Goal: Task Accomplishment & Management: Manage account settings

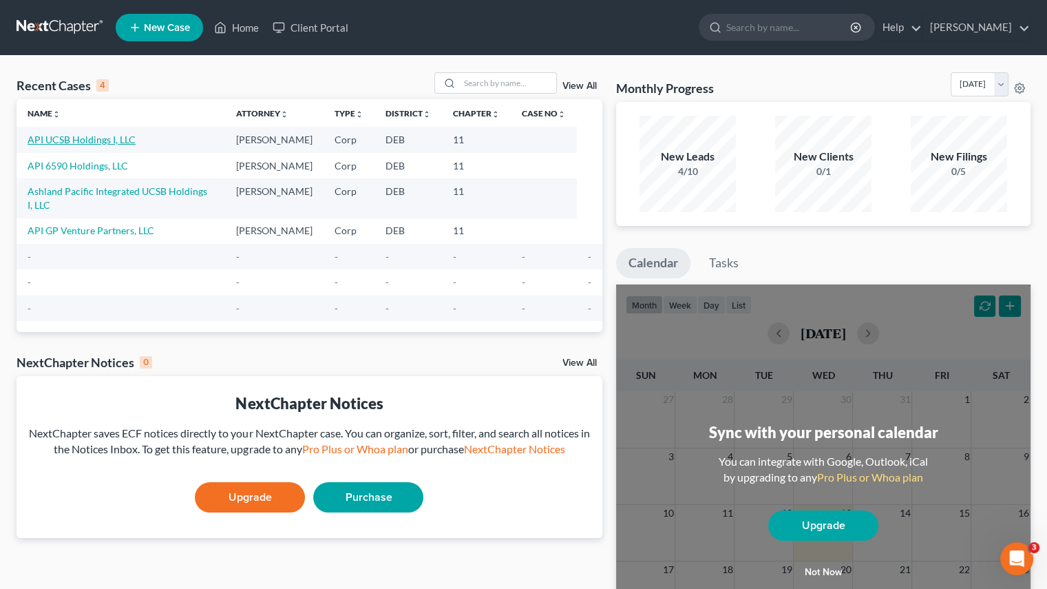
click at [62, 141] on link "API UCSB Holdings I, LLC" at bounding box center [82, 140] width 108 height 12
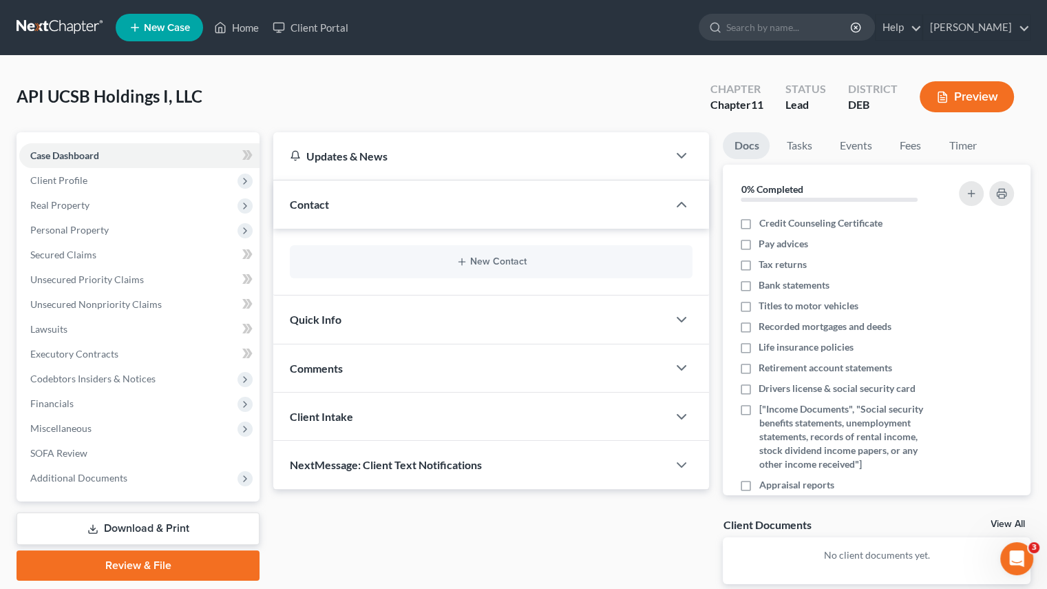
click at [124, 484] on span "Additional Documents" at bounding box center [139, 477] width 240 height 25
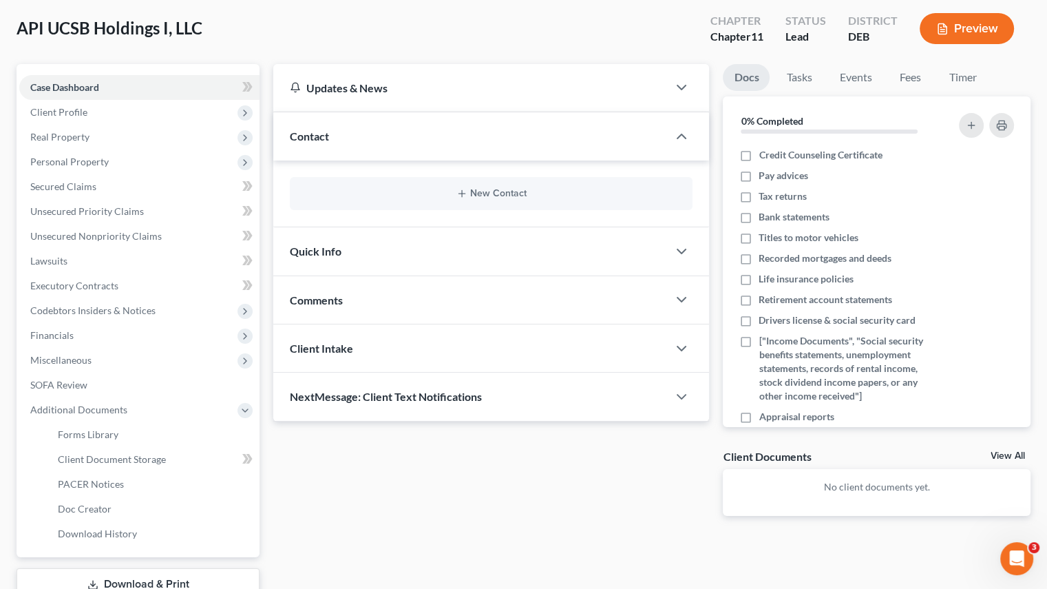
scroll to position [138, 0]
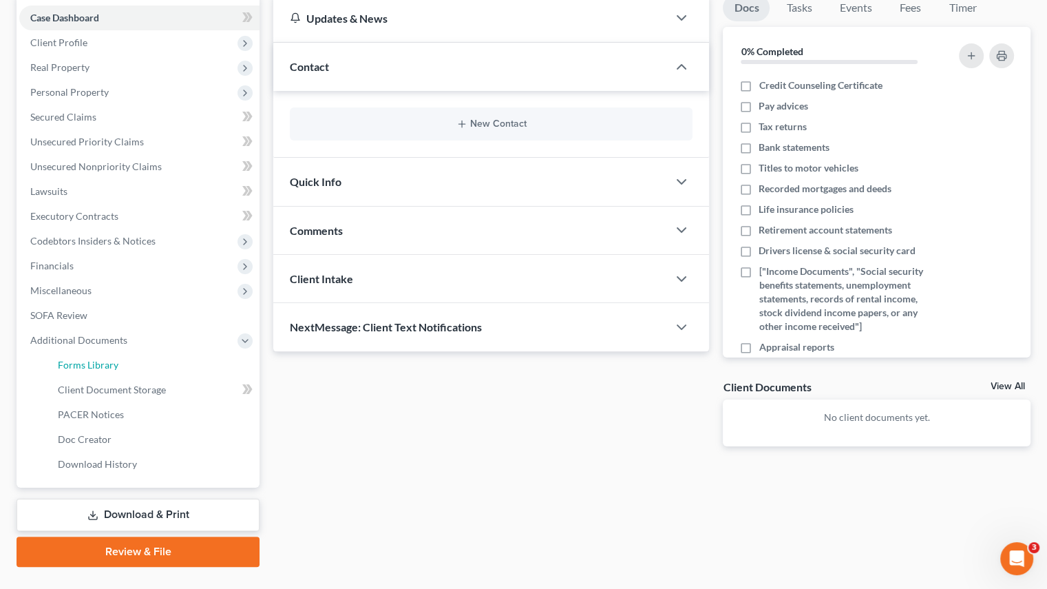
click at [100, 366] on span "Forms Library" at bounding box center [88, 365] width 61 height 12
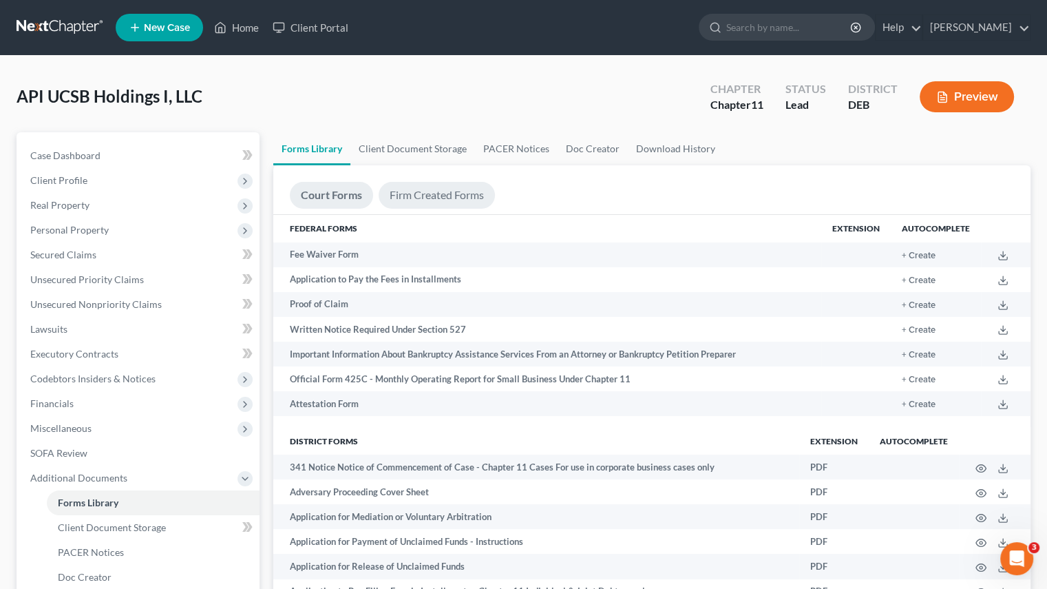
click at [415, 198] on link "Firm Created Forms" at bounding box center [437, 195] width 116 height 27
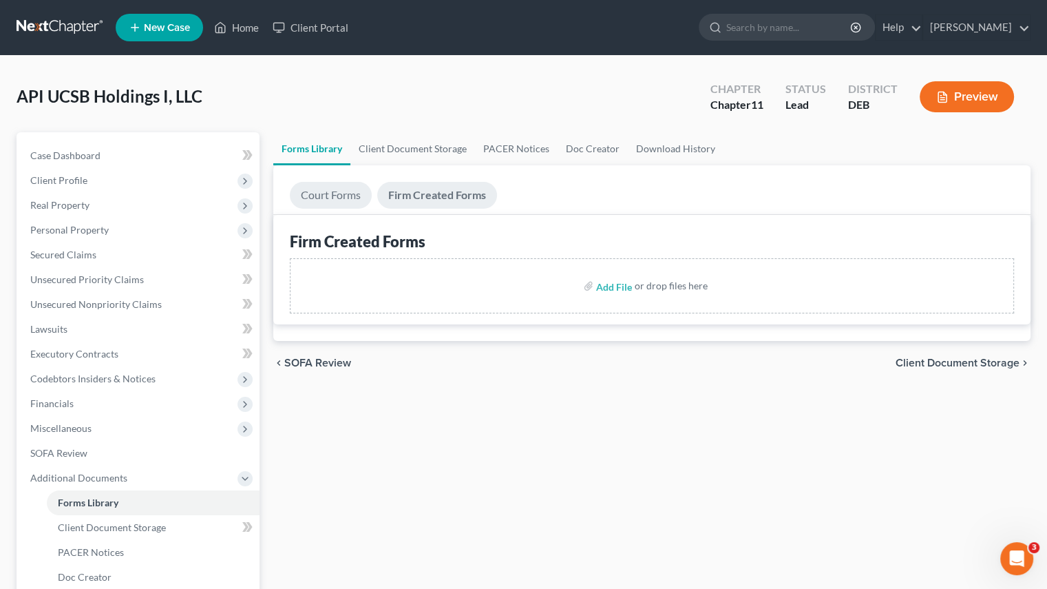
click at [334, 198] on link "Court Forms" at bounding box center [331, 195] width 82 height 27
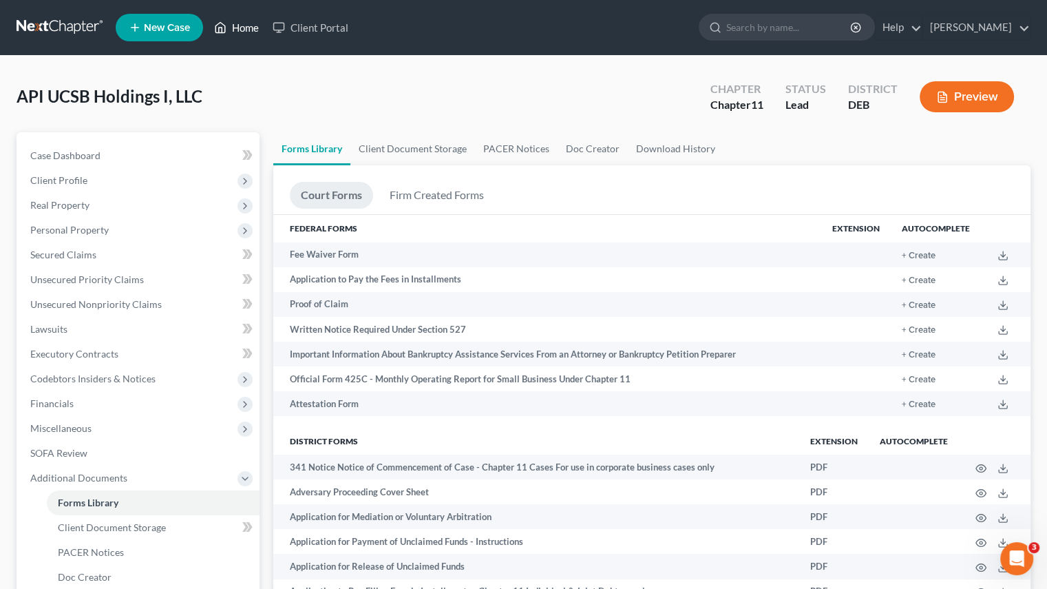
click at [245, 24] on link "Home" at bounding box center [236, 27] width 59 height 25
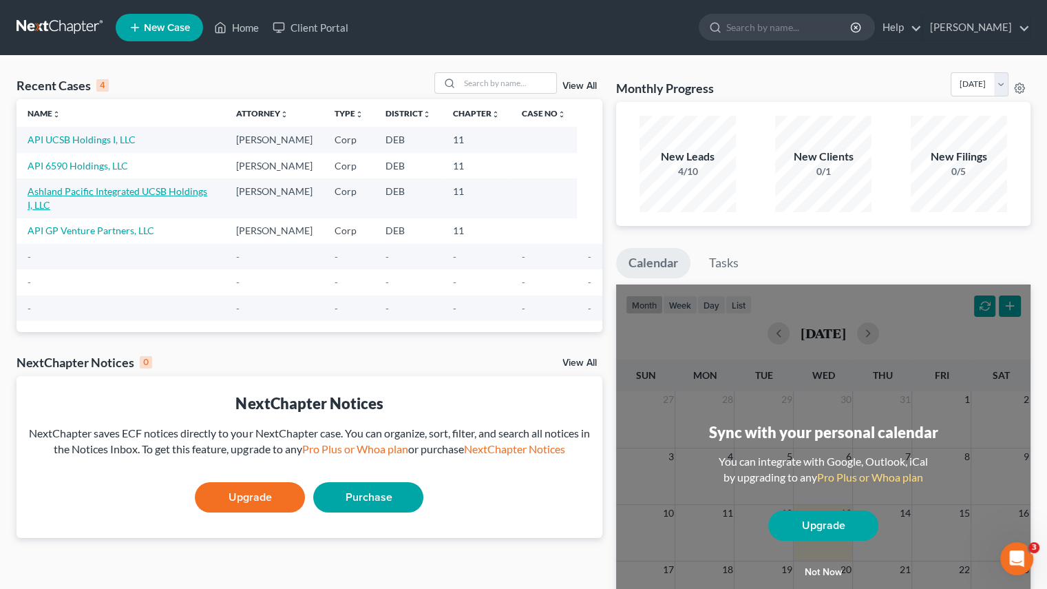
click at [77, 190] on link "Ashland Pacific Integrated UCSB Holdings I, LLC" at bounding box center [118, 197] width 180 height 25
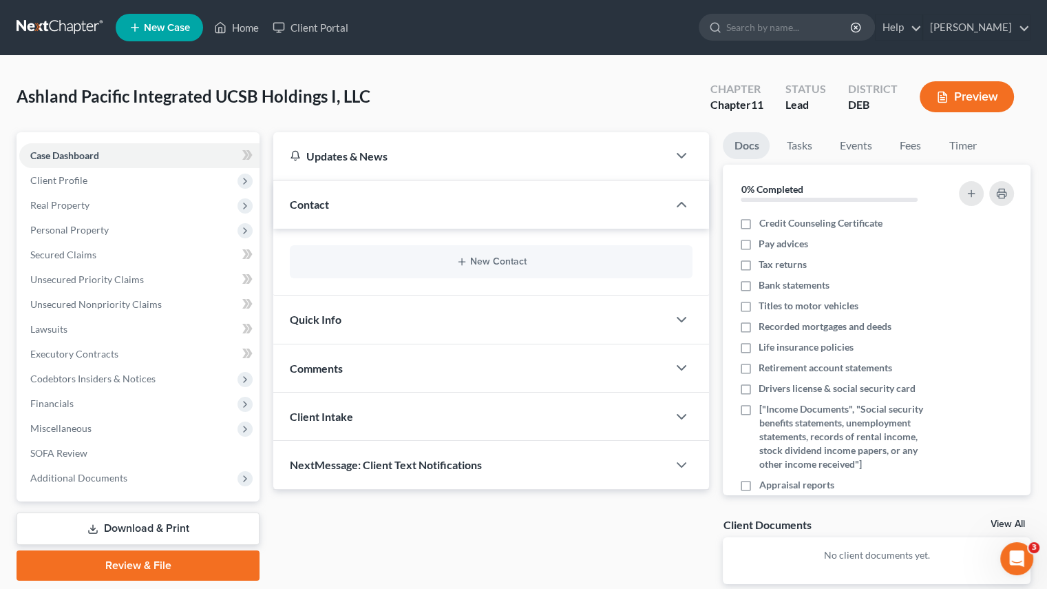
click at [103, 176] on span "Client Profile" at bounding box center [139, 180] width 240 height 25
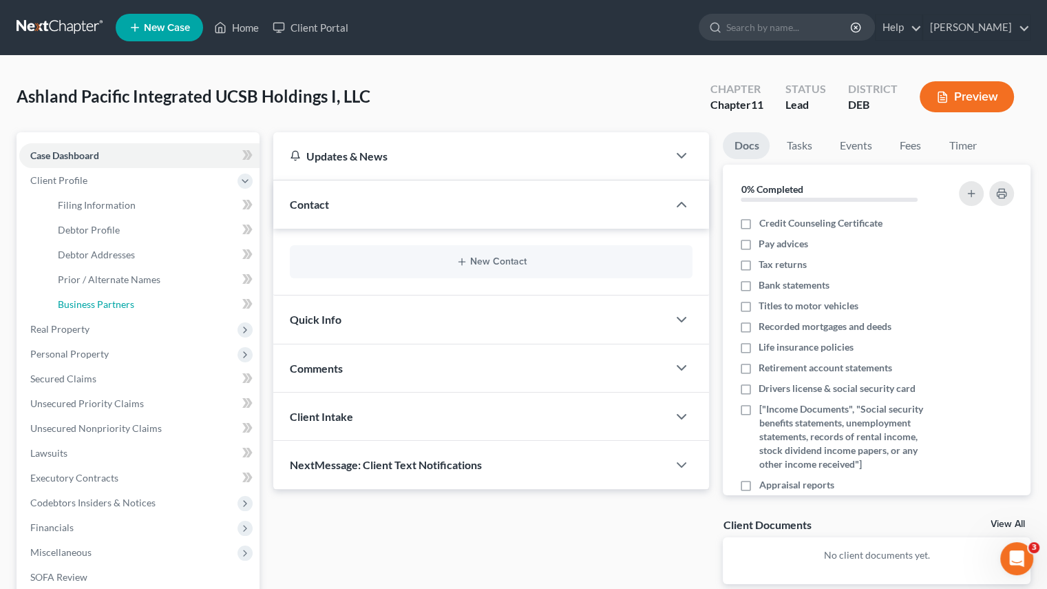
click at [92, 304] on span "Business Partners" at bounding box center [96, 304] width 76 height 12
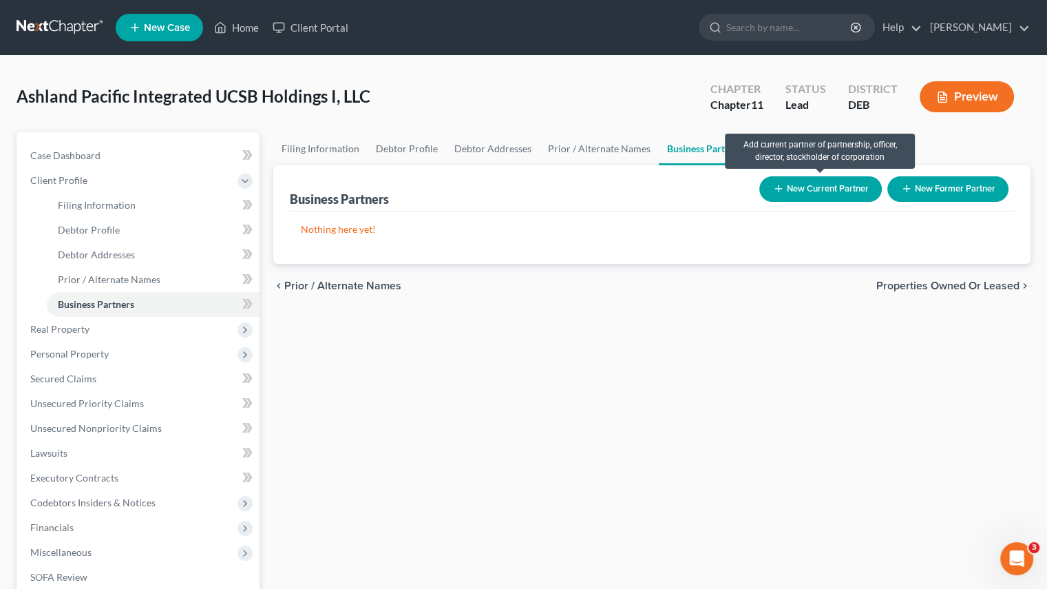
click at [805, 181] on button "New Current Partner" at bounding box center [821, 188] width 123 height 25
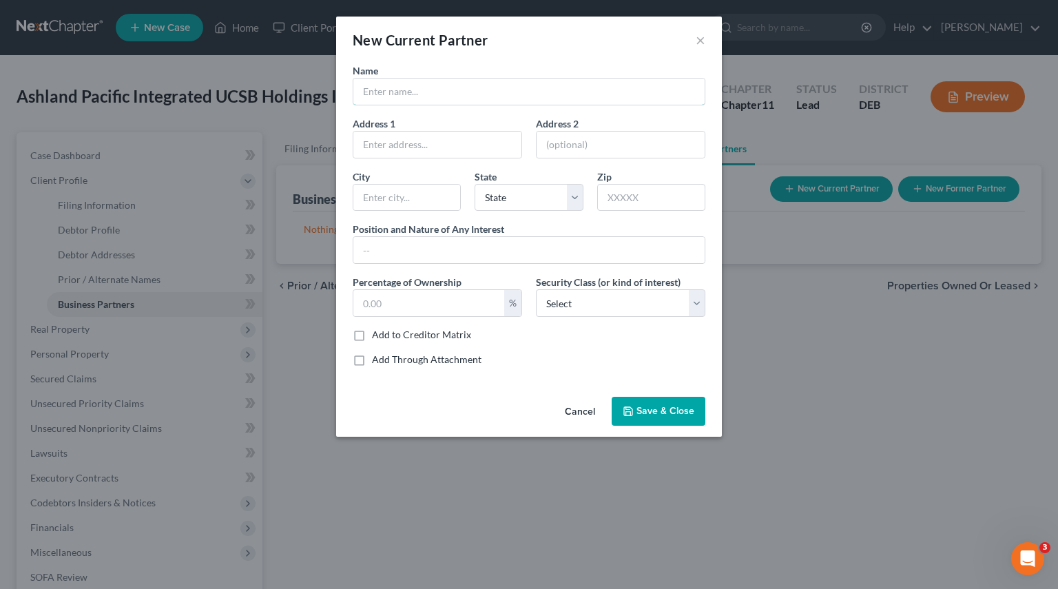
click at [460, 95] on input "text" at bounding box center [528, 92] width 351 height 26
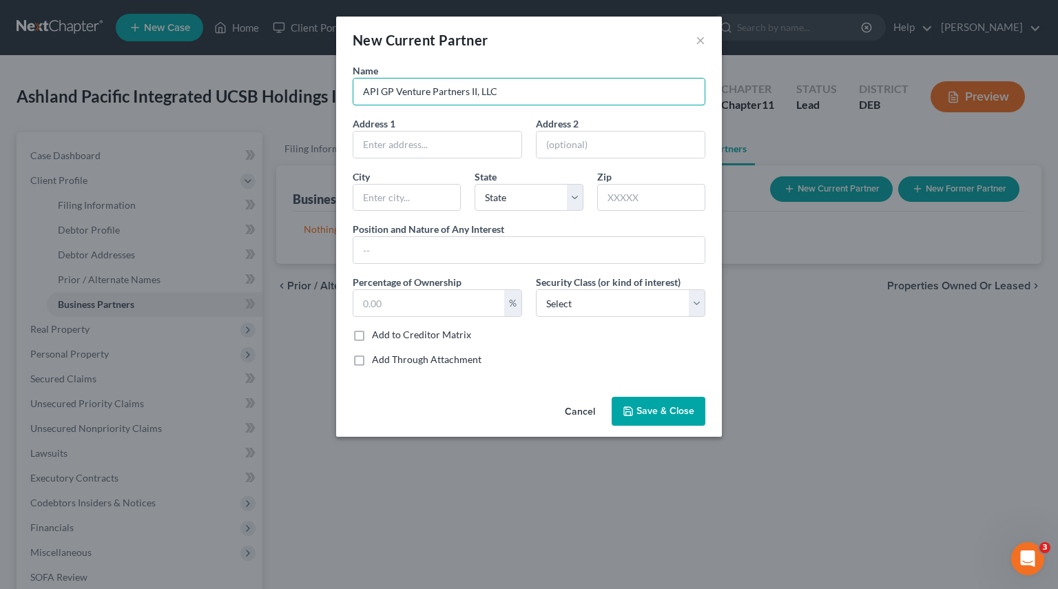
type input "API GP Venture Partners II, LLC"
click at [441, 251] on input "text" at bounding box center [528, 250] width 351 height 26
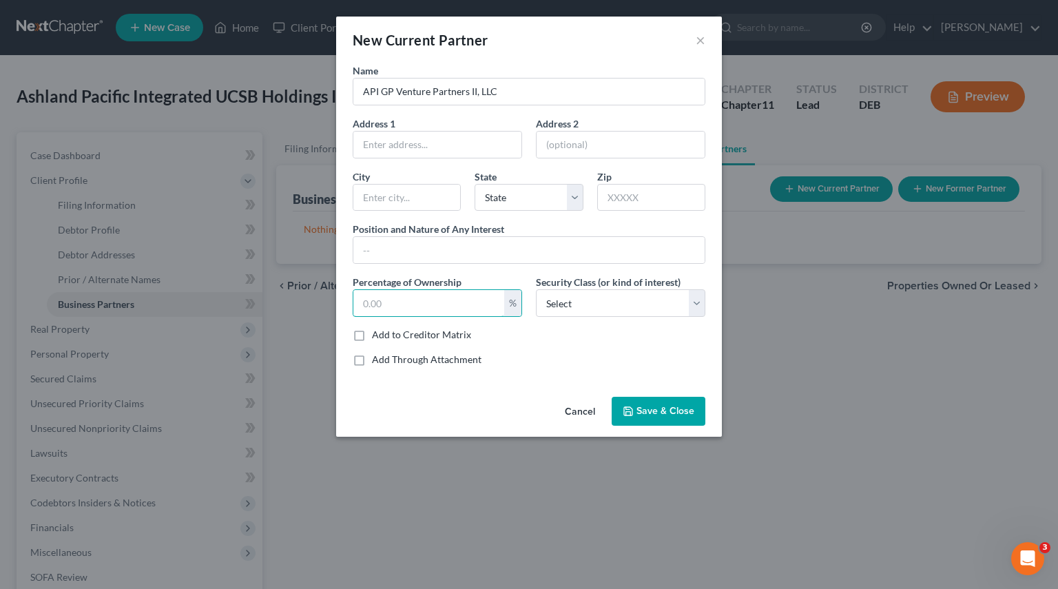
click at [408, 306] on input "text" at bounding box center [428, 303] width 151 height 26
type input "10"
click at [700, 300] on select "Select Select Common Stockholder General Partner Limited Partner Managing Membe…" at bounding box center [620, 303] width 169 height 28
click at [372, 335] on label "Add to Creditor Matrix" at bounding box center [421, 335] width 99 height 14
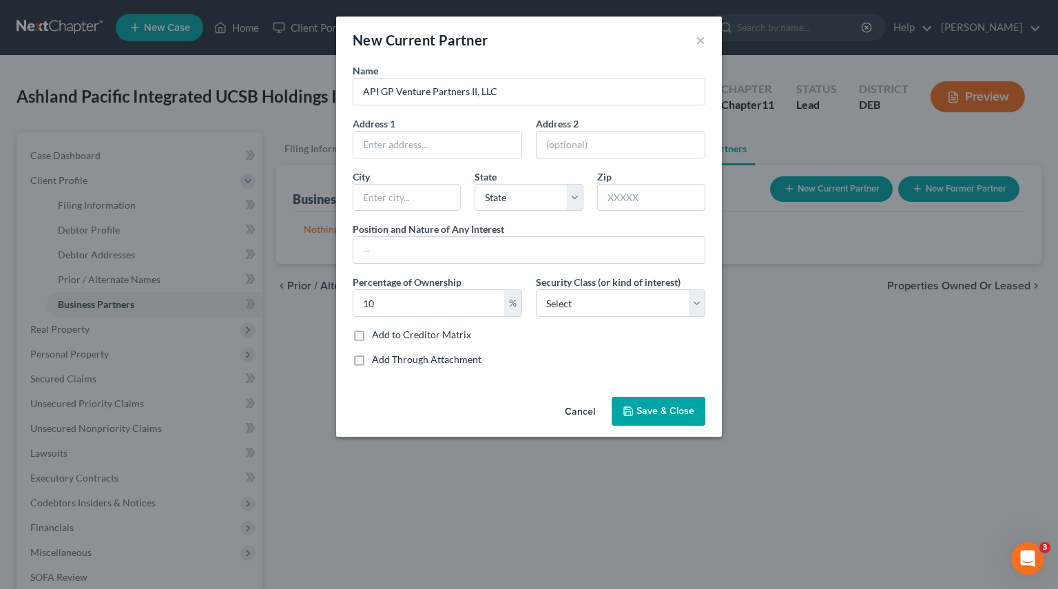
click at [377, 335] on input "Add to Creditor Matrix" at bounding box center [381, 332] width 9 height 9
click at [372, 332] on label "Add to Creditor Matrix" at bounding box center [421, 335] width 99 height 14
click at [377, 332] on input "Add to Creditor Matrix" at bounding box center [381, 332] width 9 height 9
checkbox input "false"
click at [658, 405] on span "Save & Close" at bounding box center [665, 411] width 58 height 12
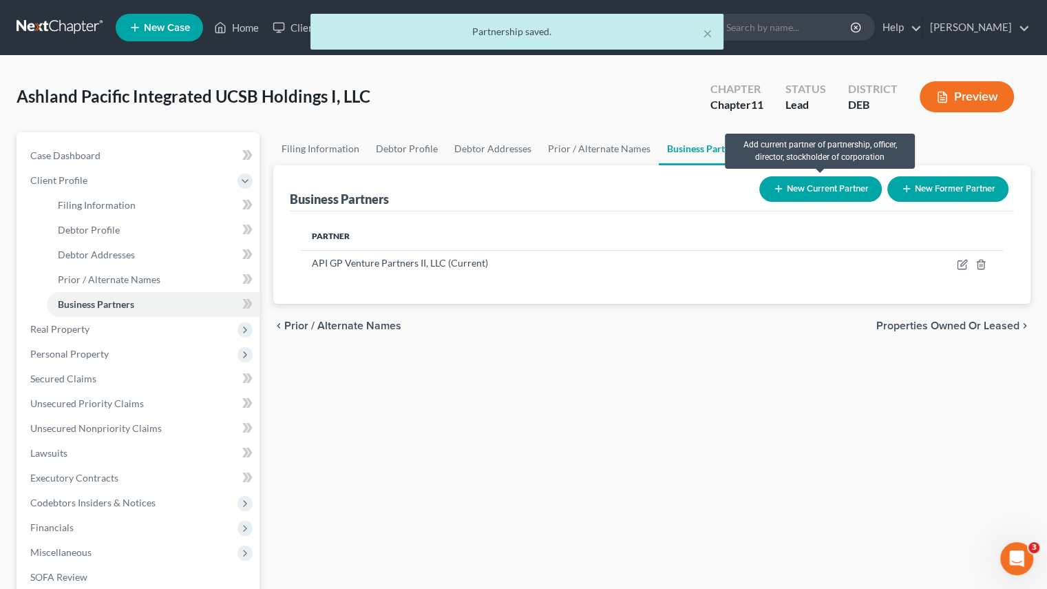
click at [788, 184] on button "New Current Partner" at bounding box center [821, 188] width 123 height 25
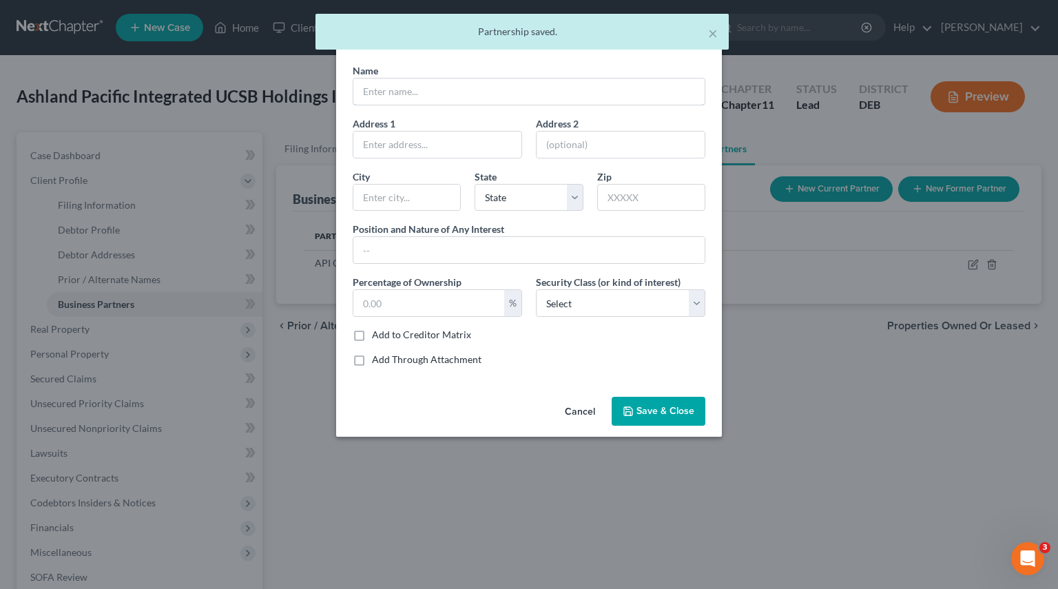
click at [416, 91] on input "text" at bounding box center [528, 92] width 351 height 26
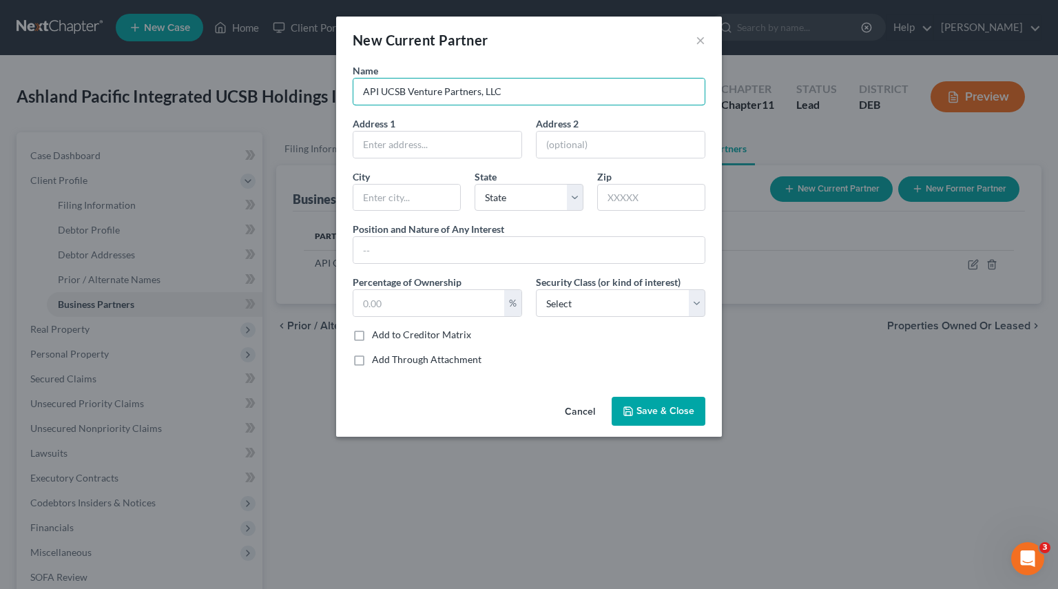
type input "API UCSB Venture Partners, LLC"
click at [399, 308] on input "text" at bounding box center [428, 303] width 151 height 26
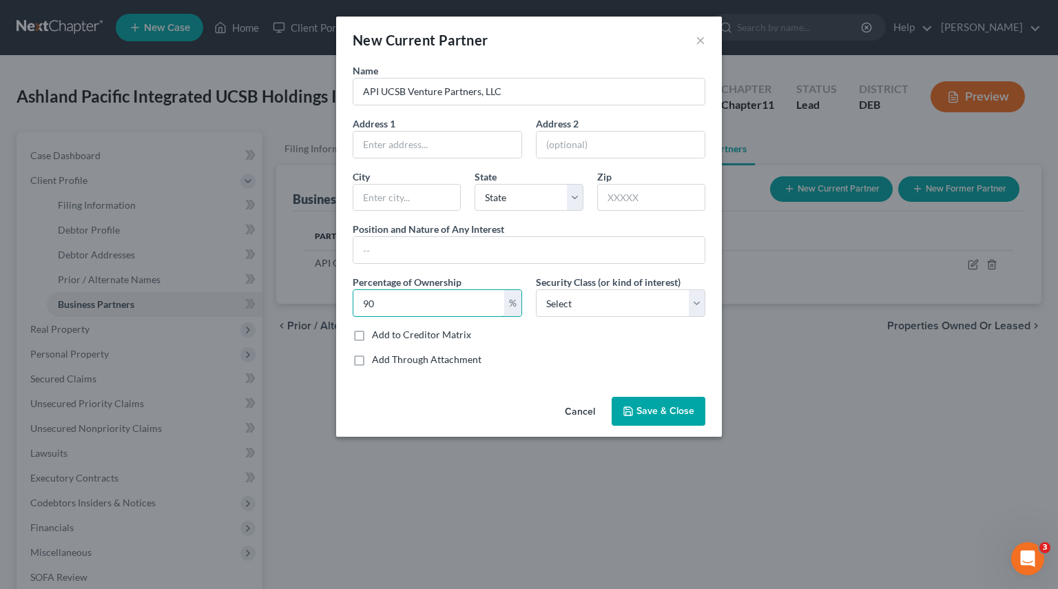
type input "90"
click at [670, 410] on span "Save & Close" at bounding box center [665, 411] width 58 height 12
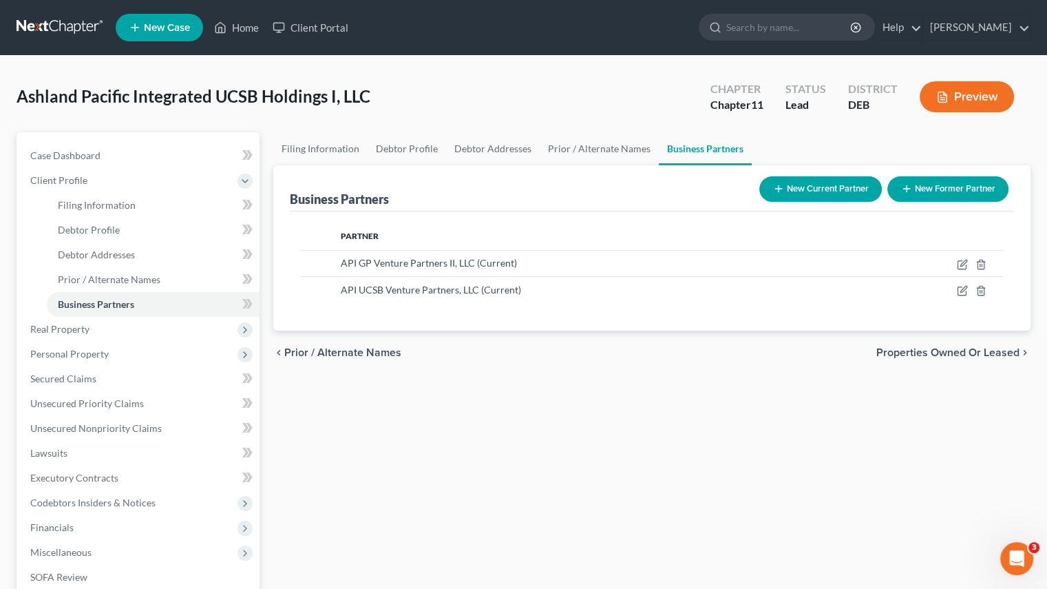
click at [70, 182] on span "Client Profile" at bounding box center [58, 180] width 57 height 12
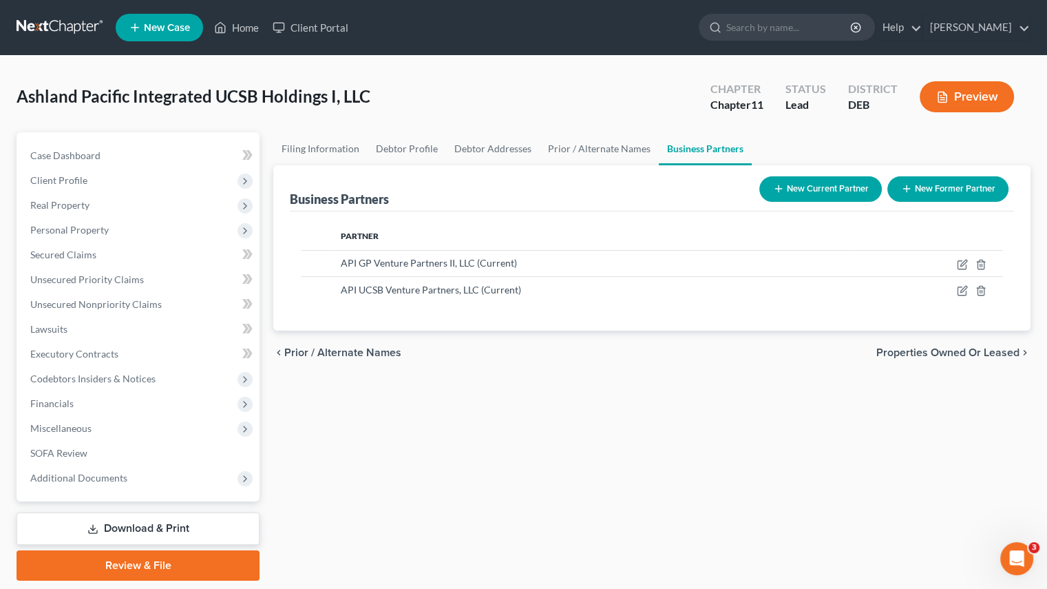
click at [53, 174] on span "Client Profile" at bounding box center [58, 180] width 57 height 12
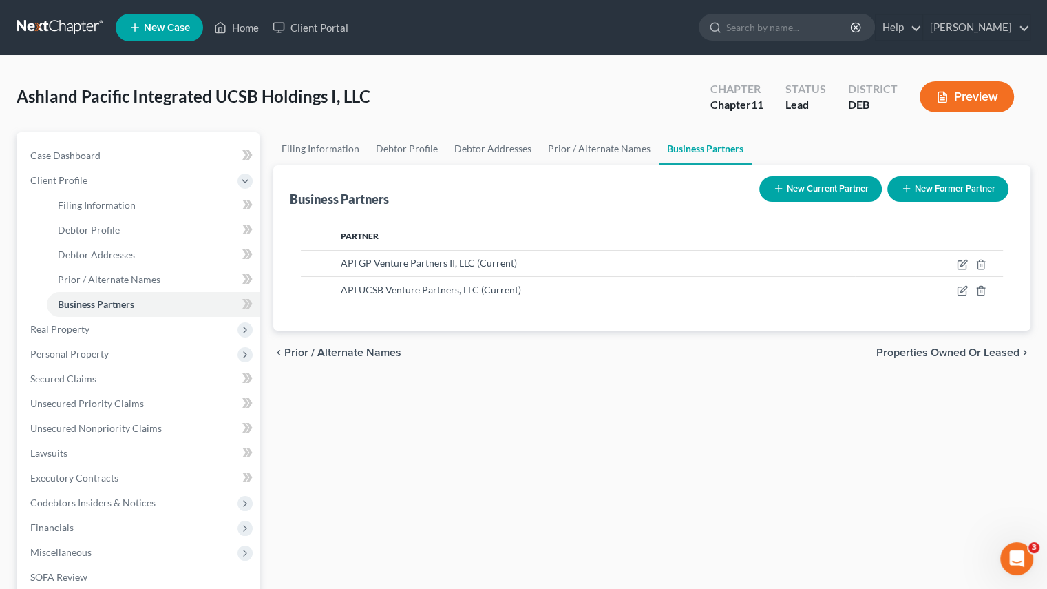
click at [109, 306] on span "Business Partners" at bounding box center [96, 304] width 76 height 12
click at [954, 352] on span "Properties Owned or Leased" at bounding box center [948, 352] width 143 height 11
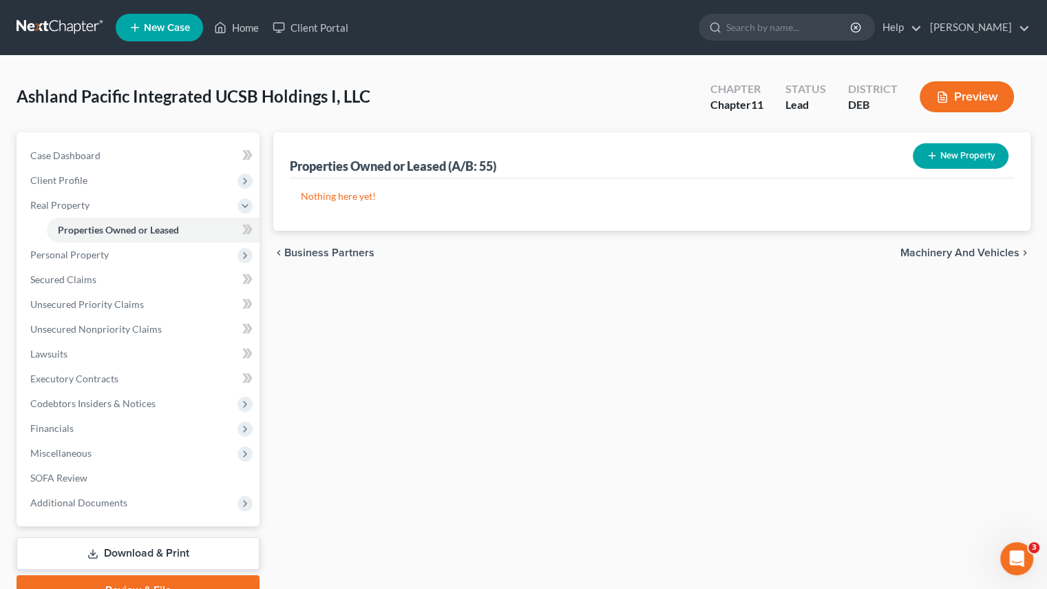
click at [59, 209] on span "Real Property" at bounding box center [59, 205] width 59 height 12
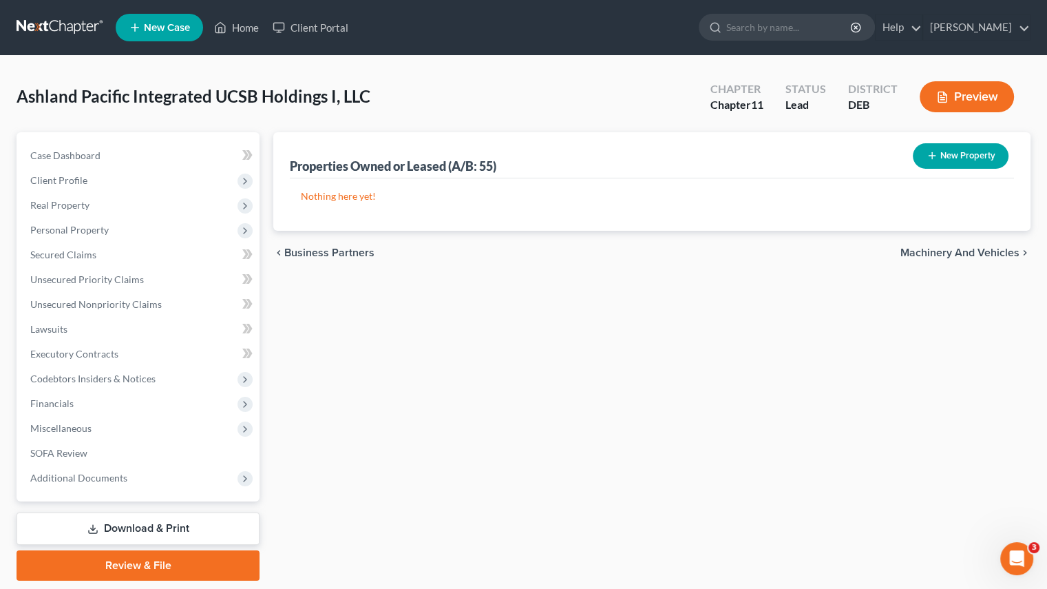
click at [70, 238] on span "Personal Property" at bounding box center [139, 230] width 240 height 25
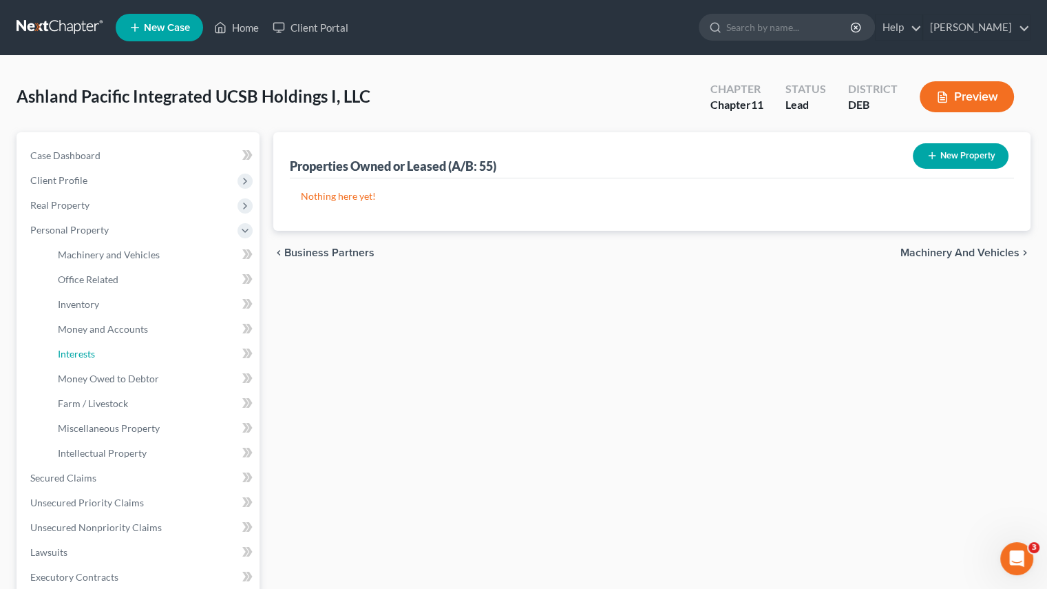
click at [80, 353] on span "Interests" at bounding box center [76, 354] width 37 height 12
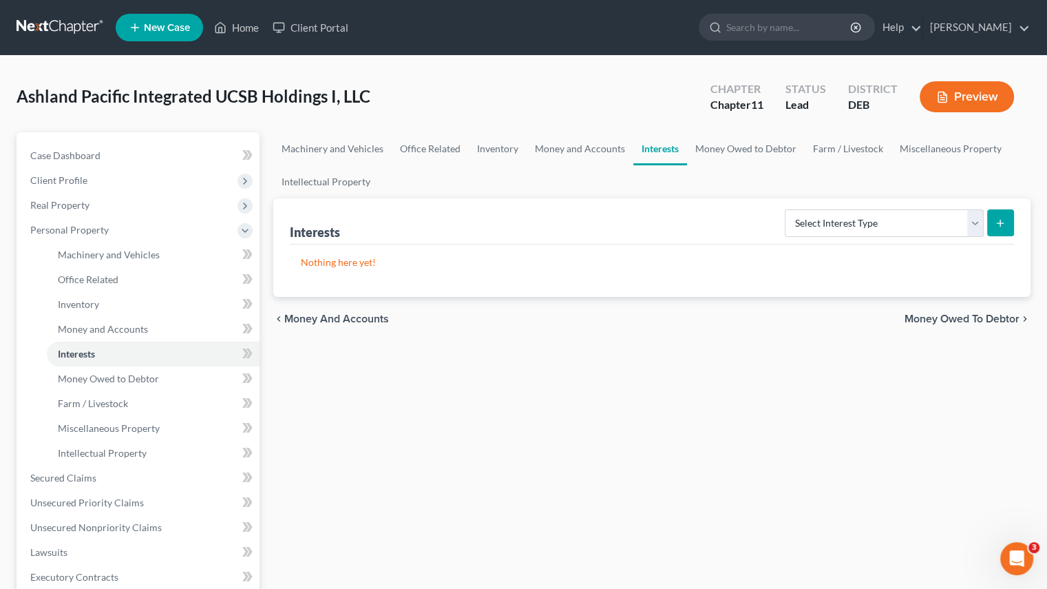
click at [507, 372] on div "Machinery and Vehicles Office Related Inventory Money and Accounts Interests Mo…" at bounding box center [651, 467] width 771 height 671
click at [975, 227] on select "Select Interest Type Bond (A/B: 16) Incorporated Business (A/B: 15) Insurance P…" at bounding box center [884, 223] width 199 height 28
click at [507, 377] on div "Machinery and Vehicles Office Related Inventory Money and Accounts Interests Mo…" at bounding box center [651, 467] width 771 height 671
click at [163, 231] on span "Personal Property" at bounding box center [139, 230] width 240 height 25
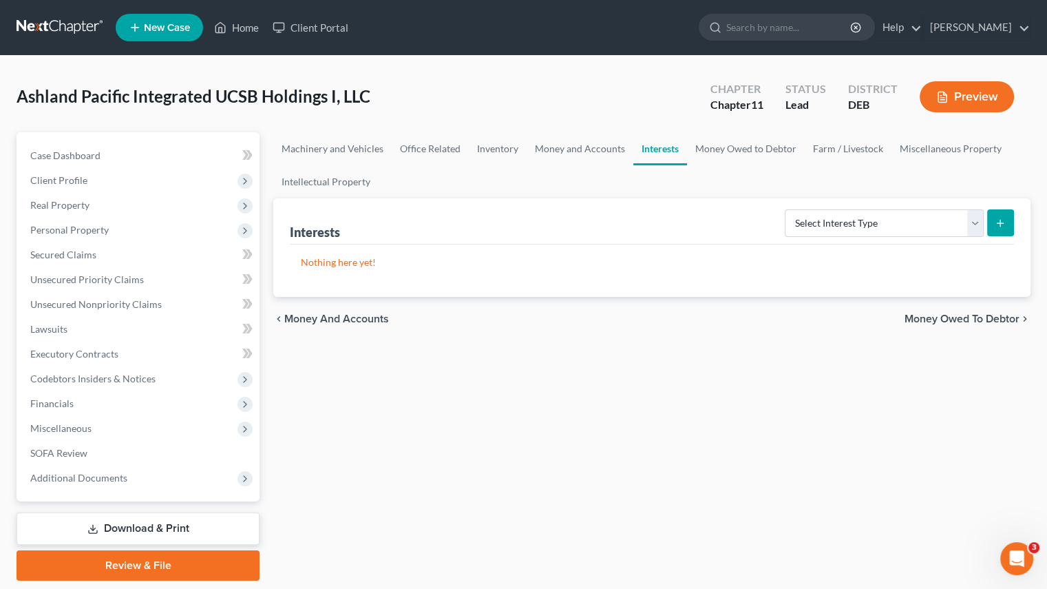
click at [57, 183] on span "Client Profile" at bounding box center [58, 180] width 57 height 12
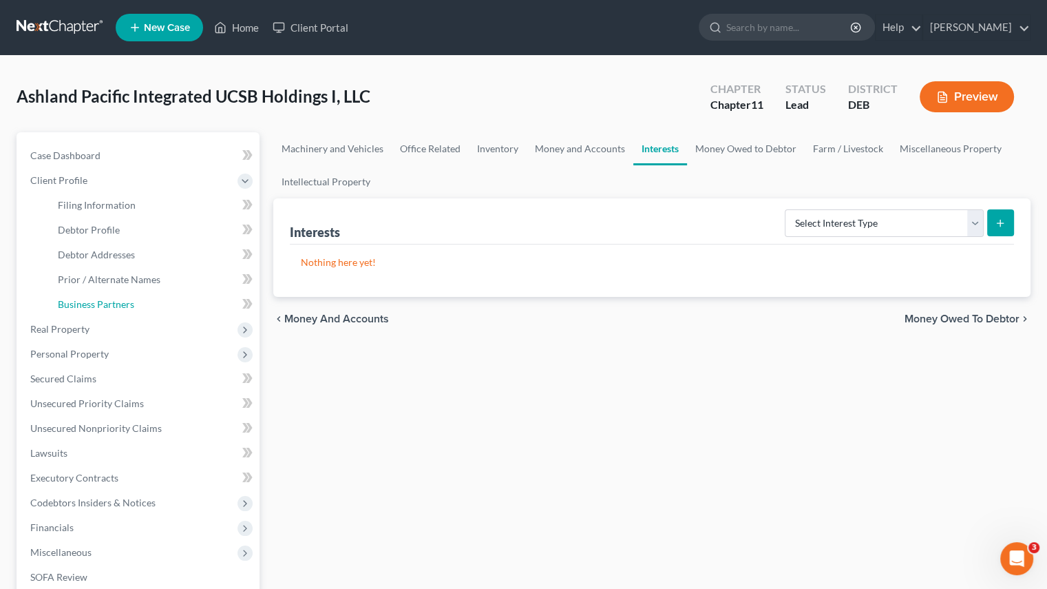
click at [79, 304] on span "Business Partners" at bounding box center [96, 304] width 76 height 12
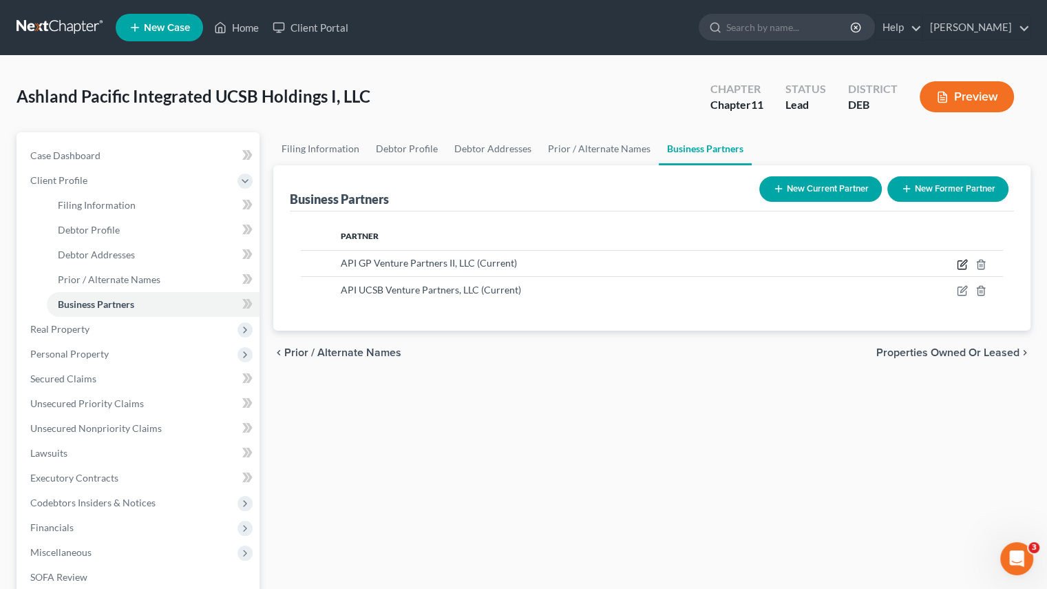
click at [964, 266] on icon "button" at bounding box center [962, 264] width 11 height 11
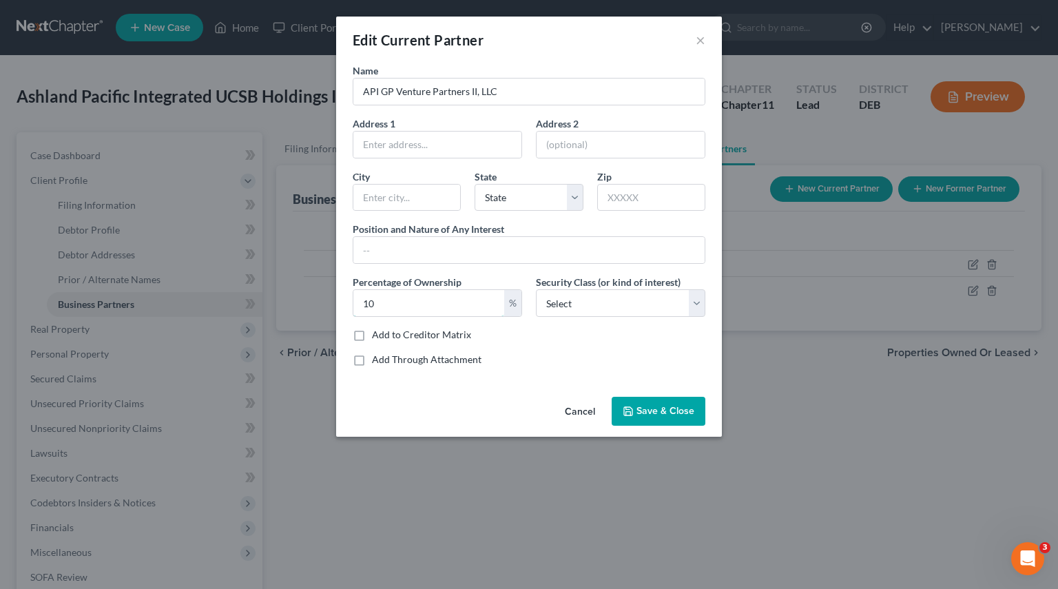
click at [406, 294] on input "10" at bounding box center [428, 303] width 151 height 26
drag, startPoint x: 388, startPoint y: 300, endPoint x: 240, endPoint y: 289, distance: 148.4
click at [253, 289] on div "Edit Current Partner × Name API GP Venture Partners II, LLC Address 1 Address 2…" at bounding box center [529, 294] width 1058 height 589
type input "43.4"
click at [656, 399] on button "Save & Close" at bounding box center [658, 411] width 94 height 29
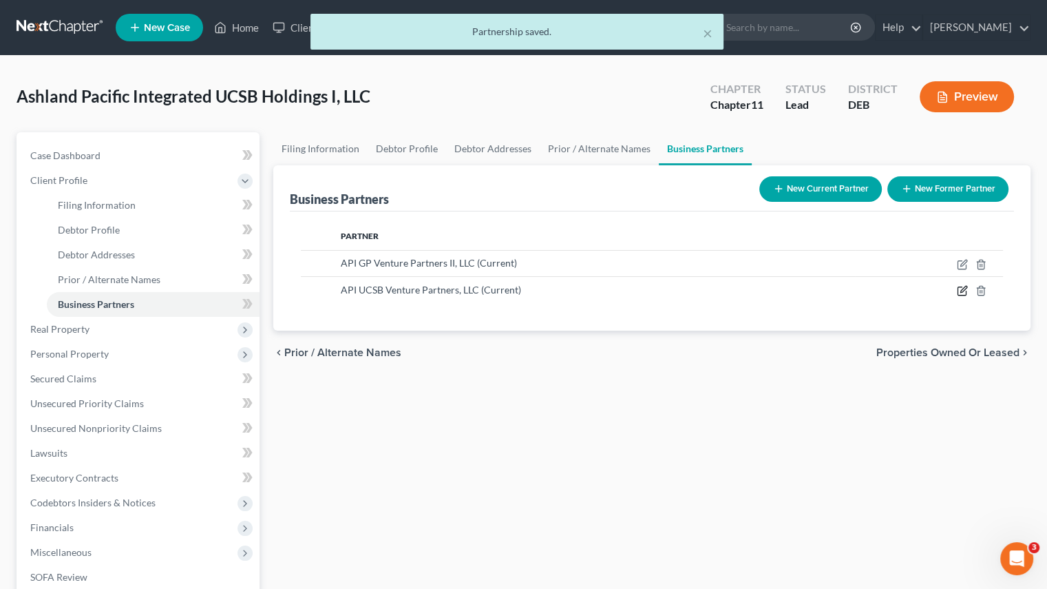
click at [965, 290] on icon "button" at bounding box center [962, 290] width 11 height 11
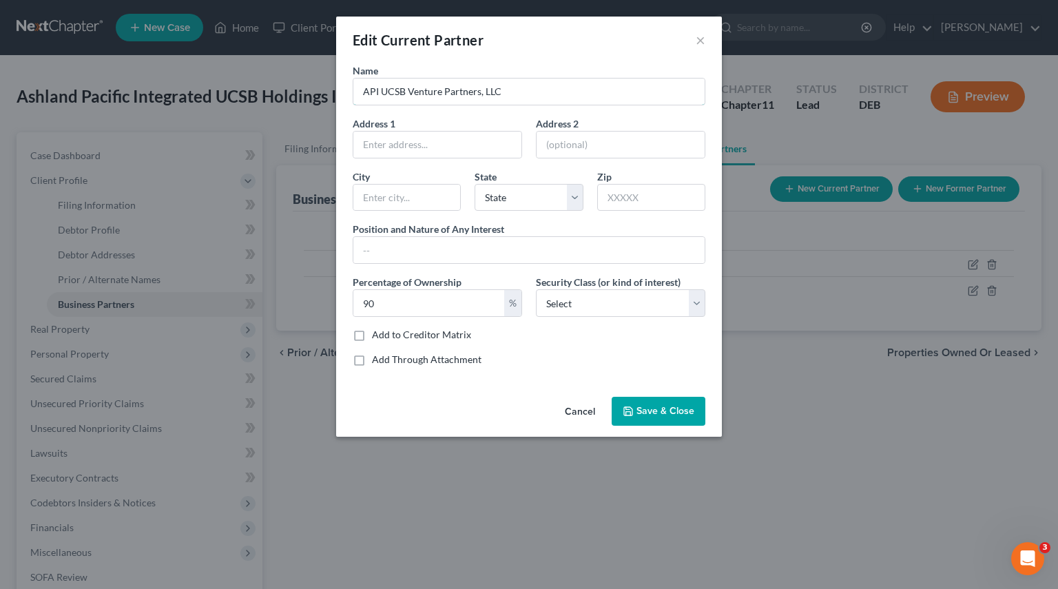
click at [462, 92] on input "API UCSB Venture Partners, LLC" at bounding box center [528, 92] width 351 height 26
drag, startPoint x: 519, startPoint y: 93, endPoint x: -32, endPoint y: 68, distance: 551.4
click at [0, 68] on html "Home New Case Client Portal [PERSON_NAME] [PERSON_NAME][EMAIL_ADDRESS][PERSON_N…" at bounding box center [529, 378] width 1058 height 757
type input "API GP Venture Partners, LLC"
drag, startPoint x: 174, startPoint y: 274, endPoint x: 154, endPoint y: 278, distance: 20.3
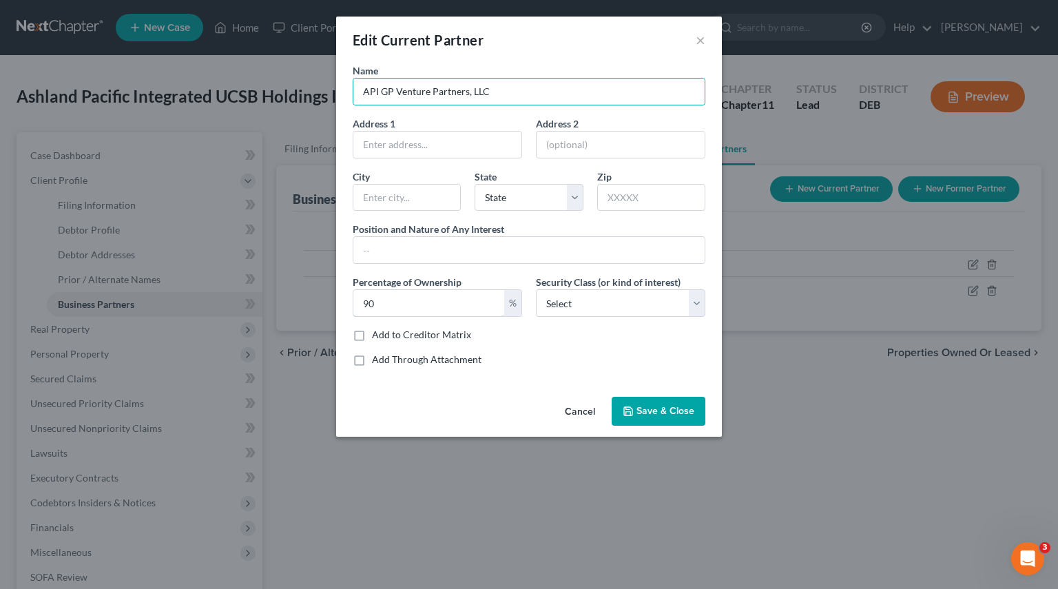
click at [156, 274] on div "Edit Current Partner × Name API GP Venture Partners, LLC Address 1 Address 2 [G…" at bounding box center [529, 294] width 1058 height 589
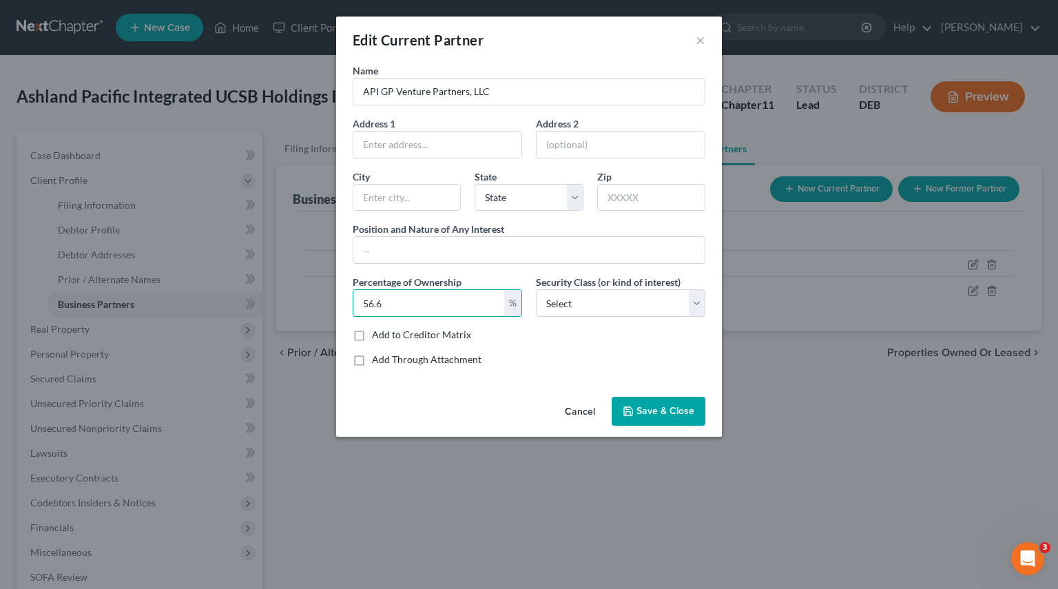
type input "56.6"
click at [647, 409] on span "Save & Close" at bounding box center [665, 411] width 58 height 12
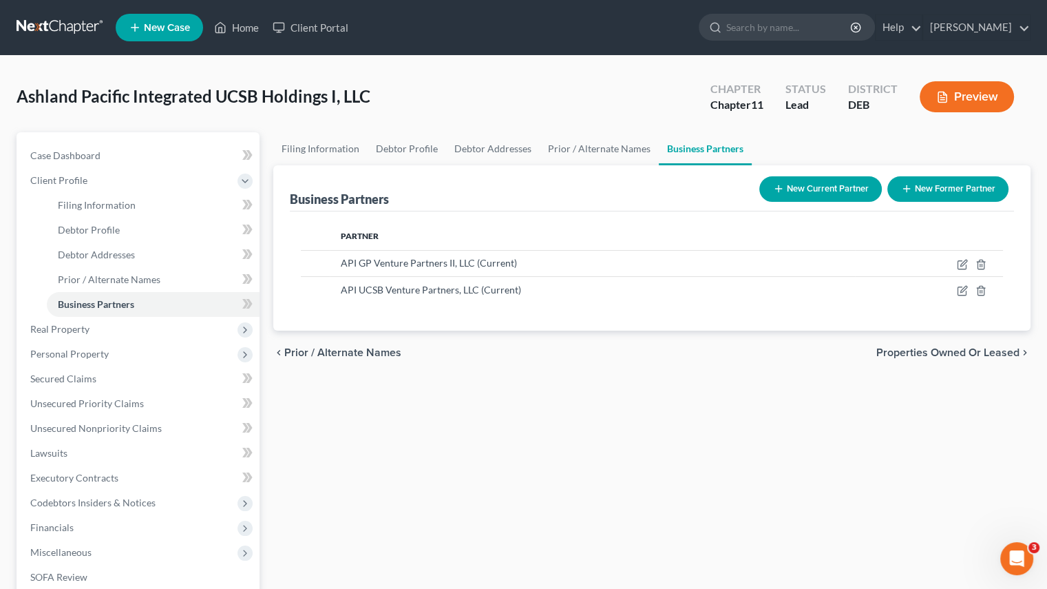
click at [576, 395] on div "Filing Information Debtor Profile Debtor Addresses Prior / Alternate Names Busi…" at bounding box center [651, 418] width 771 height 572
click at [504, 393] on div "Filing Information Debtor Profile Debtor Addresses Prior / Alternate Names Busi…" at bounding box center [651, 418] width 771 height 572
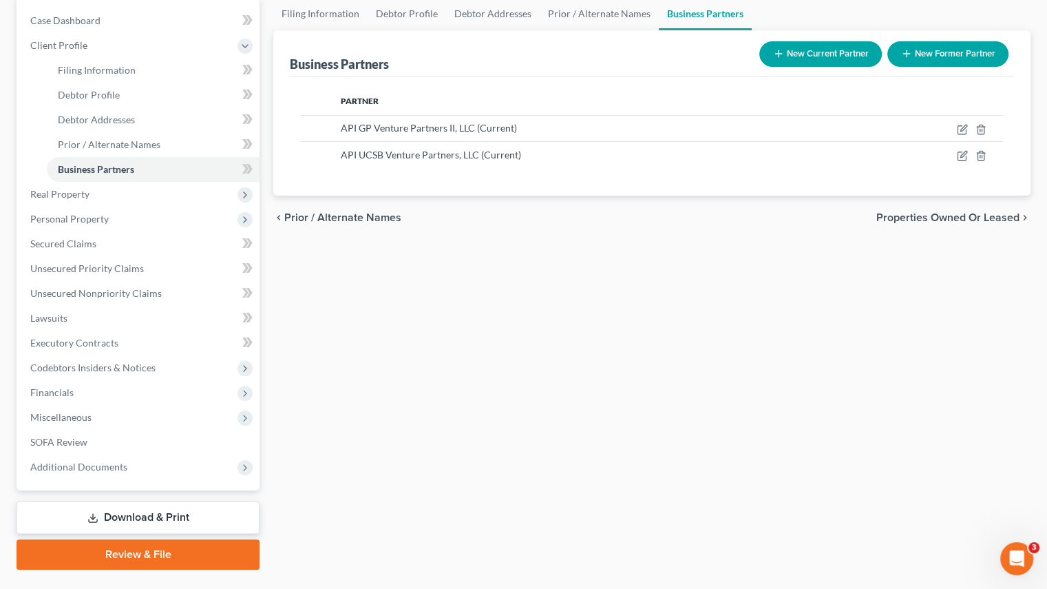
scroll to position [138, 0]
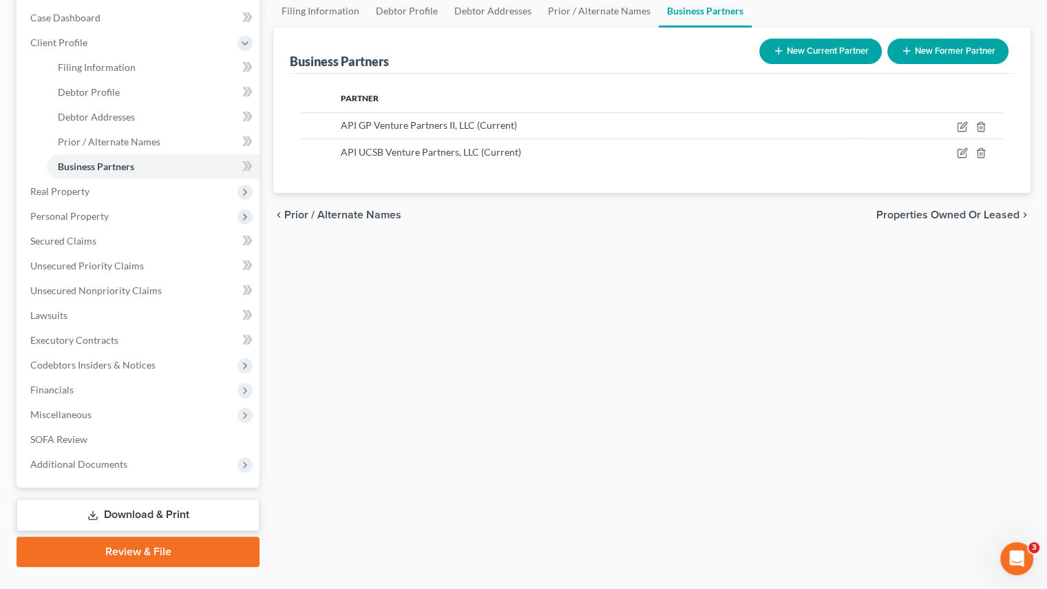
click at [68, 186] on span "Real Property" at bounding box center [59, 191] width 59 height 12
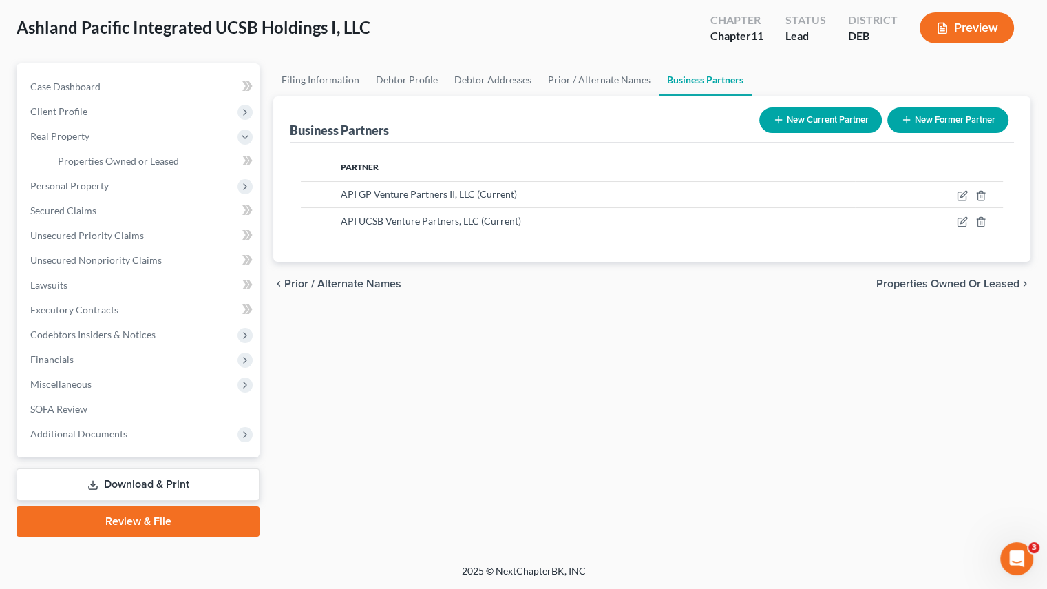
scroll to position [67, 0]
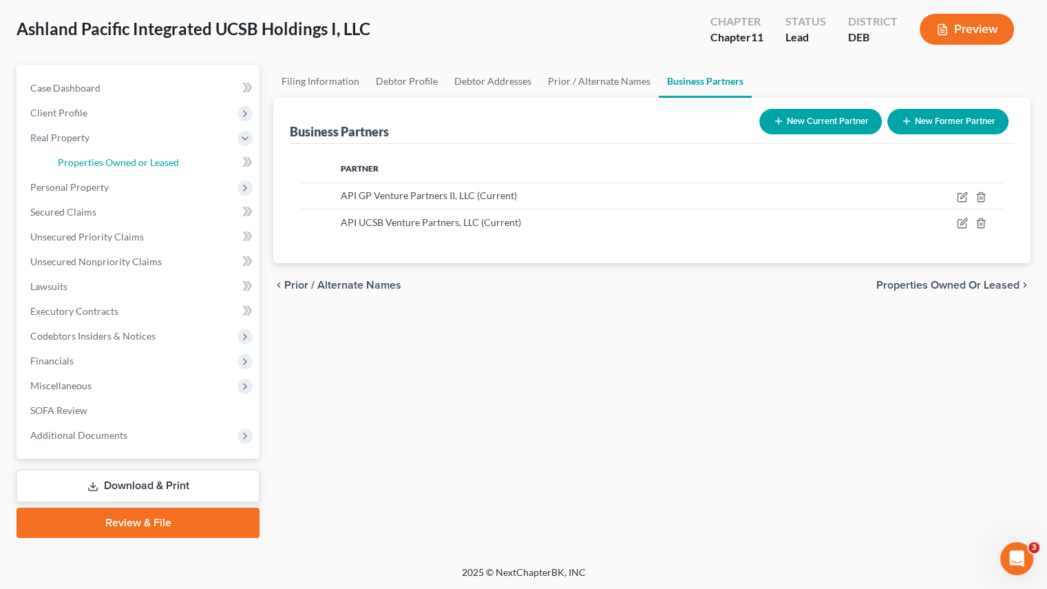
click at [62, 168] on link "Properties Owned or Leased" at bounding box center [153, 162] width 213 height 25
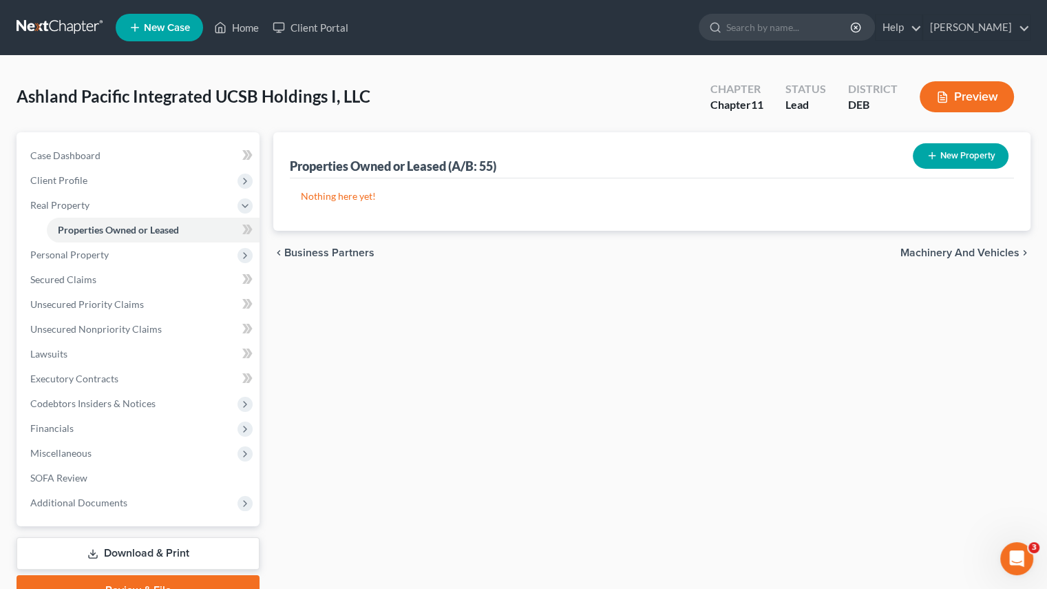
click at [81, 247] on span "Personal Property" at bounding box center [139, 254] width 240 height 25
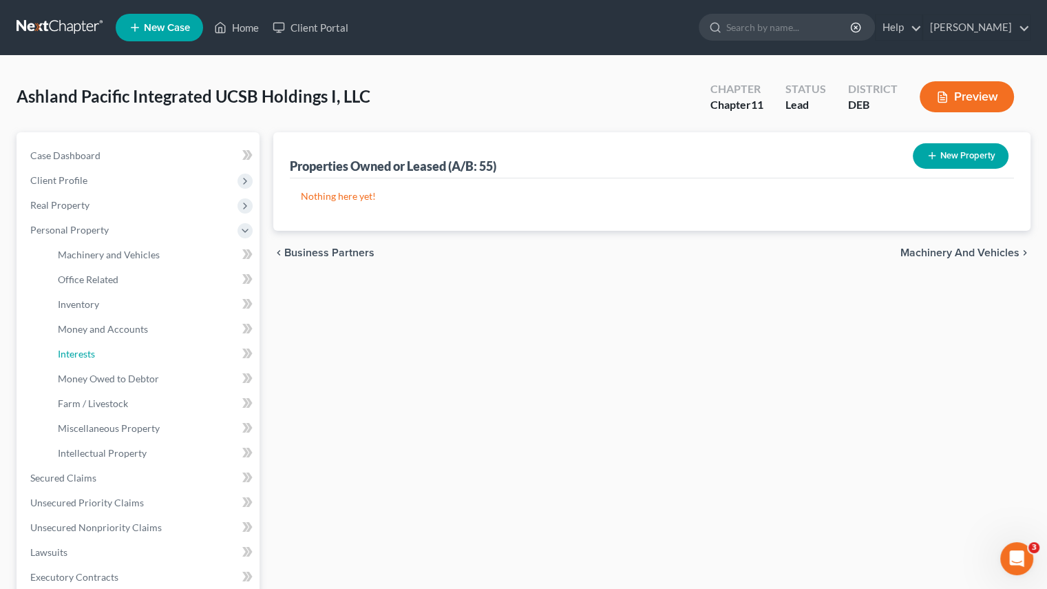
click at [87, 360] on link "Interests" at bounding box center [153, 354] width 213 height 25
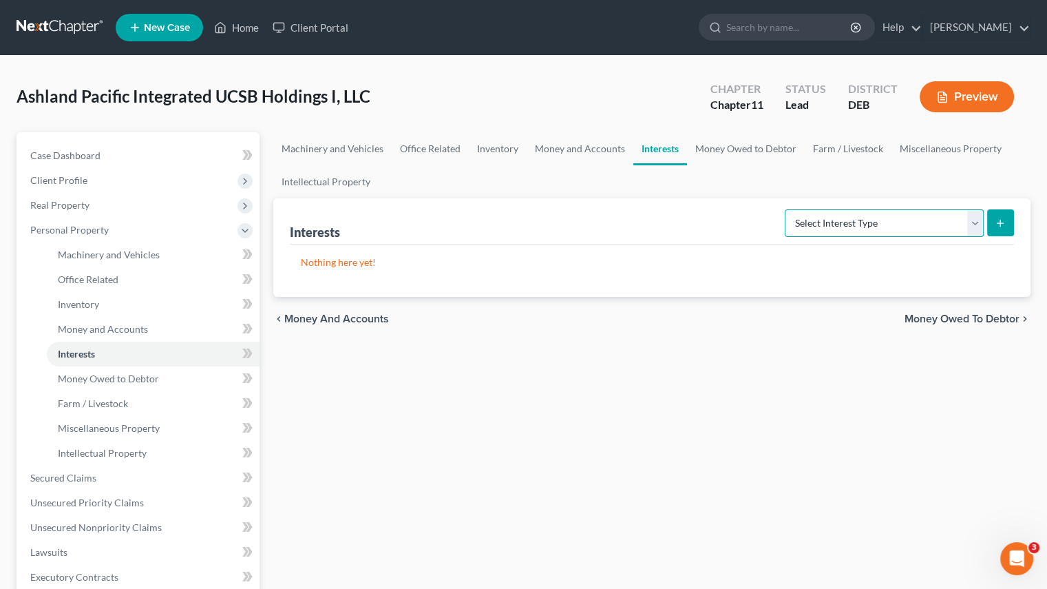
click at [978, 224] on select "Select Interest Type Bond (A/B: 16) Incorporated Business (A/B: 15) Insurance P…" at bounding box center [884, 223] width 199 height 28
select select "unincorporated_business"
click at [788, 209] on select "Select Interest Type Bond (A/B: 16) Incorporated Business (A/B: 15) Insurance P…" at bounding box center [884, 223] width 199 height 28
click at [1002, 218] on icon "submit" at bounding box center [1000, 223] width 11 height 11
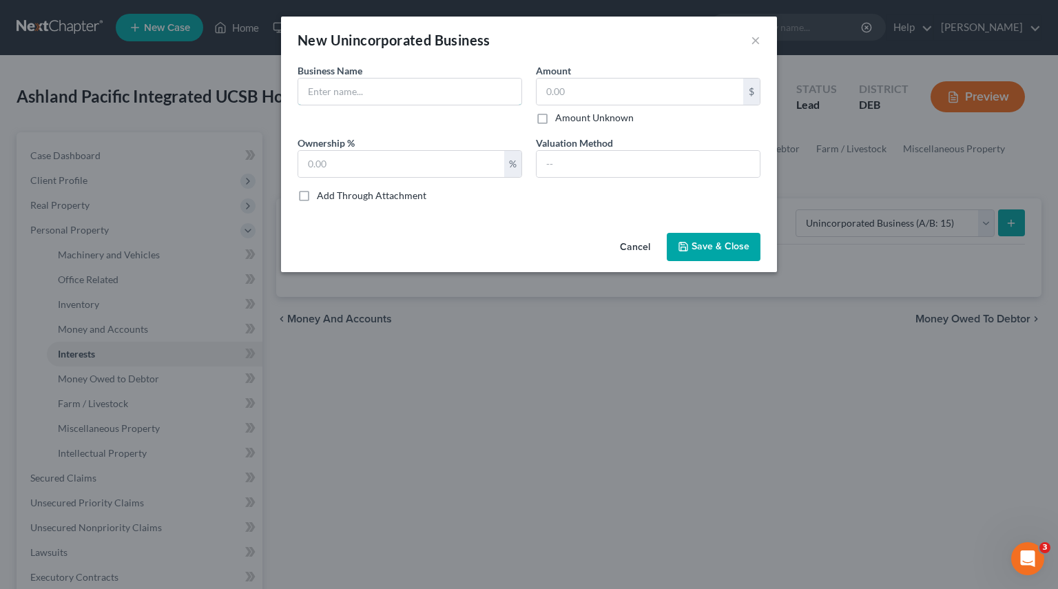
click at [410, 89] on input "text" at bounding box center [409, 92] width 223 height 26
type input "API UCSB Holdings I, LLC"
drag, startPoint x: 200, startPoint y: 158, endPoint x: 114, endPoint y: 159, distance: 85.4
click at [123, 158] on div "New Unincorporated Business × Business Name * API UCSB Holdings I, LLC Amount $…" at bounding box center [529, 294] width 1058 height 589
type input "100"
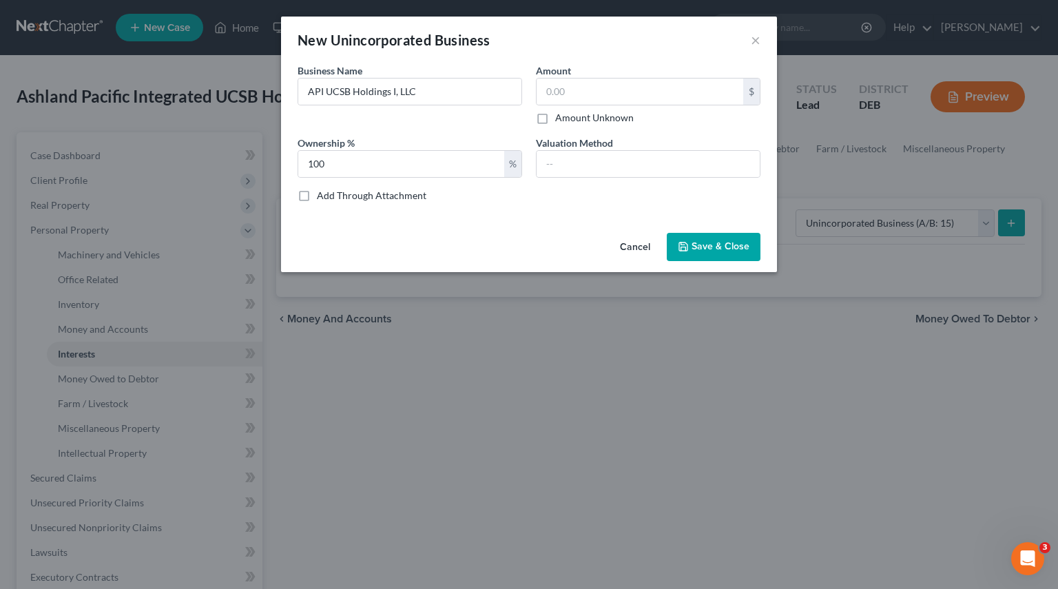
click at [523, 214] on div "Business Name * API UCSB Holdings I, LLC Amount $ Amount Unknown Ownership % 10…" at bounding box center [529, 145] width 496 height 164
click at [589, 170] on input "text" at bounding box center [647, 164] width 223 height 26
click at [511, 214] on div "Business Name * API UCSB Holdings I, LLC Amount $ Amount Unknown Ownership % 10…" at bounding box center [529, 145] width 496 height 164
click at [708, 241] on span "Save & Close" at bounding box center [720, 247] width 58 height 12
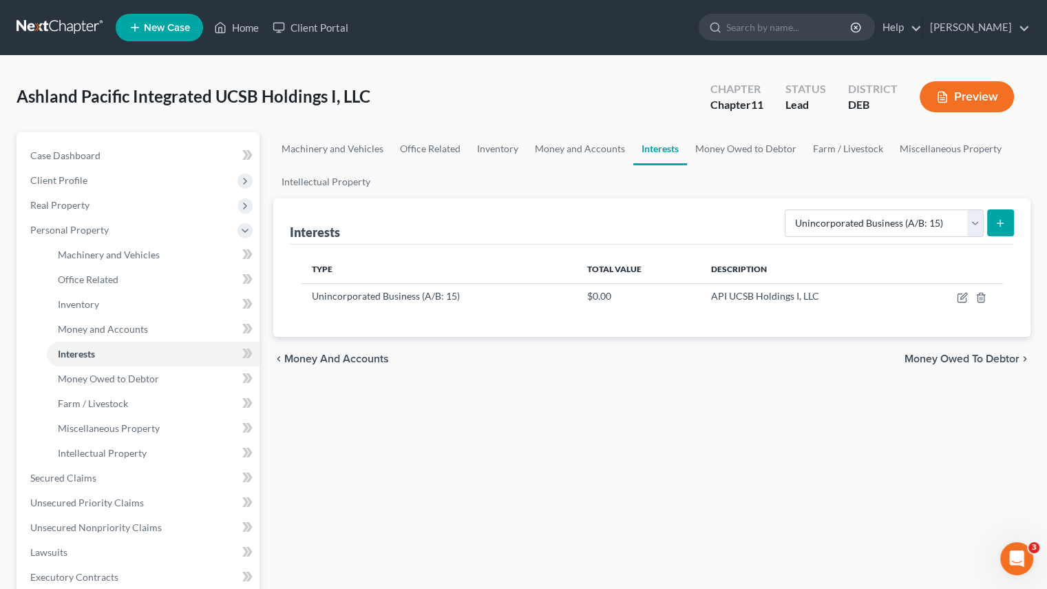
click at [1011, 216] on button "submit" at bounding box center [1000, 222] width 27 height 27
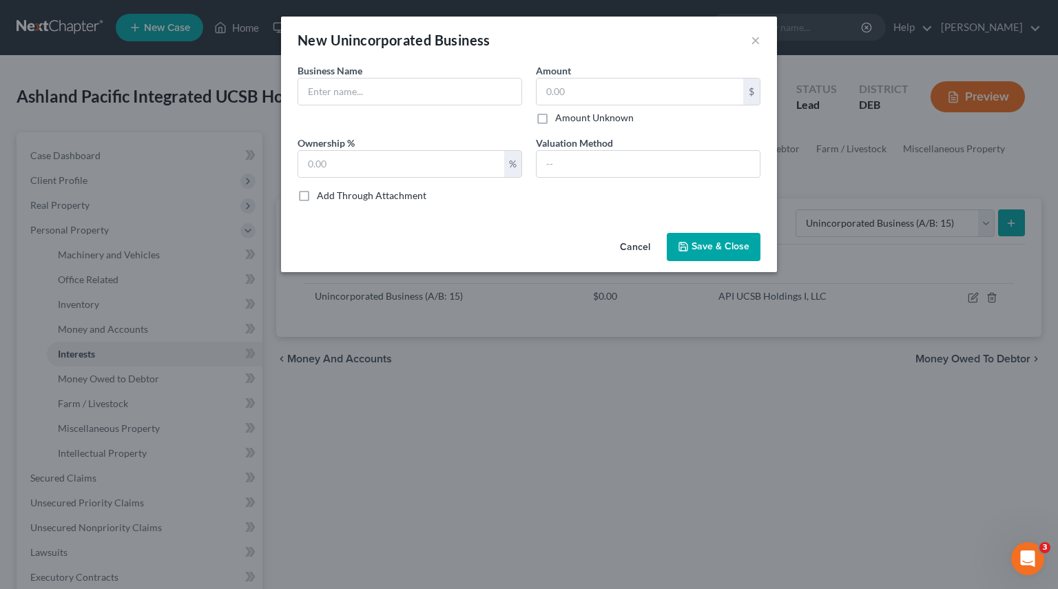
click at [295, 85] on div "Business Name *" at bounding box center [410, 93] width 238 height 61
click at [315, 90] on input "text" at bounding box center [409, 92] width 223 height 26
type input "API 6590 Holdings, LLC"
click at [351, 156] on input "text" at bounding box center [401, 164] width 206 height 26
type input "100"
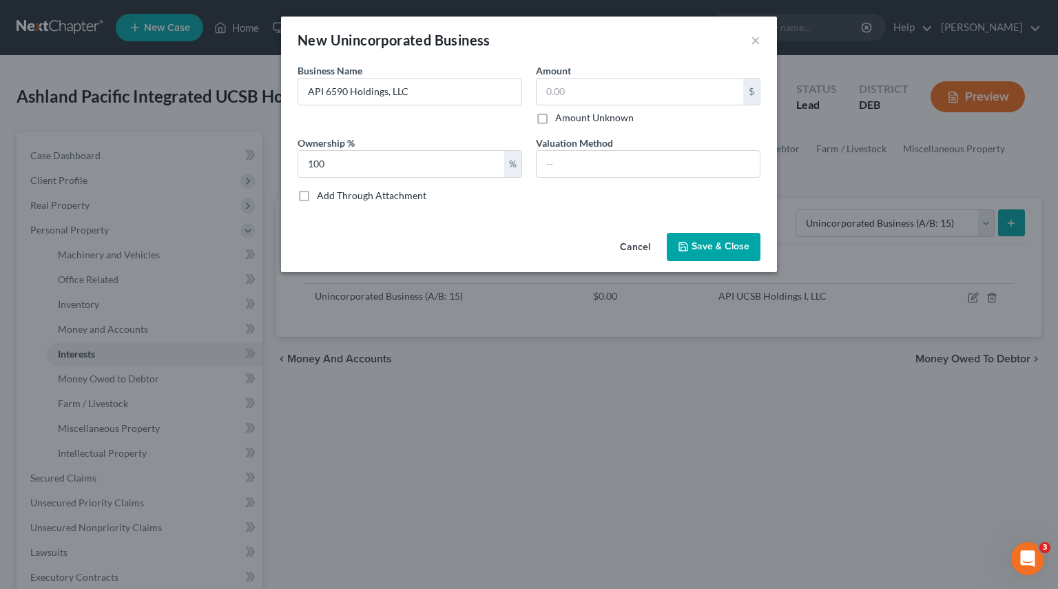
click at [757, 253] on button "Save & Close" at bounding box center [714, 247] width 94 height 29
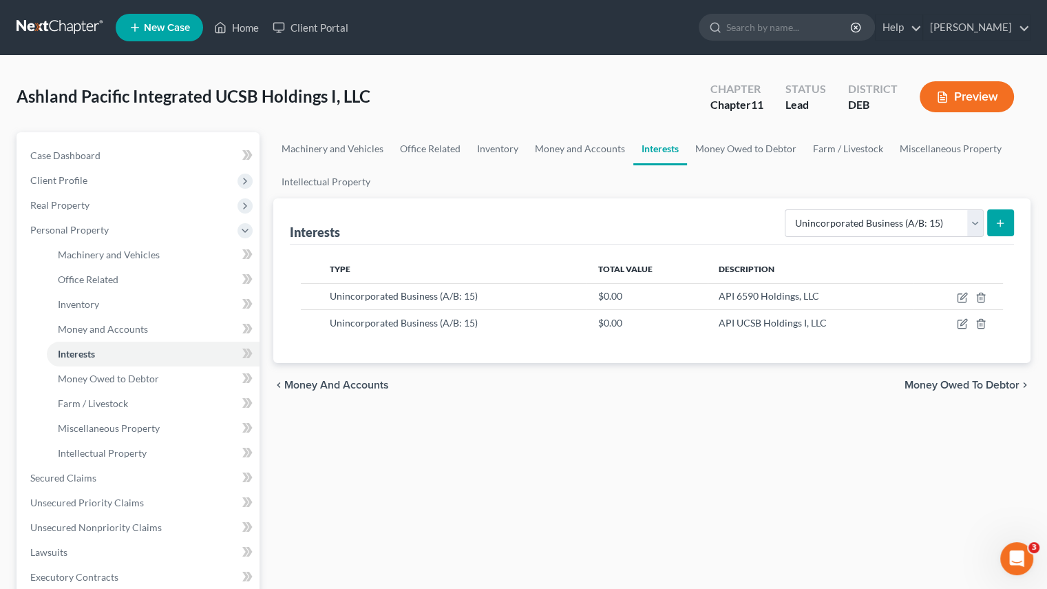
click at [603, 454] on div "Machinery and Vehicles Office Related Inventory Money and Accounts Interests Mo…" at bounding box center [651, 467] width 771 height 671
click at [1005, 224] on icon "submit" at bounding box center [1000, 223] width 11 height 11
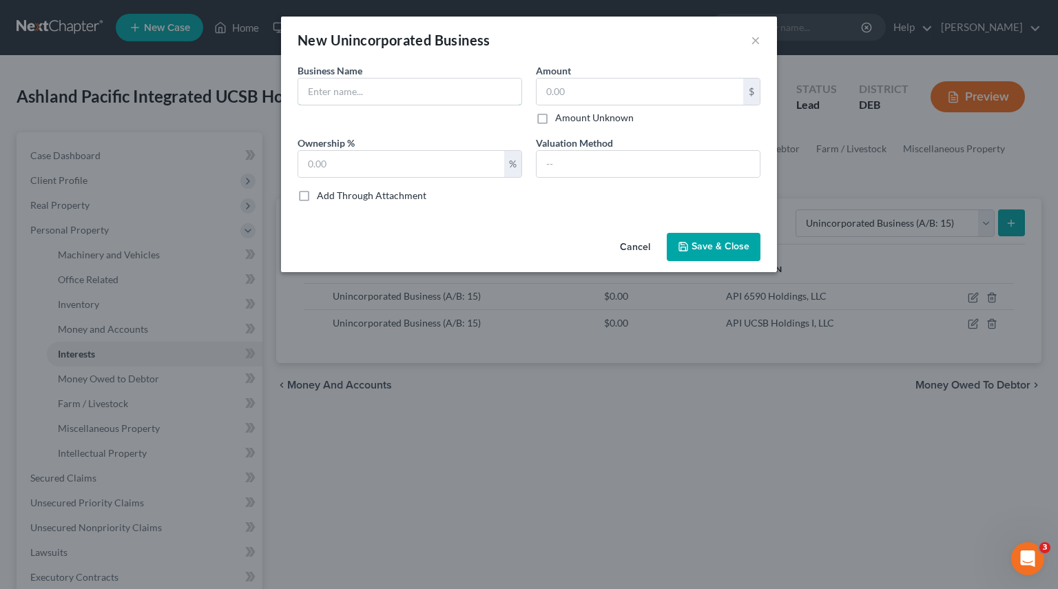
click at [350, 97] on input "text" at bounding box center [409, 92] width 223 height 26
type input "PropCo 1"
click at [428, 165] on input "text" at bounding box center [401, 164] width 206 height 26
type input "100"
click at [735, 249] on span "Save & Close" at bounding box center [720, 247] width 58 height 12
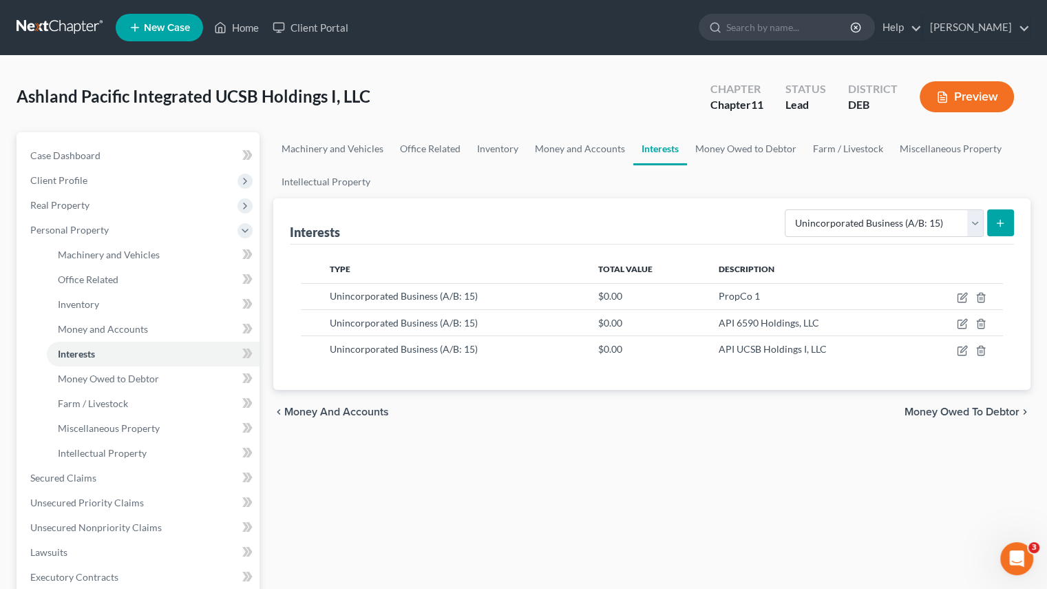
click at [1009, 225] on button "submit" at bounding box center [1000, 222] width 27 height 27
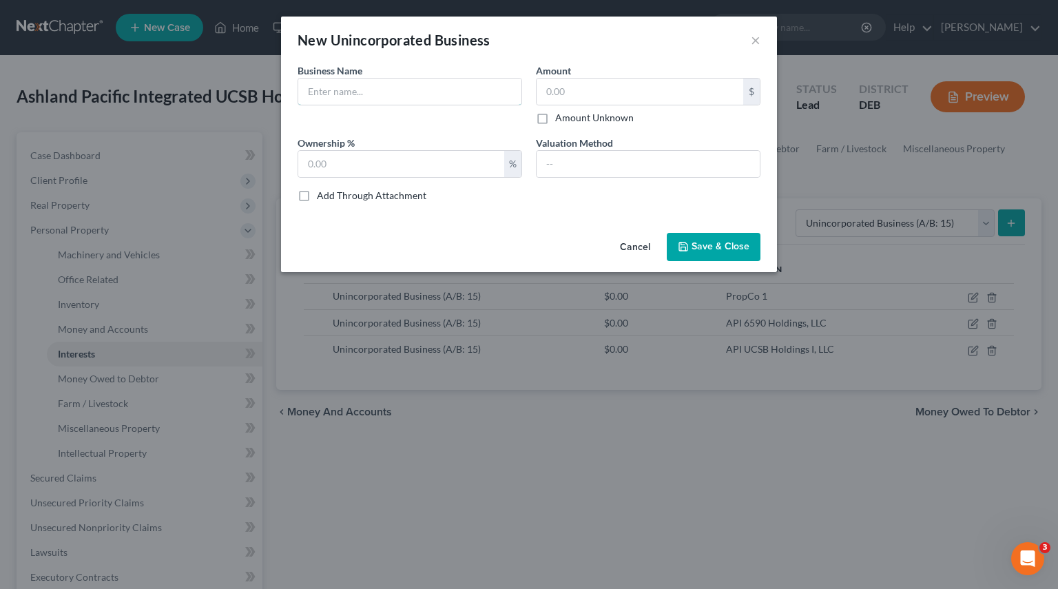
drag, startPoint x: 395, startPoint y: 93, endPoint x: 390, endPoint y: 104, distance: 11.8
click at [395, 93] on input "text" at bounding box center [409, 92] width 223 height 26
type input "PropCo 2"
click at [404, 167] on input "text" at bounding box center [401, 164] width 206 height 26
type input "100"
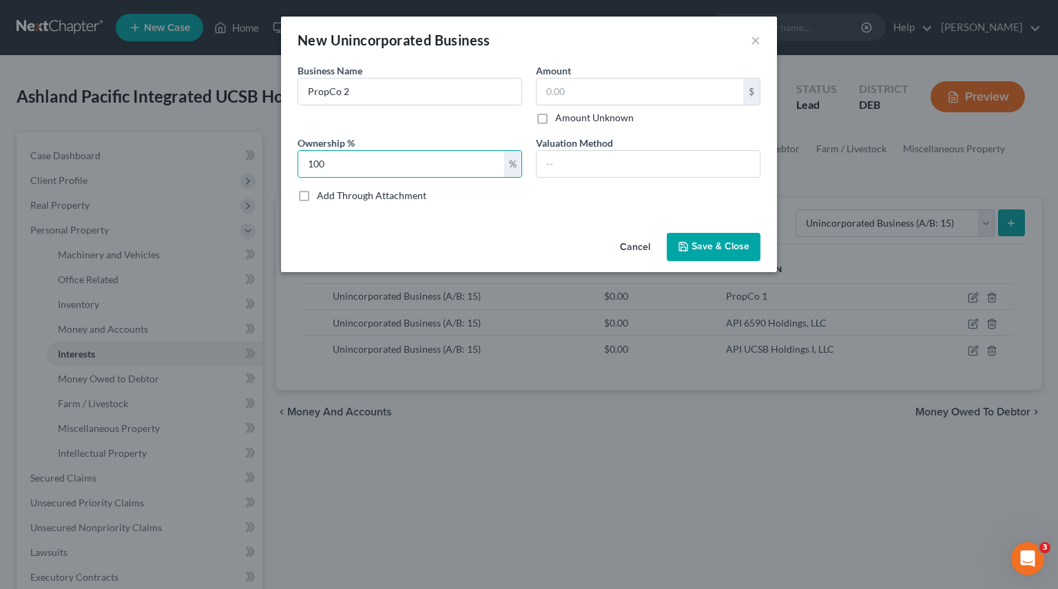
click at [700, 236] on button "Save & Close" at bounding box center [714, 247] width 94 height 29
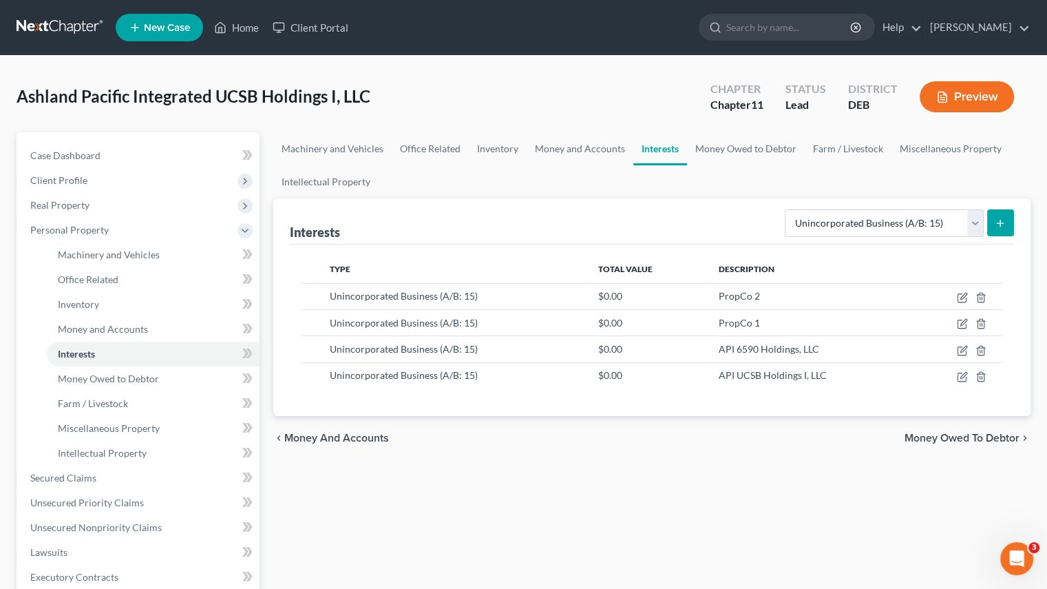
click at [1013, 223] on button "submit" at bounding box center [1000, 222] width 27 height 27
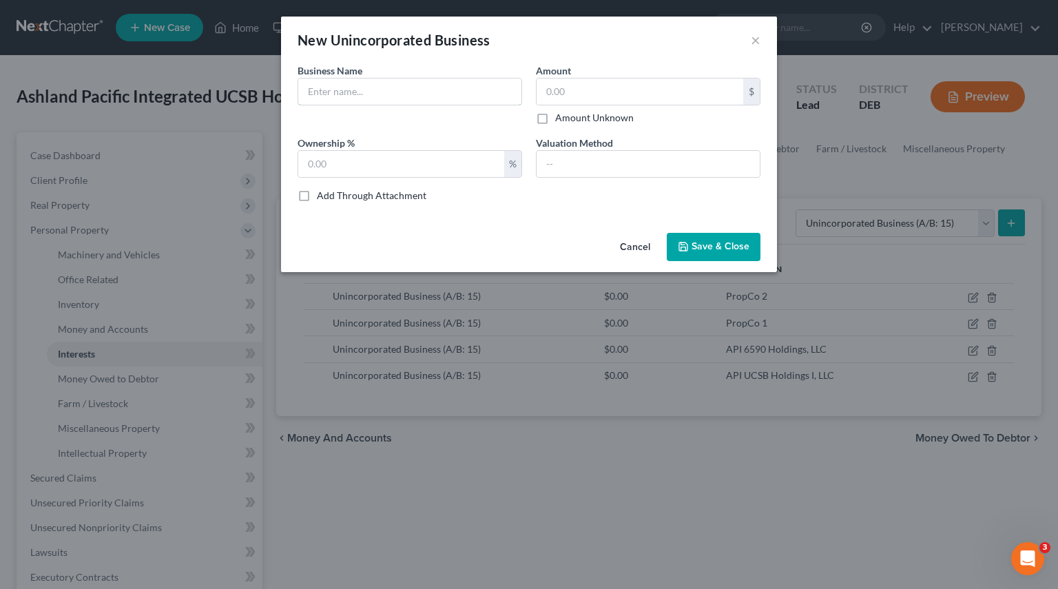
click at [349, 103] on input "text" at bounding box center [409, 92] width 223 height 26
type input "PropCo 3 - 6765 Sabado Tarde"
click at [387, 168] on input "text" at bounding box center [401, 164] width 206 height 26
type input "100"
click at [724, 241] on span "Save & Close" at bounding box center [720, 247] width 58 height 12
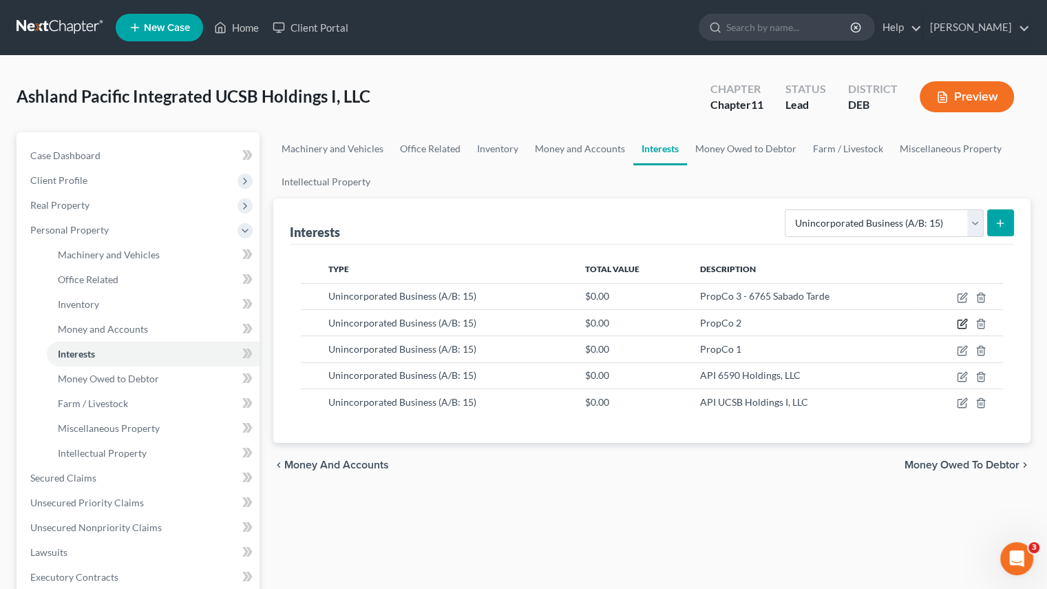
click at [962, 326] on icon "button" at bounding box center [962, 323] width 11 height 11
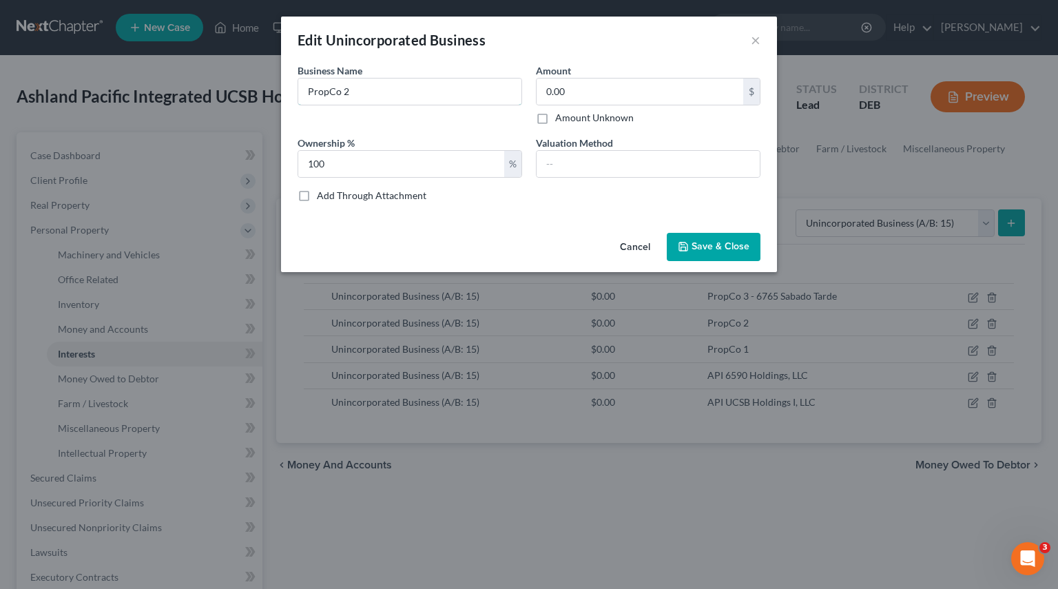
click at [405, 97] on input "PropCo 2" at bounding box center [409, 92] width 223 height 26
click at [406, 91] on input "PropCo 2" at bounding box center [409, 92] width 223 height 26
type input "PropCo [STREET_ADDRESS]"
click at [748, 255] on button "Save & Close" at bounding box center [714, 247] width 94 height 29
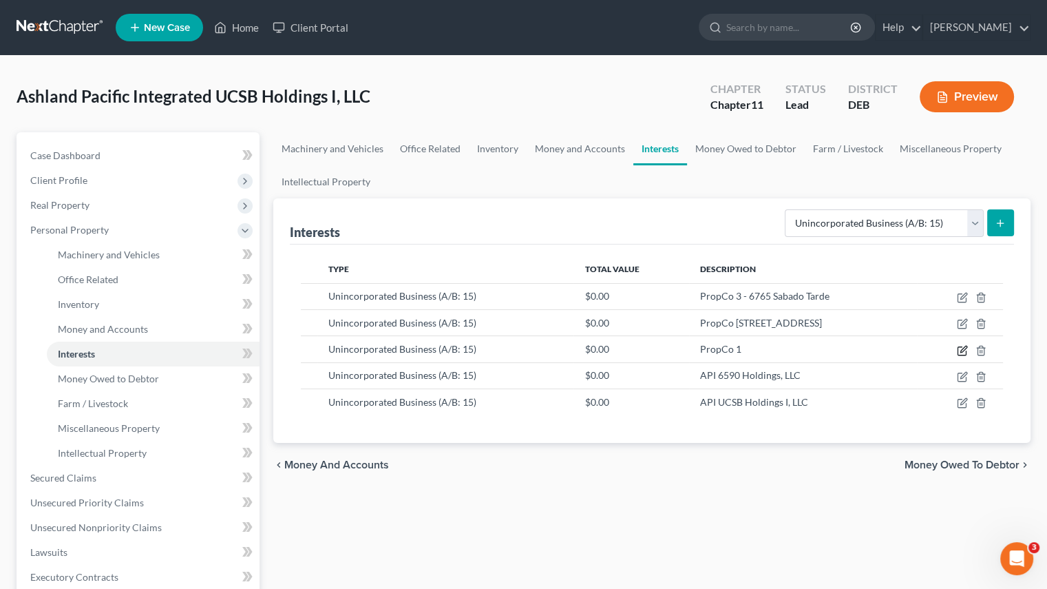
click at [965, 353] on icon "button" at bounding box center [962, 350] width 11 height 11
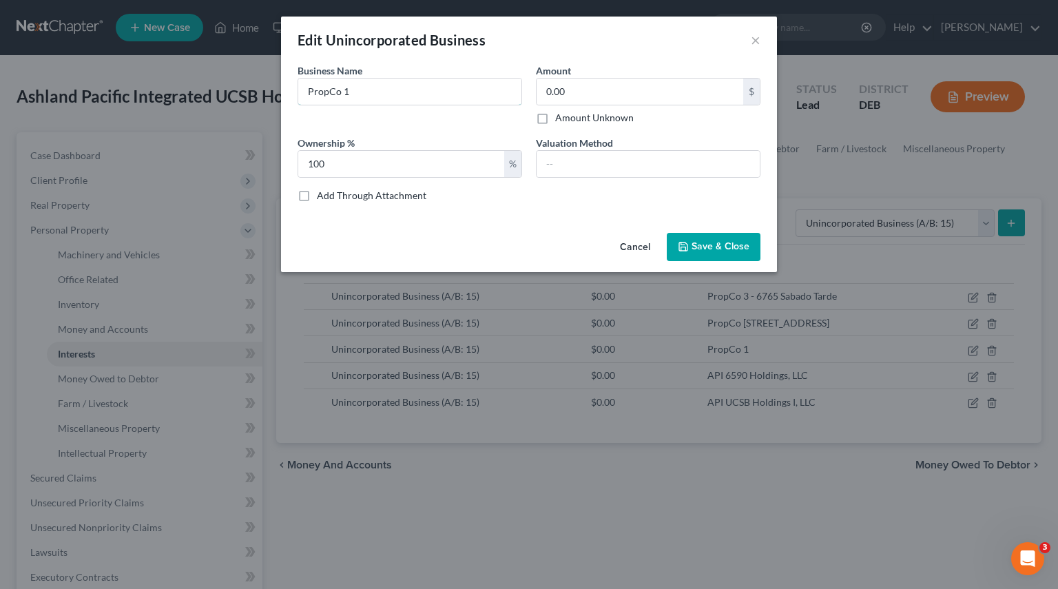
click at [423, 92] on input "PropCo 1" at bounding box center [409, 92] width 223 height 26
type input "PropCo [STREET_ADDRESS]"
click at [739, 242] on span "Save & Close" at bounding box center [720, 247] width 58 height 12
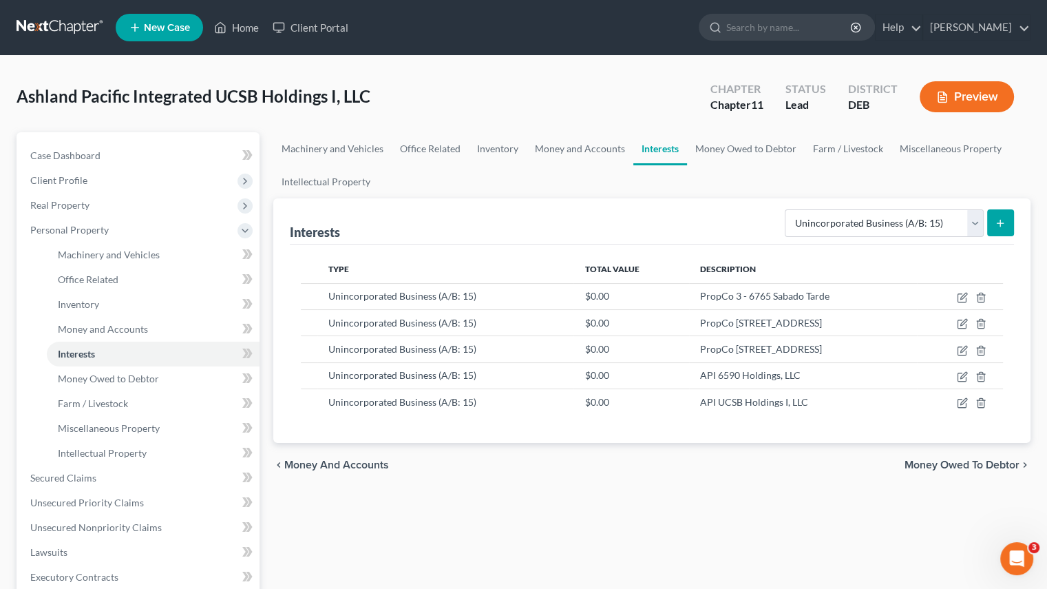
click at [1008, 223] on button "submit" at bounding box center [1000, 222] width 27 height 27
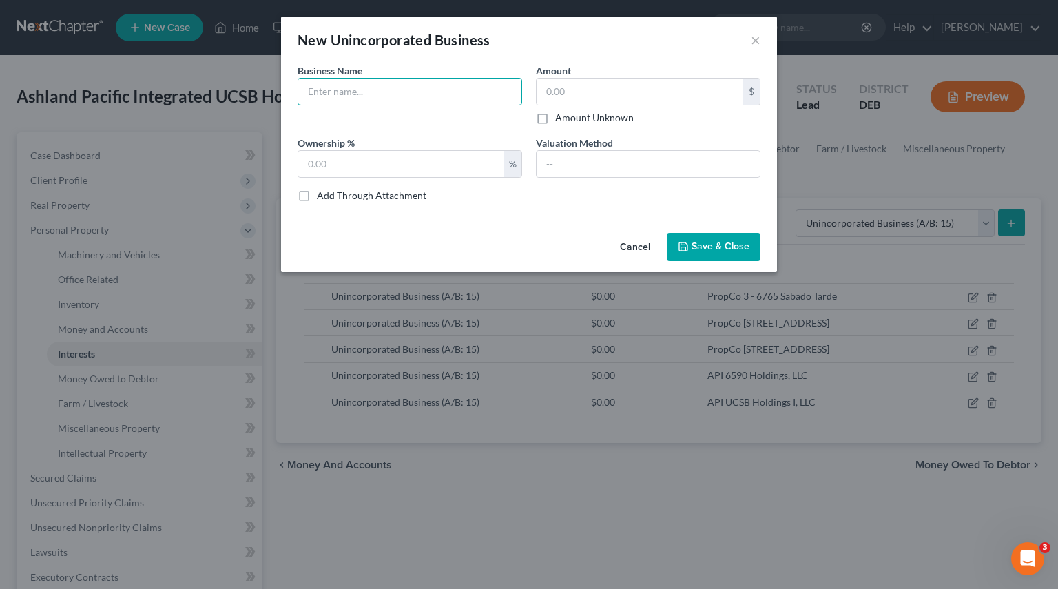
click at [352, 90] on input "text" at bounding box center [409, 92] width 223 height 26
type input "PropCo [STREET_ADDRESS]"
click at [342, 164] on input "text" at bounding box center [401, 164] width 206 height 26
type input "100"
click at [699, 238] on button "Save & Close" at bounding box center [714, 247] width 94 height 29
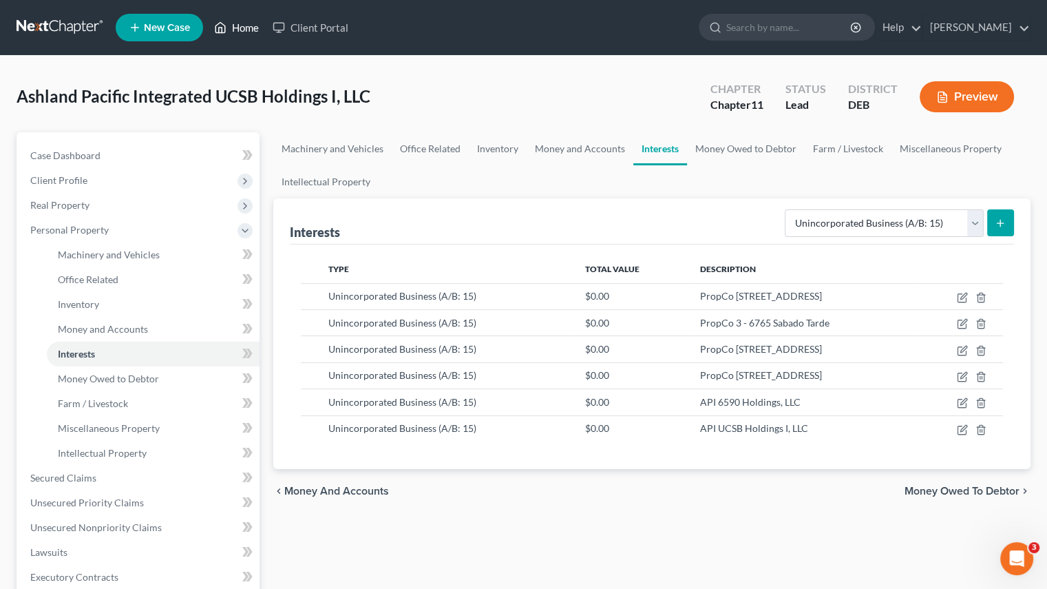
click at [220, 26] on icon at bounding box center [220, 27] width 12 height 17
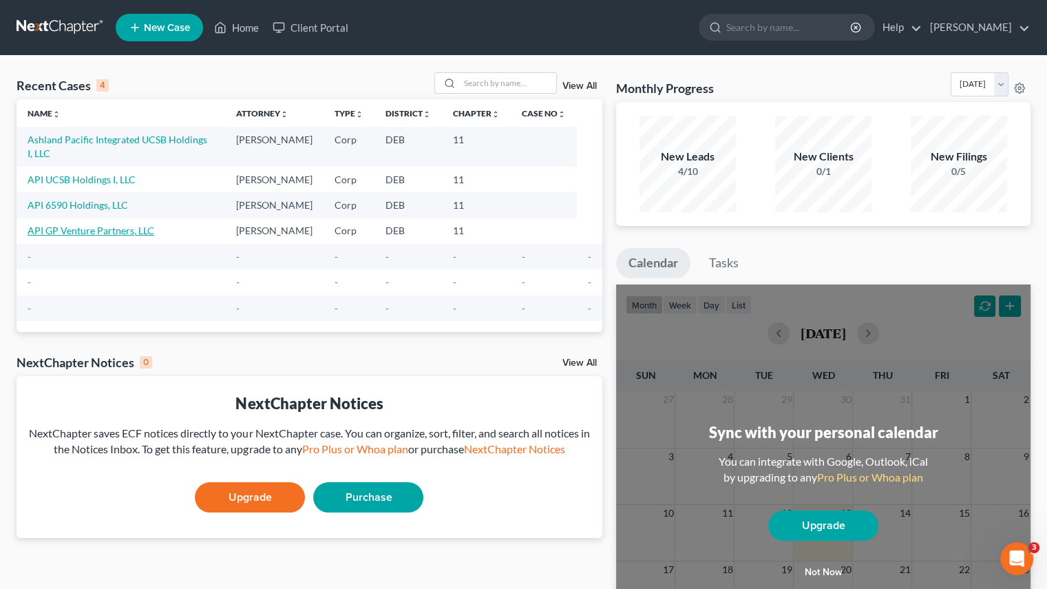
click at [107, 224] on link "API GP Venture Partners, LLC" at bounding box center [91, 230] width 127 height 12
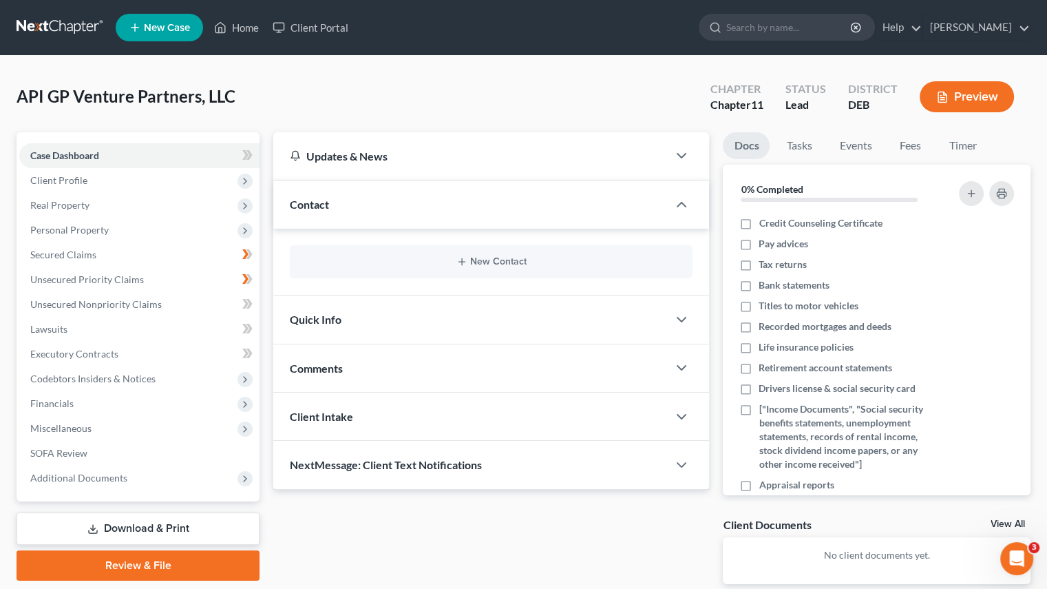
click at [76, 184] on span "Client Profile" at bounding box center [58, 180] width 57 height 12
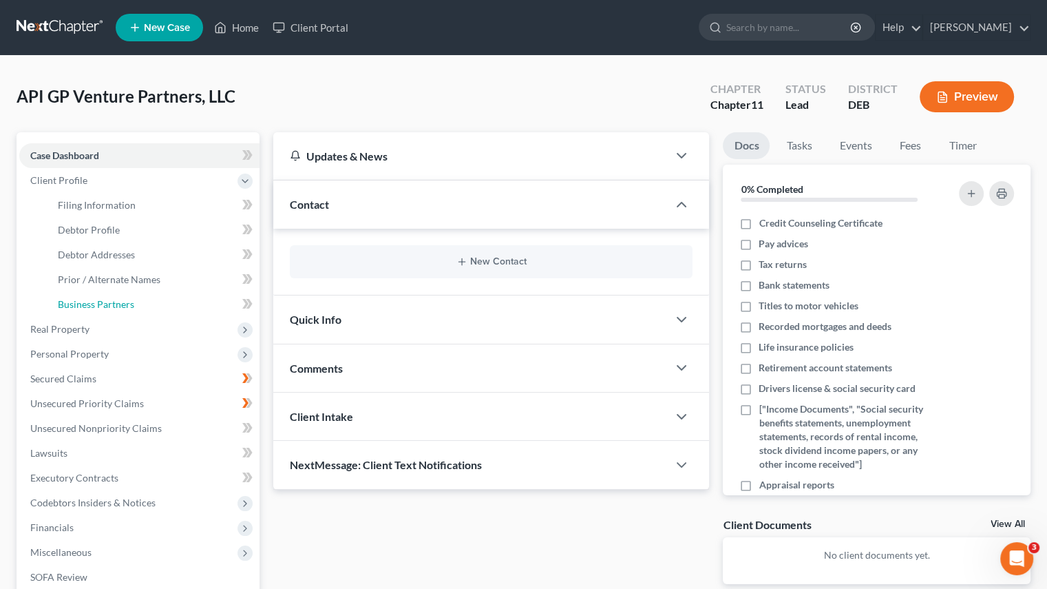
click at [96, 301] on span "Business Partners" at bounding box center [96, 304] width 76 height 12
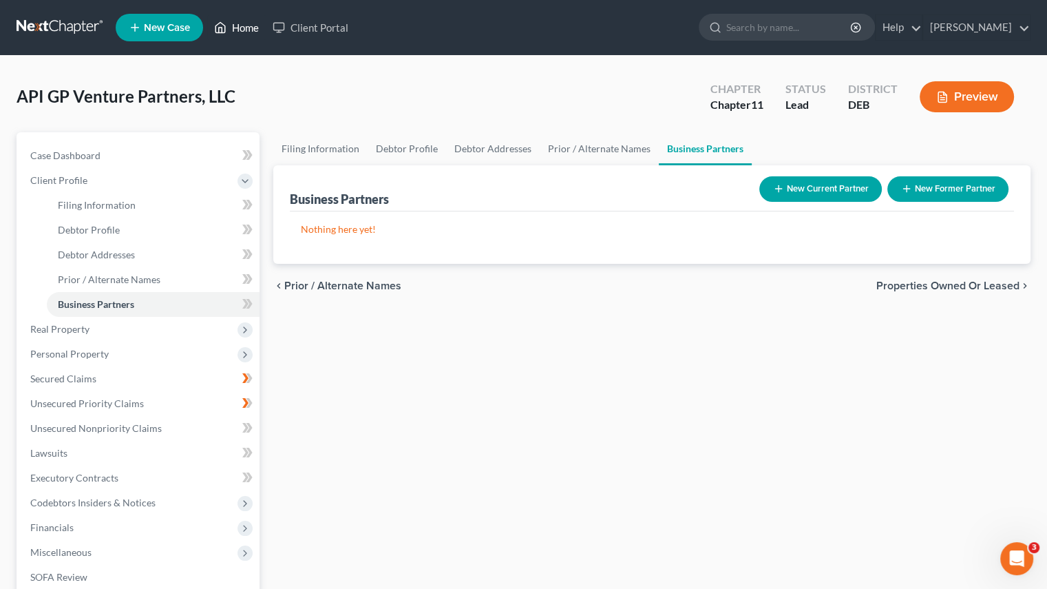
click at [246, 15] on link "Home" at bounding box center [236, 27] width 59 height 25
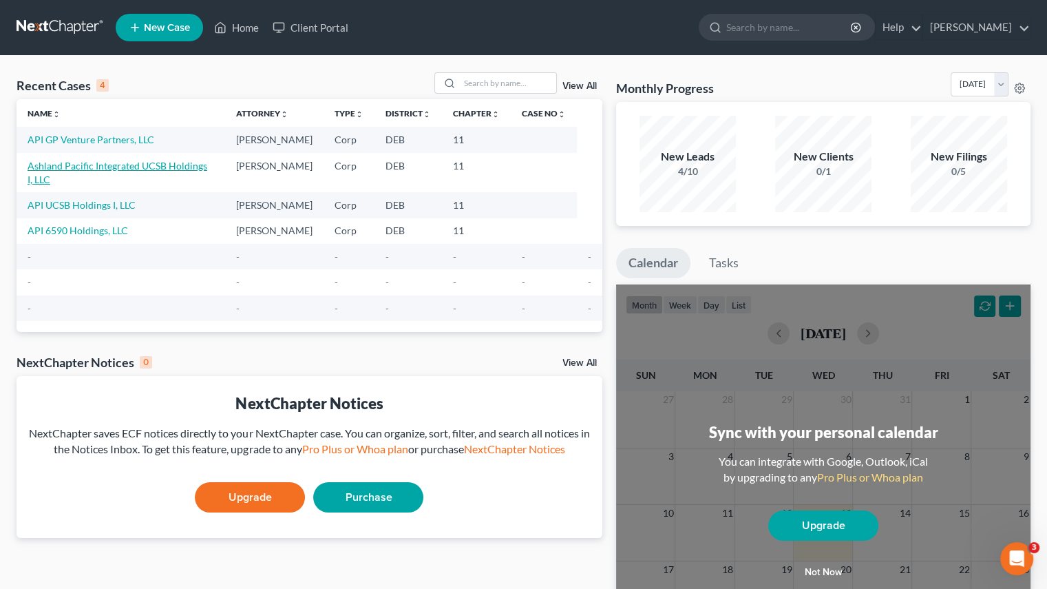
click at [89, 170] on link "Ashland Pacific Integrated UCSB Holdings I, LLC" at bounding box center [118, 172] width 180 height 25
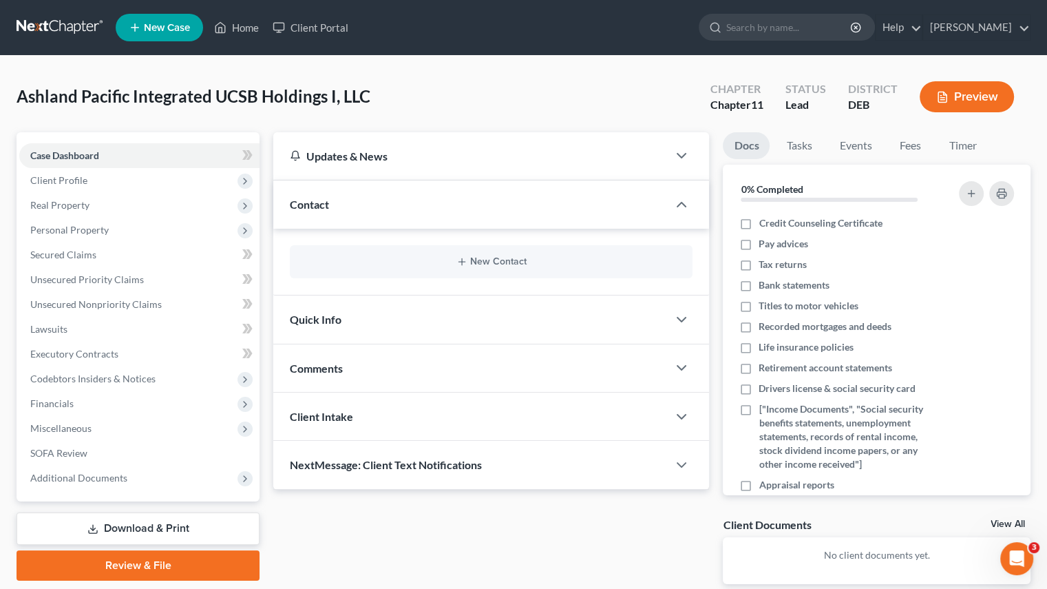
click at [77, 183] on span "Client Profile" at bounding box center [58, 180] width 57 height 12
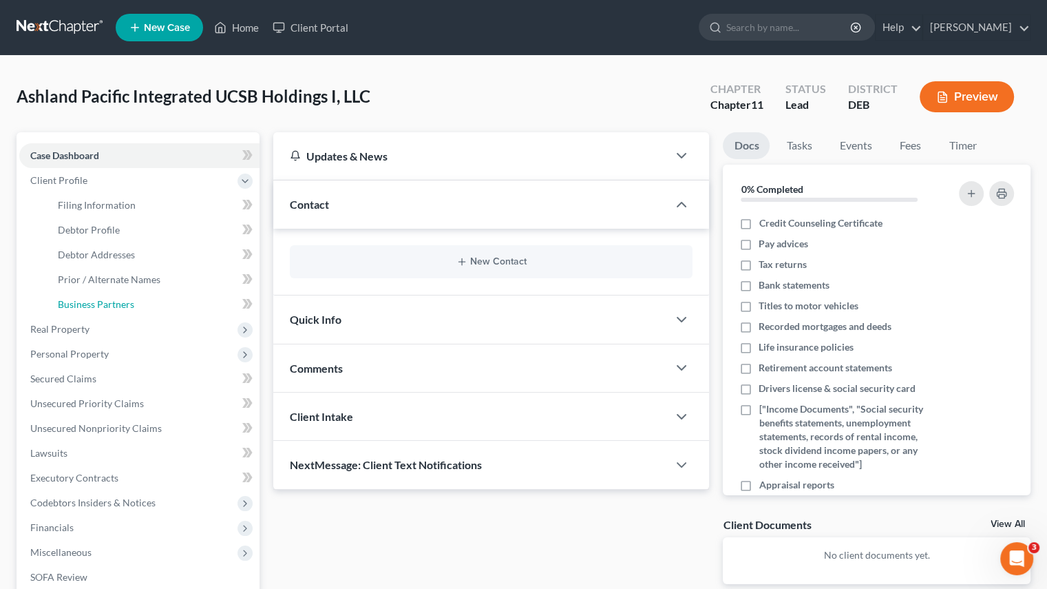
click at [77, 302] on span "Business Partners" at bounding box center [96, 304] width 76 height 12
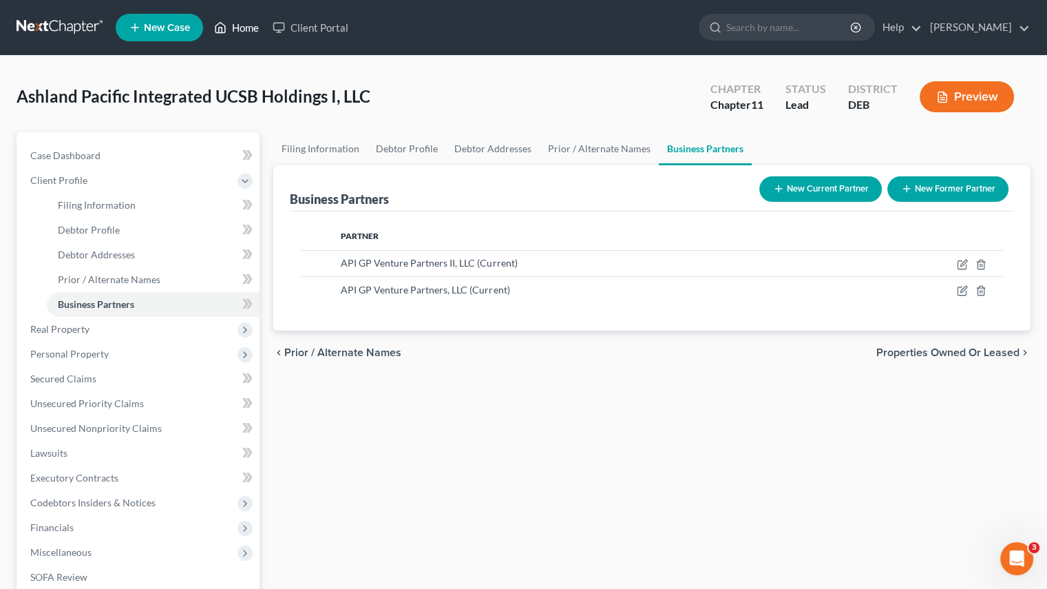
drag, startPoint x: 247, startPoint y: 23, endPoint x: 284, endPoint y: 167, distance: 149.5
click at [247, 23] on link "Home" at bounding box center [236, 27] width 59 height 25
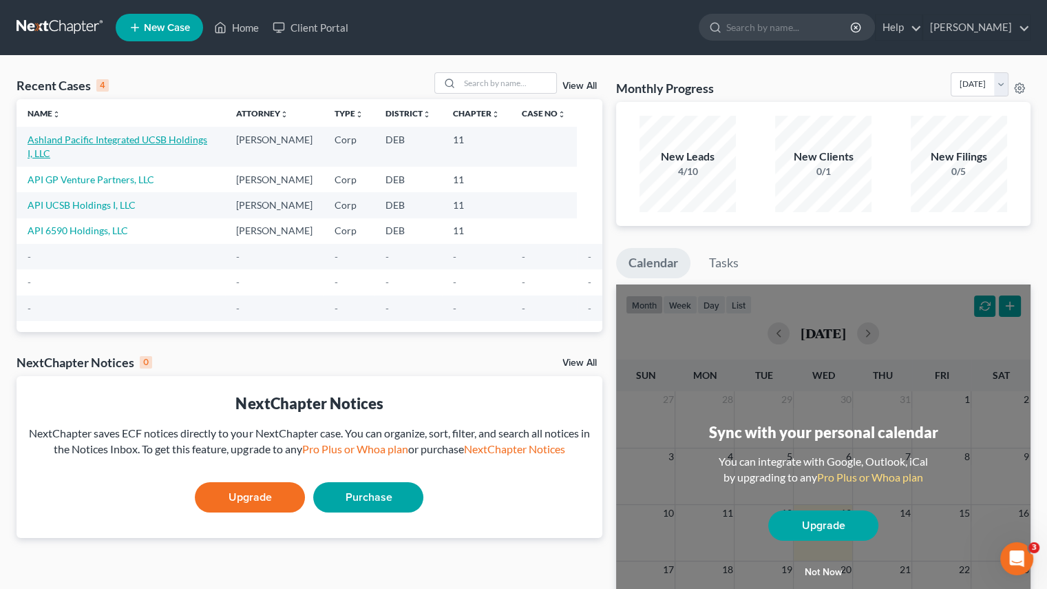
click at [79, 143] on link "Ashland Pacific Integrated UCSB Holdings I, LLC" at bounding box center [118, 146] width 180 height 25
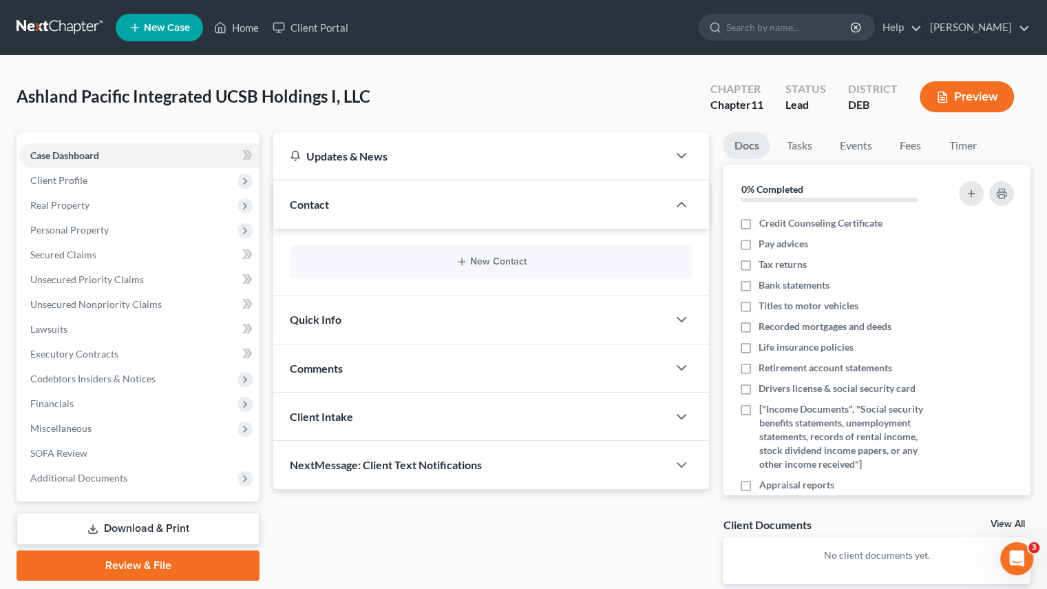
click at [83, 178] on span "Client Profile" at bounding box center [58, 180] width 57 height 12
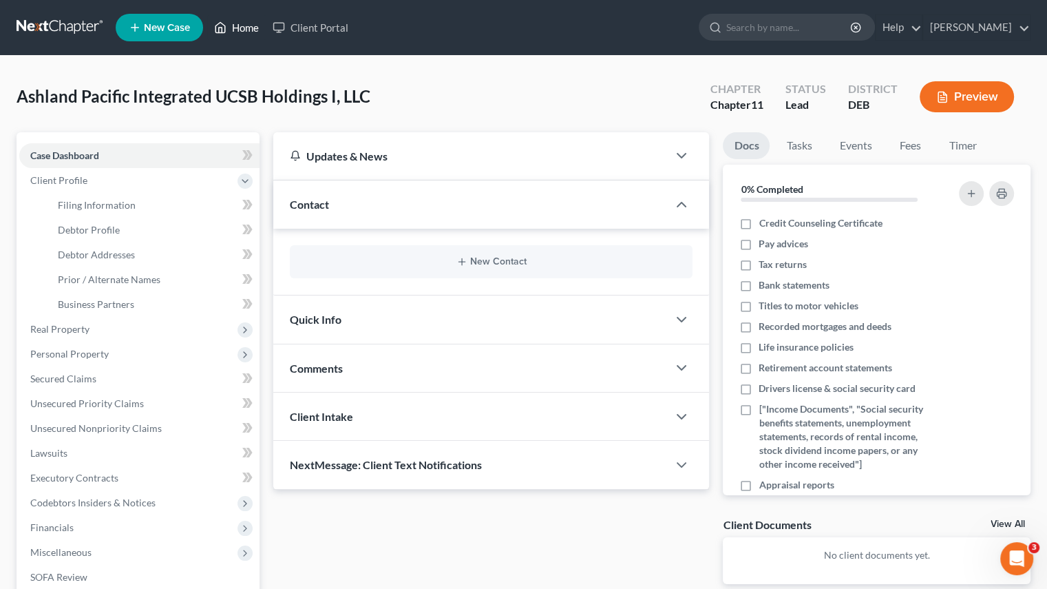
click at [229, 24] on link "Home" at bounding box center [236, 27] width 59 height 25
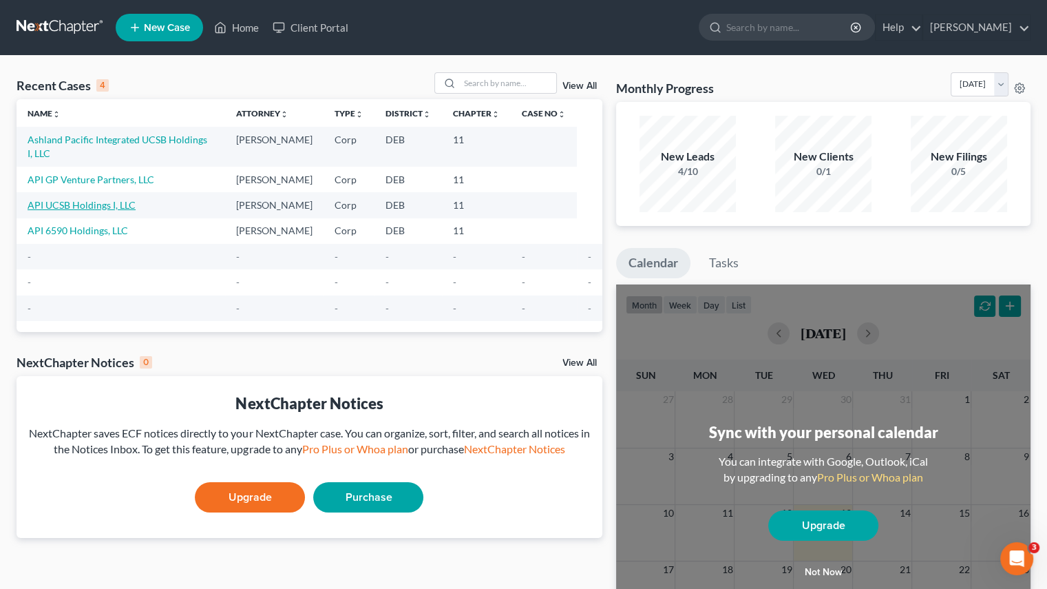
click at [127, 199] on link "API UCSB Holdings I, LLC" at bounding box center [82, 205] width 108 height 12
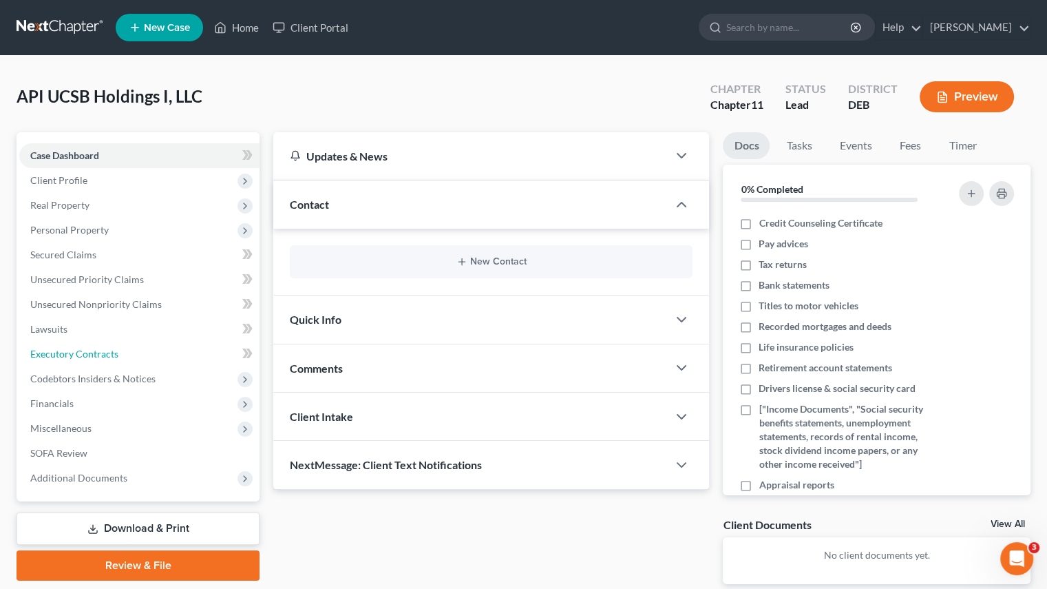
drag, startPoint x: 78, startPoint y: 355, endPoint x: 410, endPoint y: 358, distance: 331.9
click at [78, 355] on span "Executory Contracts" at bounding box center [74, 354] width 88 height 12
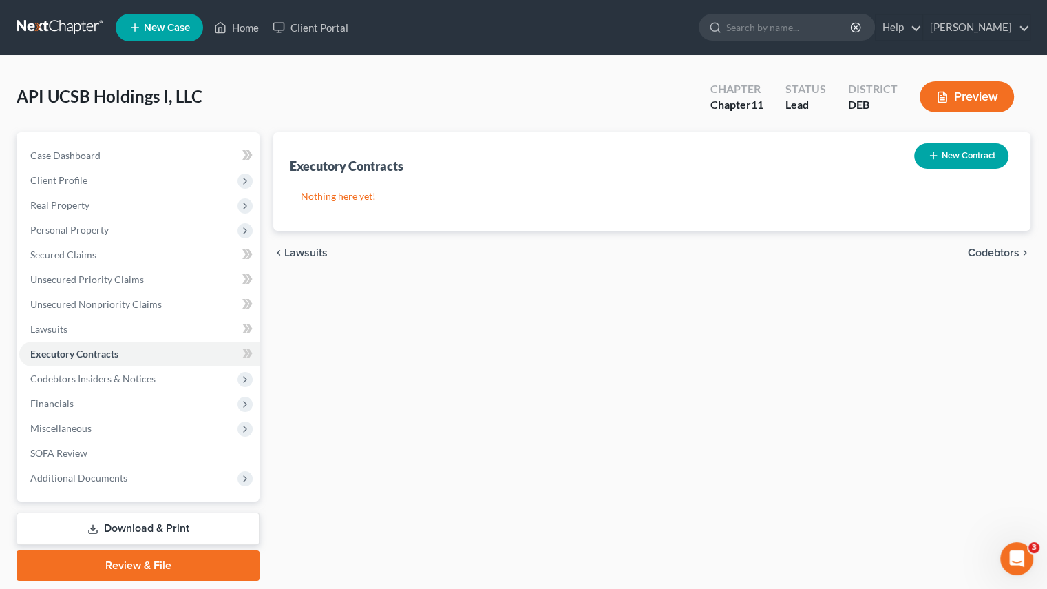
click at [981, 158] on button "New Contract" at bounding box center [961, 155] width 94 height 25
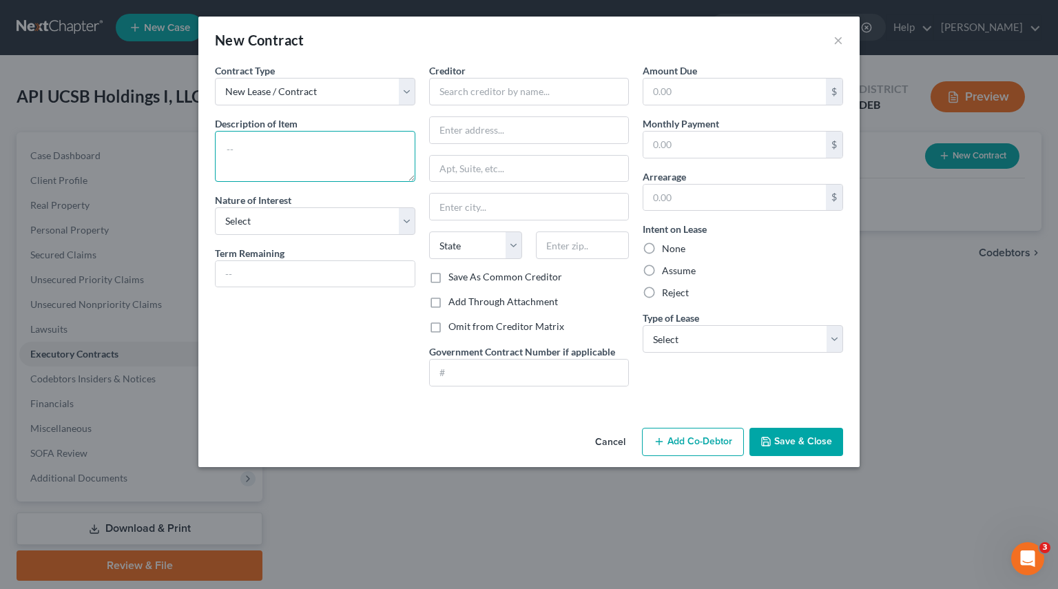
click at [316, 159] on textarea at bounding box center [315, 156] width 200 height 51
click at [527, 88] on input "text" at bounding box center [529, 92] width 200 height 28
type input "Vitra Housing"
click at [605, 440] on button "Cancel" at bounding box center [610, 443] width 52 height 28
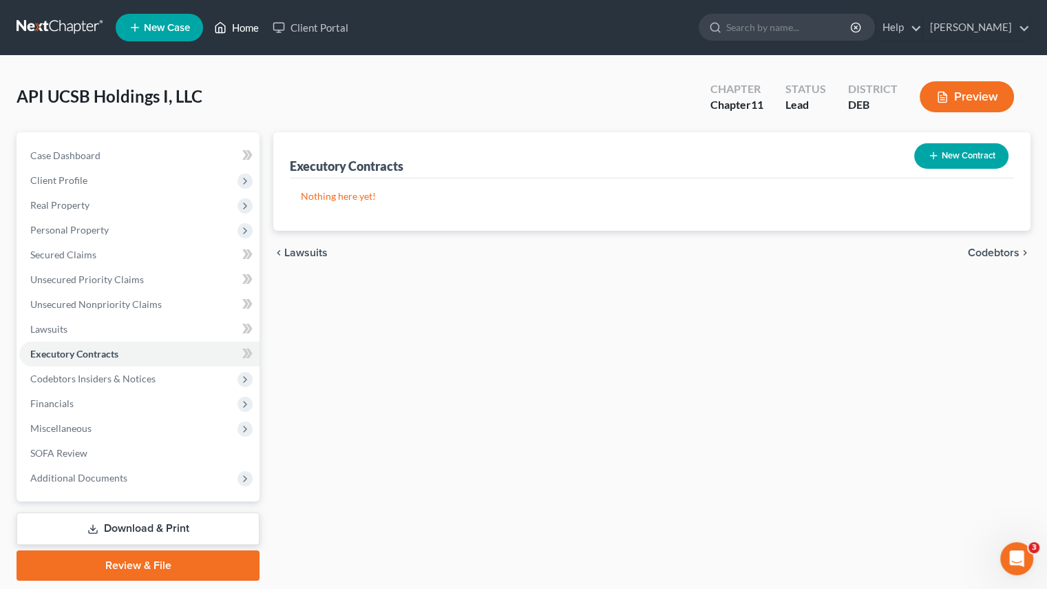
click at [216, 30] on icon at bounding box center [221, 28] width 10 height 10
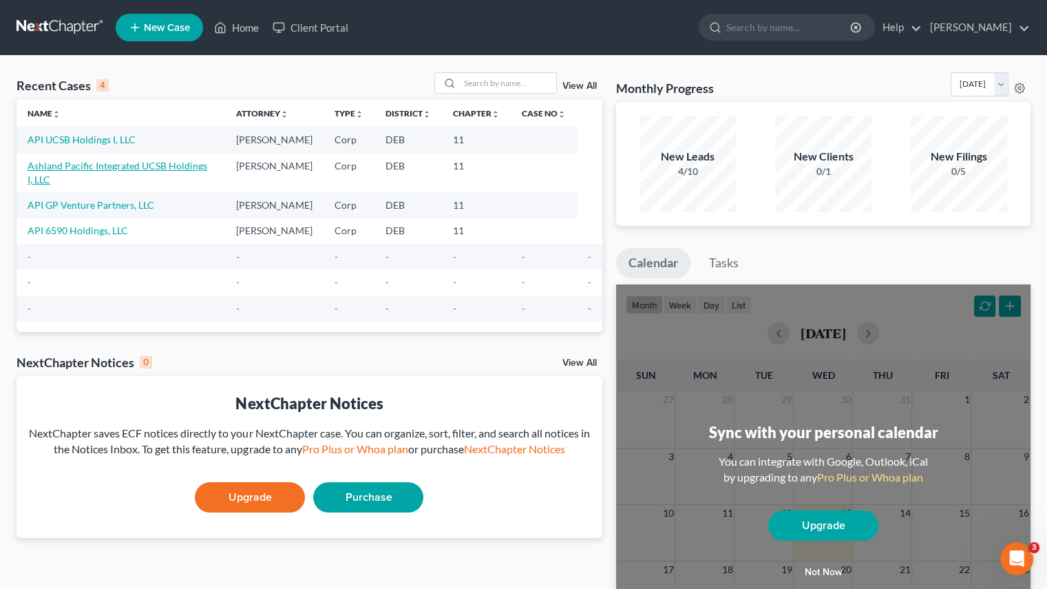
click at [166, 168] on link "Ashland Pacific Integrated UCSB Holdings I, LLC" at bounding box center [118, 172] width 180 height 25
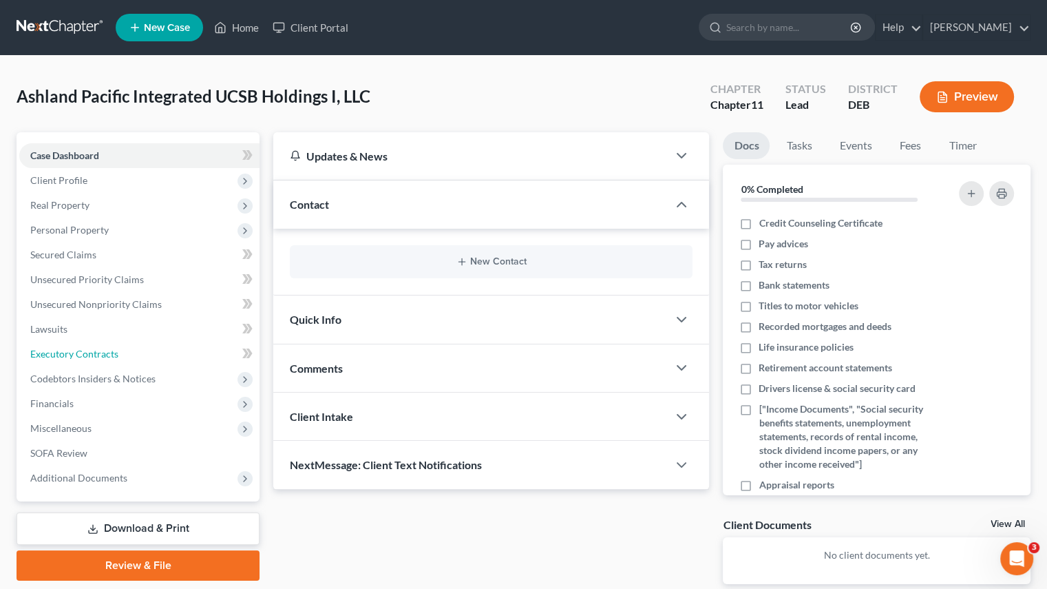
click at [118, 349] on link "Executory Contracts" at bounding box center [139, 354] width 240 height 25
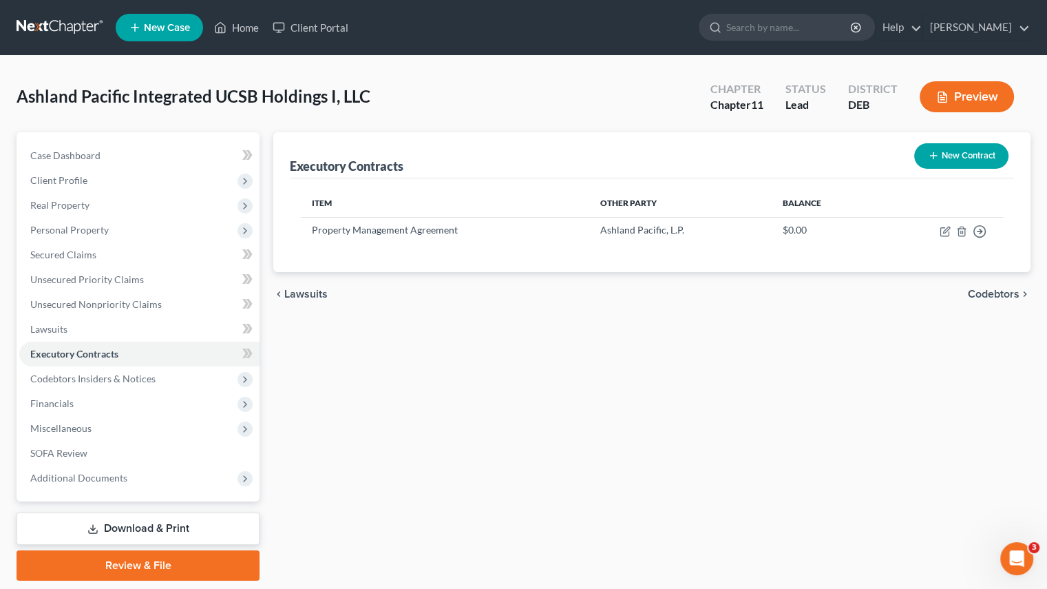
click at [951, 226] on td "Move to D Move to E Move to F Move to Notice Only" at bounding box center [939, 230] width 127 height 27
click at [946, 230] on icon "button" at bounding box center [945, 231] width 11 height 11
select select "2"
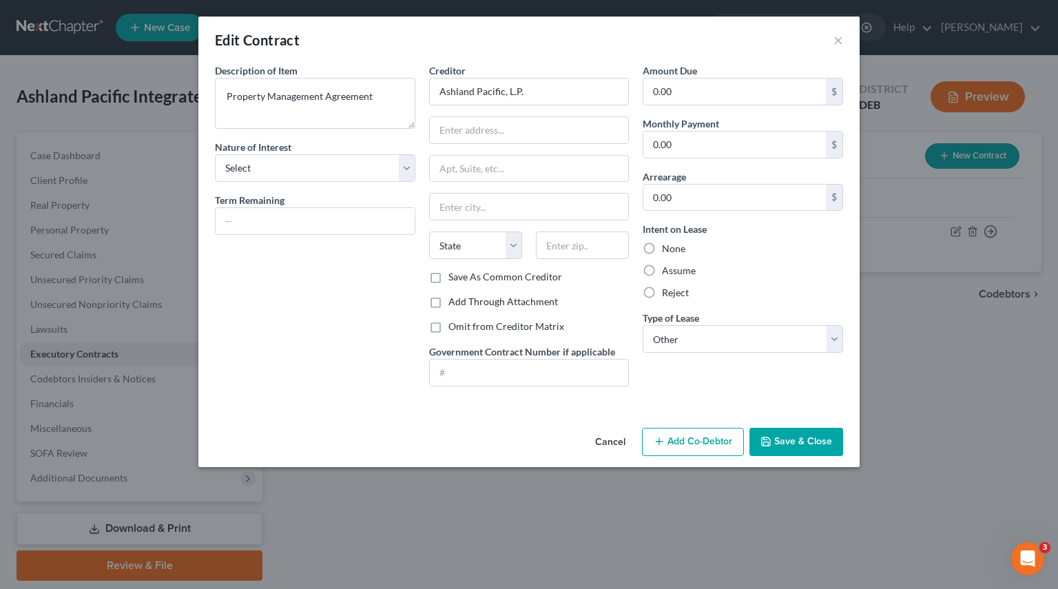
click at [594, 440] on button "Cancel" at bounding box center [610, 443] width 52 height 28
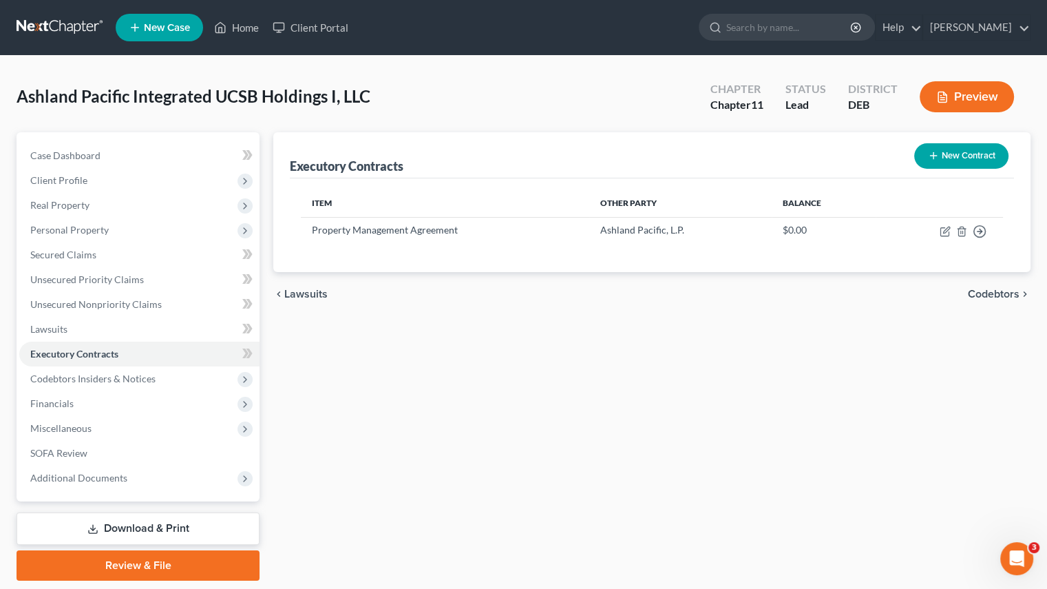
click at [957, 156] on button "New Contract" at bounding box center [961, 155] width 94 height 25
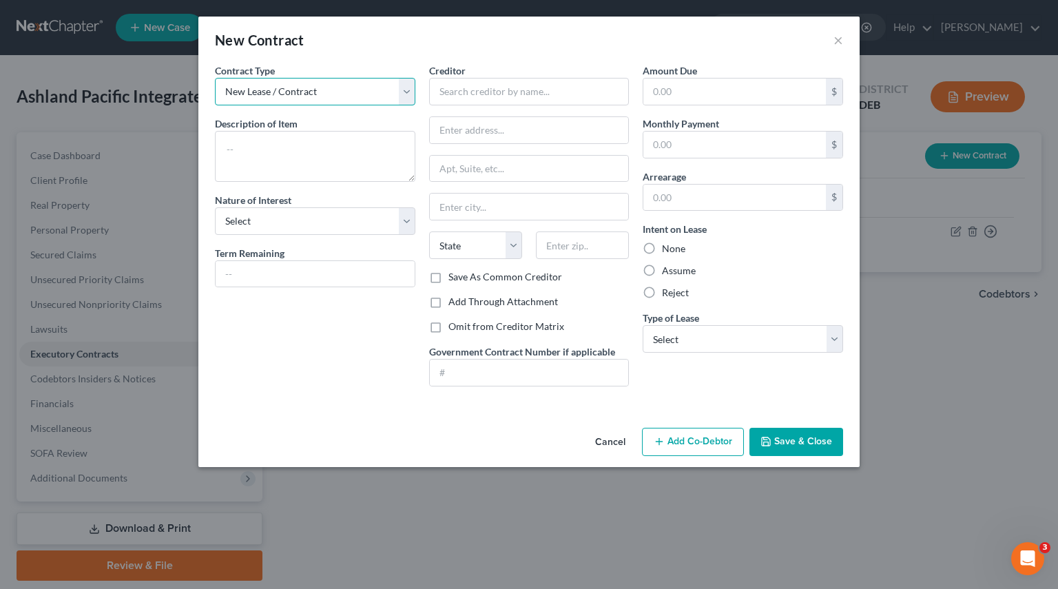
click at [402, 98] on select "New Lease / Contract New Timeshare" at bounding box center [315, 92] width 200 height 28
click at [329, 154] on textarea at bounding box center [315, 156] width 200 height 51
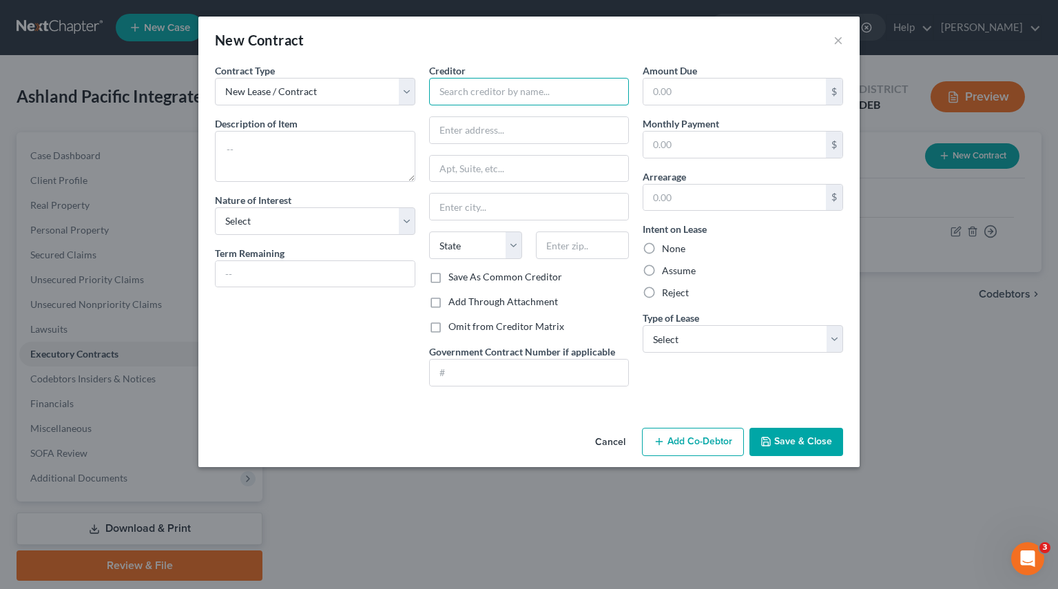
click at [512, 100] on input "text" at bounding box center [529, 92] width 200 height 28
type input "Vi"
click at [841, 43] on button "×" at bounding box center [838, 40] width 10 height 17
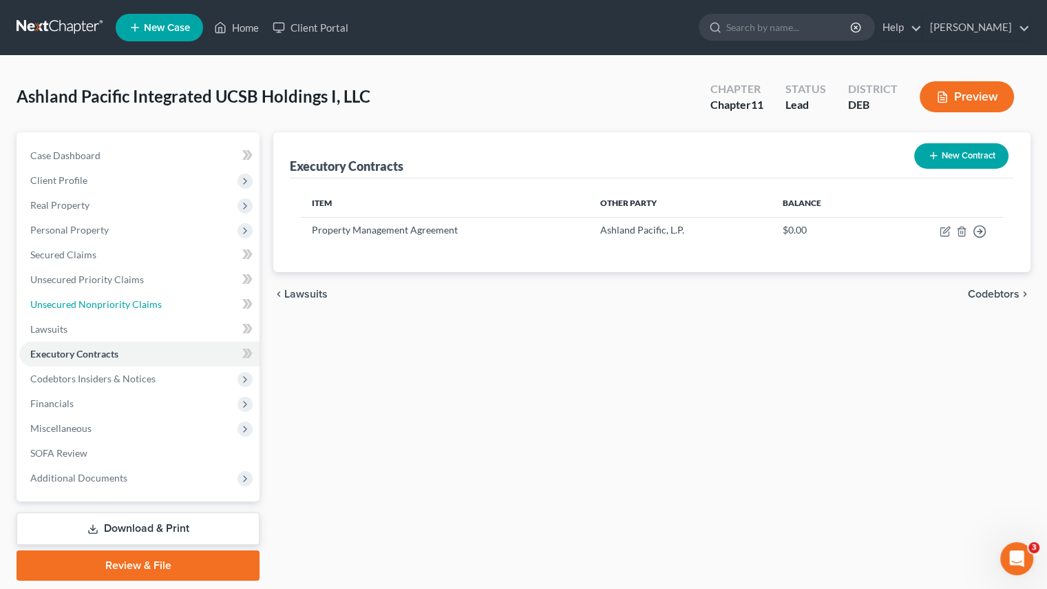
click at [90, 302] on span "Unsecured Nonpriority Claims" at bounding box center [96, 304] width 132 height 12
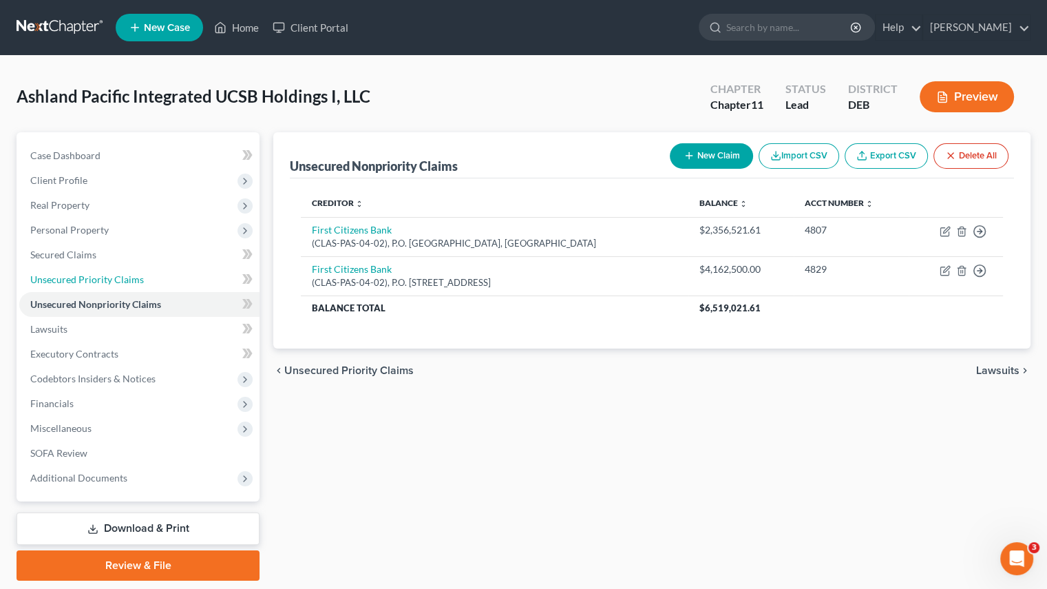
click at [92, 281] on span "Unsecured Priority Claims" at bounding box center [87, 279] width 114 height 12
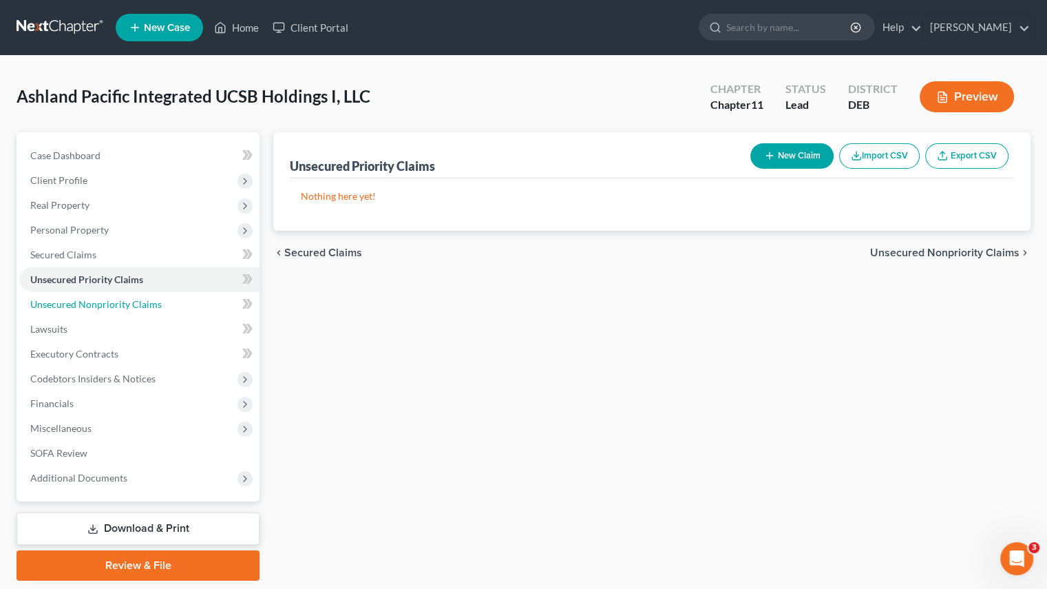
click at [96, 300] on span "Unsecured Nonpriority Claims" at bounding box center [96, 304] width 132 height 12
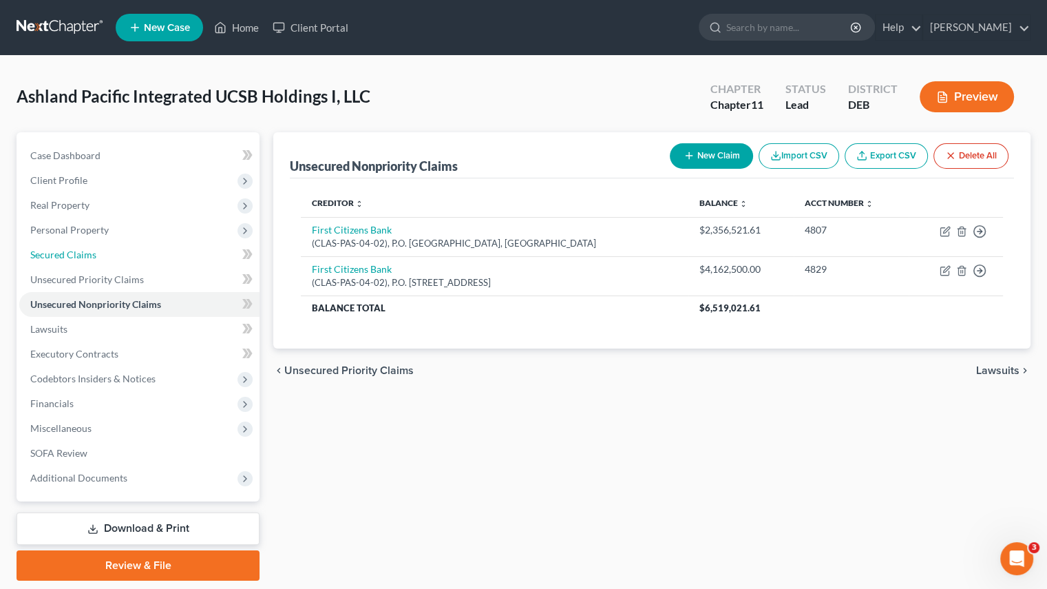
click at [96, 262] on link "Secured Claims" at bounding box center [139, 254] width 240 height 25
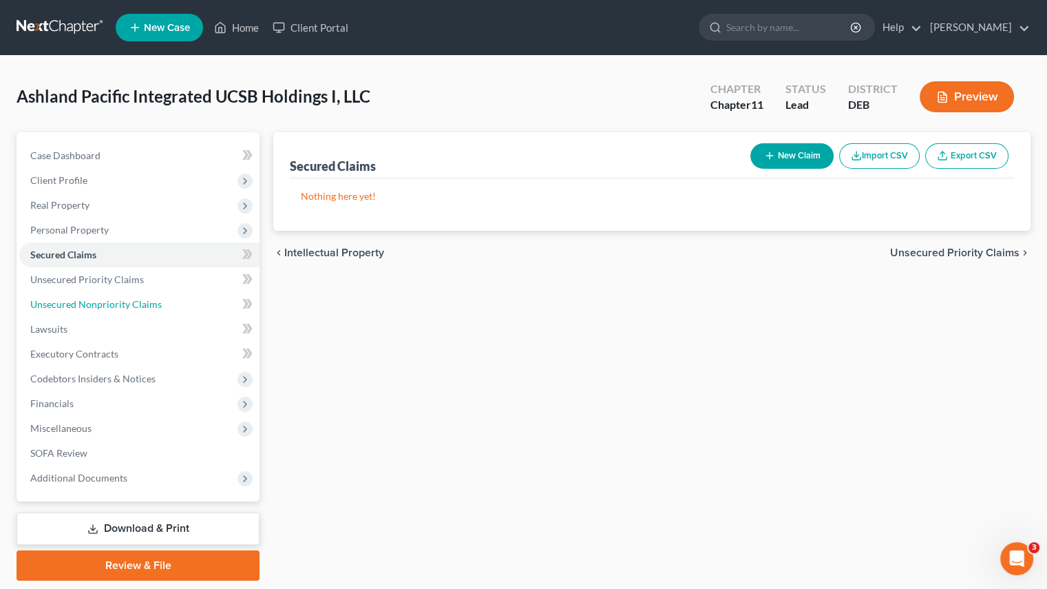
click at [98, 308] on span "Unsecured Nonpriority Claims" at bounding box center [96, 304] width 132 height 12
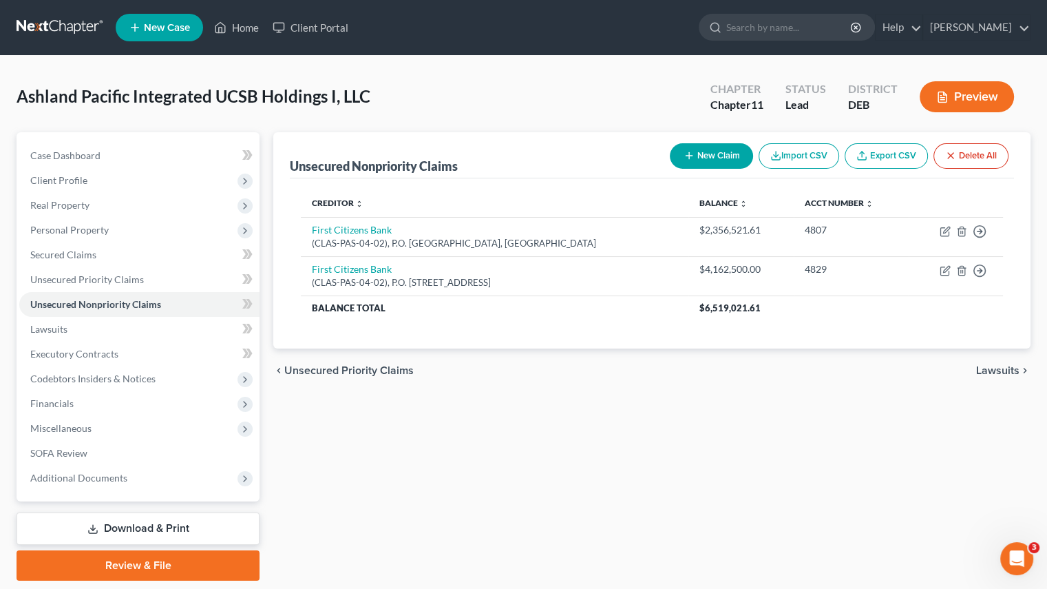
click at [698, 154] on button "New Claim" at bounding box center [711, 155] width 83 height 25
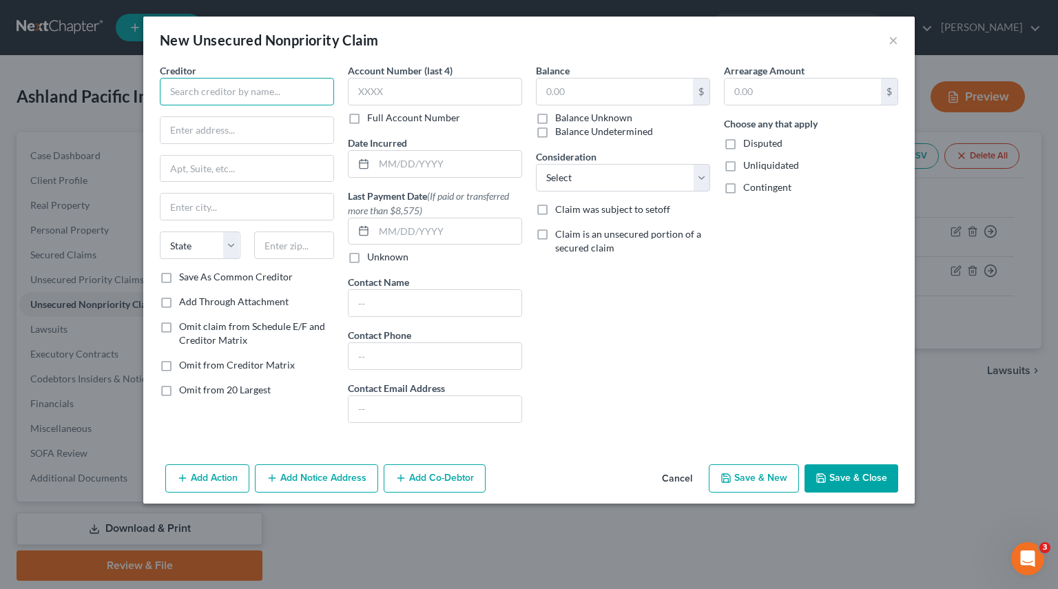
click at [229, 94] on input "text" at bounding box center [247, 92] width 174 height 28
type input "Vitra Housing"
click at [193, 273] on label "Save As Common Creditor" at bounding box center [236, 277] width 114 height 14
click at [193, 273] on input "Save As Common Creditor" at bounding box center [189, 274] width 9 height 9
checkbox input "true"
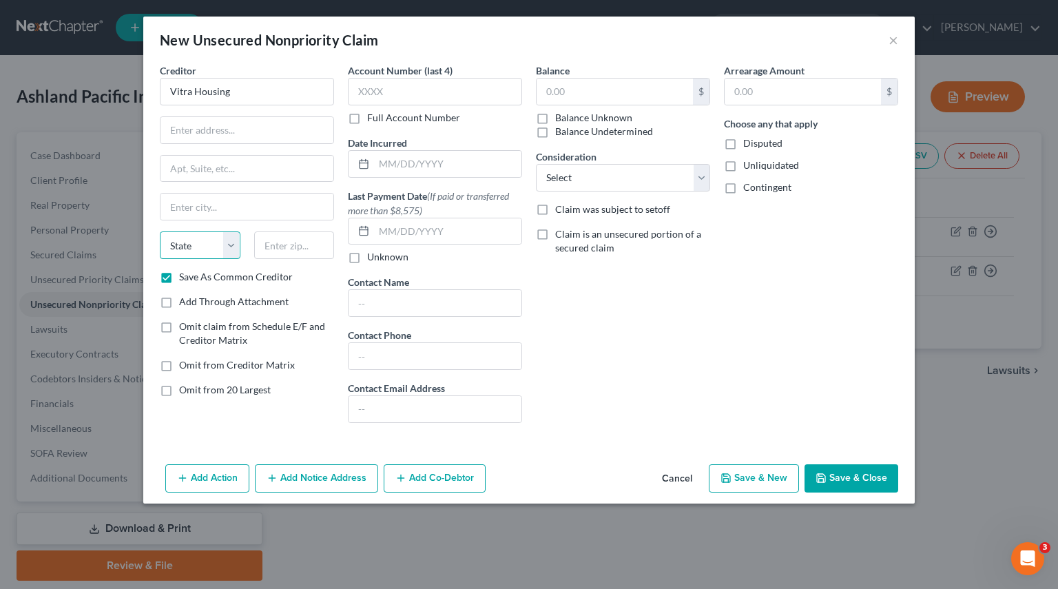
click at [236, 245] on select "State [US_STATE] AK AR AZ CA CO CT DE DC [GEOGRAPHIC_DATA] [GEOGRAPHIC_DATA] GU…" at bounding box center [200, 245] width 81 height 28
select select "15"
click at [642, 297] on div "Balance $ Balance Unknown Balance Undetermined $ Balance Unknown Consideration …" at bounding box center [623, 248] width 188 height 370
click at [273, 97] on input "Vitra Housing" at bounding box center [247, 92] width 174 height 28
type input "Vitra Housing LLC"
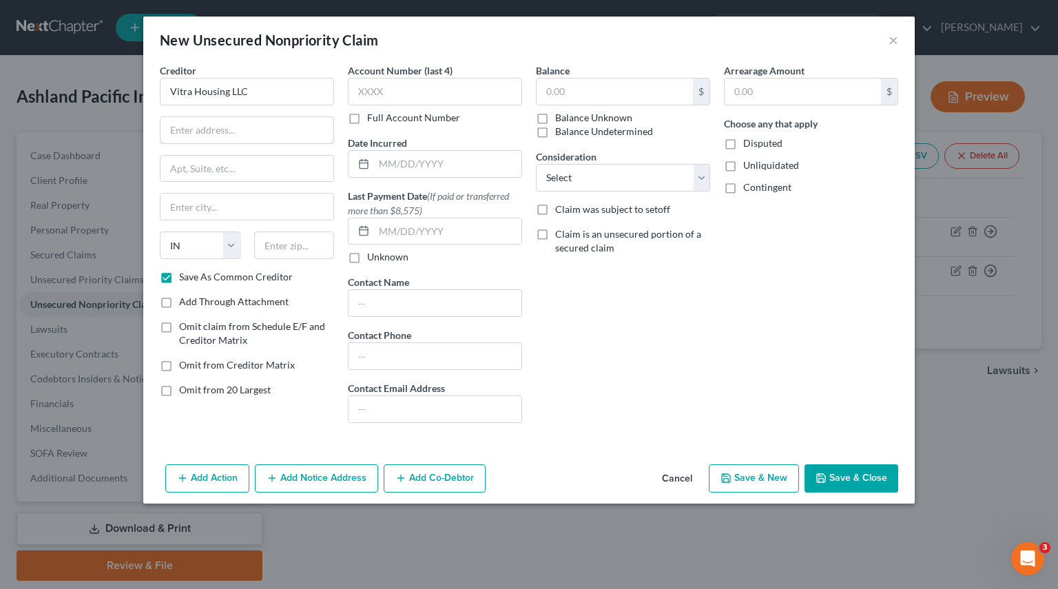
drag, startPoint x: 217, startPoint y: 123, endPoint x: 201, endPoint y: 136, distance: 20.1
click at [217, 123] on input "text" at bounding box center [246, 130] width 173 height 26
paste input "[CREDIT_CARD_NUMBER]"
type input "[CREDIT_CARD_NUMBER]"
drag, startPoint x: 176, startPoint y: 127, endPoint x: -191, endPoint y: 121, distance: 367.1
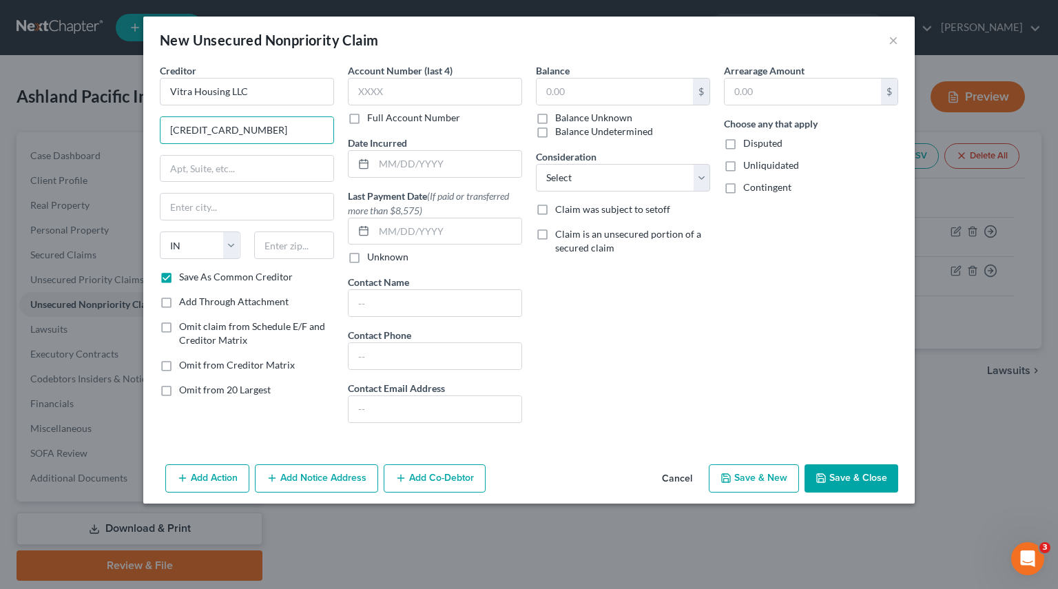
click at [0, 121] on html "Home New Case Client Portal [PERSON_NAME] [PERSON_NAME][EMAIL_ADDRESS][PERSON_N…" at bounding box center [529, 316] width 1058 height 633
click at [269, 132] on input "text" at bounding box center [246, 130] width 173 height 26
type input "[STREET_ADDRESS]"
click at [222, 178] on input "text" at bounding box center [246, 169] width 173 height 26
click at [193, 177] on input "text" at bounding box center [246, 169] width 173 height 26
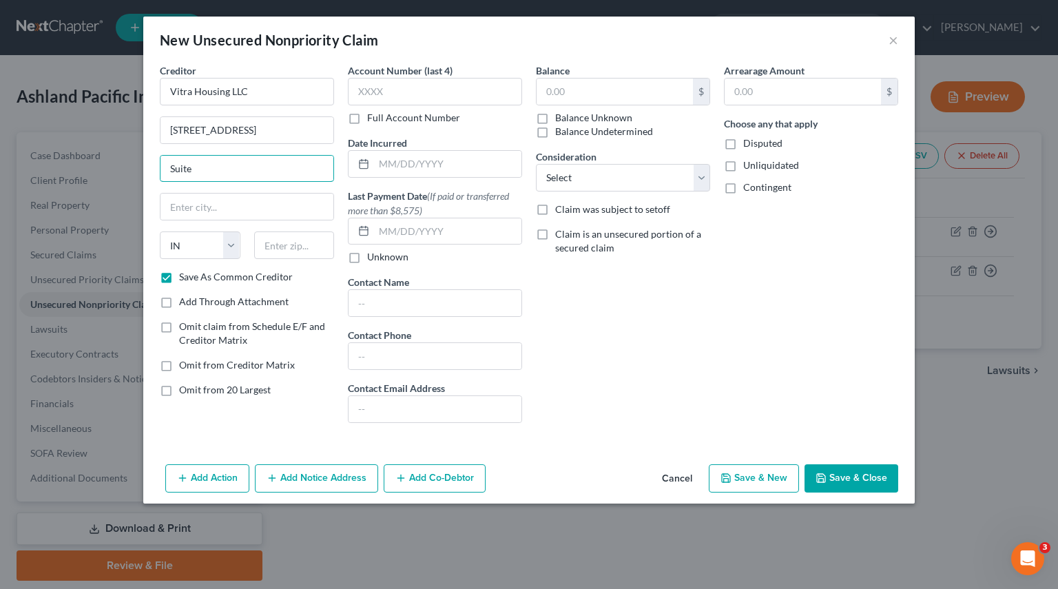
type input "Suite A"
drag, startPoint x: 235, startPoint y: 173, endPoint x: 113, endPoint y: 165, distance: 122.1
click at [113, 165] on div "New Unsecured Nonpriority Claim × Creditor * Vitra Housing LLC [STREET_ADDRESS]…" at bounding box center [529, 294] width 1058 height 589
drag, startPoint x: 158, startPoint y: 129, endPoint x: 83, endPoint y: 129, distance: 75.7
click at [83, 129] on div "New Unsecured Nonpriority Claim × Creditor * Vitra Housing LLC [STREET_ADDRESS]…" at bounding box center [529, 294] width 1058 height 589
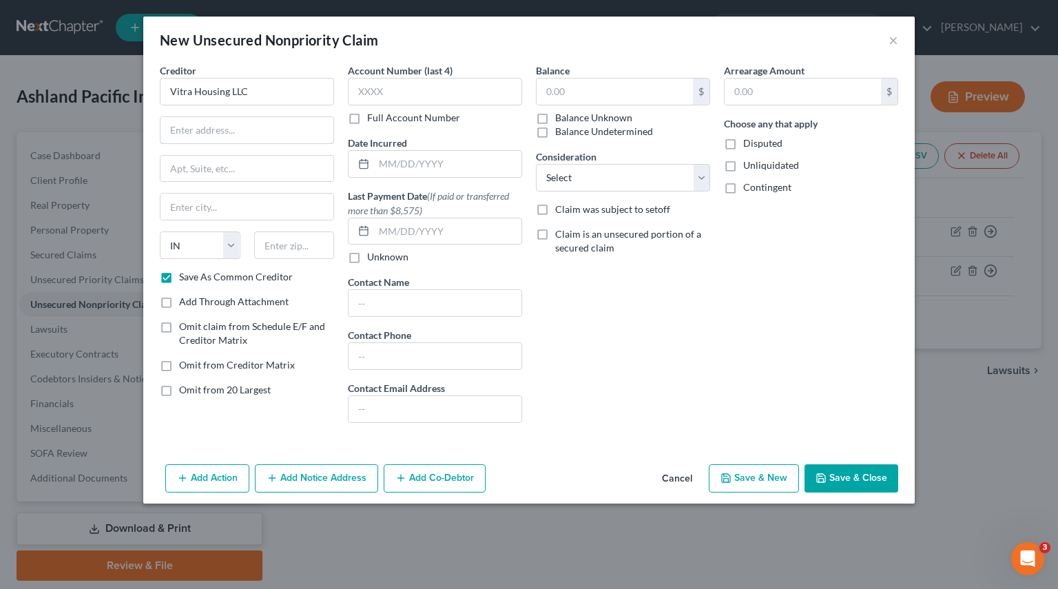
click at [242, 132] on input "text" at bounding box center [246, 130] width 173 height 26
paste input "[STREET_ADDRESS][PERSON_NAME]"
type input "[STREET_ADDRESS][PERSON_NAME]"
click at [229, 168] on input "text" at bounding box center [246, 169] width 173 height 26
paste input "PMB 149801"
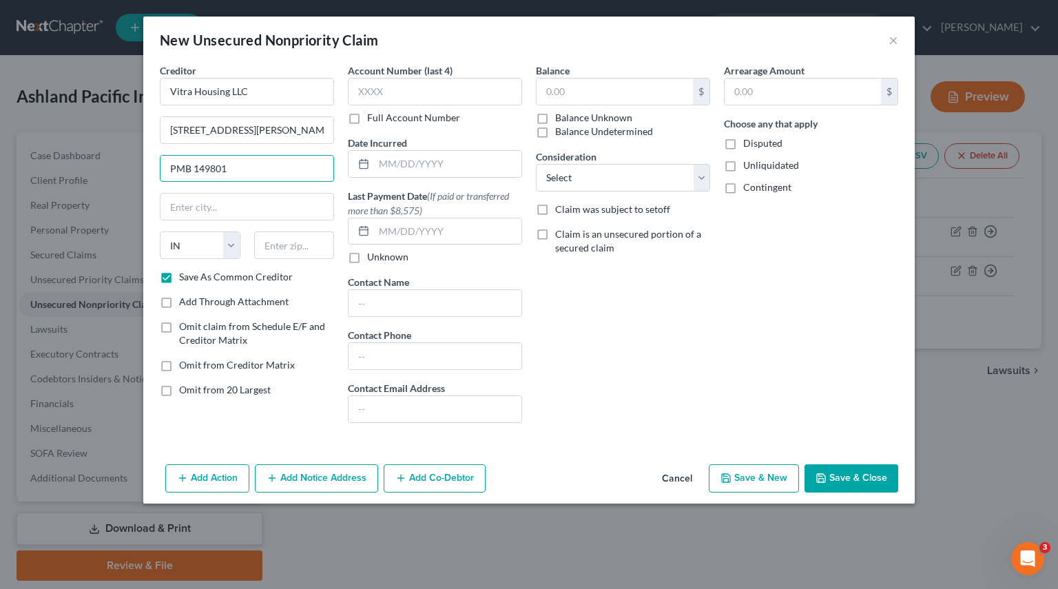
type input "PMB 149801"
click at [255, 209] on input "text" at bounding box center [246, 206] width 173 height 26
type input "[GEOGRAPHIC_DATA]"
click at [286, 243] on input "text" at bounding box center [294, 245] width 81 height 28
type input "46250"
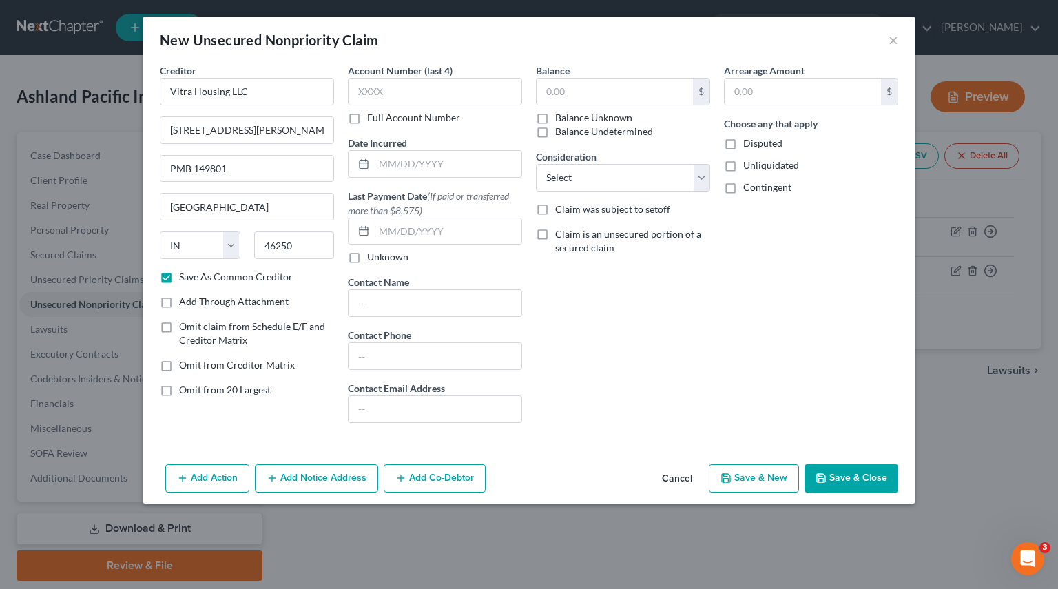
click at [652, 318] on div "Balance $ Balance Unknown Balance Undetermined $ Balance Unknown Consideration …" at bounding box center [623, 248] width 188 height 370
click at [696, 180] on select "Select Cable / Satellite Services Collection Agency Credit Card Debt Debt Couns…" at bounding box center [623, 178] width 174 height 28
click at [865, 291] on div "Arrearage Amount $ Choose any that apply Disputed Unliquidated Contingent" at bounding box center [811, 248] width 188 height 370
click at [697, 359] on div "Balance $ Balance Unknown Balance Undetermined $ Balance Unknown Consideration …" at bounding box center [623, 248] width 188 height 370
click at [850, 476] on button "Save & Close" at bounding box center [851, 478] width 94 height 29
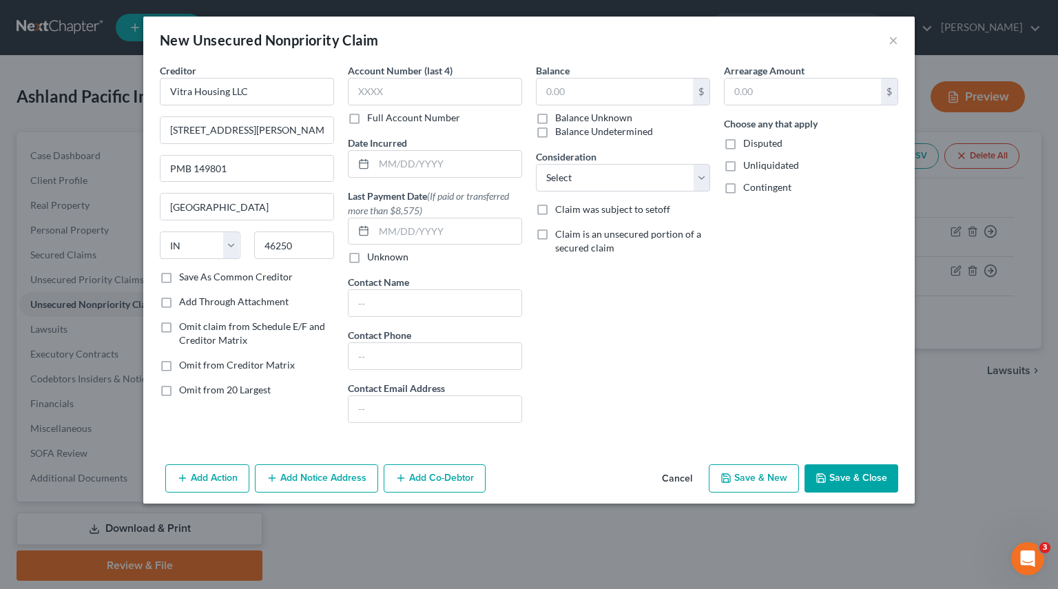
checkbox input "false"
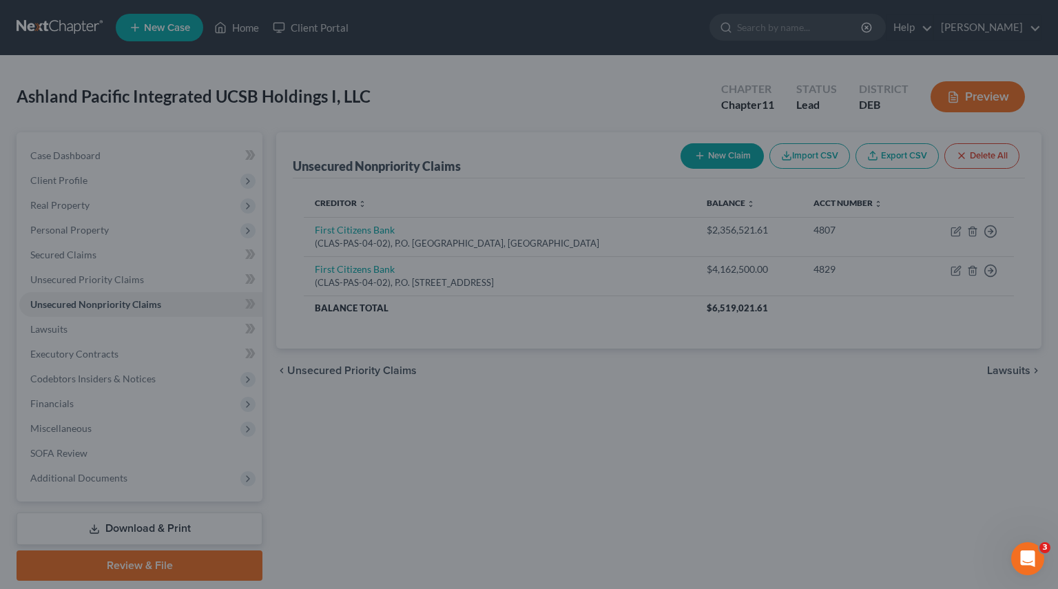
type input "0.00"
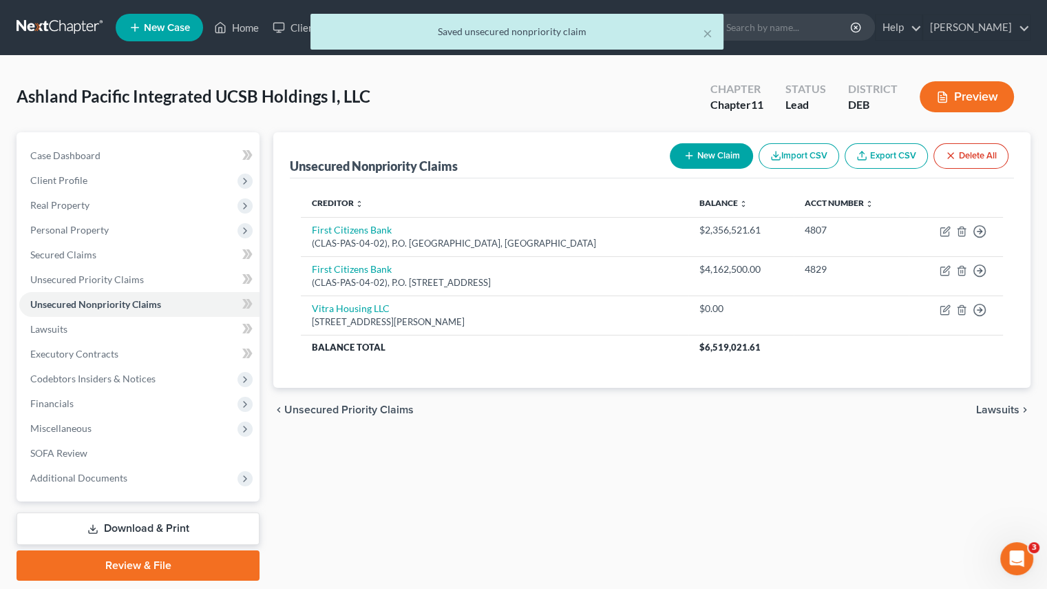
click at [606, 446] on div "Unsecured Nonpriority Claims New Claim Import CSV Export CSV Delete All Credito…" at bounding box center [651, 356] width 771 height 448
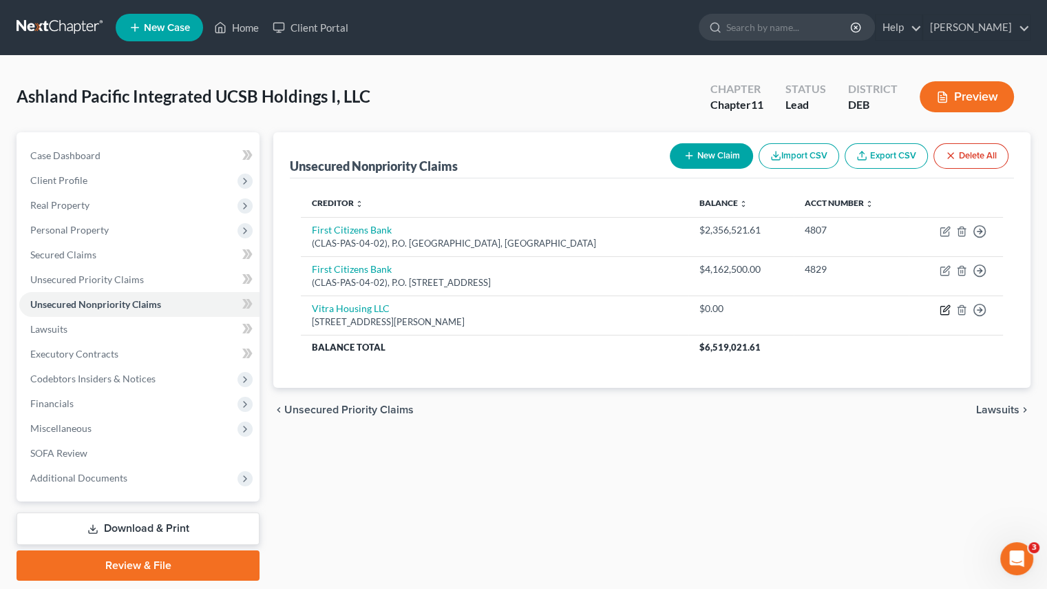
click at [942, 310] on icon "button" at bounding box center [945, 309] width 11 height 11
select select "15"
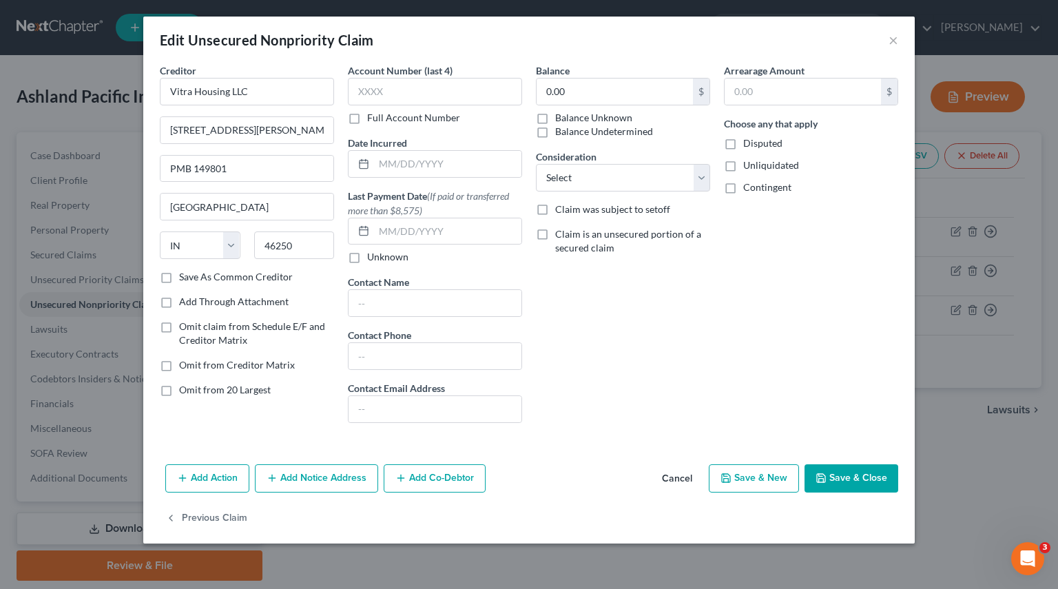
click at [555, 118] on label "Balance Unknown" at bounding box center [593, 118] width 77 height 14
click at [561, 118] on input "Balance Unknown" at bounding box center [565, 115] width 9 height 9
checkbox input "true"
drag, startPoint x: 543, startPoint y: 129, endPoint x: 675, endPoint y: 200, distance: 150.4
click at [555, 129] on label "Balance Undetermined" at bounding box center [604, 132] width 98 height 14
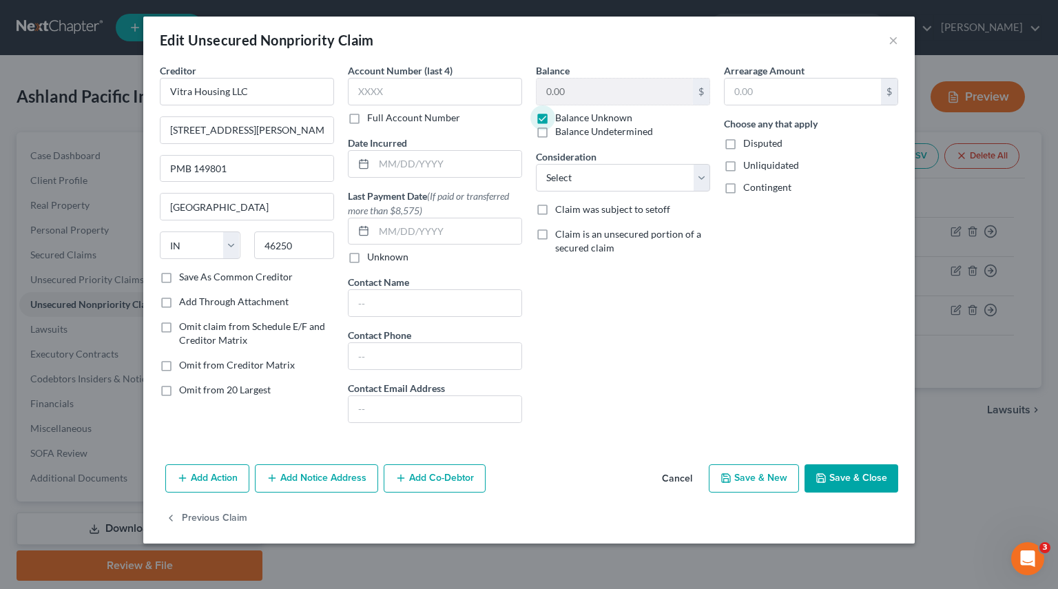
click at [561, 129] on input "Balance Undetermined" at bounding box center [565, 129] width 9 height 9
checkbox input "true"
checkbox input "false"
click at [869, 472] on button "Save & Close" at bounding box center [851, 478] width 94 height 29
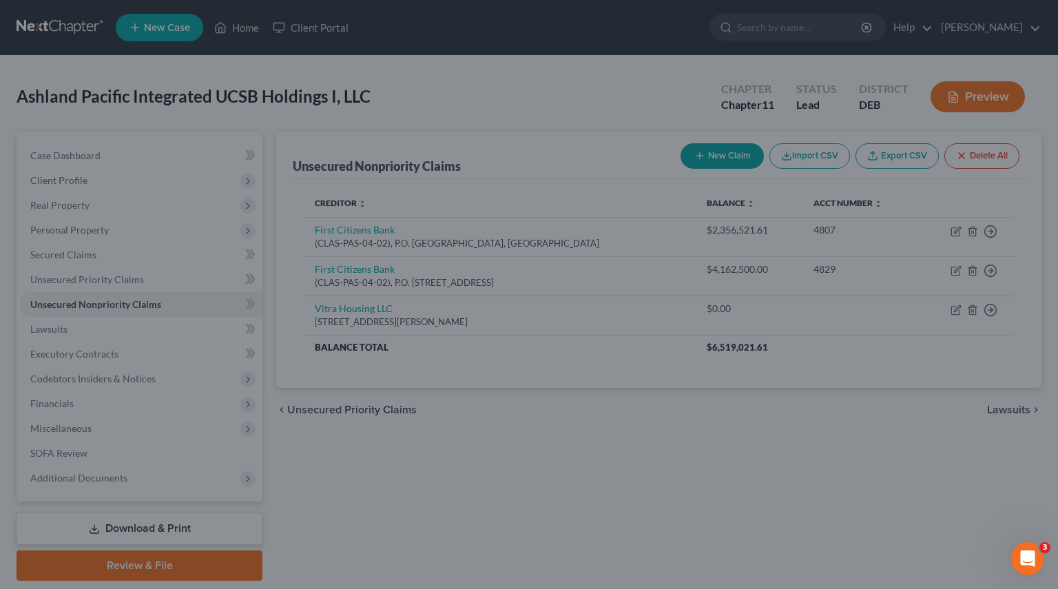
type input "0"
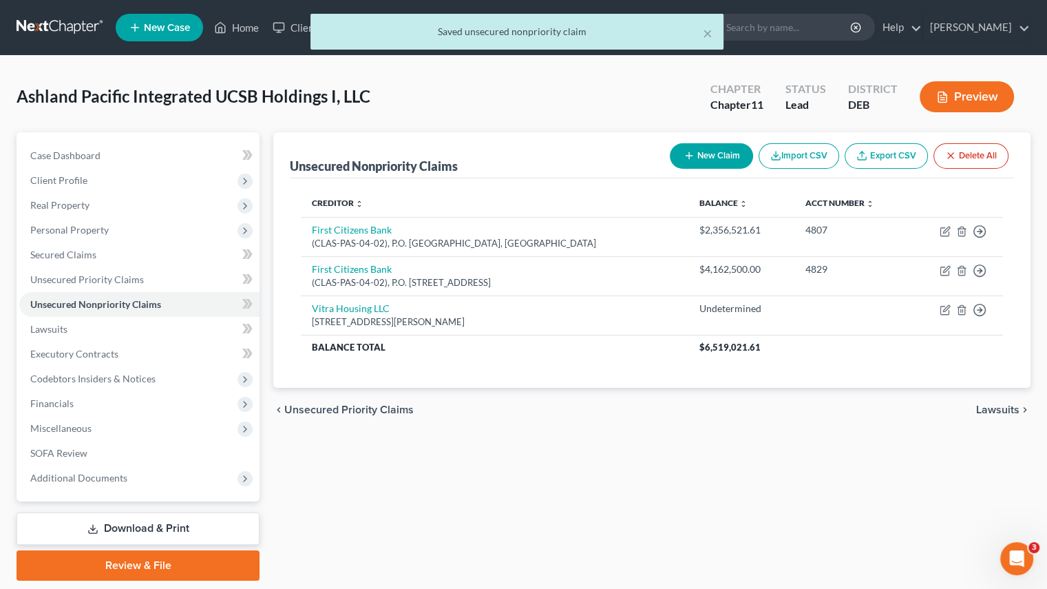
click at [642, 414] on div "chevron_left Unsecured Priority Claims Lawsuits chevron_right" at bounding box center [651, 410] width 757 height 44
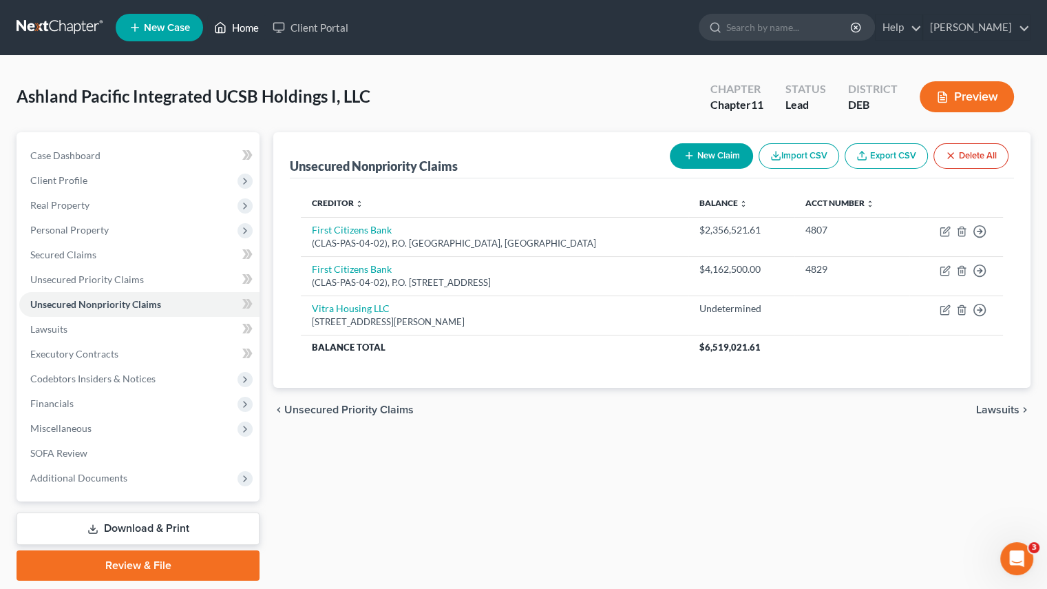
drag, startPoint x: 235, startPoint y: 30, endPoint x: 231, endPoint y: 191, distance: 161.2
click at [235, 30] on link "Home" at bounding box center [236, 27] width 59 height 25
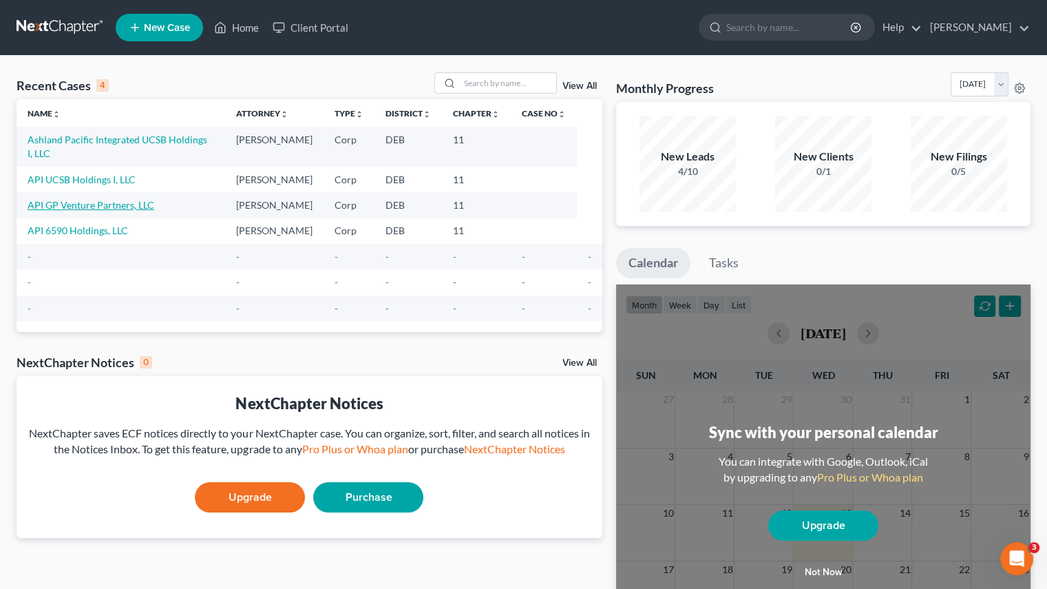
click at [105, 199] on link "API GP Venture Partners, LLC" at bounding box center [91, 205] width 127 height 12
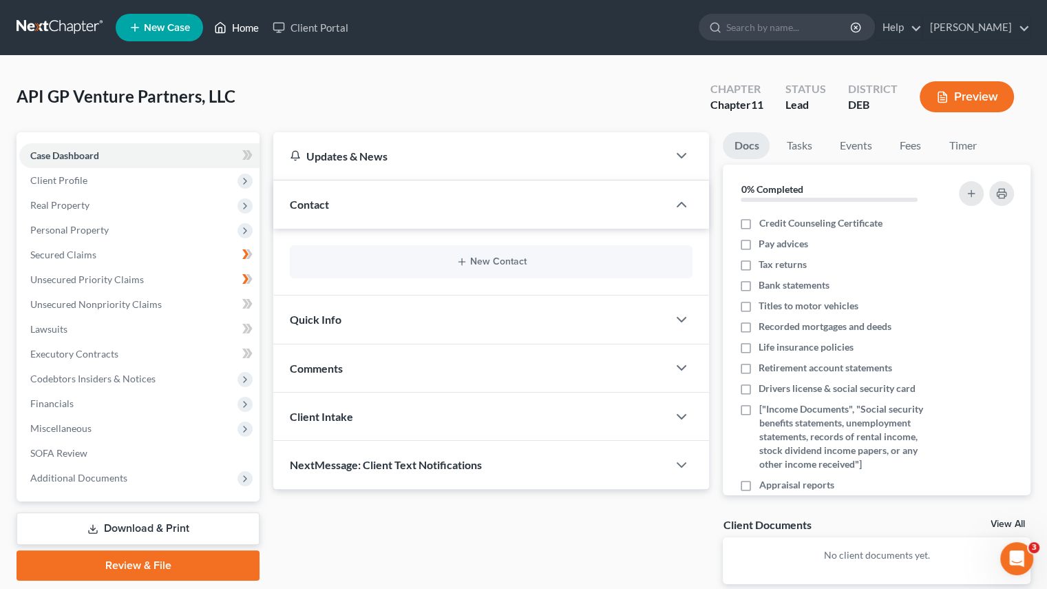
click at [233, 29] on link "Home" at bounding box center [236, 27] width 59 height 25
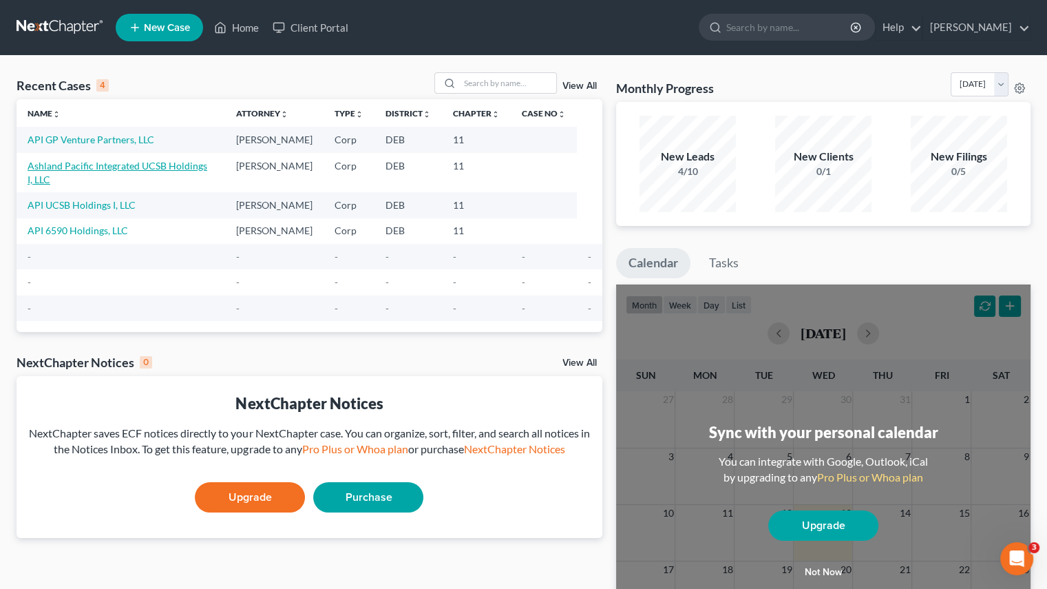
click at [134, 167] on link "Ashland Pacific Integrated UCSB Holdings I, LLC" at bounding box center [118, 172] width 180 height 25
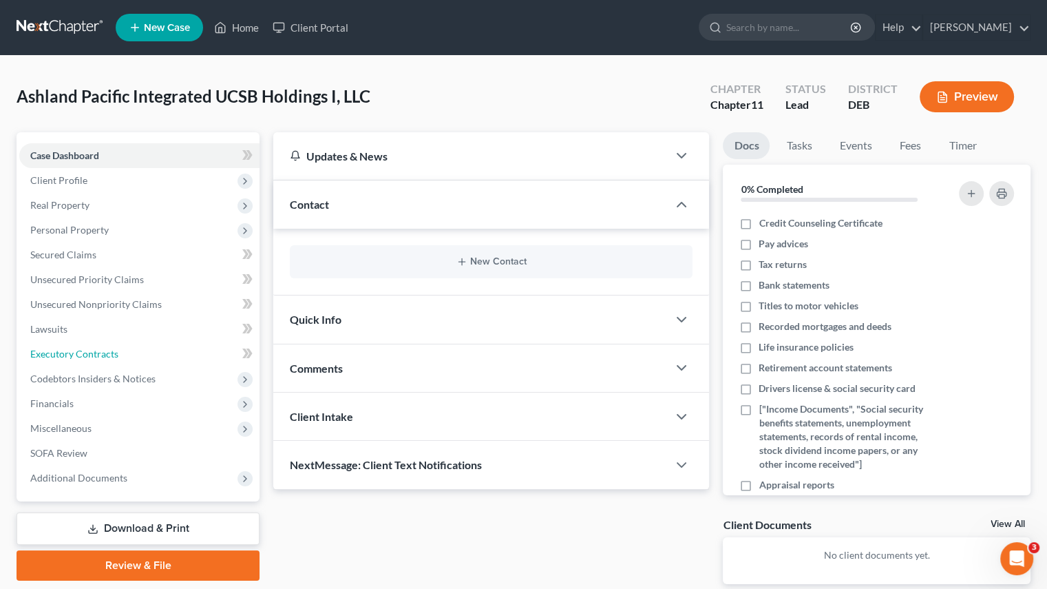
click at [105, 349] on span "Executory Contracts" at bounding box center [74, 354] width 88 height 12
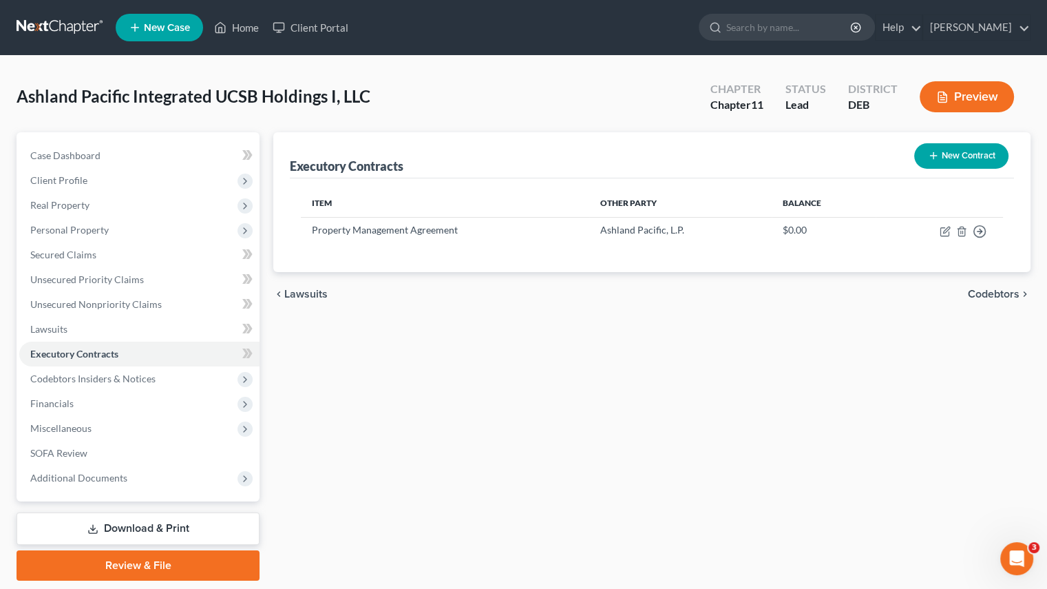
click at [950, 150] on button "New Contract" at bounding box center [961, 155] width 94 height 25
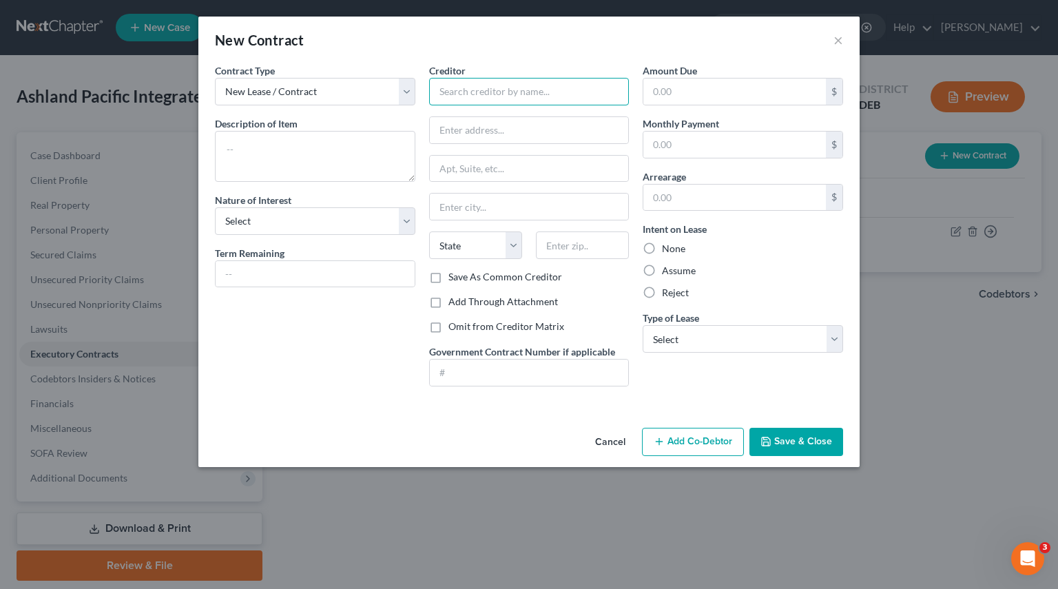
click at [483, 92] on input "text" at bounding box center [529, 92] width 200 height 28
click at [462, 118] on div "Vitra Housing LLC" at bounding box center [511, 116] width 143 height 14
type input "Vitra Housing LLC"
type input "[STREET_ADDRESS][PERSON_NAME]"
type input "PMB 149801"
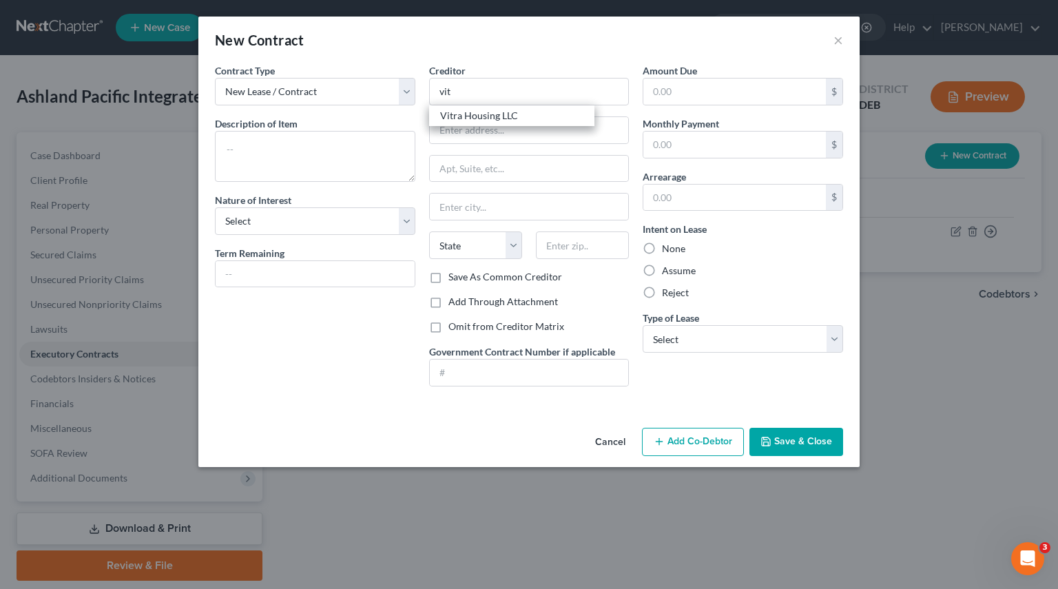
type input "[GEOGRAPHIC_DATA]"
select select "15"
type input "46250"
click at [315, 370] on div "Contract Type New Lease / Contract New Timeshare Description of non-residential…" at bounding box center [315, 230] width 214 height 334
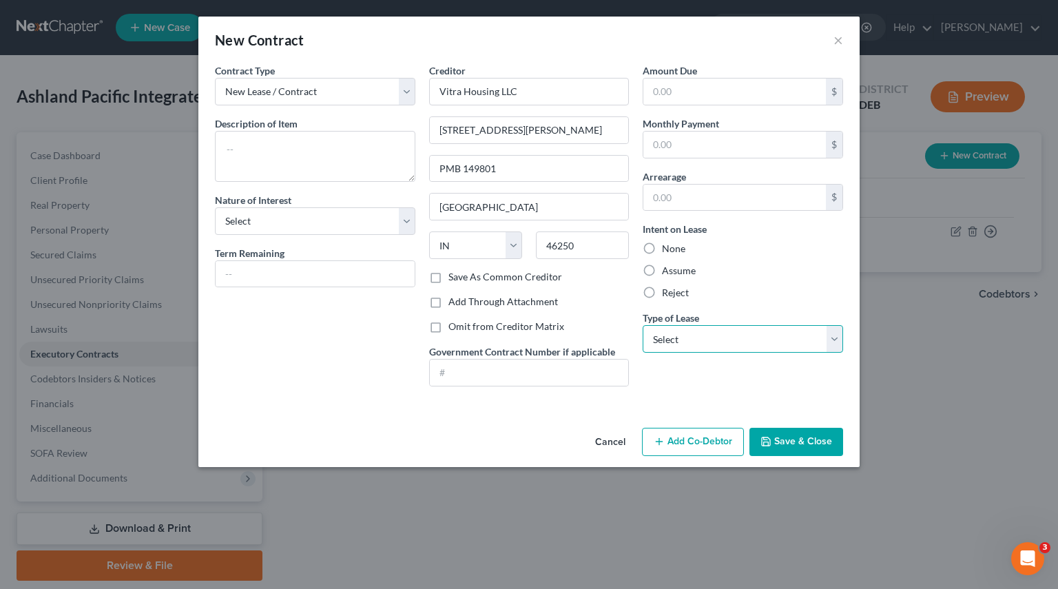
click at [836, 332] on select "Select Real Estate Car Other" at bounding box center [742, 339] width 200 height 28
click at [655, 381] on div "Amount Due $ Monthly Payment $ Arrearage $ Intent on Lease None Assume Reject T…" at bounding box center [743, 230] width 214 height 334
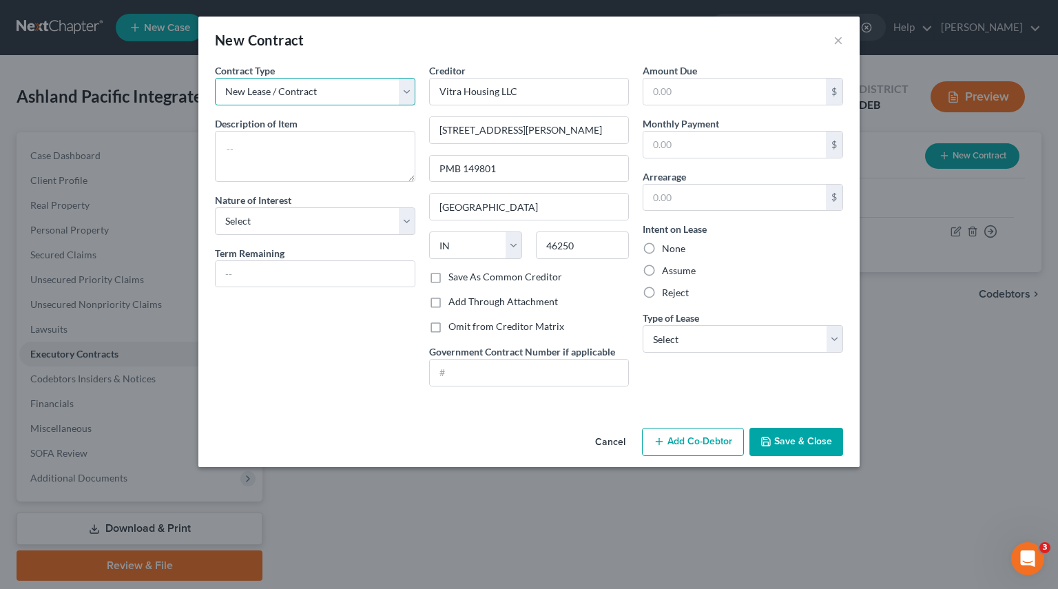
click at [410, 93] on select "New Lease / Contract New Timeshare" at bounding box center [315, 92] width 200 height 28
click at [410, 92] on select "New Lease / Contract New Timeshare" at bounding box center [315, 92] width 200 height 28
click at [822, 441] on button "Save & Close" at bounding box center [796, 442] width 94 height 29
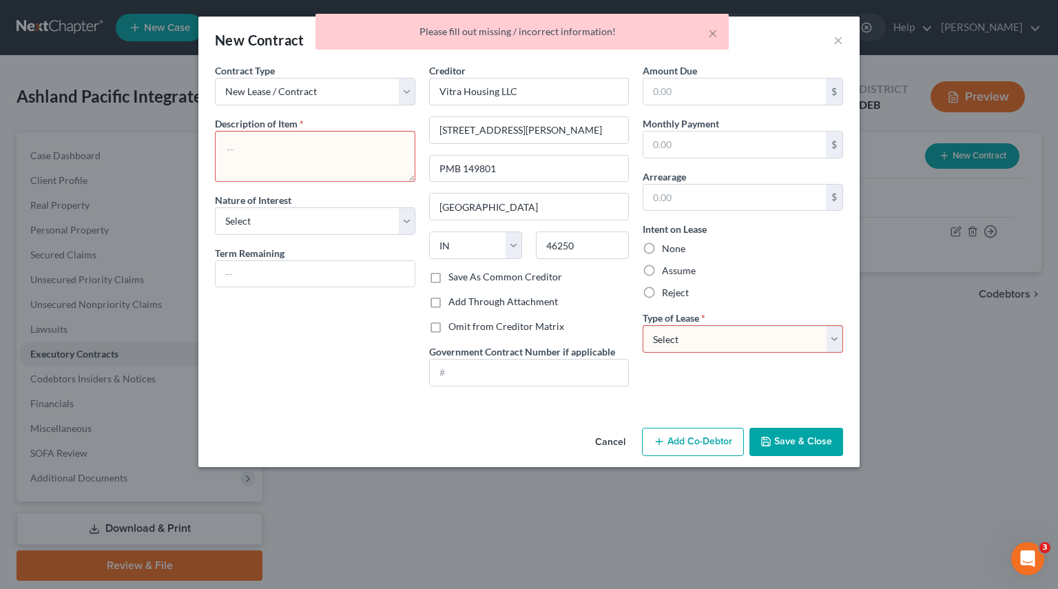
click at [285, 350] on div "Contract Type New Lease / Contract New Timeshare Description of non-residential…" at bounding box center [315, 230] width 214 height 334
click at [348, 147] on textarea at bounding box center [315, 156] width 200 height 51
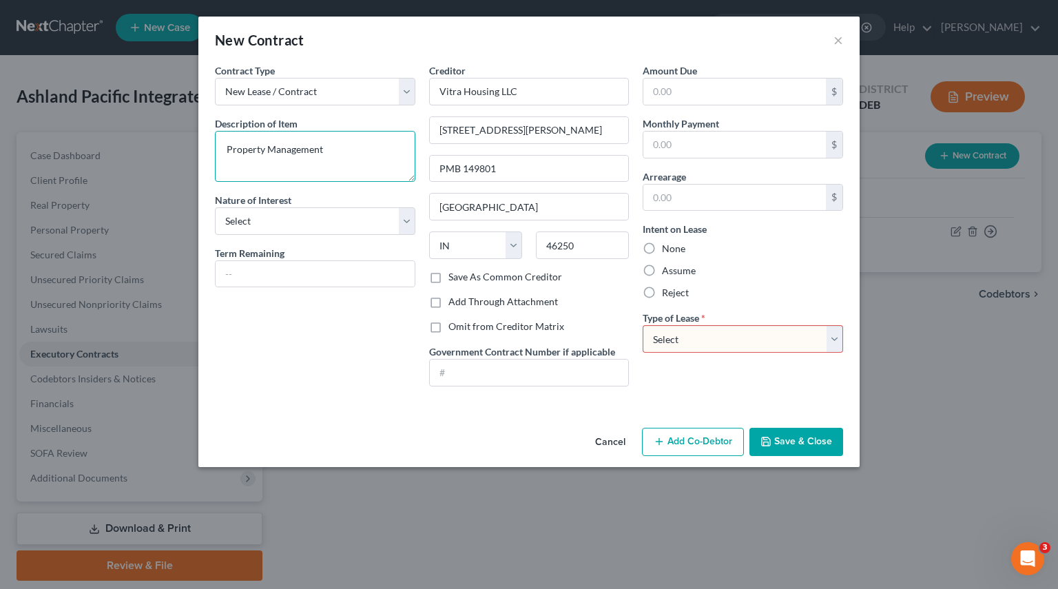
type textarea "Property Management"
click at [722, 342] on select "Select Real Estate Car Other" at bounding box center [742, 339] width 200 height 28
select select "2"
click at [642, 325] on select "Select Real Estate Car Other" at bounding box center [742, 339] width 200 height 28
click at [831, 337] on select "Select Real Estate Car Other" at bounding box center [742, 339] width 200 height 28
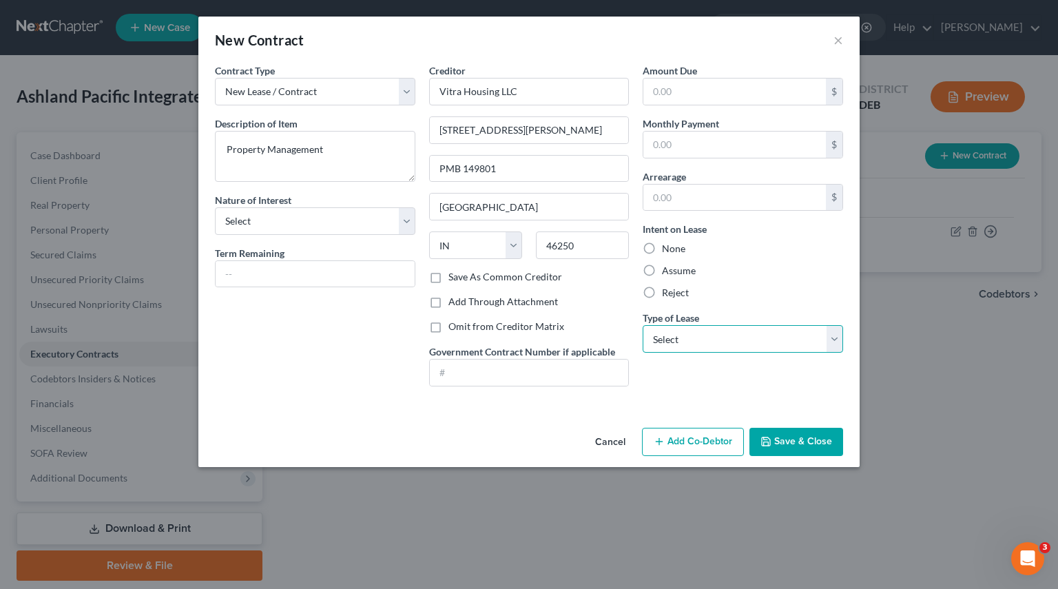
click at [642, 325] on select "Select Real Estate Car Other" at bounding box center [742, 339] width 200 height 28
click at [691, 382] on div "Amount Due $ Monthly Payment $ Arrearage $ Intent on Lease None Assume Reject T…" at bounding box center [743, 230] width 214 height 334
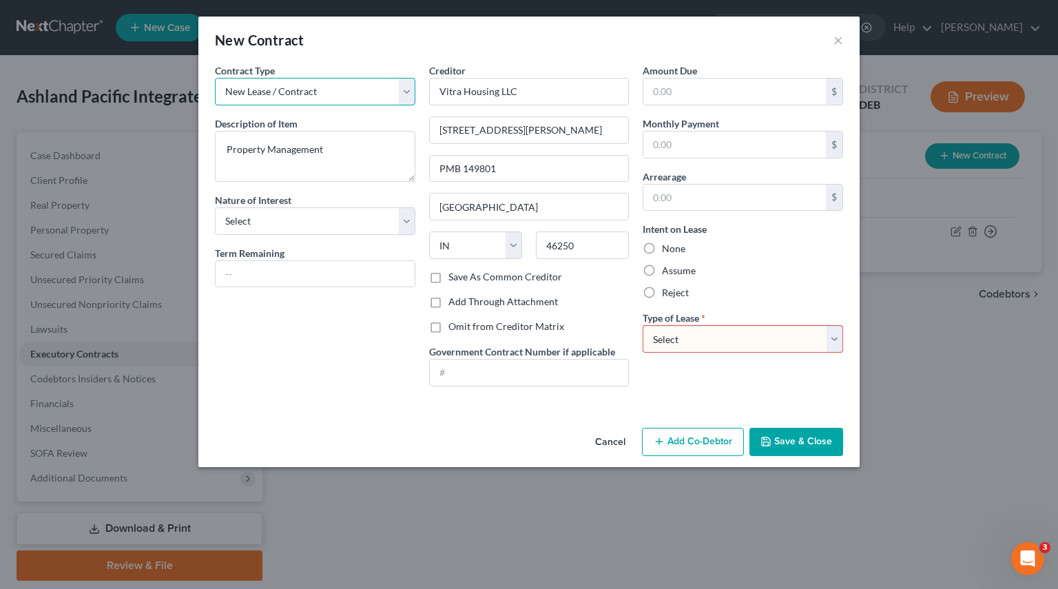
click at [410, 90] on select "New Lease / Contract New Timeshare" at bounding box center [315, 92] width 200 height 28
click at [815, 343] on select "Select Real Estate Car Other" at bounding box center [742, 339] width 200 height 28
select select "2"
click at [642, 325] on select "Select Real Estate Car Other" at bounding box center [742, 339] width 200 height 28
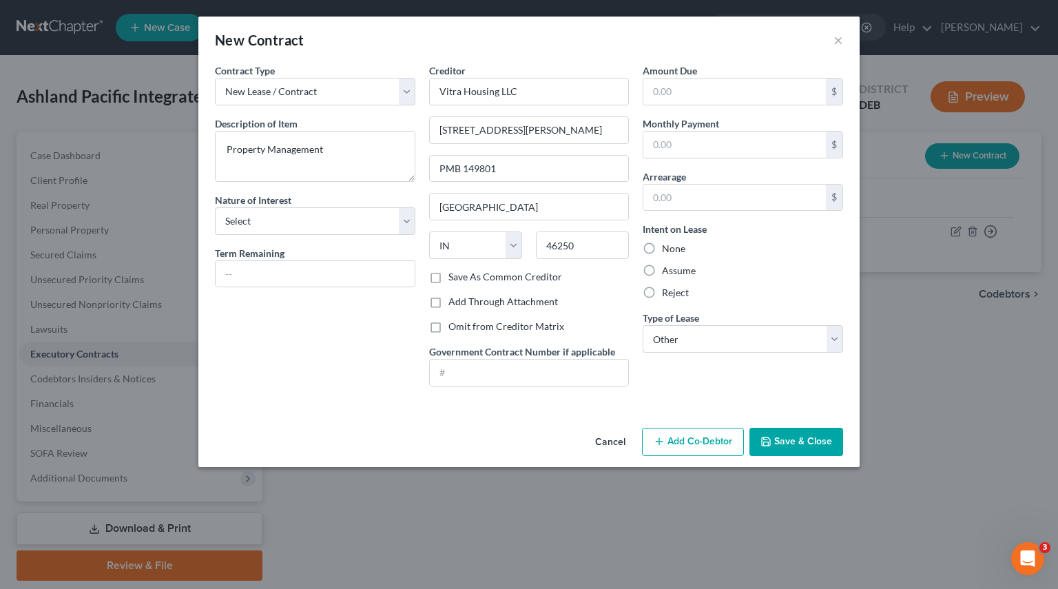
click at [795, 441] on button "Save & Close" at bounding box center [796, 442] width 94 height 29
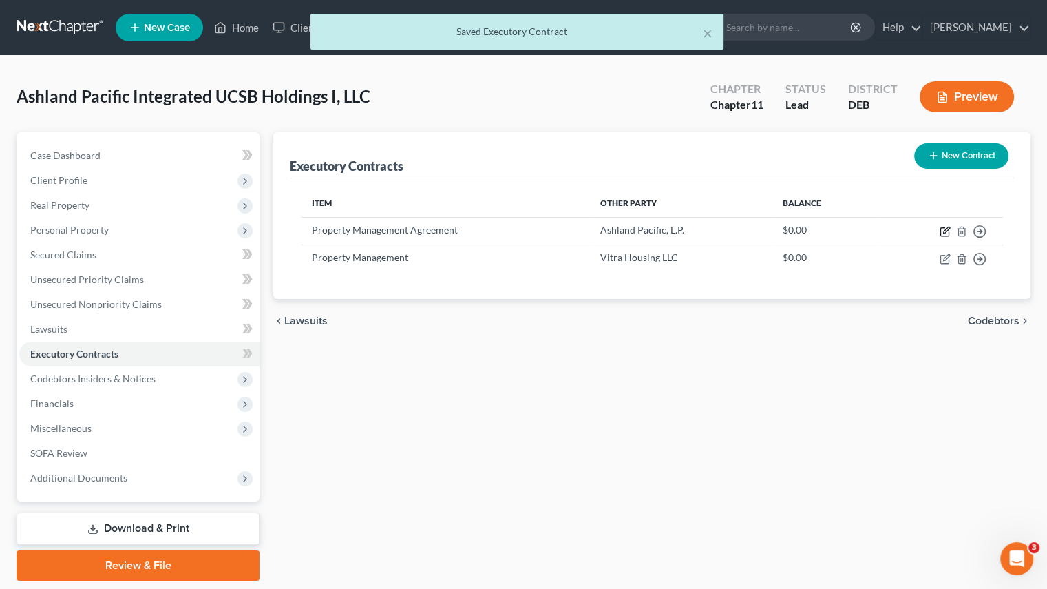
click at [950, 233] on icon "button" at bounding box center [945, 231] width 11 height 11
select select "2"
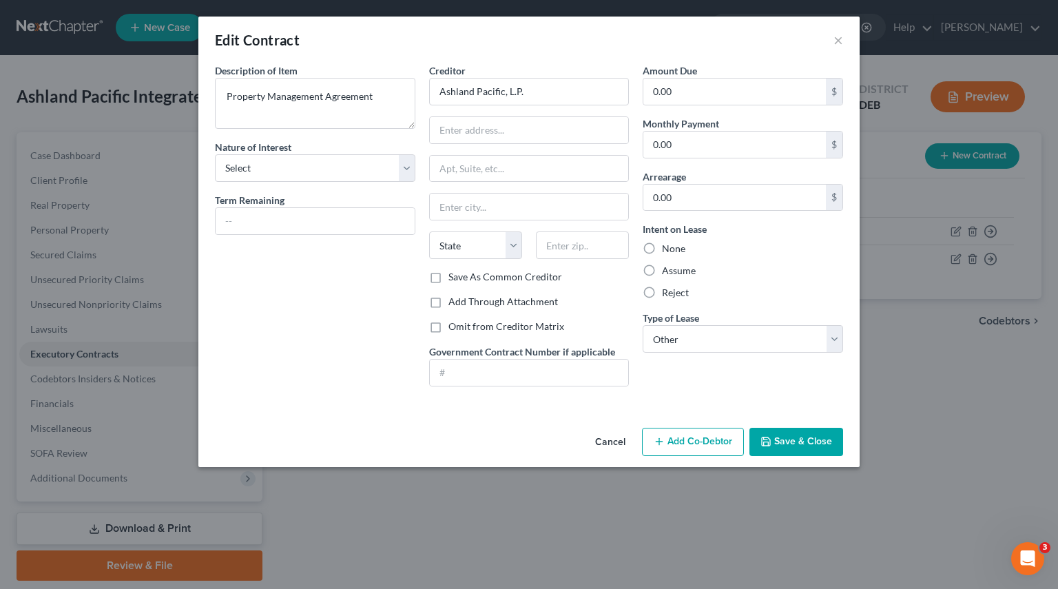
click at [917, 376] on div "Edit Contract × Description of non-residential real property * Description of I…" at bounding box center [529, 294] width 1058 height 589
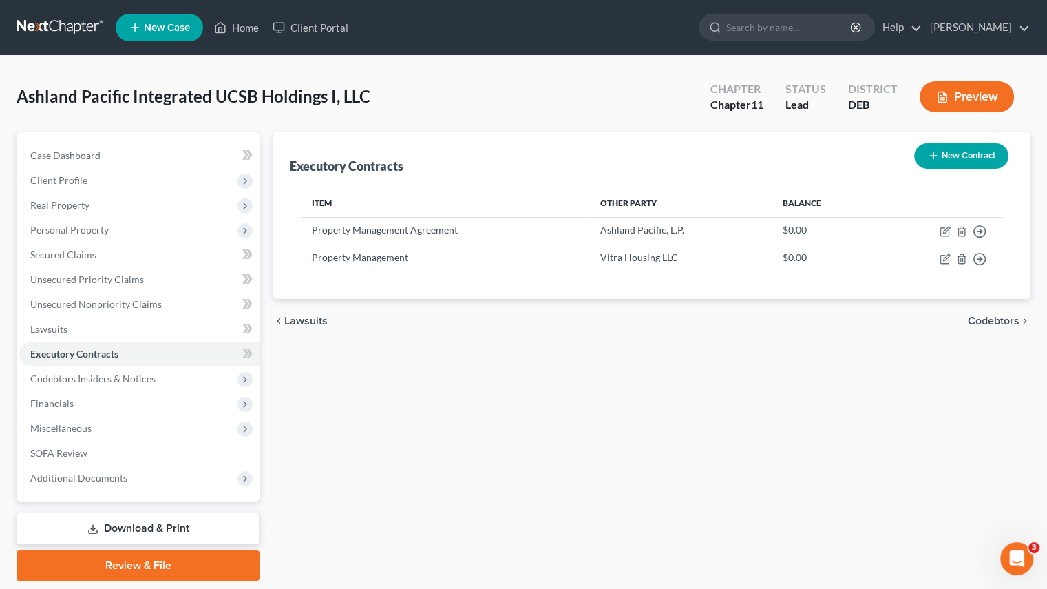
click at [359, 258] on td "Property Management" at bounding box center [445, 257] width 289 height 27
click at [947, 259] on icon "button" at bounding box center [945, 258] width 11 height 11
select select "15"
select select "2"
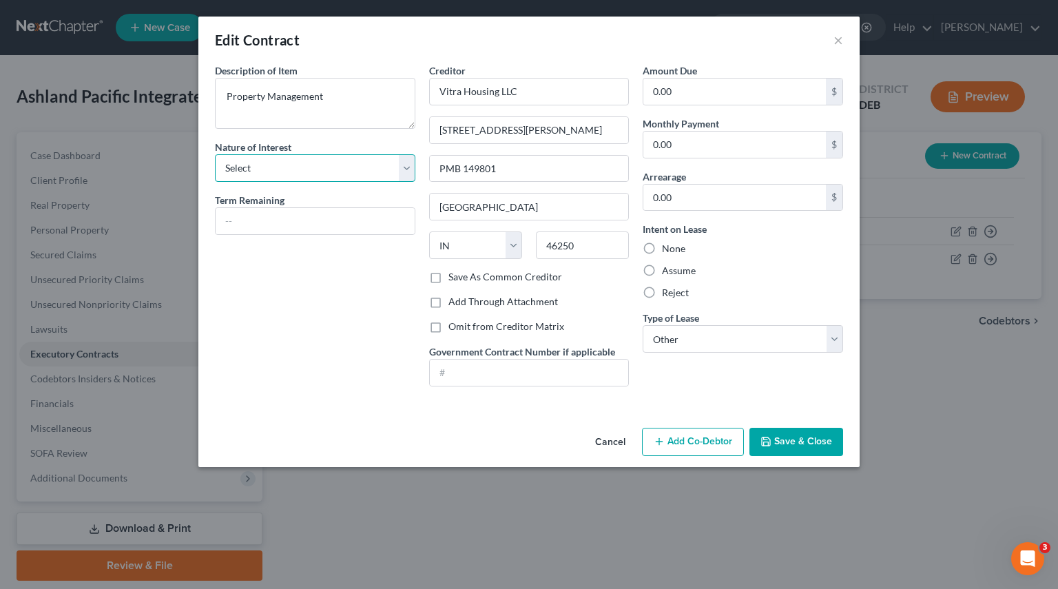
click at [412, 163] on select "Select Purchaser Agent Lessor Lessee" at bounding box center [315, 168] width 200 height 28
click at [621, 447] on button "Cancel" at bounding box center [610, 443] width 52 height 28
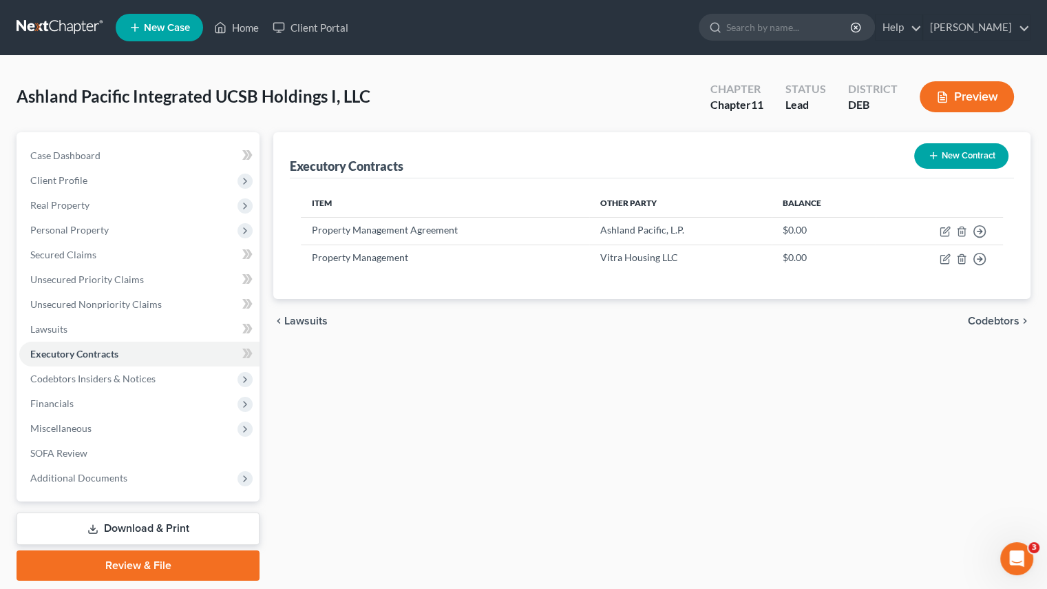
click at [645, 432] on div "Executory Contracts New Contract Item Other Party Balance Property Management A…" at bounding box center [651, 356] width 771 height 448
click at [119, 383] on span "Codebtors Insiders & Notices" at bounding box center [92, 379] width 125 height 12
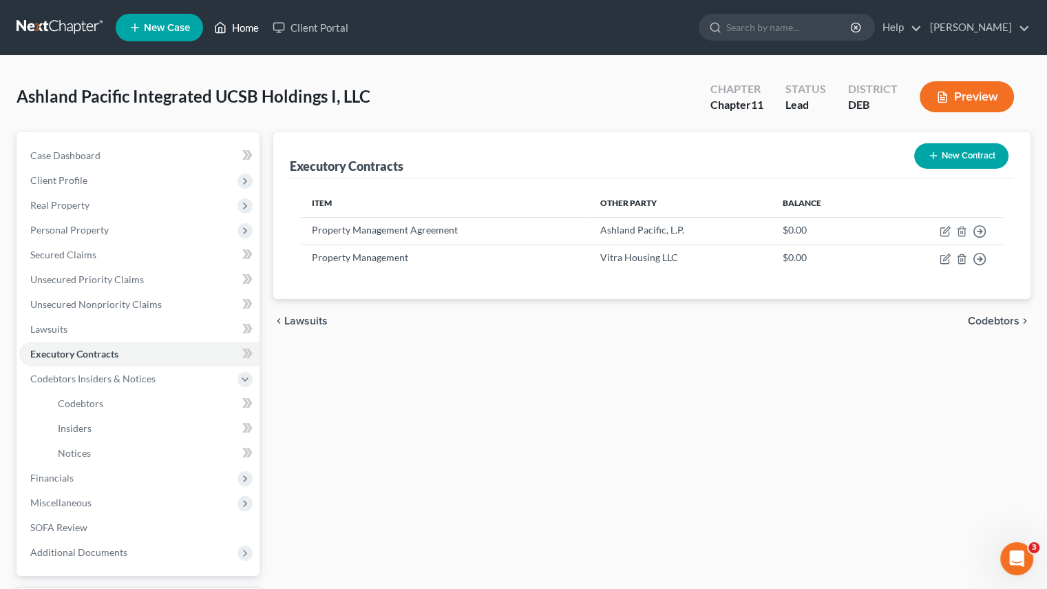
click at [248, 20] on link "Home" at bounding box center [236, 27] width 59 height 25
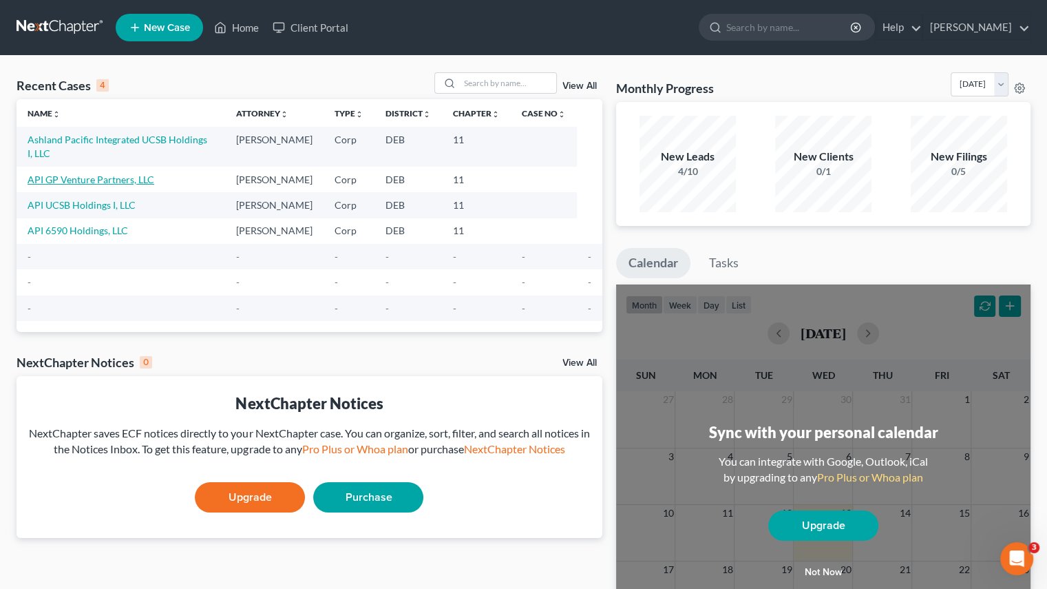
click at [74, 174] on link "API GP Venture Partners, LLC" at bounding box center [91, 180] width 127 height 12
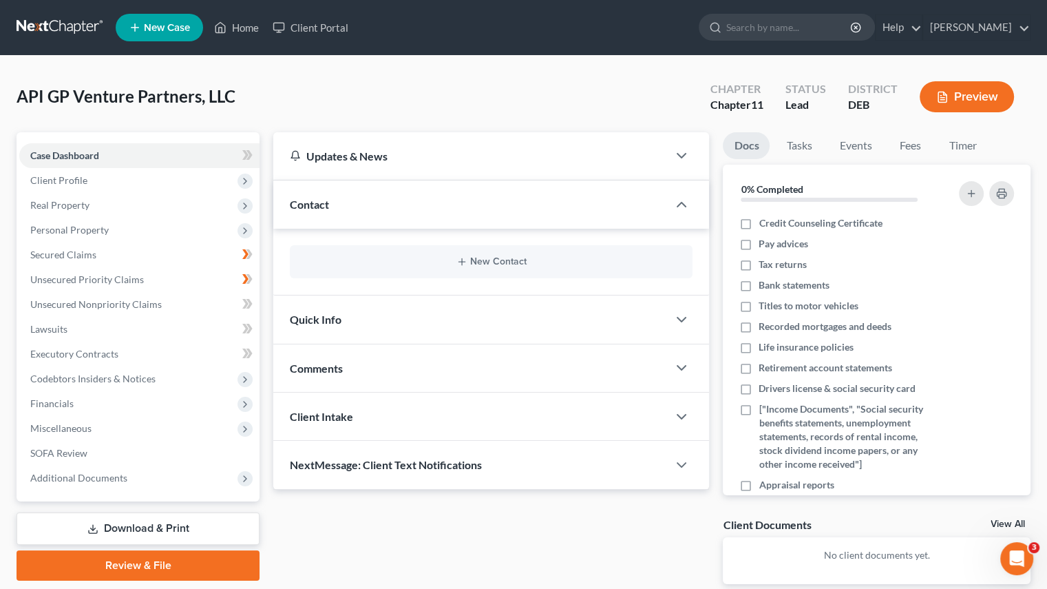
click at [245, 99] on div "API GP Venture Partners, LLC Upgraded Chapter Chapter 11 Status Lead District D…" at bounding box center [524, 102] width 1014 height 60
click at [64, 174] on span "Client Profile" at bounding box center [58, 180] width 57 height 12
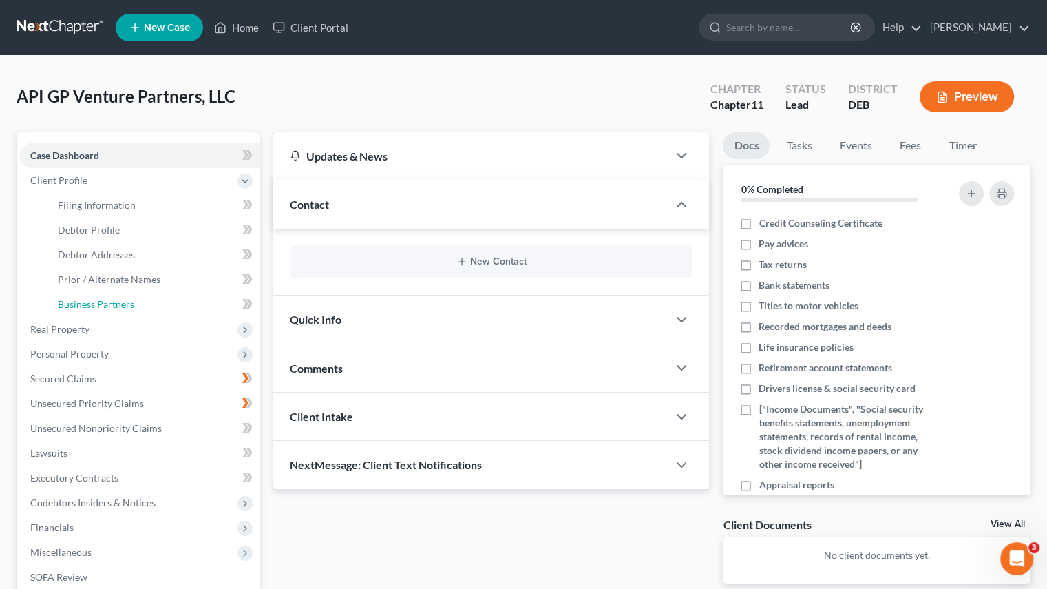
click at [89, 304] on span "Business Partners" at bounding box center [96, 304] width 76 height 12
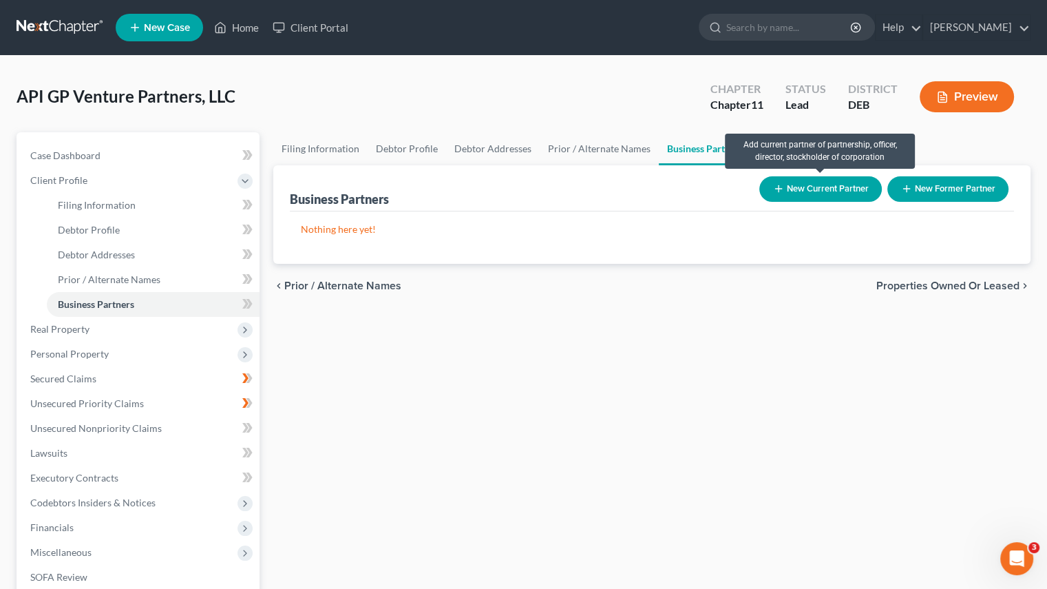
click at [837, 185] on button "New Current Partner" at bounding box center [821, 188] width 123 height 25
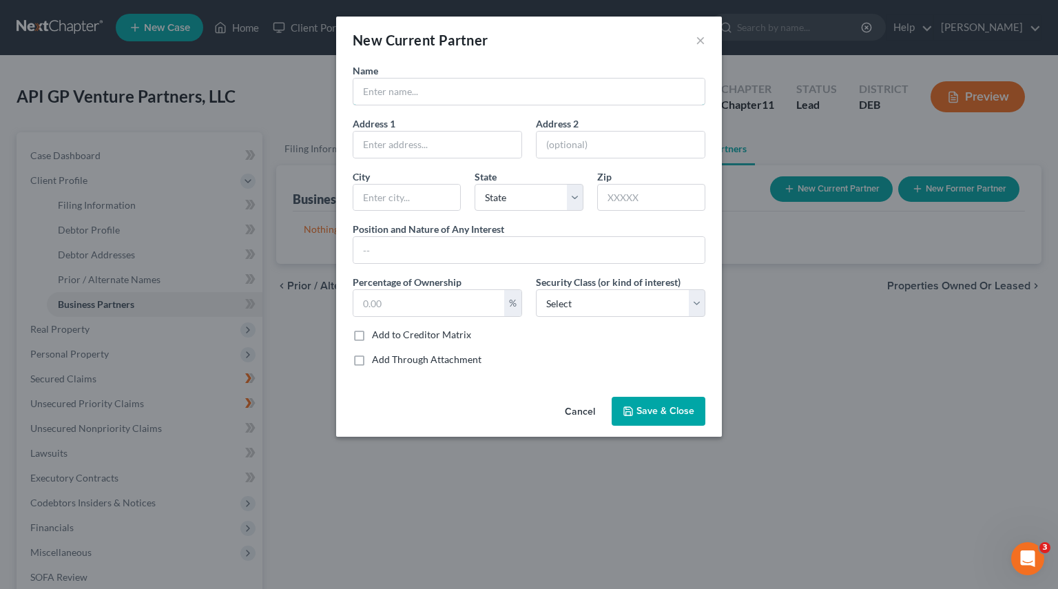
click at [428, 103] on input "text" at bounding box center [528, 92] width 351 height 26
type input "API GP Venture Partners II, LLC"
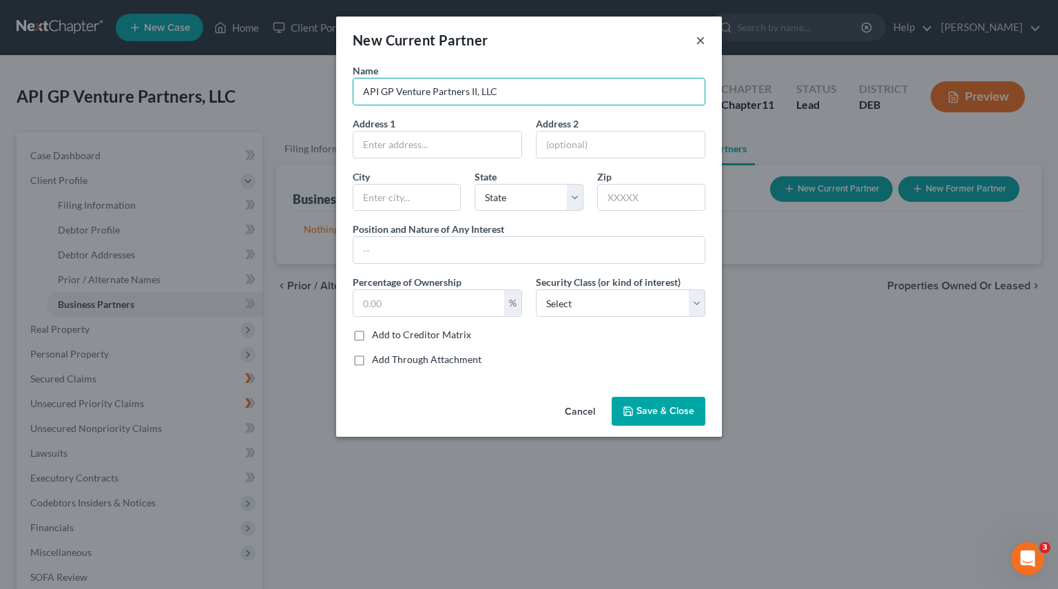
click at [702, 39] on button "×" at bounding box center [700, 40] width 10 height 17
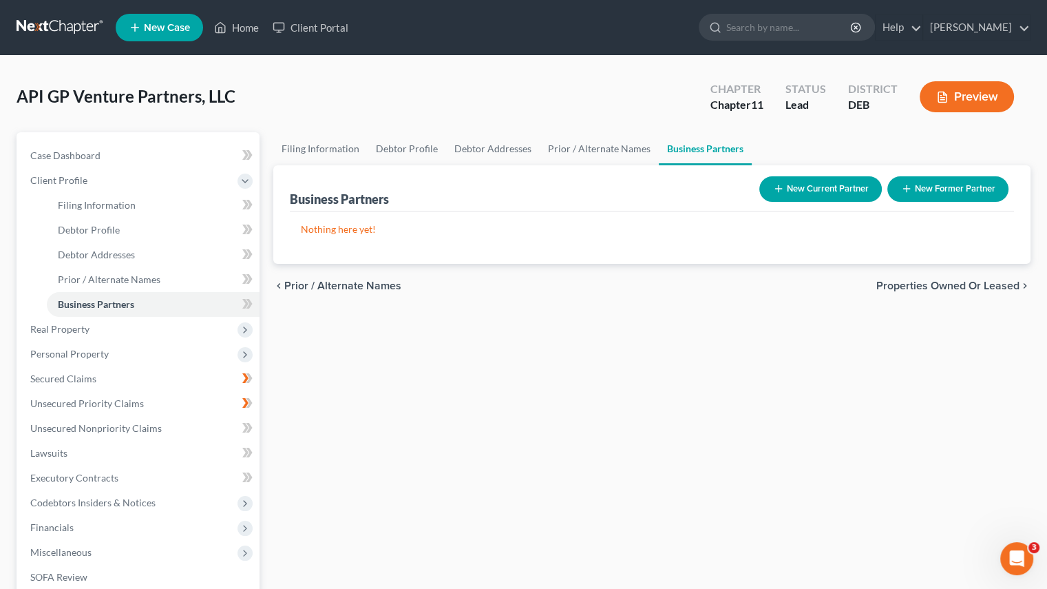
click at [450, 320] on div "Filing Information Debtor Profile Debtor Addresses Prior / Alternate Names Busi…" at bounding box center [651, 418] width 771 height 572
click at [892, 313] on div "Filing Information Debtor Profile Debtor Addresses Prior / Alternate Names Busi…" at bounding box center [651, 418] width 771 height 572
drag, startPoint x: 228, startPoint y: 19, endPoint x: 227, endPoint y: 35, distance: 15.9
click at [228, 19] on link "Home" at bounding box center [236, 27] width 59 height 25
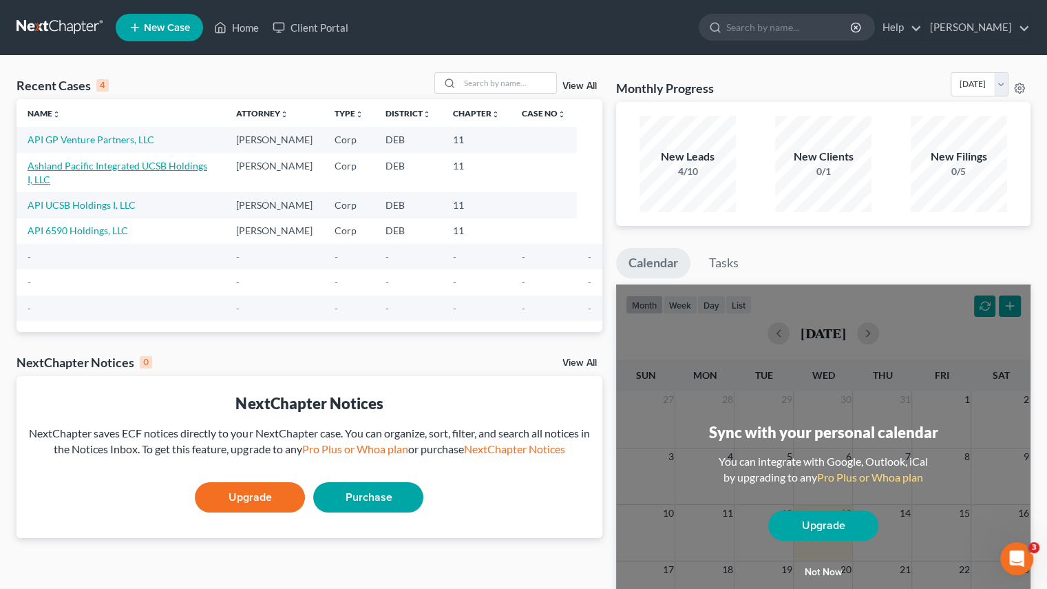
click at [101, 170] on link "Ashland Pacific Integrated UCSB Holdings I, LLC" at bounding box center [118, 172] width 180 height 25
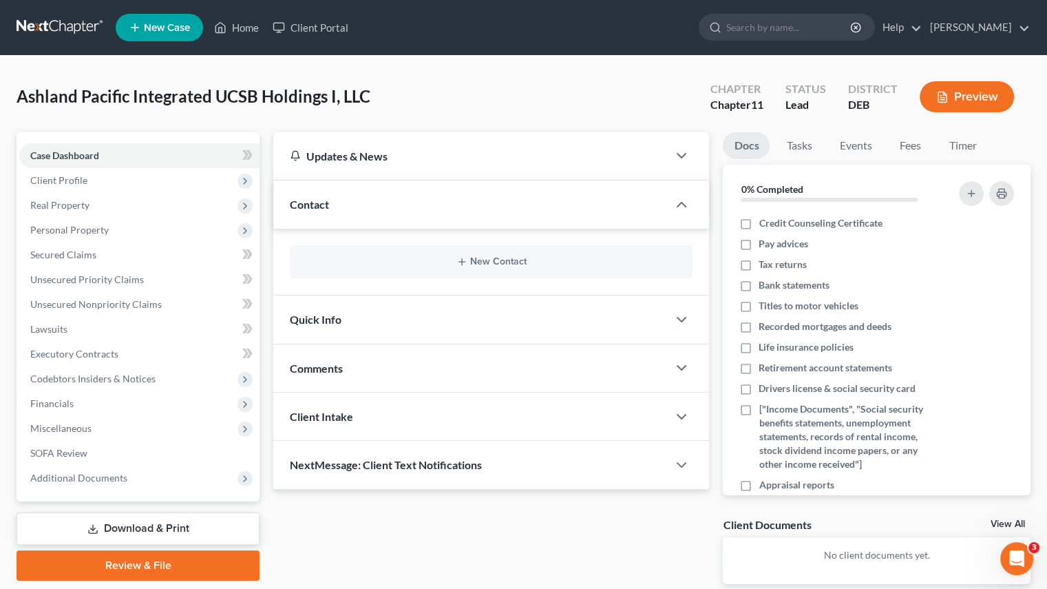
click at [967, 87] on button "Preview" at bounding box center [967, 96] width 94 height 31
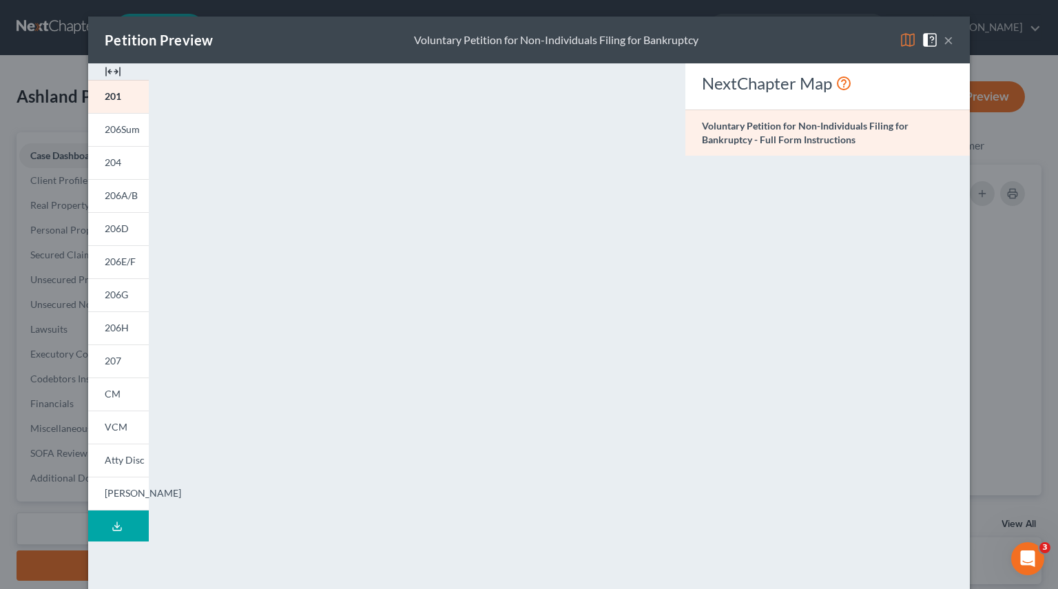
click at [116, 166] on link "204" at bounding box center [118, 162] width 61 height 33
drag, startPoint x: 102, startPoint y: 226, endPoint x: 591, endPoint y: 247, distance: 489.3
click at [105, 226] on span "206D" at bounding box center [117, 228] width 24 height 12
click at [107, 200] on span "206A/B" at bounding box center [121, 195] width 33 height 12
click at [943, 38] on button "×" at bounding box center [948, 40] width 10 height 17
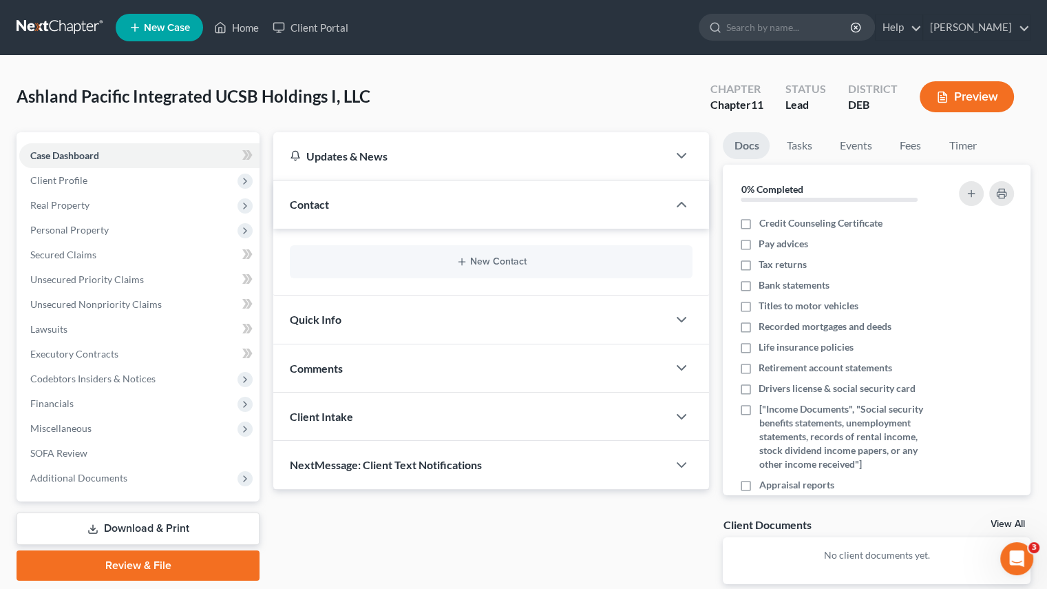
click at [78, 207] on span "Real Property" at bounding box center [59, 205] width 59 height 12
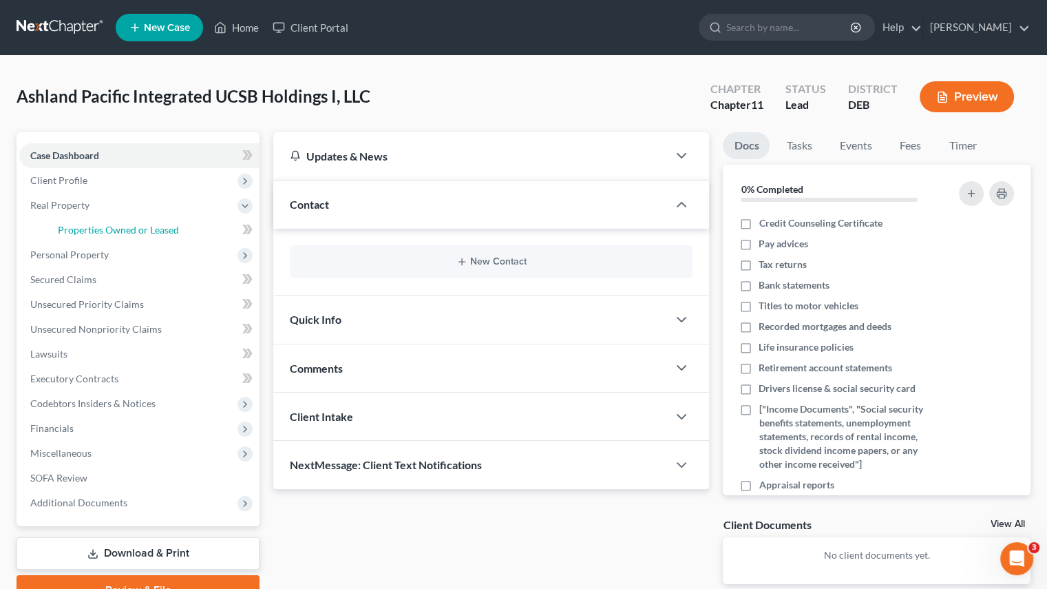
click at [110, 233] on span "Properties Owned or Leased" at bounding box center [118, 230] width 121 height 12
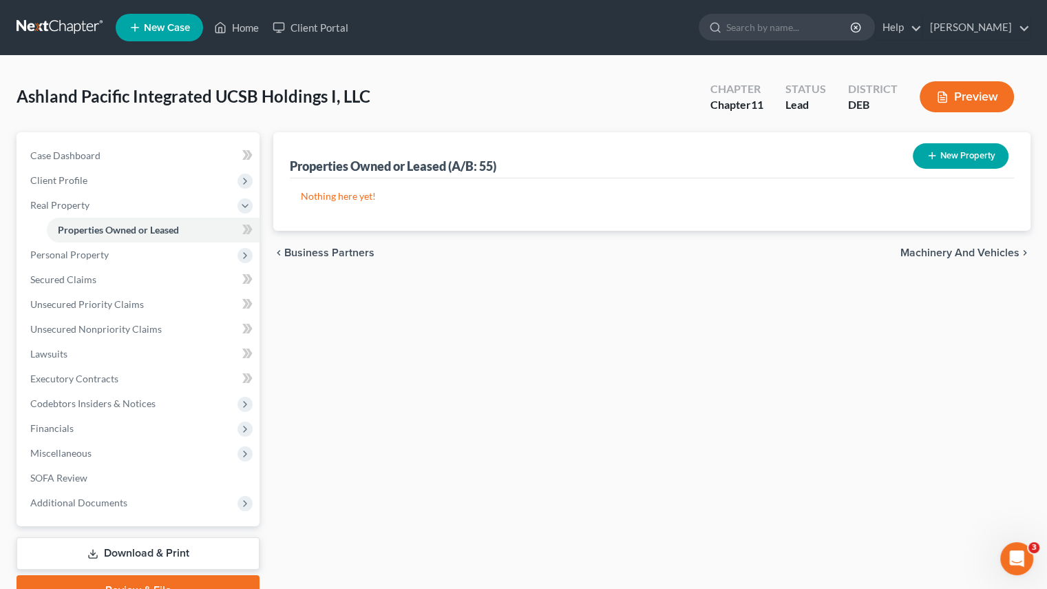
click at [513, 481] on div "Properties Owned or Leased (A/B: 55) New Property Nothing here yet! Property Cu…" at bounding box center [651, 368] width 771 height 473
click at [99, 257] on span "Personal Property" at bounding box center [69, 255] width 79 height 12
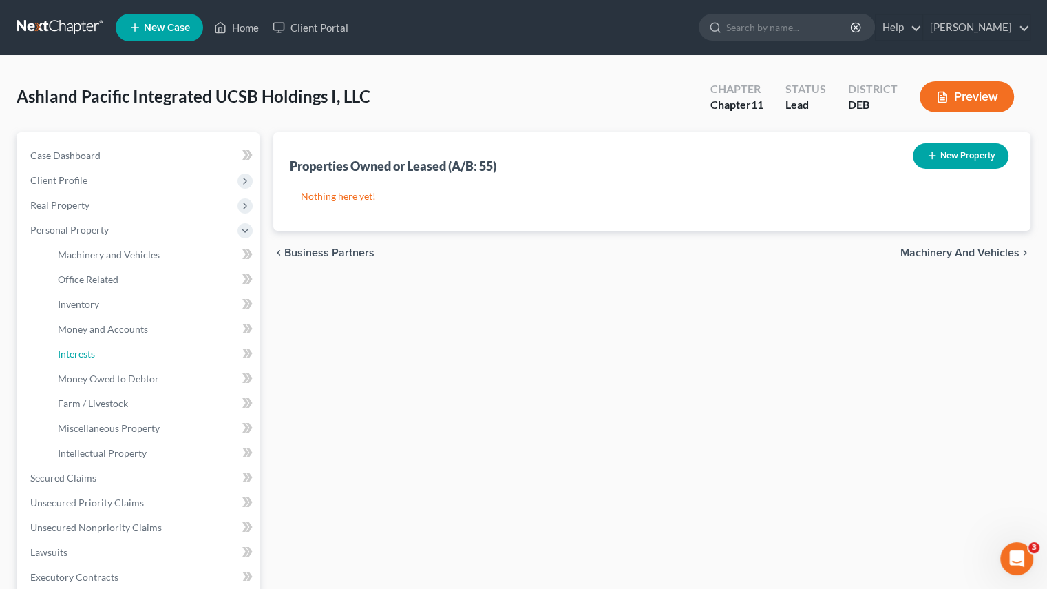
click at [87, 352] on span "Interests" at bounding box center [76, 354] width 37 height 12
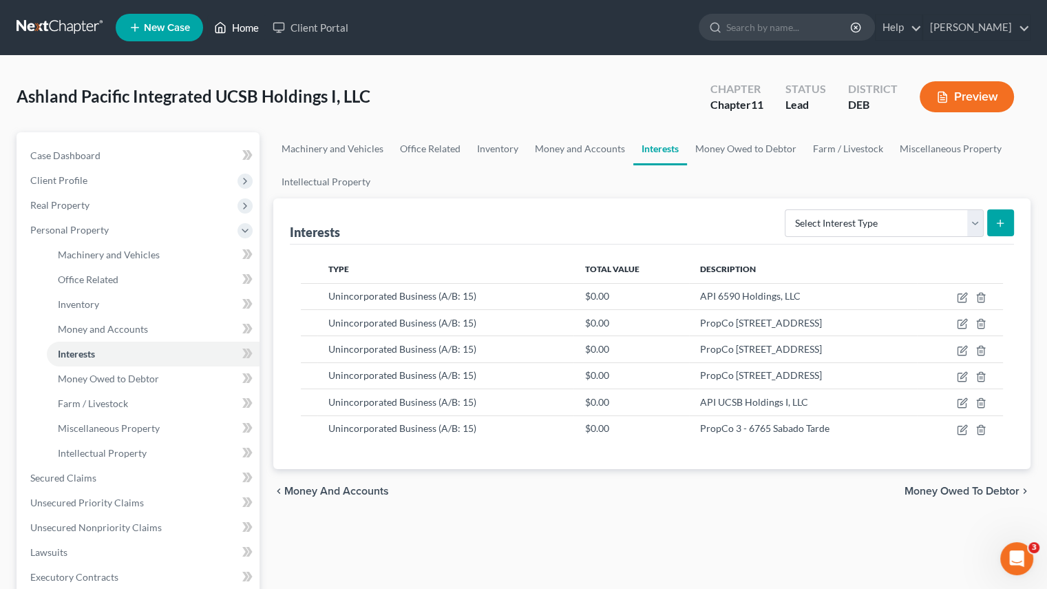
drag, startPoint x: 229, startPoint y: 28, endPoint x: 210, endPoint y: 165, distance: 139.1
click at [229, 28] on link "Home" at bounding box center [236, 27] width 59 height 25
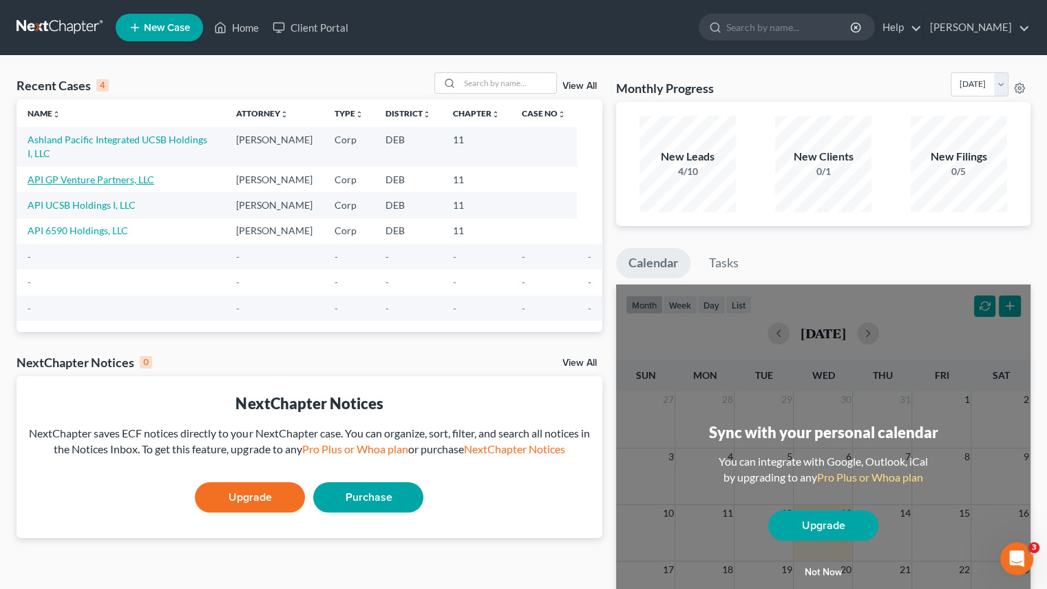
click at [82, 174] on link "API GP Venture Partners, LLC" at bounding box center [91, 180] width 127 height 12
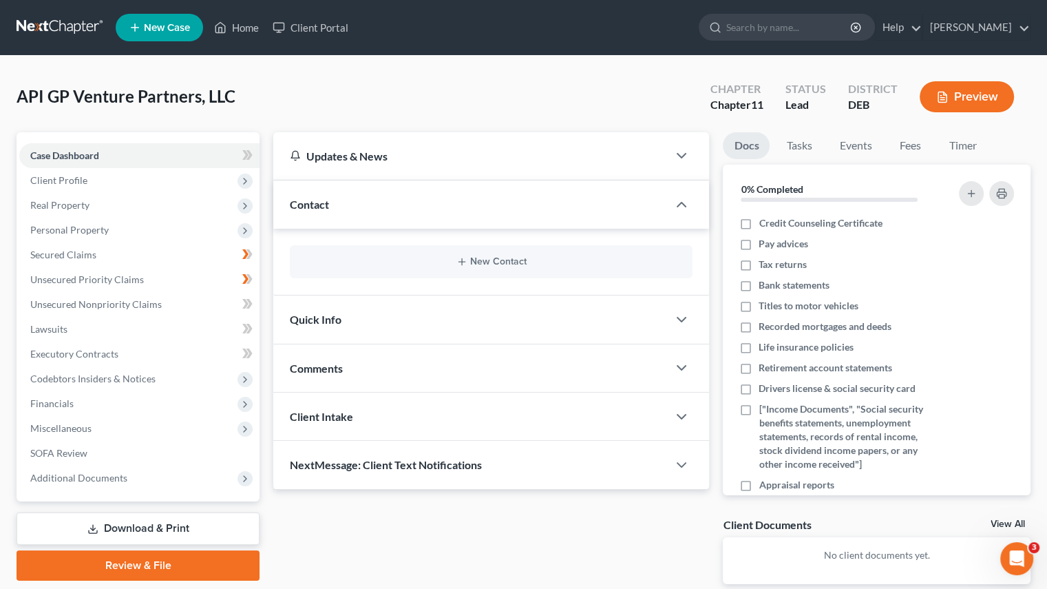
click at [85, 235] on span "Personal Property" at bounding box center [69, 230] width 79 height 12
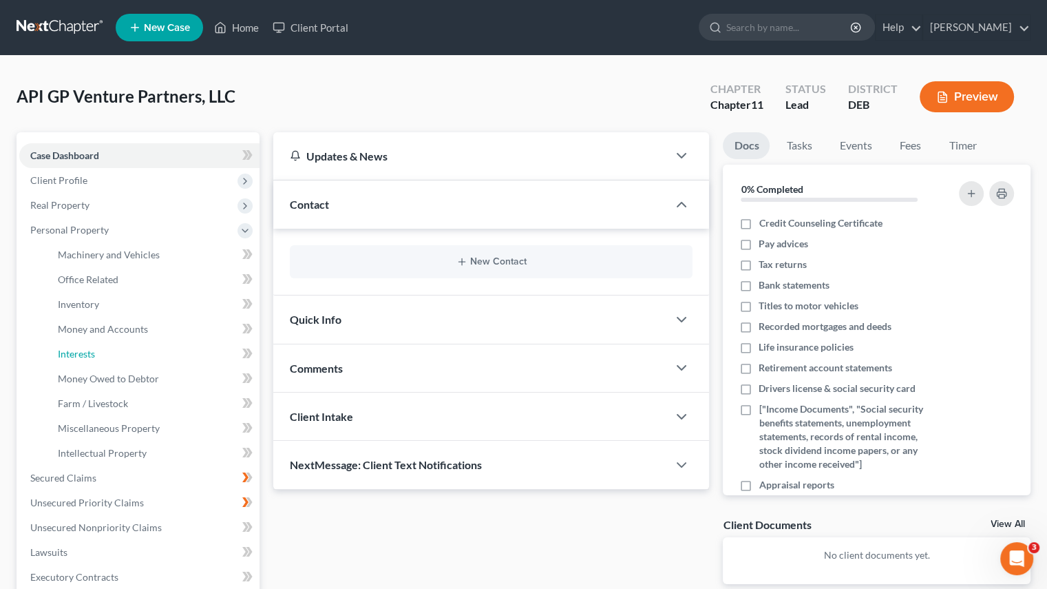
click at [77, 355] on span "Interests" at bounding box center [76, 354] width 37 height 12
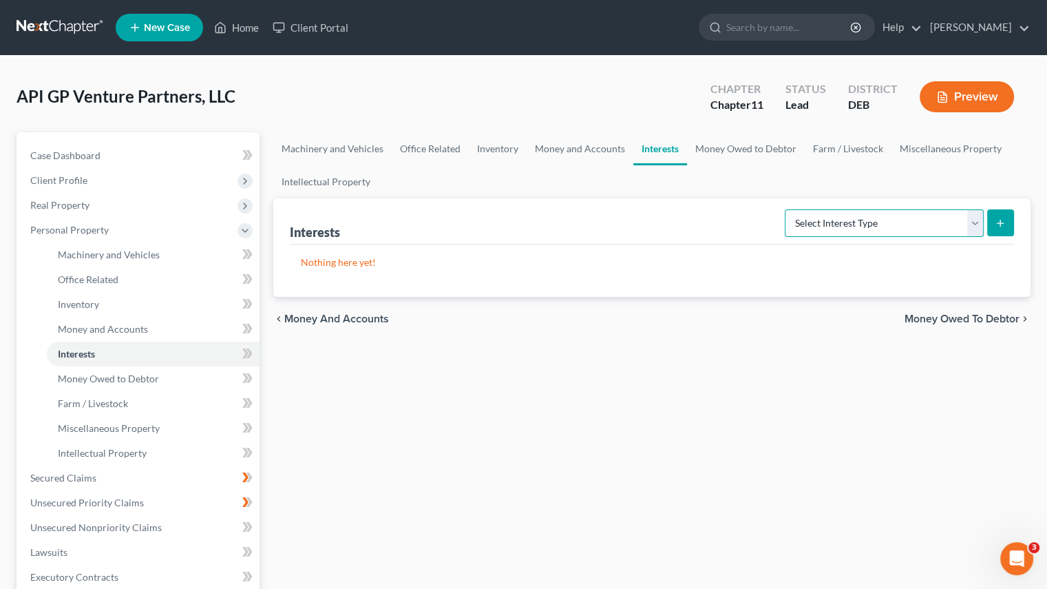
click at [976, 216] on select "Select Interest Type Bond (A/B: 16) Incorporated Business (A/B: 15) Insurance P…" at bounding box center [884, 223] width 199 height 28
select select "unincorporated_business"
click at [788, 209] on select "Select Interest Type Bond (A/B: 16) Incorporated Business (A/B: 15) Insurance P…" at bounding box center [884, 223] width 199 height 28
click at [1003, 224] on icon "submit" at bounding box center [1000, 223] width 11 height 11
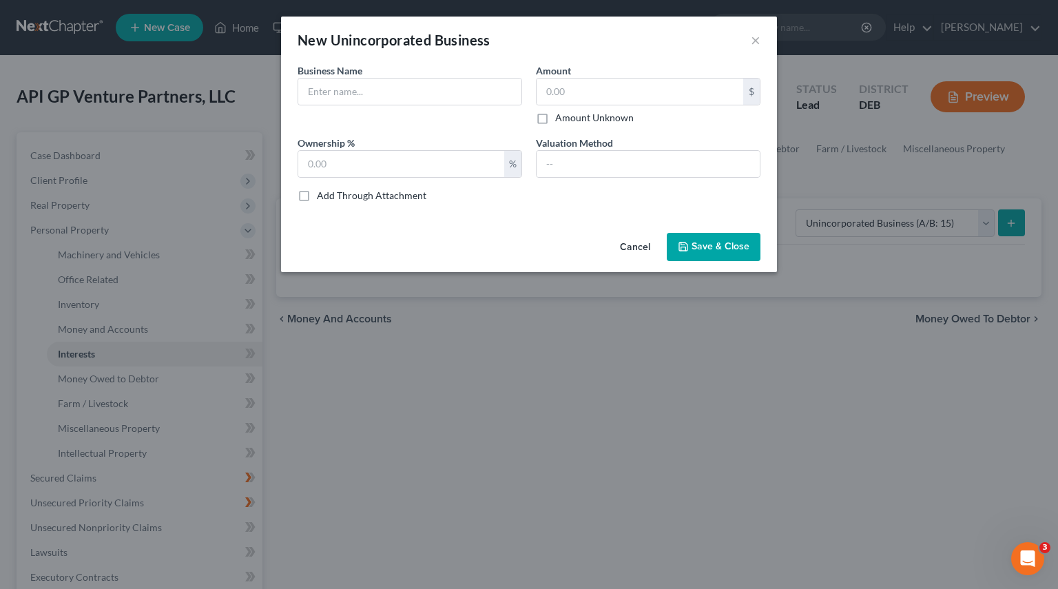
click at [329, 105] on div "Business Name *" at bounding box center [410, 93] width 238 height 61
click at [342, 100] on input "text" at bounding box center [409, 92] width 223 height 26
type input "Ashland Pacific Integrated UCSB Holdings I, LLC"
click at [375, 158] on input "text" at bounding box center [401, 164] width 206 height 26
type input "56.6"
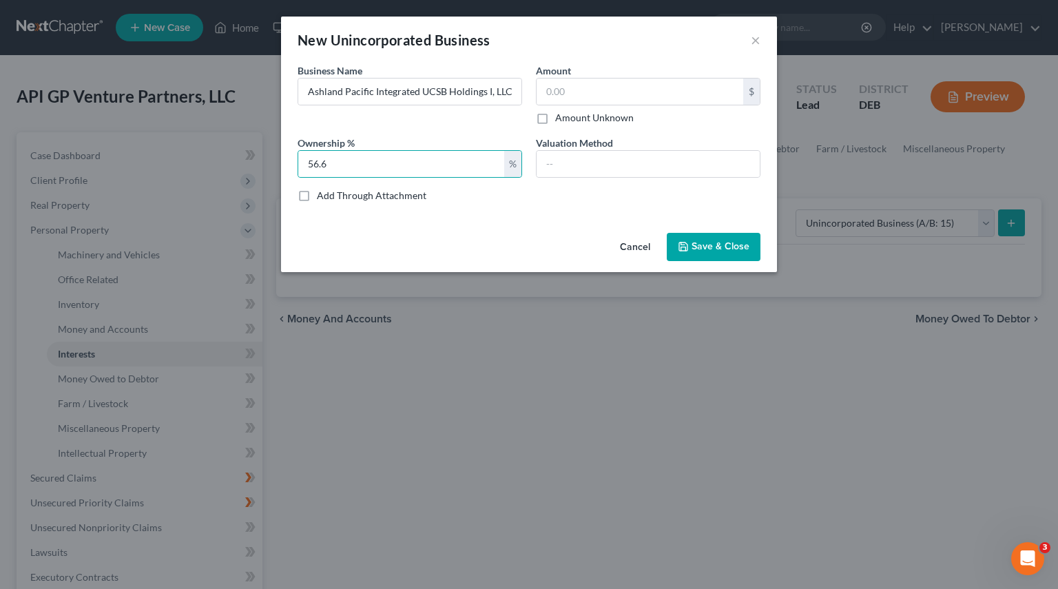
click at [718, 242] on span "Save & Close" at bounding box center [720, 247] width 58 height 12
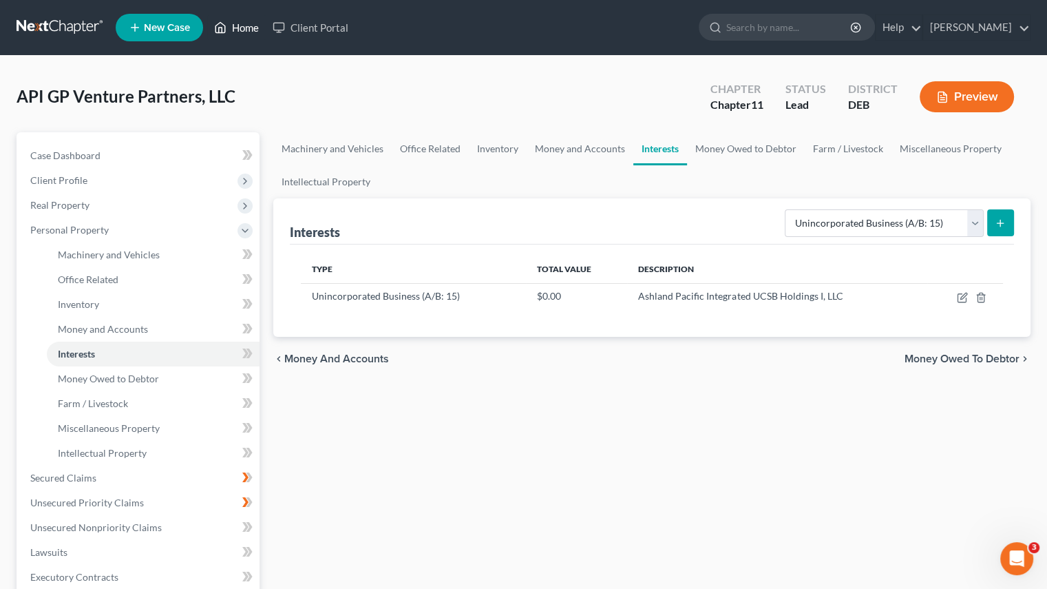
click at [240, 30] on link "Home" at bounding box center [236, 27] width 59 height 25
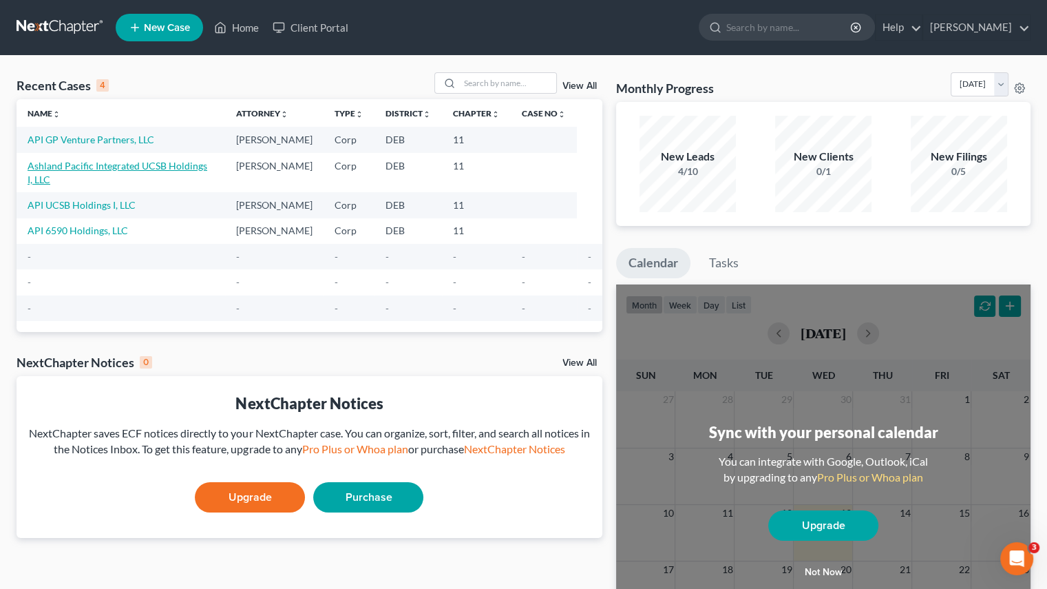
click at [88, 166] on link "Ashland Pacific Integrated UCSB Holdings I, LLC" at bounding box center [118, 172] width 180 height 25
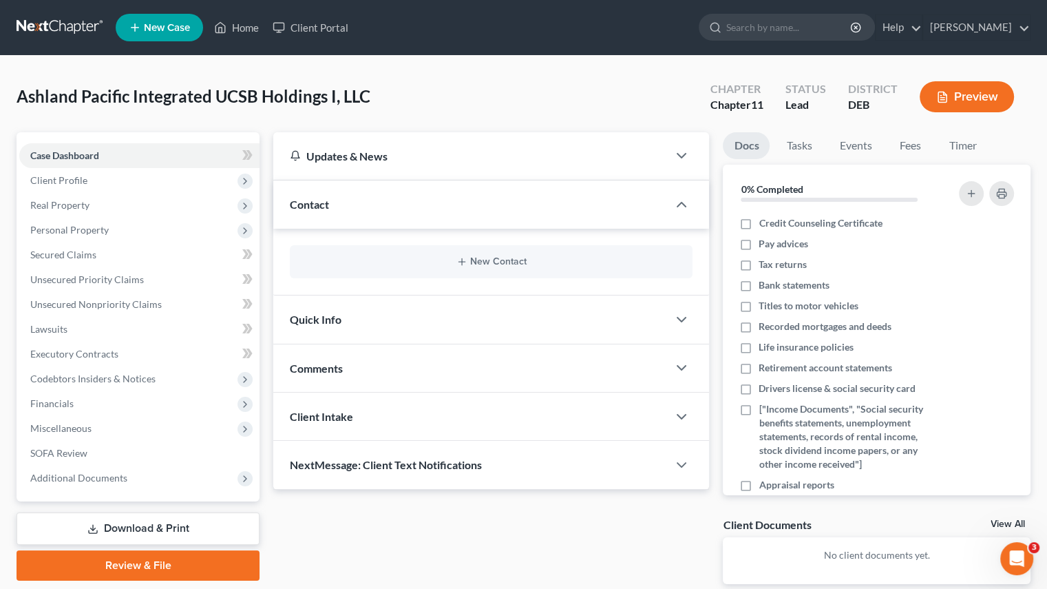
click at [72, 230] on span "Personal Property" at bounding box center [69, 230] width 79 height 12
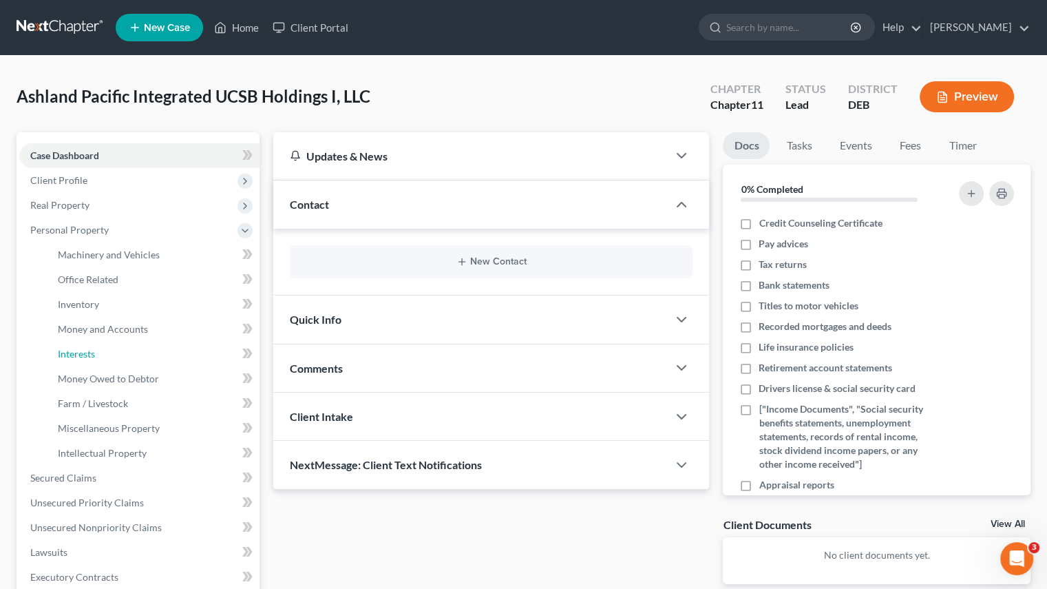
click at [83, 353] on span "Interests" at bounding box center [76, 354] width 37 height 12
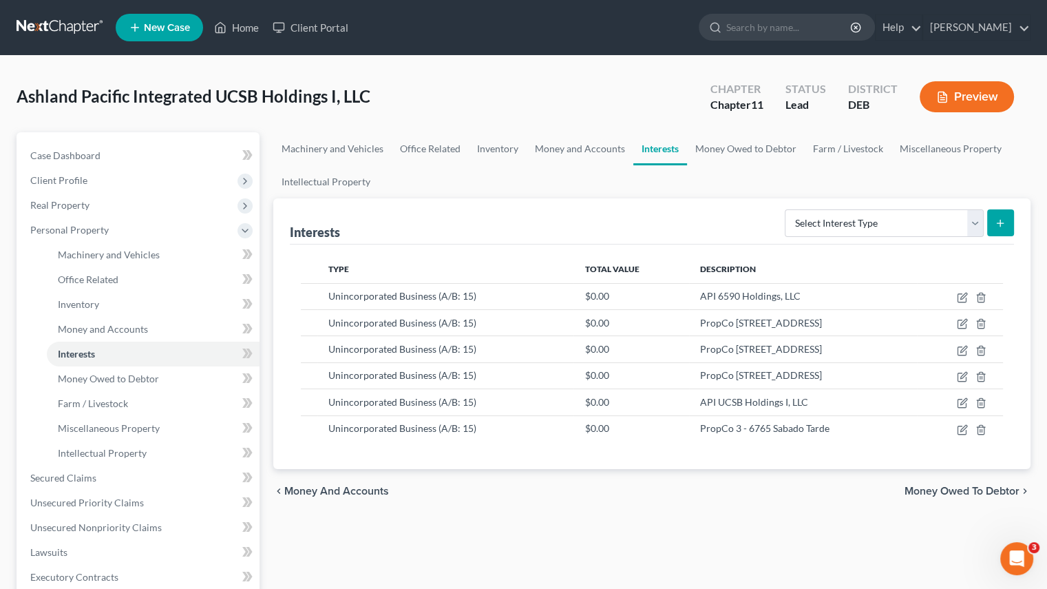
click at [107, 228] on span "Personal Property" at bounding box center [139, 230] width 240 height 25
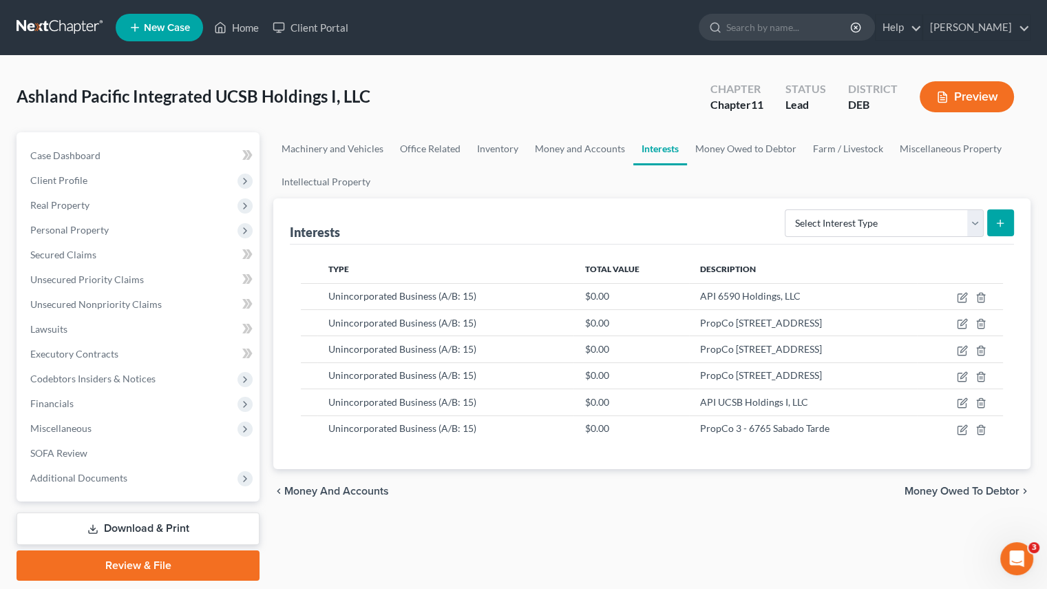
click at [100, 176] on span "Client Profile" at bounding box center [139, 180] width 240 height 25
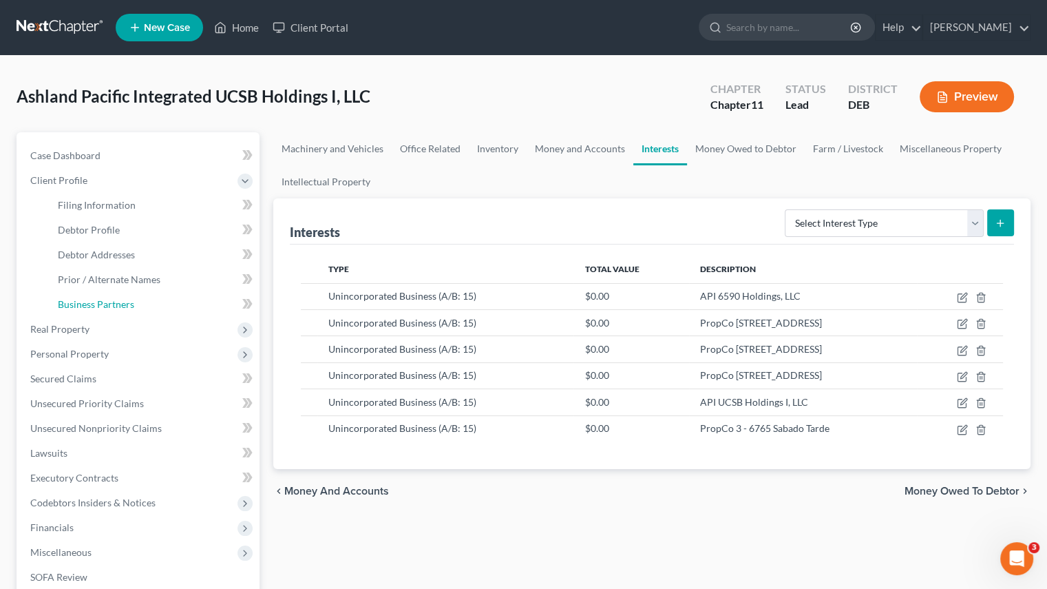
click at [90, 310] on link "Business Partners" at bounding box center [153, 304] width 213 height 25
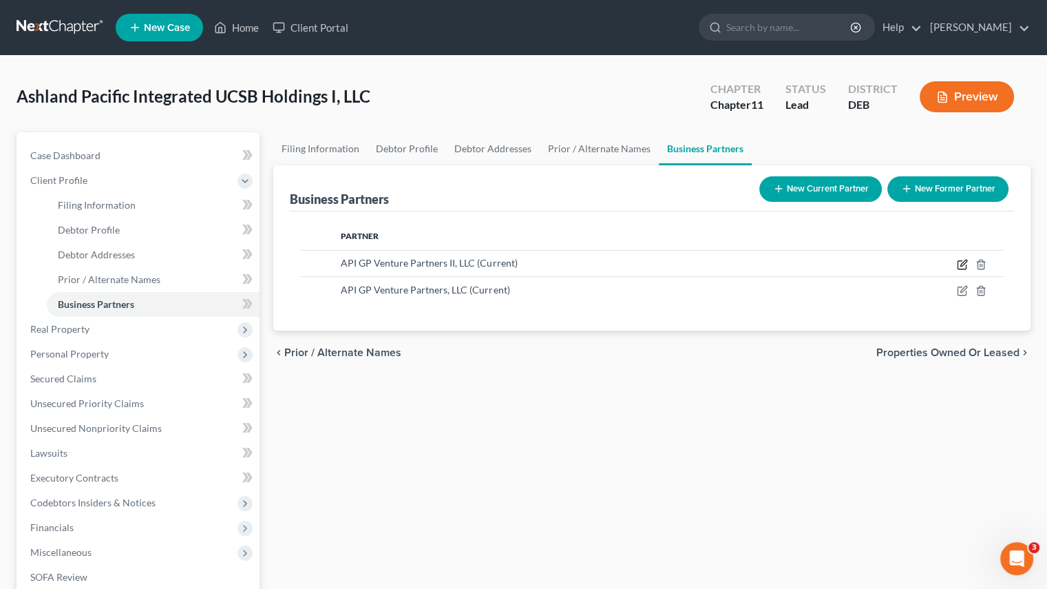
click at [967, 261] on icon "button" at bounding box center [962, 264] width 11 height 11
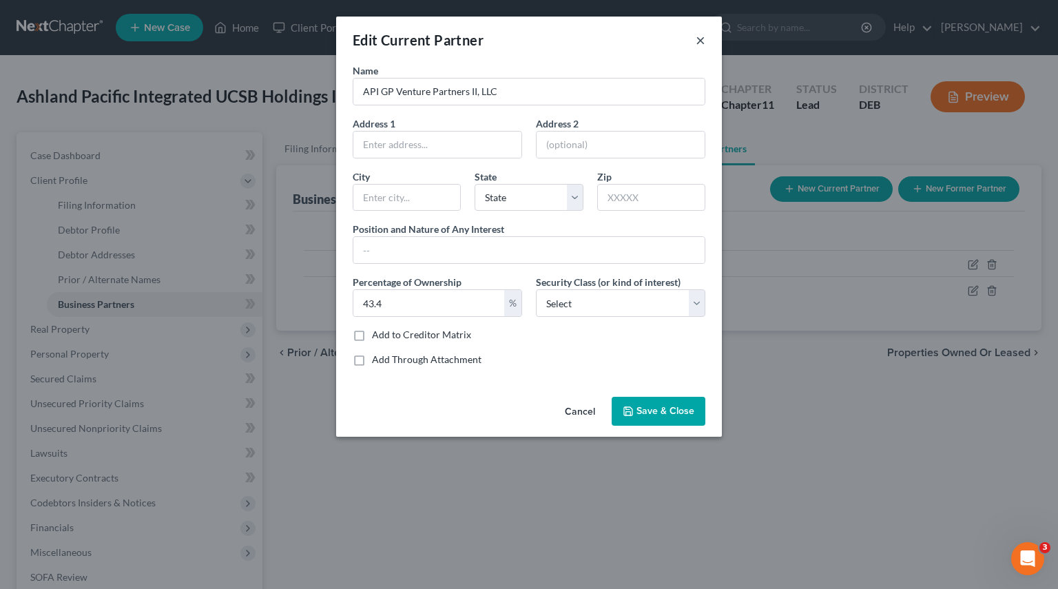
click at [697, 40] on button "×" at bounding box center [700, 40] width 10 height 17
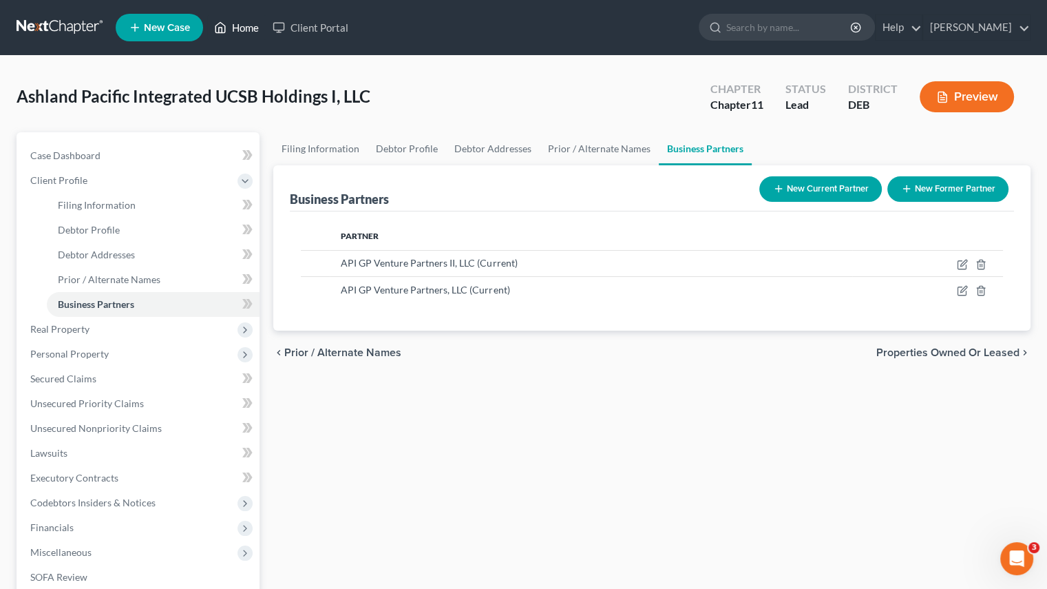
drag, startPoint x: 231, startPoint y: 19, endPoint x: 239, endPoint y: 21, distance: 8.1
click at [231, 19] on link "Home" at bounding box center [236, 27] width 59 height 25
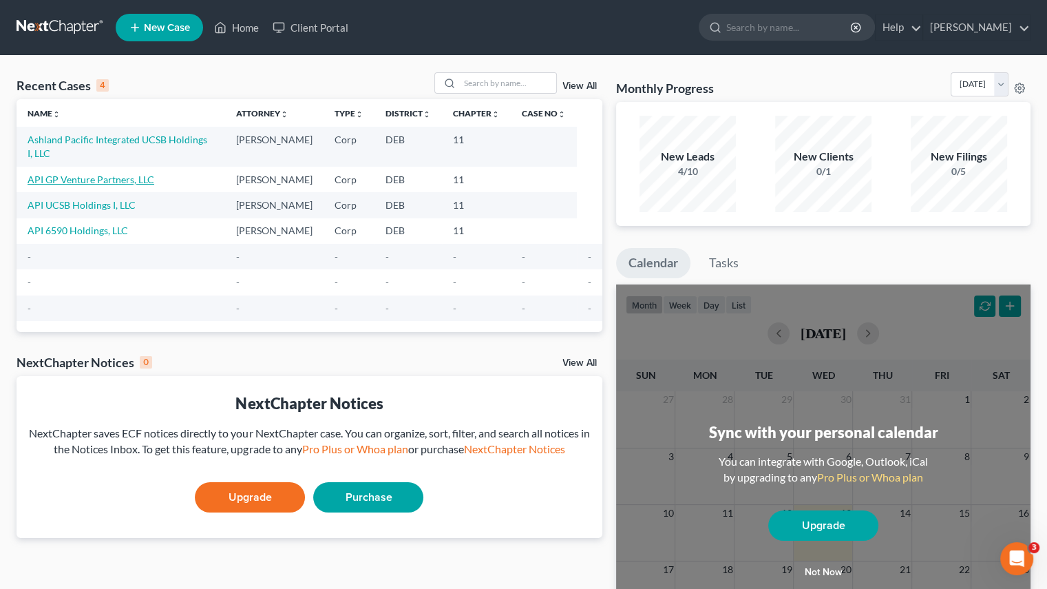
click at [77, 174] on link "API GP Venture Partners, LLC" at bounding box center [91, 180] width 127 height 12
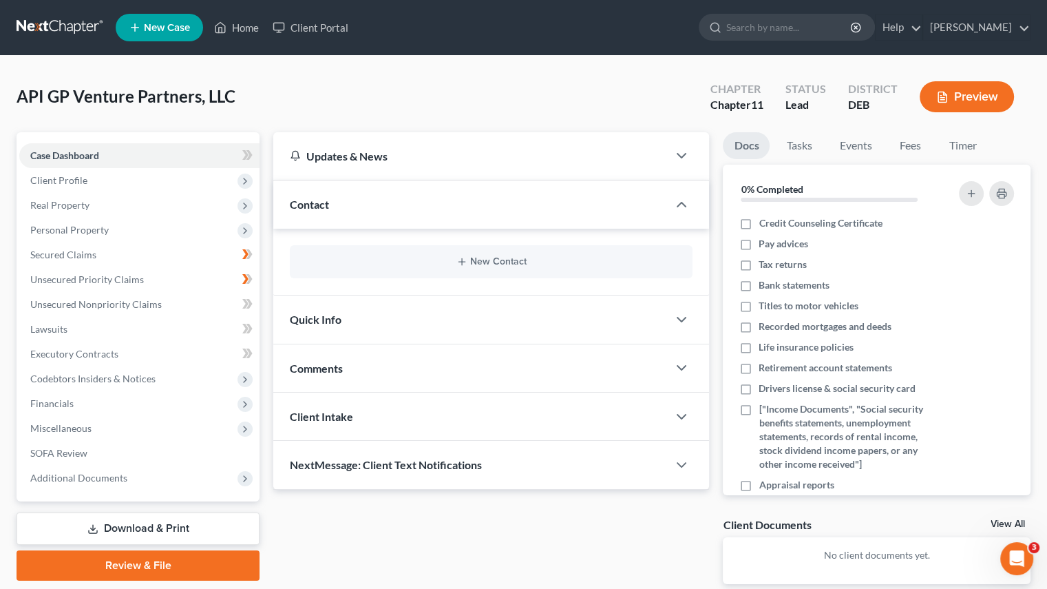
click at [64, 185] on span "Client Profile" at bounding box center [58, 180] width 57 height 12
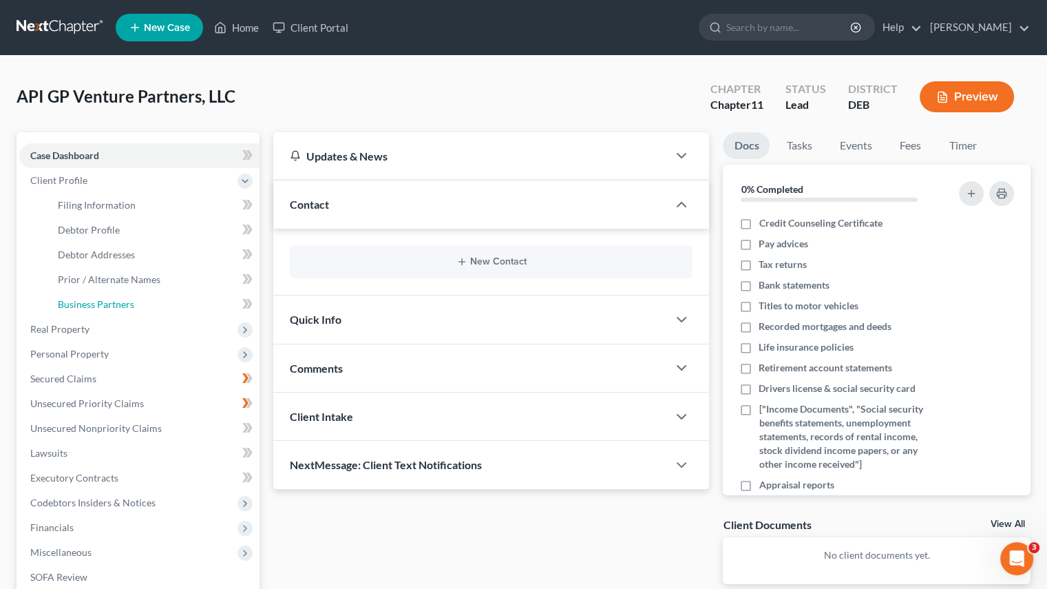
click at [91, 299] on span "Business Partners" at bounding box center [96, 304] width 76 height 12
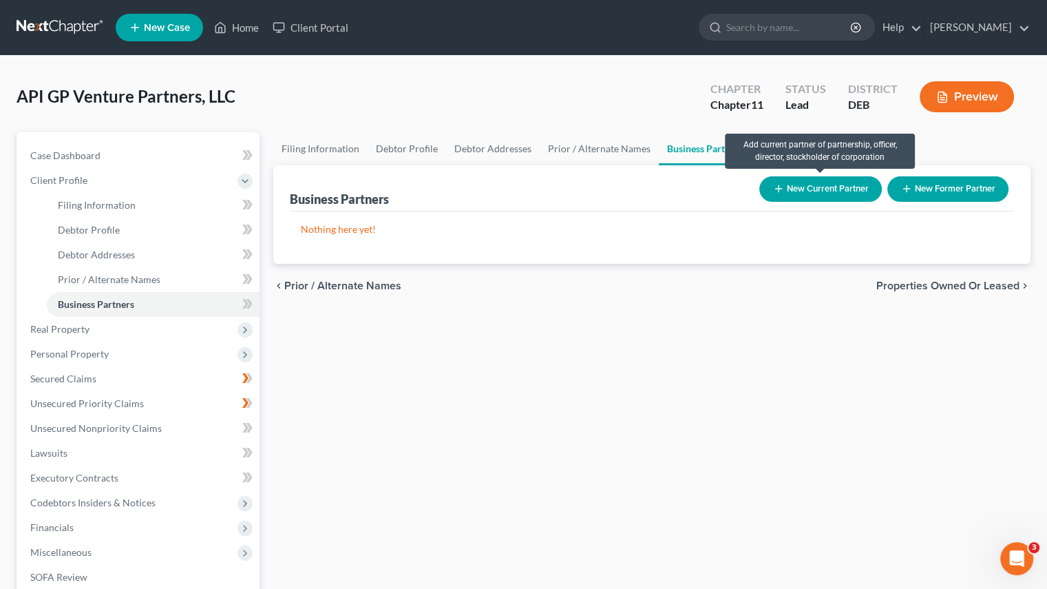
click at [824, 187] on button "New Current Partner" at bounding box center [821, 188] width 123 height 25
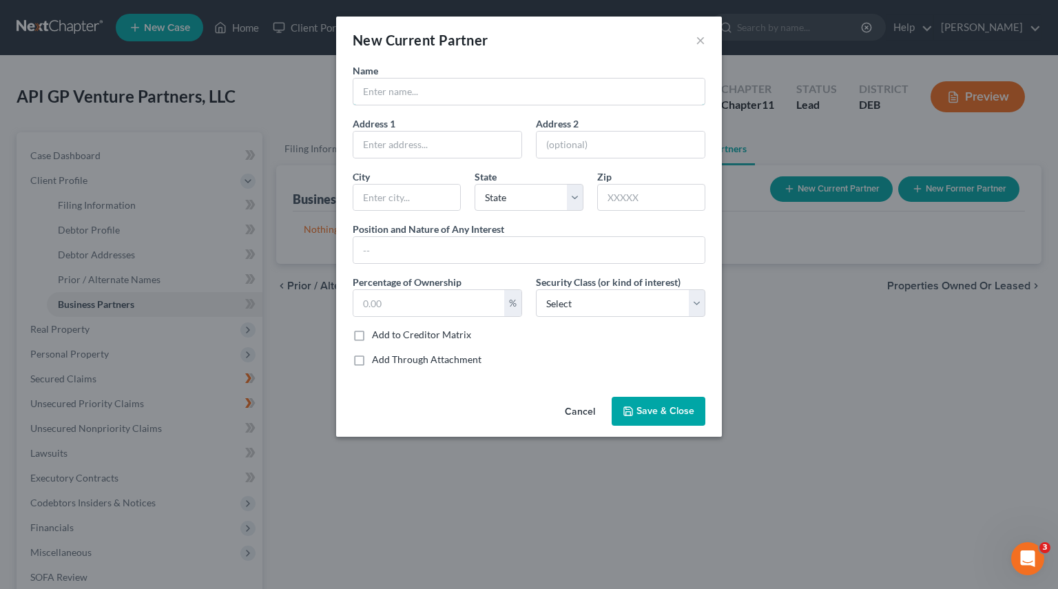
click at [406, 84] on input "text" at bounding box center [528, 92] width 351 height 26
type input "Ashland Pacific, LLC"
click at [397, 308] on input "text" at bounding box center [428, 303] width 151 height 26
type input "10"
click at [655, 410] on span "Save & Close" at bounding box center [665, 411] width 58 height 12
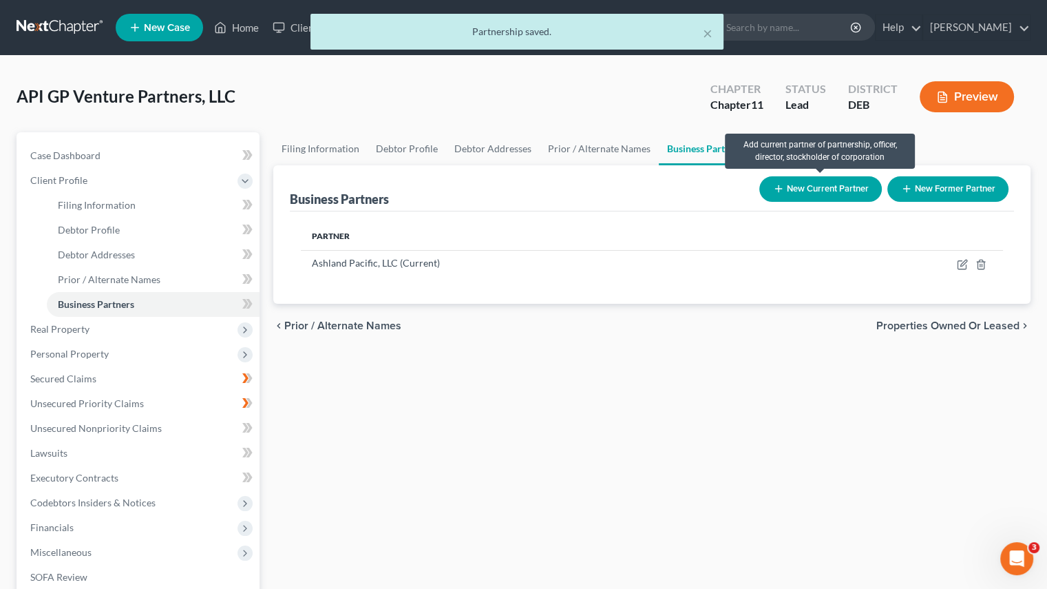
click at [808, 185] on button "New Current Partner" at bounding box center [821, 188] width 123 height 25
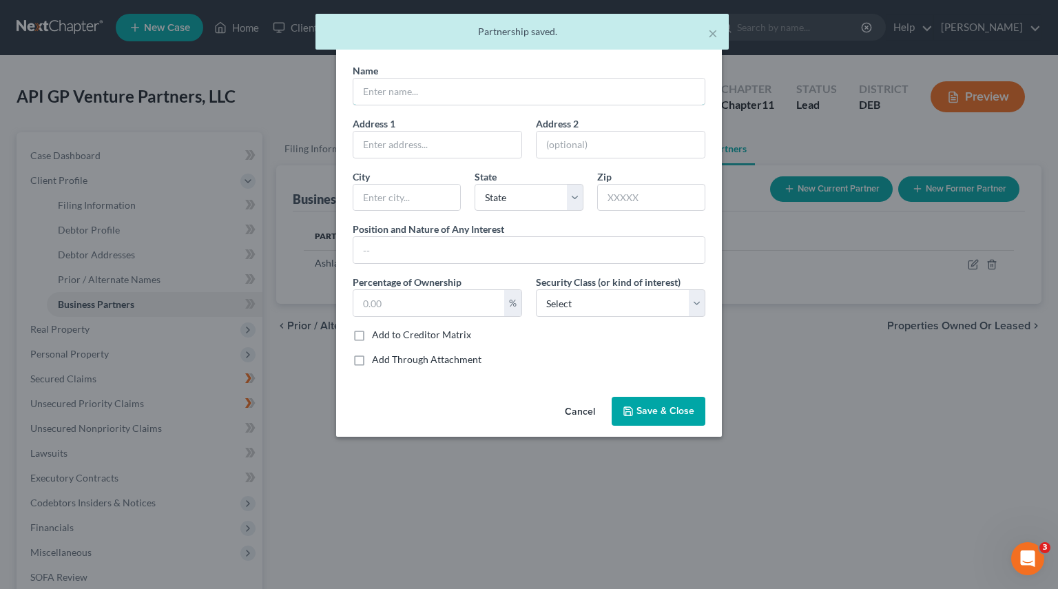
click at [373, 86] on input "text" at bounding box center [528, 92] width 351 height 26
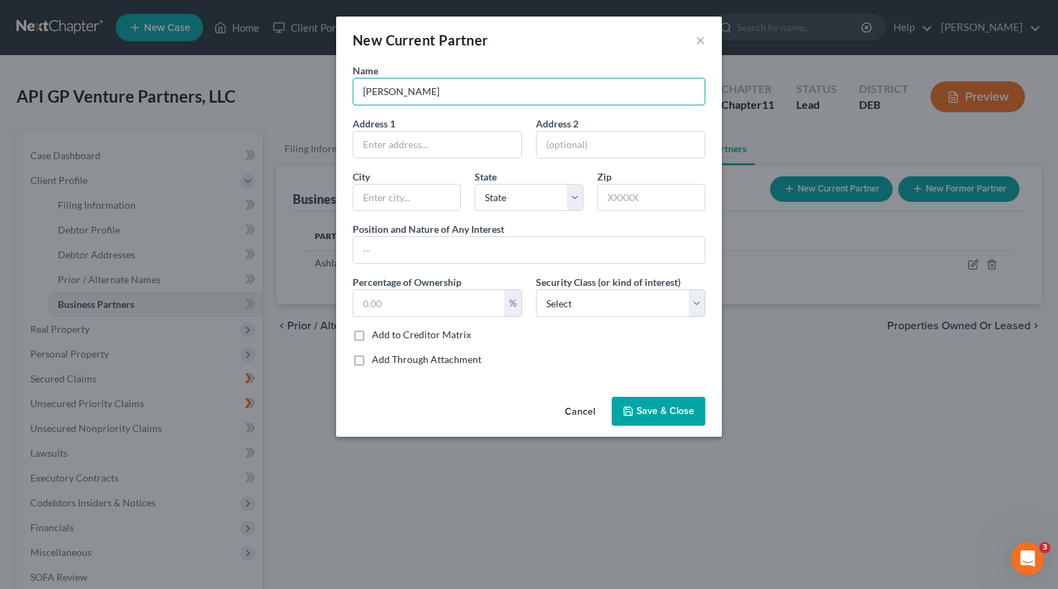
type input "[PERSON_NAME]"
click at [428, 305] on input "text" at bounding box center [428, 303] width 151 height 26
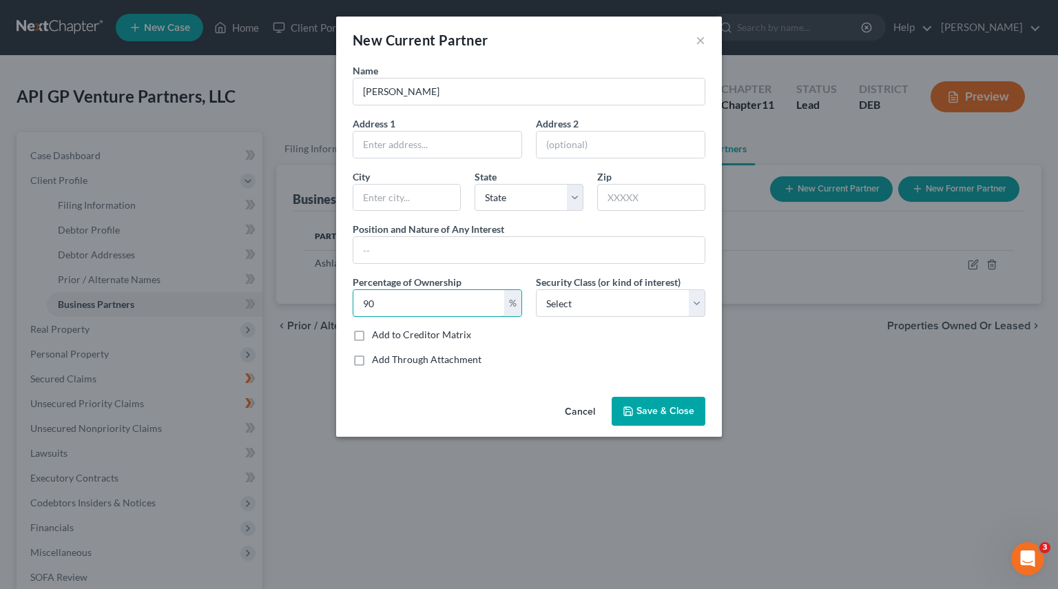
type input "90"
click at [680, 407] on span "Save & Close" at bounding box center [665, 411] width 58 height 12
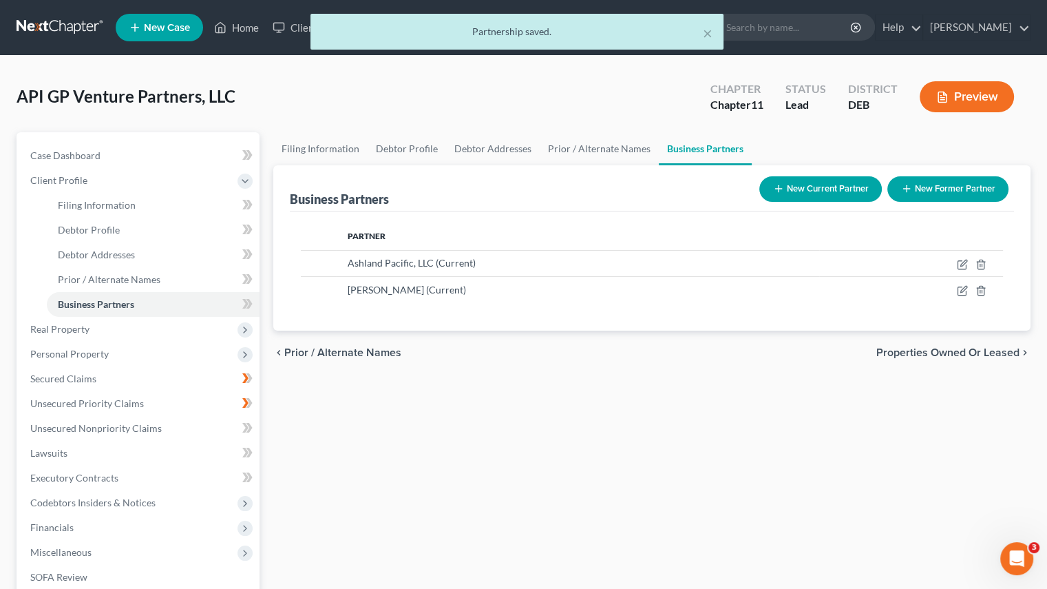
click at [92, 355] on span "Personal Property" at bounding box center [69, 354] width 79 height 12
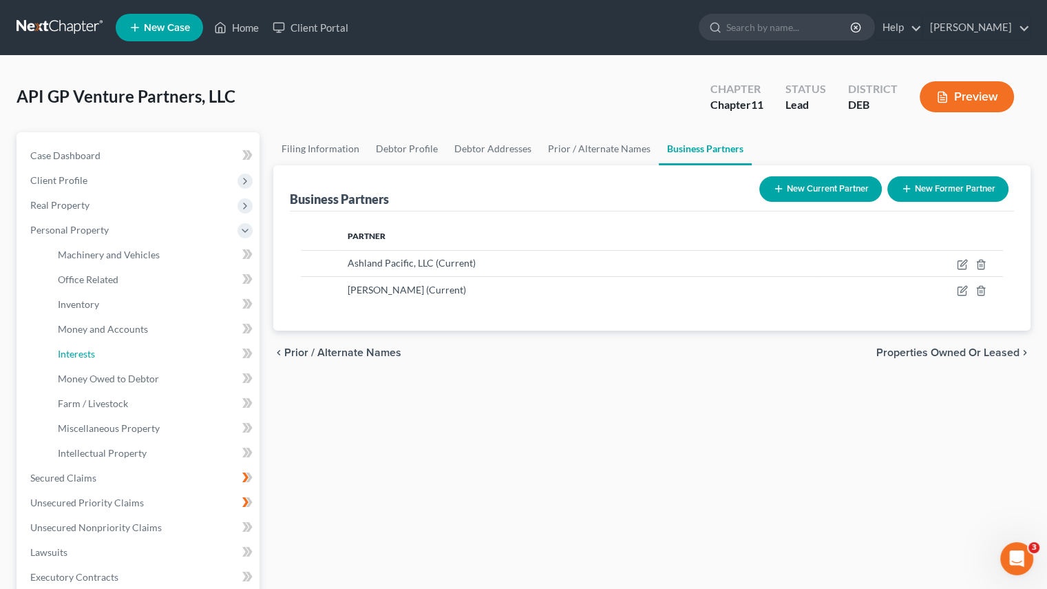
click at [91, 354] on span "Interests" at bounding box center [76, 354] width 37 height 12
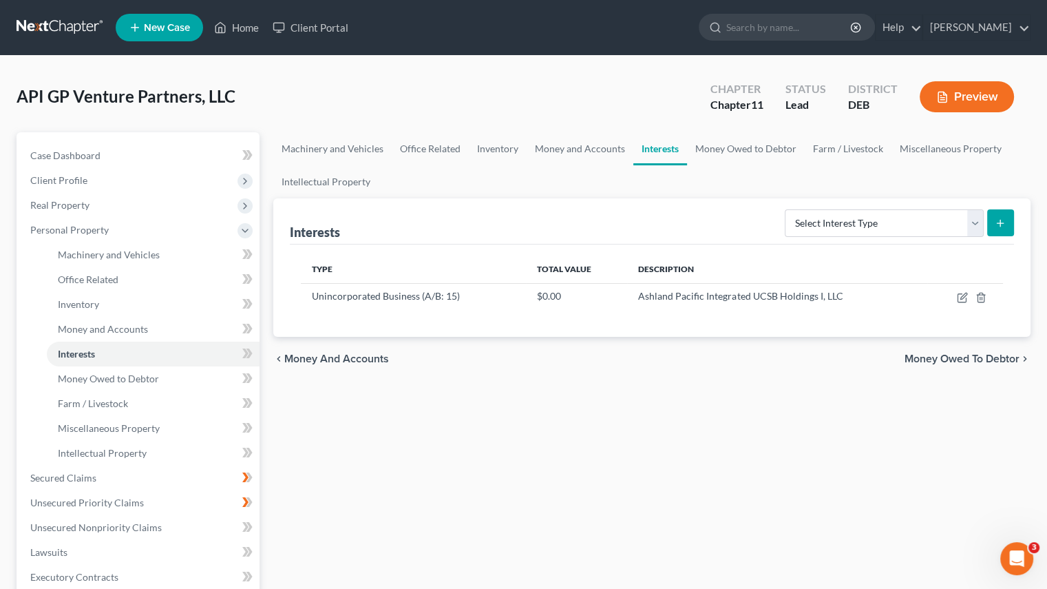
click at [592, 392] on div "Machinery and Vehicles Office Related Inventory Money and Accounts Interests Mo…" at bounding box center [651, 467] width 771 height 671
click at [226, 26] on icon at bounding box center [221, 28] width 10 height 10
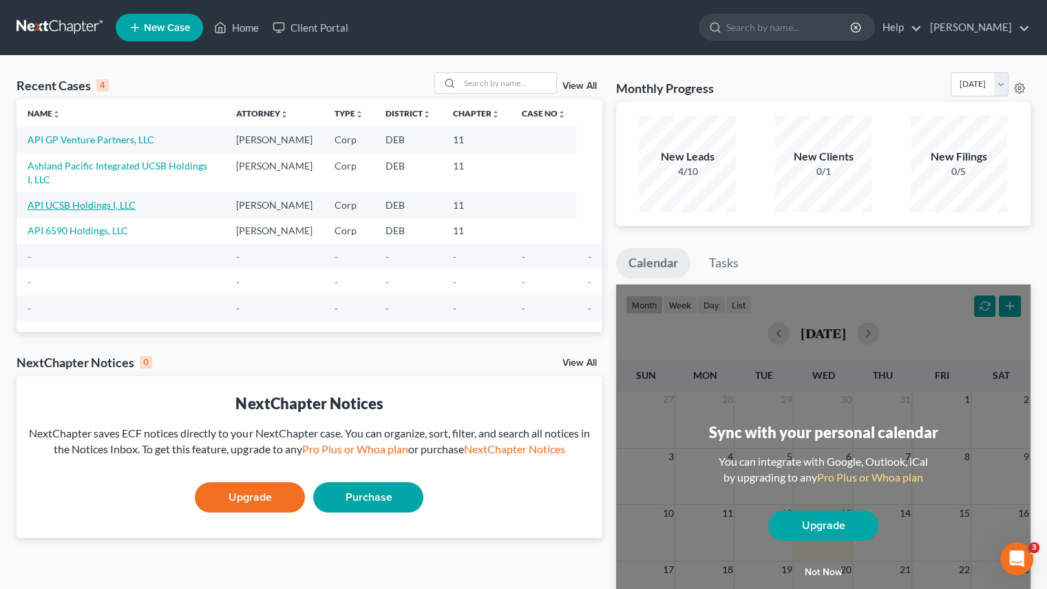
click at [92, 199] on link "API UCSB Holdings I, LLC" at bounding box center [82, 205] width 108 height 12
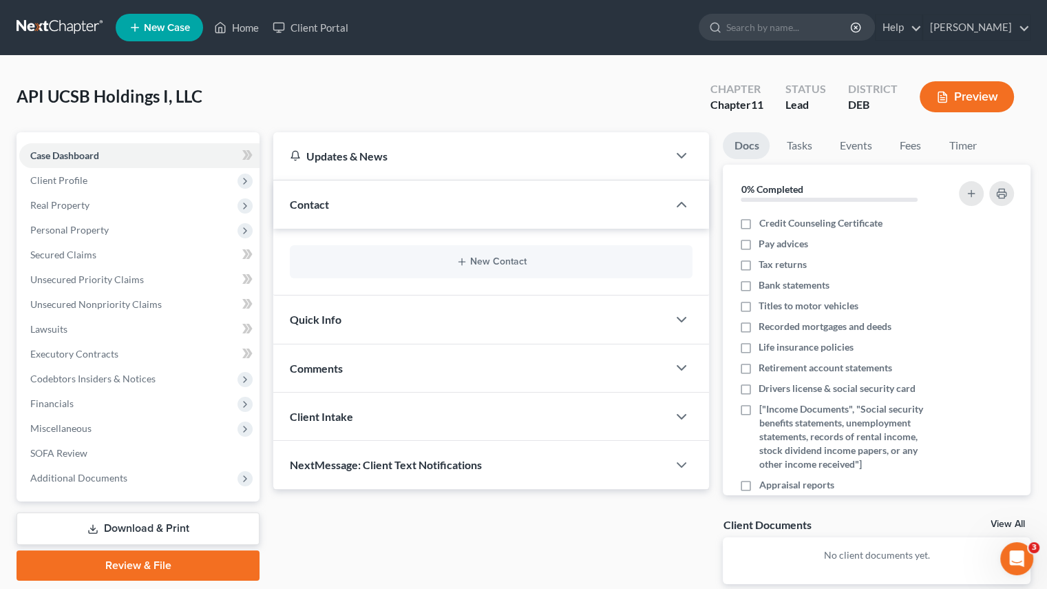
click at [153, 184] on span "Client Profile" at bounding box center [139, 180] width 240 height 25
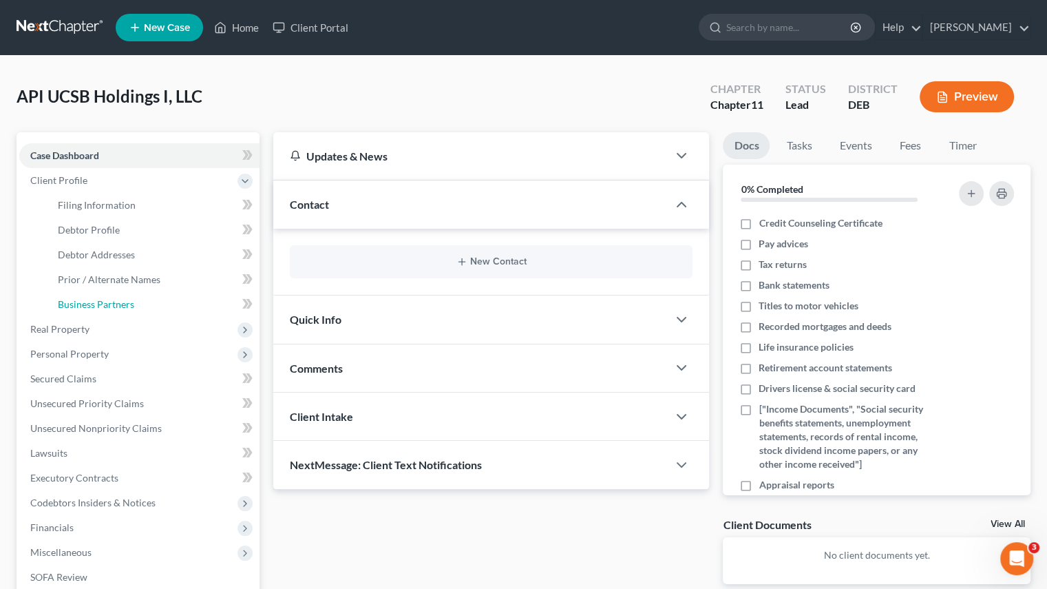
click at [89, 305] on span "Business Partners" at bounding box center [96, 304] width 76 height 12
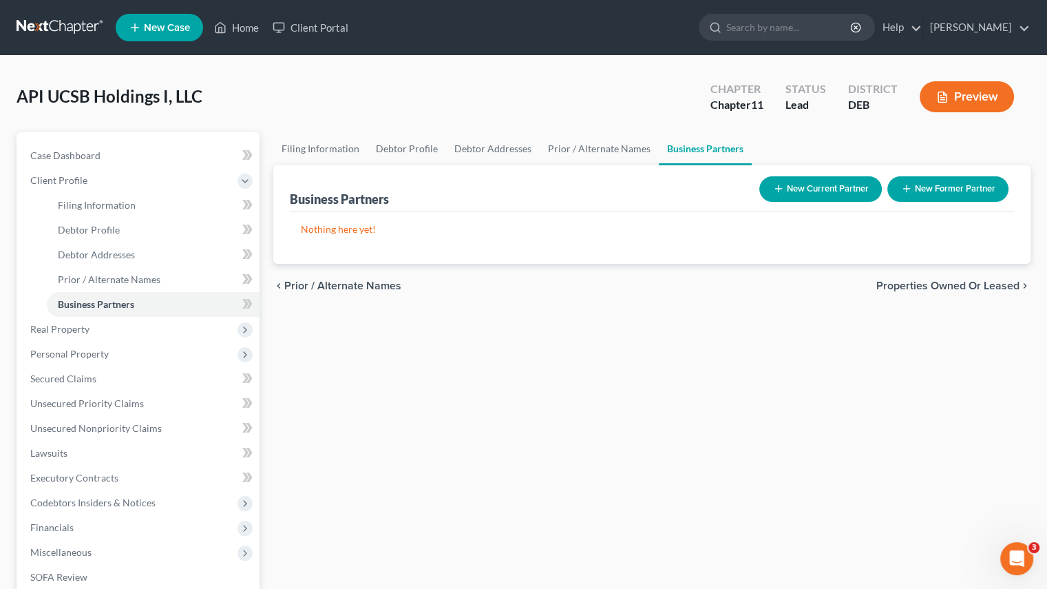
click at [810, 182] on button "New Current Partner" at bounding box center [821, 188] width 123 height 25
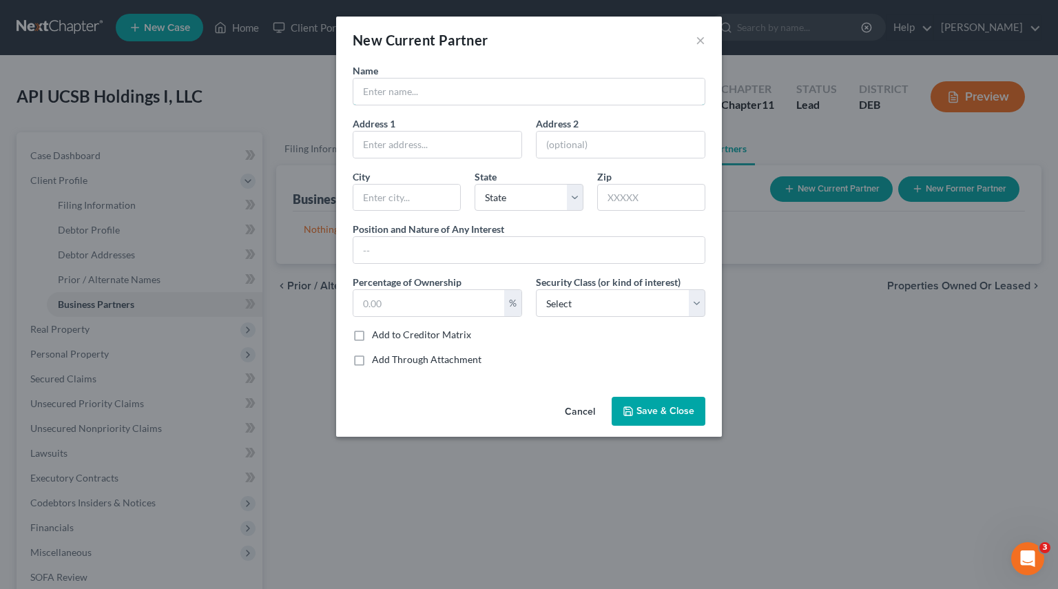
click at [420, 87] on input "text" at bounding box center [528, 92] width 351 height 26
type input "ASHLAND PACIFIC INTEGRATED UCSB HOLDINGS I, LLC"
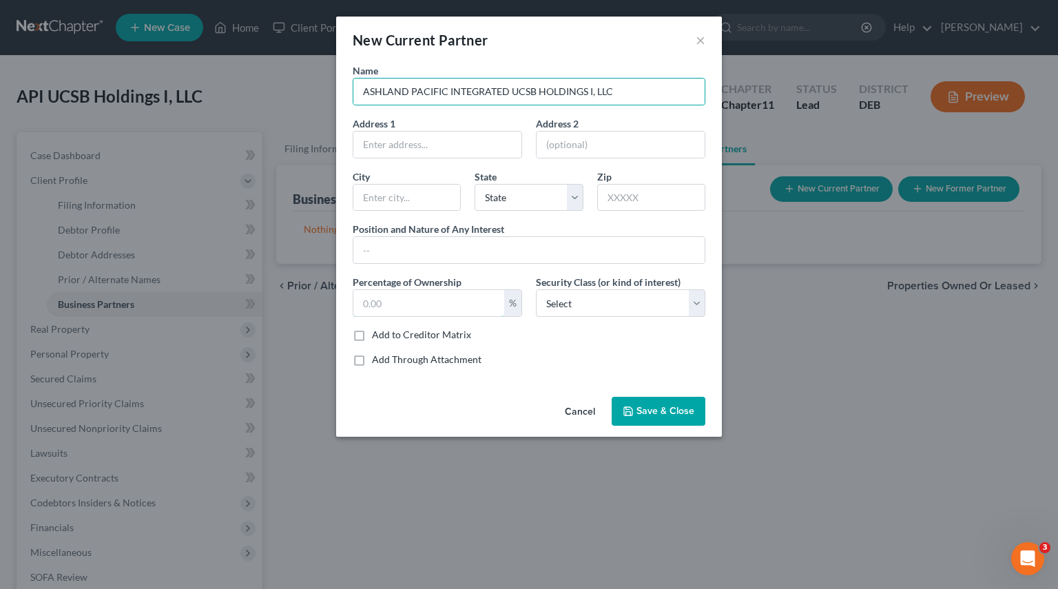
click at [397, 297] on input "text" at bounding box center [428, 303] width 151 height 26
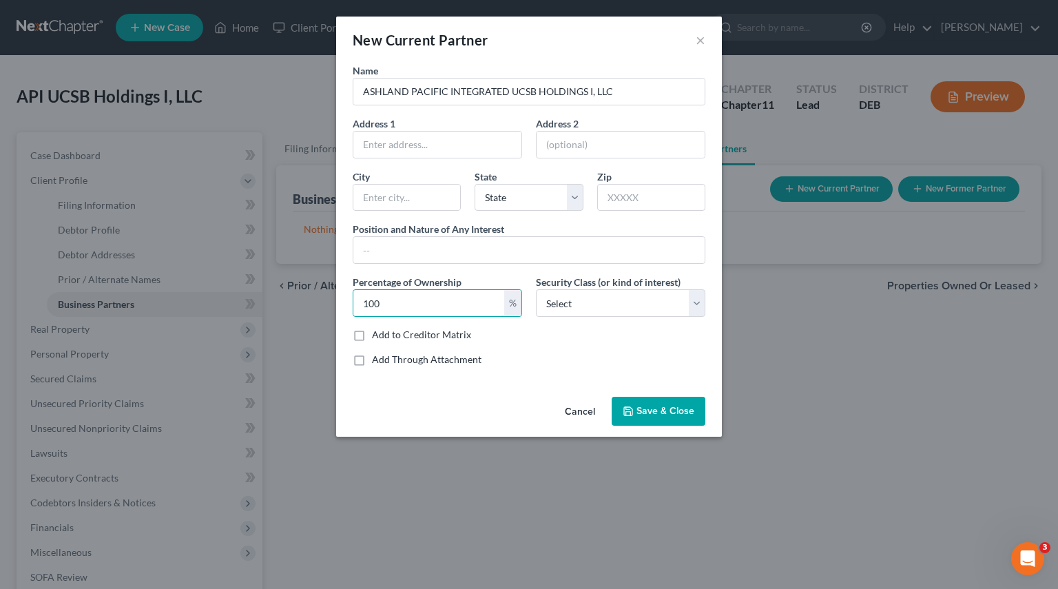
type input "100"
click at [663, 410] on span "Save & Close" at bounding box center [665, 411] width 58 height 12
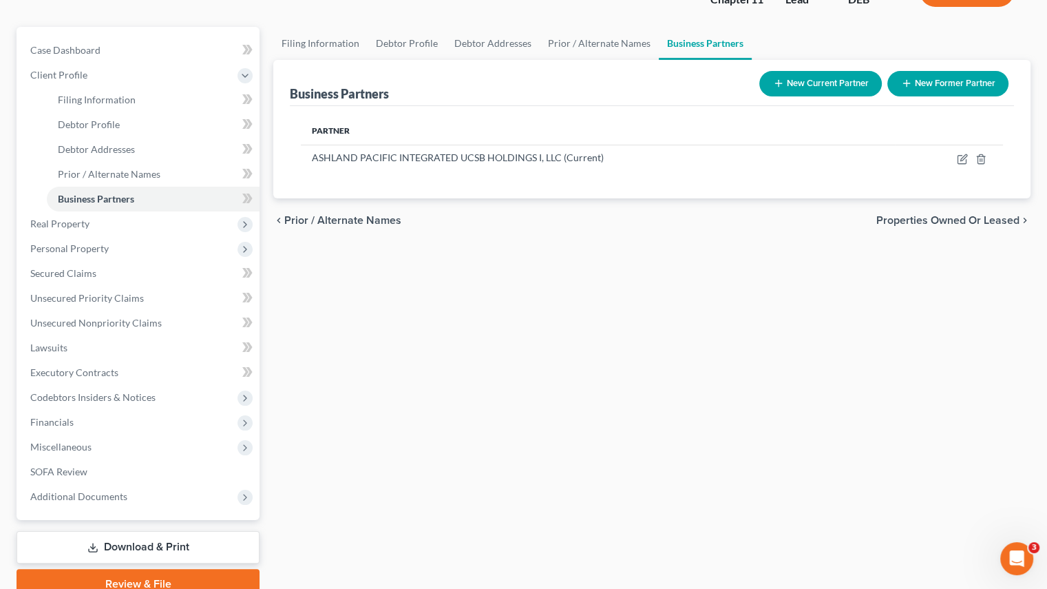
scroll to position [138, 0]
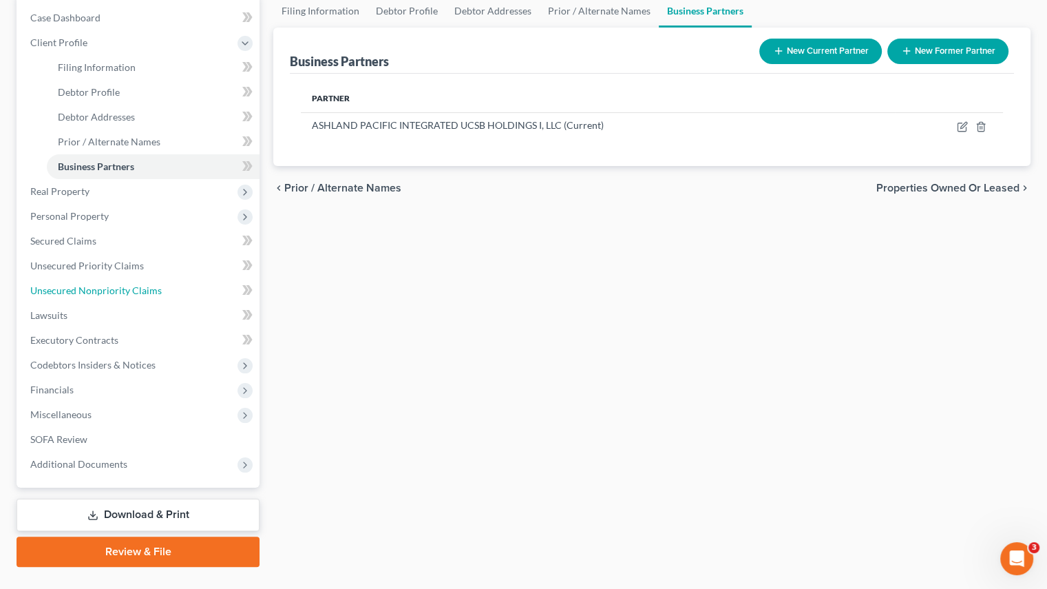
click at [76, 299] on link "Unsecured Nonpriority Claims" at bounding box center [139, 290] width 240 height 25
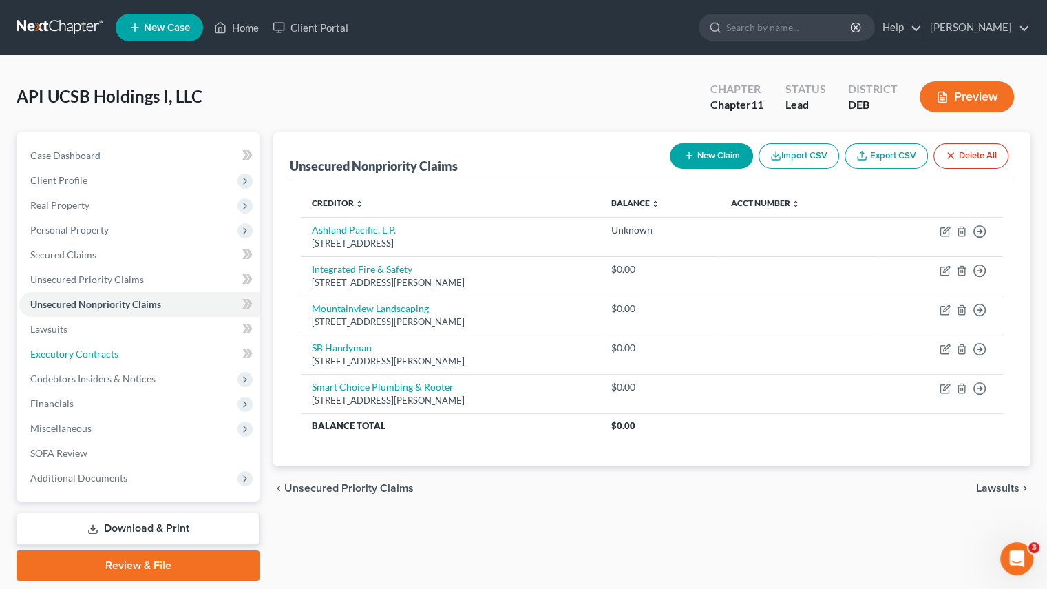
click at [130, 357] on link "Executory Contracts" at bounding box center [139, 354] width 240 height 25
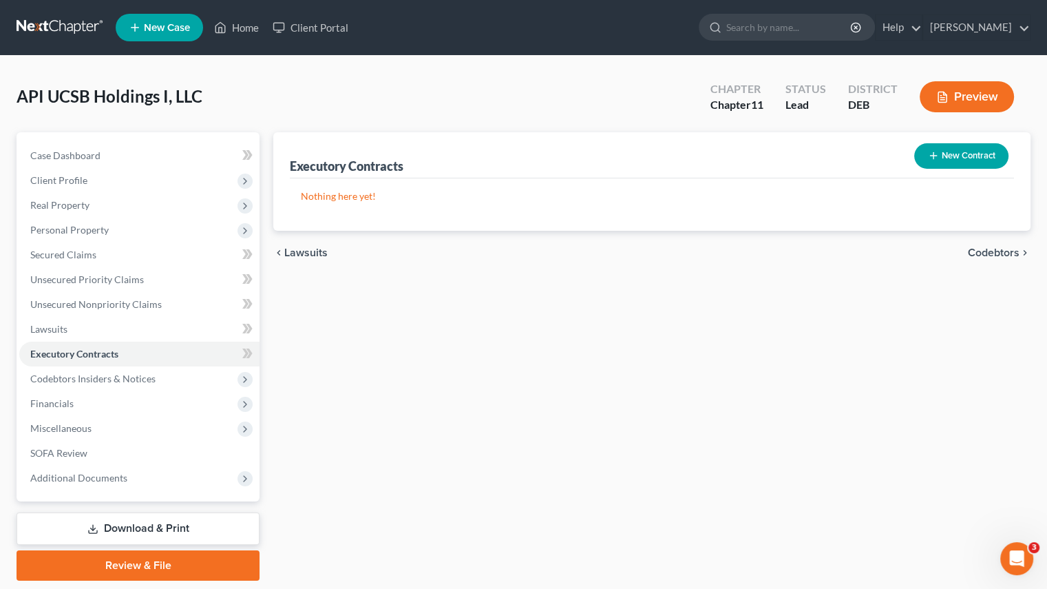
click at [959, 149] on button "New Contract" at bounding box center [961, 155] width 94 height 25
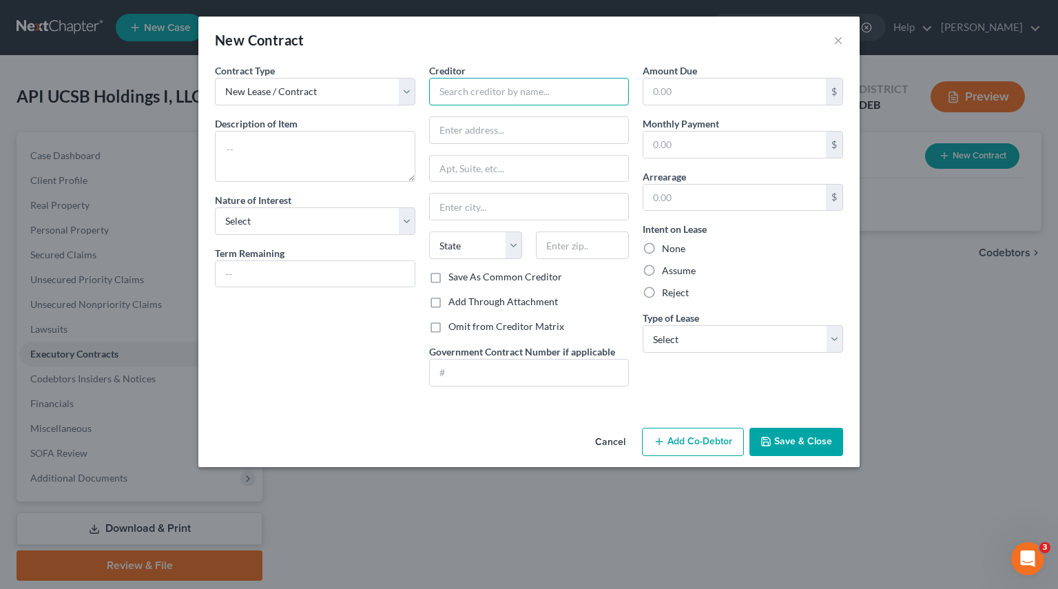
click at [493, 94] on input "text" at bounding box center [529, 92] width 200 height 28
click at [465, 139] on div "Vitra Housing LLC" at bounding box center [511, 136] width 143 height 14
type input "Vitra Housing LLC"
type input "[STREET_ADDRESS][PERSON_NAME]"
type input "PMB 149801"
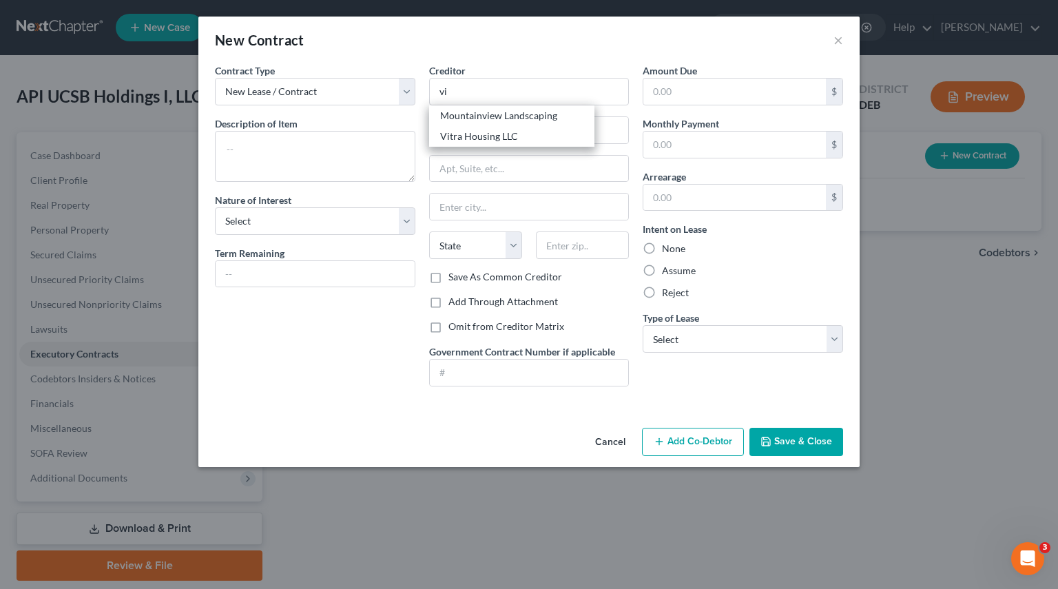
type input "[GEOGRAPHIC_DATA]"
select select "15"
type input "46250"
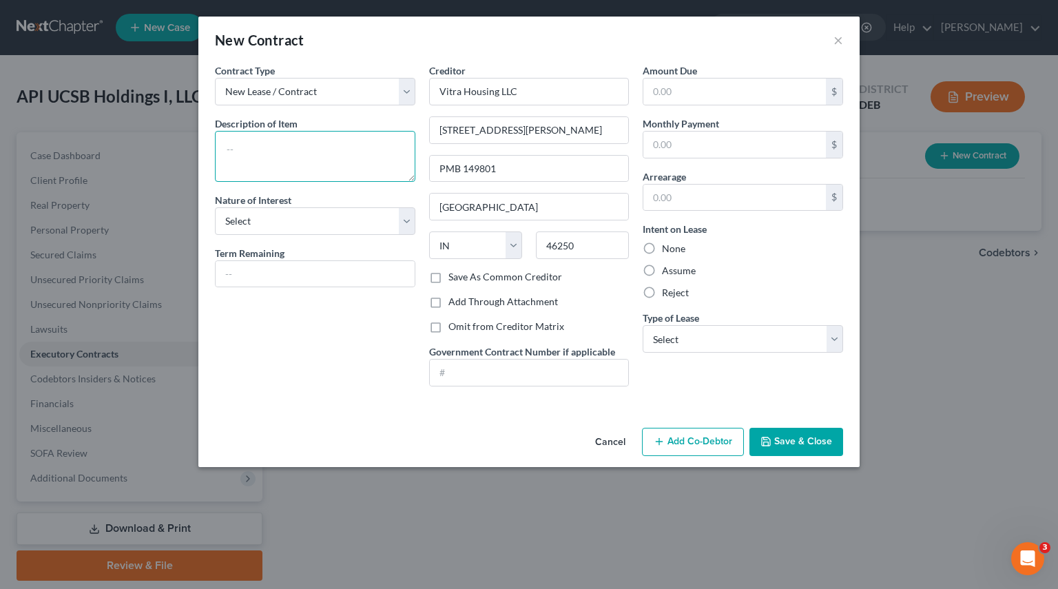
click at [306, 160] on textarea at bounding box center [315, 156] width 200 height 51
click at [837, 44] on button "×" at bounding box center [838, 40] width 10 height 17
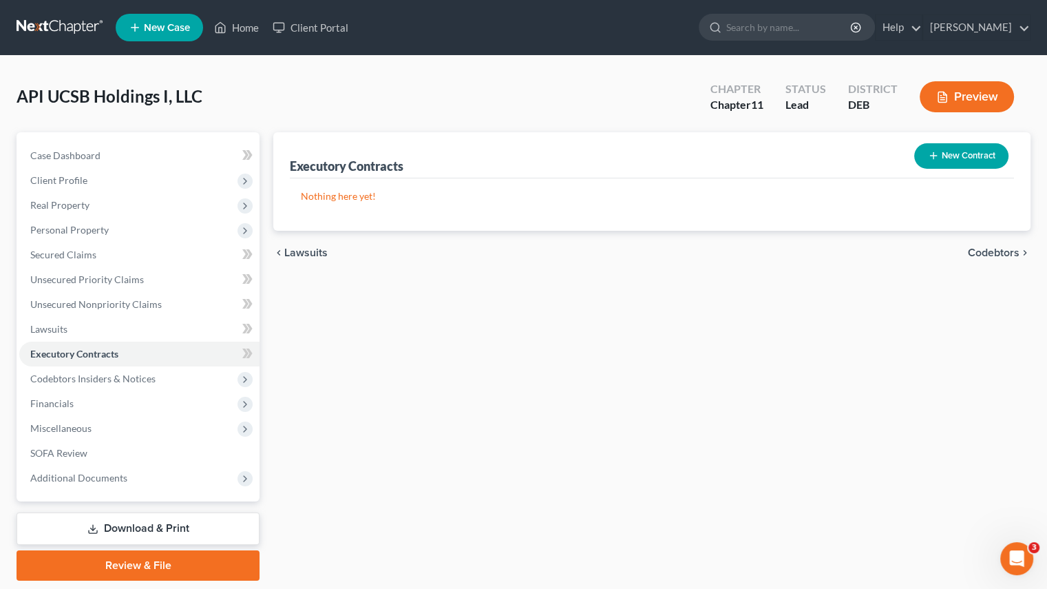
click at [607, 377] on div "Executory Contracts New Contract Nothing here yet! chevron_left Lawsuits Codebt…" at bounding box center [651, 356] width 771 height 448
click at [235, 28] on link "Home" at bounding box center [236, 27] width 59 height 25
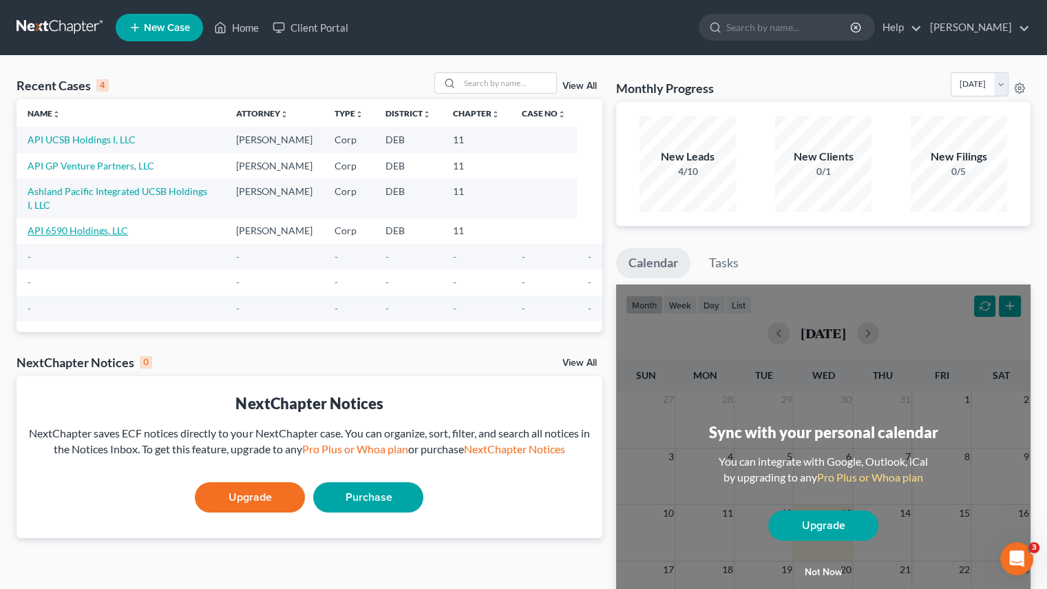
click at [77, 224] on link "API 6590 Holdings, LLC" at bounding box center [78, 230] width 101 height 12
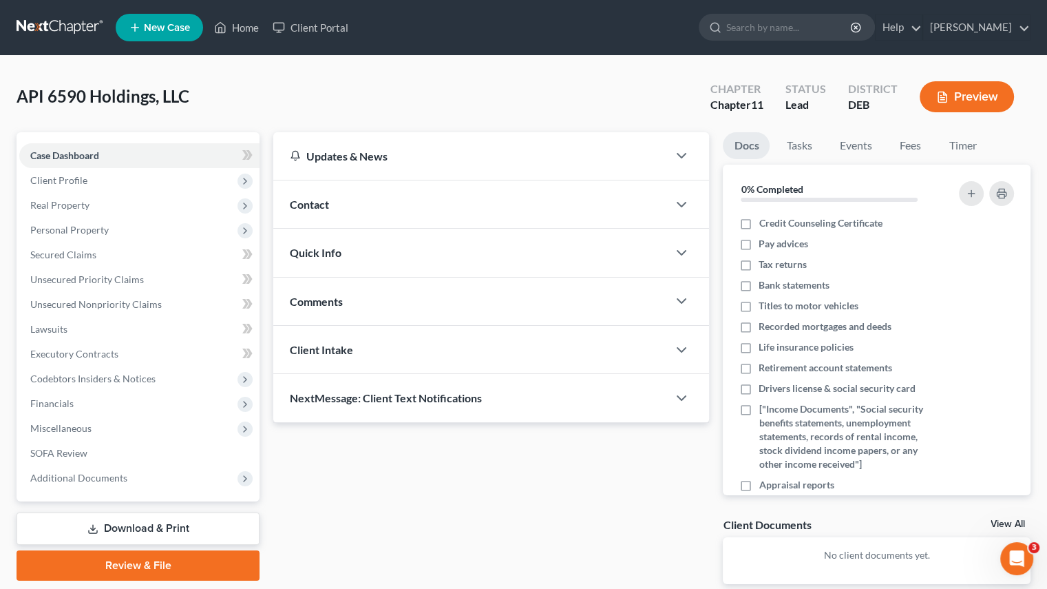
click at [74, 177] on span "Client Profile" at bounding box center [58, 180] width 57 height 12
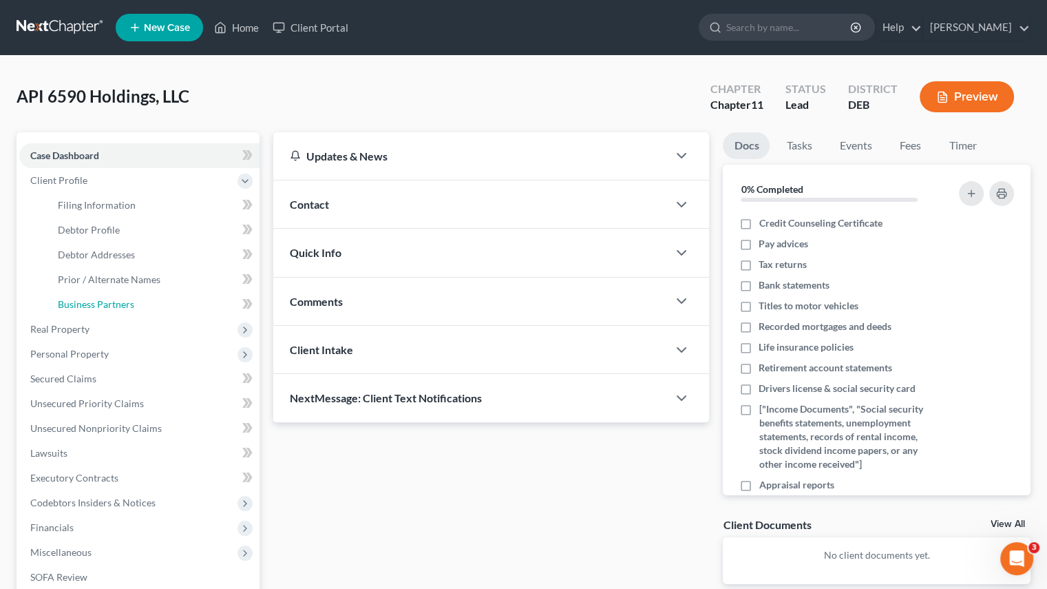
click at [78, 308] on span "Business Partners" at bounding box center [96, 304] width 76 height 12
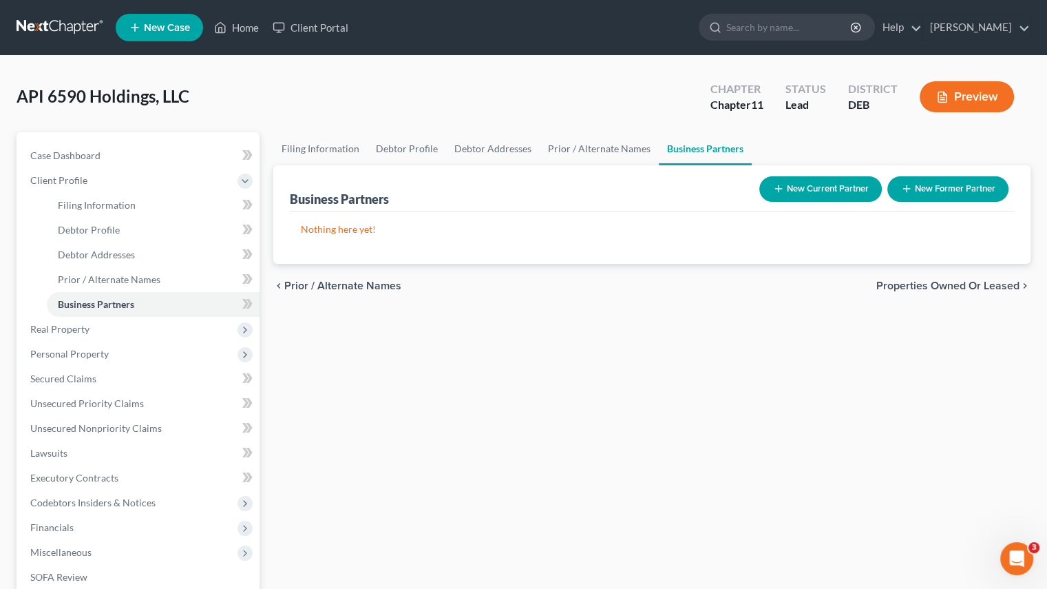
click at [812, 196] on button "New Current Partner" at bounding box center [821, 188] width 123 height 25
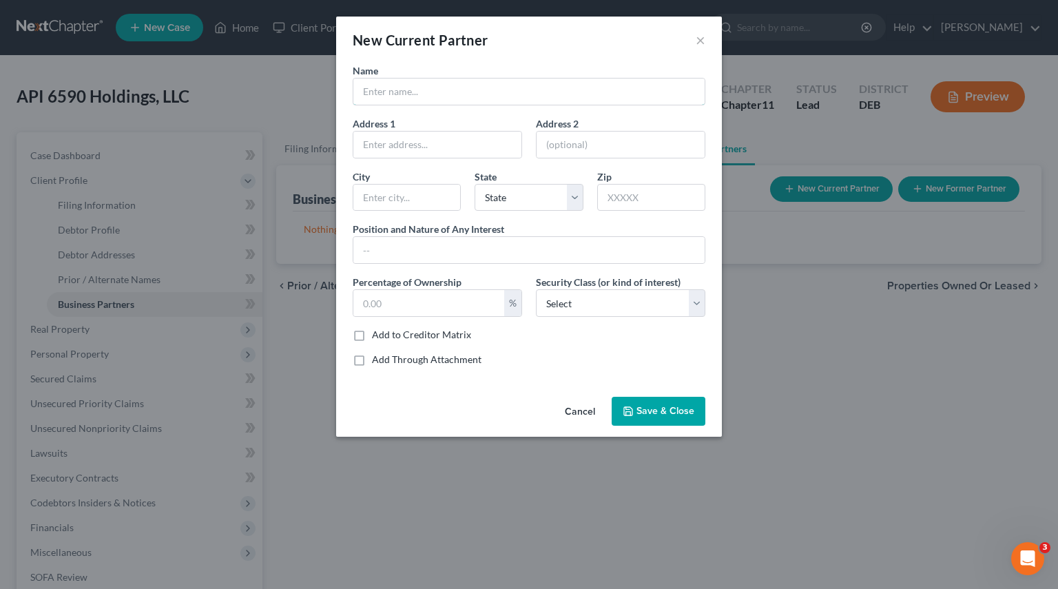
click at [423, 93] on input "text" at bounding box center [528, 92] width 351 height 26
type input "ASHLAND PACIFIC INTEGRATED UCSB HOLDINGS I, LLC"
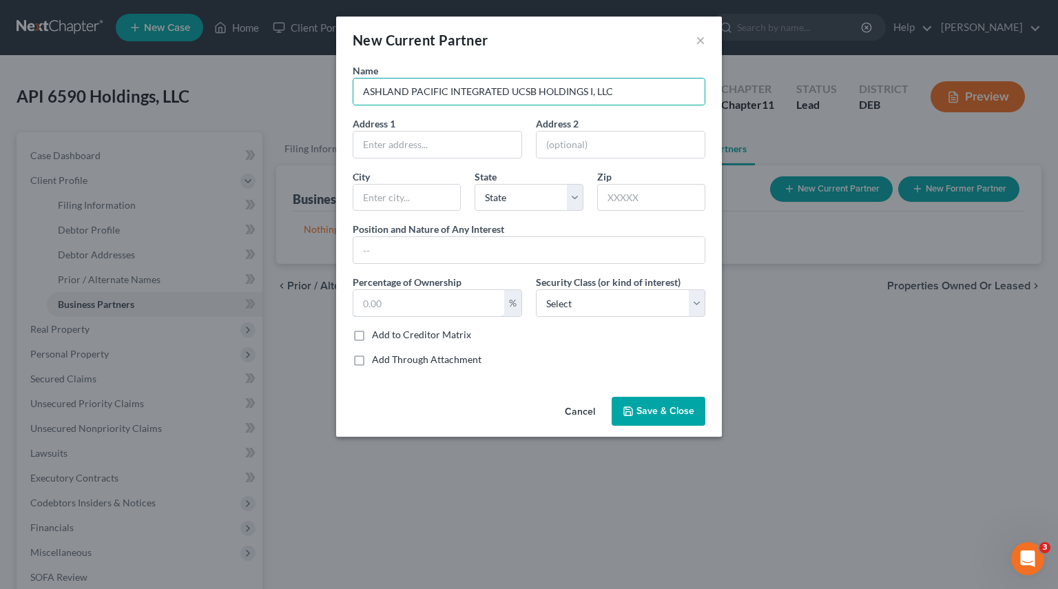
drag, startPoint x: 399, startPoint y: 308, endPoint x: 386, endPoint y: 313, distance: 13.9
click at [399, 308] on input "text" at bounding box center [428, 303] width 151 height 26
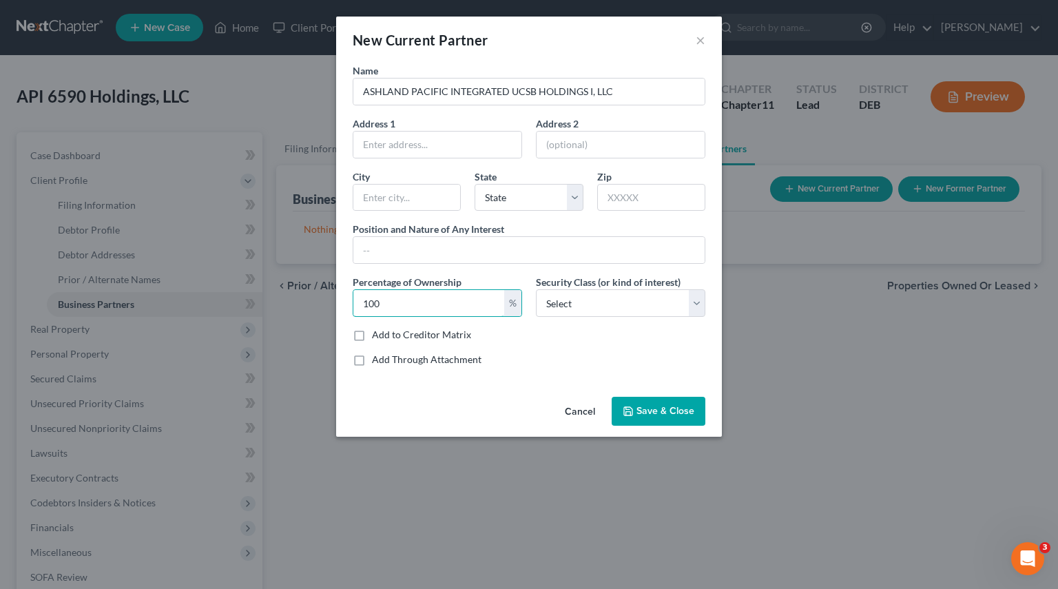
type input "100"
click at [672, 410] on span "Save & Close" at bounding box center [665, 411] width 58 height 12
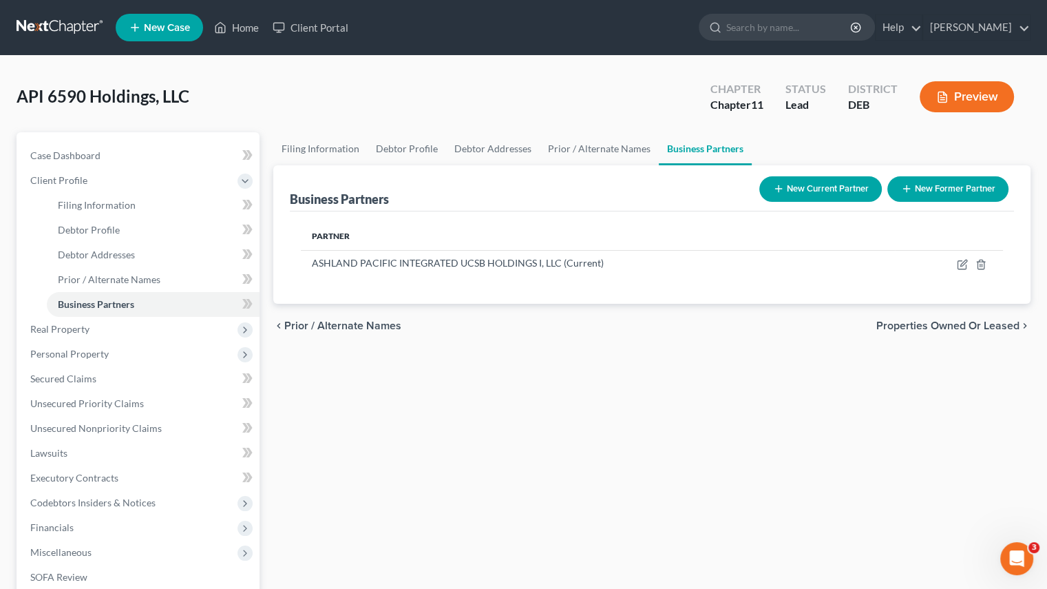
click at [416, 373] on div "Filing Information Debtor Profile Debtor Addresses Prior / Alternate Names Busi…" at bounding box center [651, 418] width 771 height 572
click at [416, 376] on div "Filing Information Debtor Profile Debtor Addresses Prior / Alternate Names Busi…" at bounding box center [651, 418] width 771 height 572
click at [242, 32] on link "Home" at bounding box center [236, 27] width 59 height 25
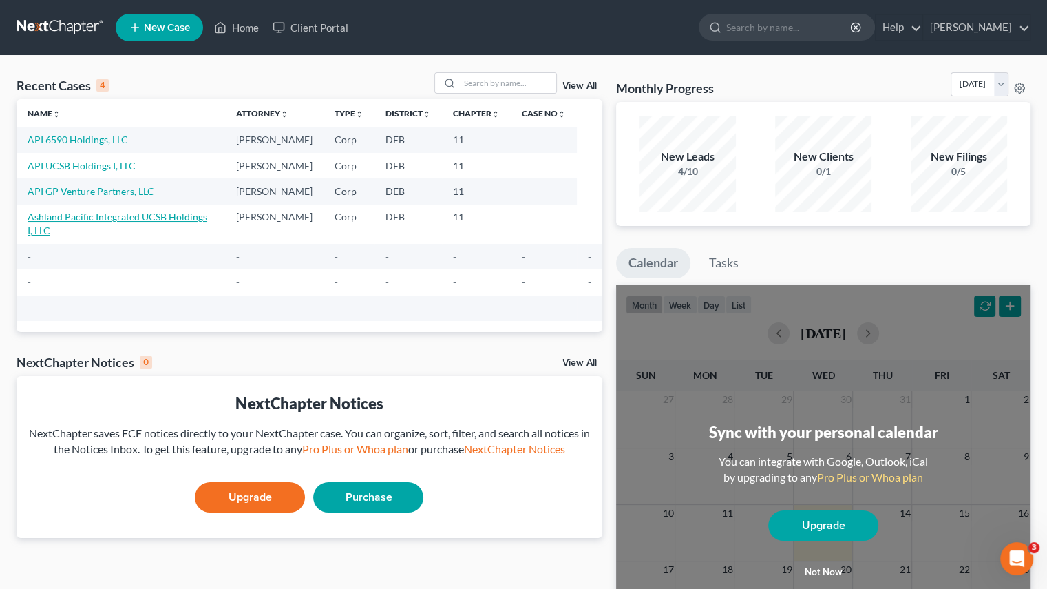
drag, startPoint x: 123, startPoint y: 217, endPoint x: 331, endPoint y: 294, distance: 221.8
click at [123, 217] on link "Ashland Pacific Integrated UCSB Holdings I, LLC" at bounding box center [118, 223] width 180 height 25
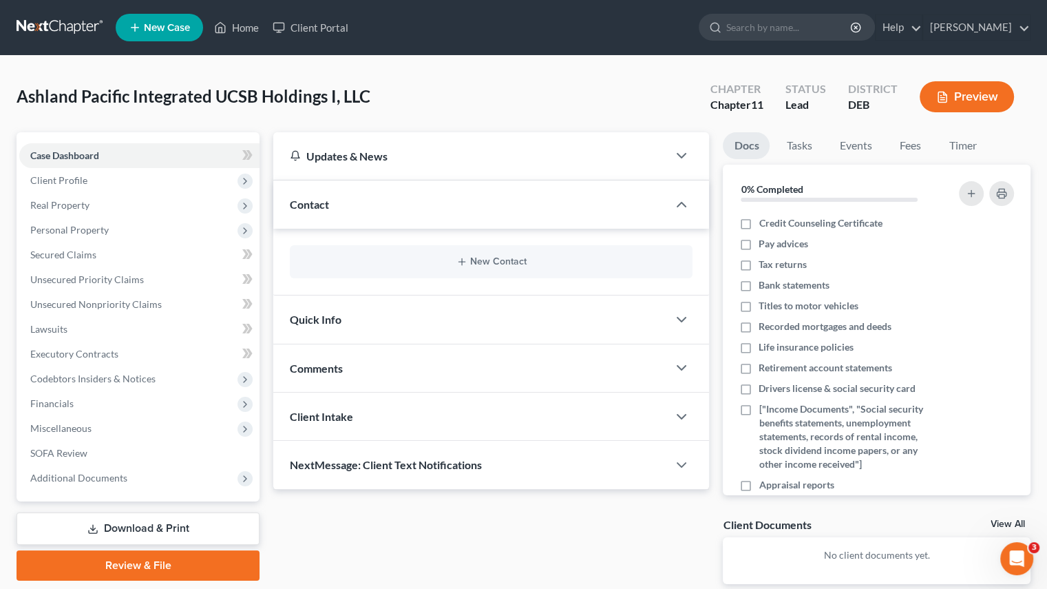
drag, startPoint x: 364, startPoint y: 547, endPoint x: 372, endPoint y: 512, distance: 36.7
click at [364, 547] on div "Updates & News × [US_STATE] District Notes Take a look at NextChapter's Distric…" at bounding box center [491, 369] width 450 height 474
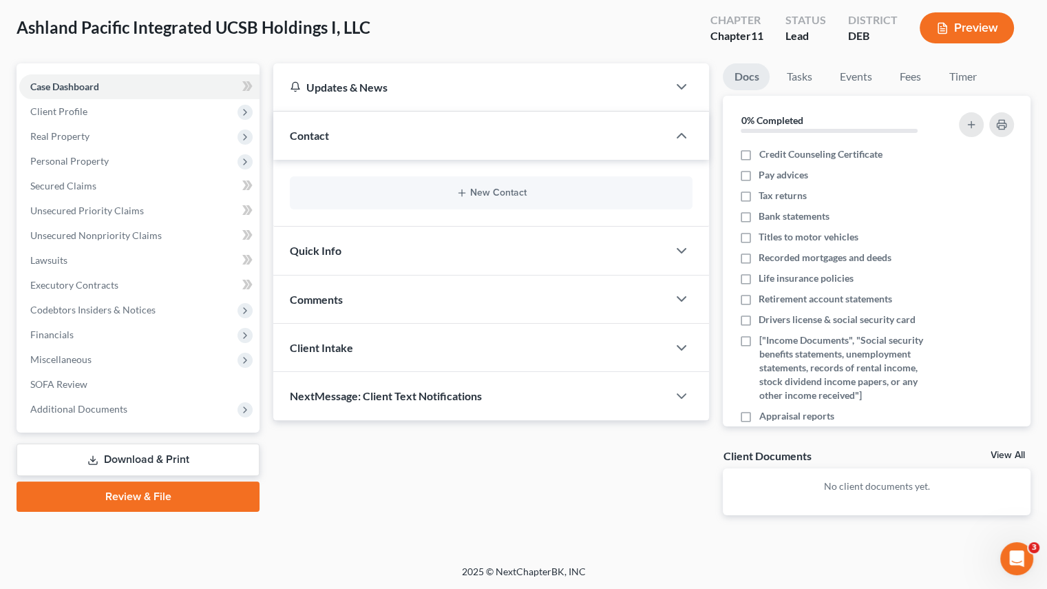
click at [986, 21] on button "Preview" at bounding box center [967, 27] width 94 height 31
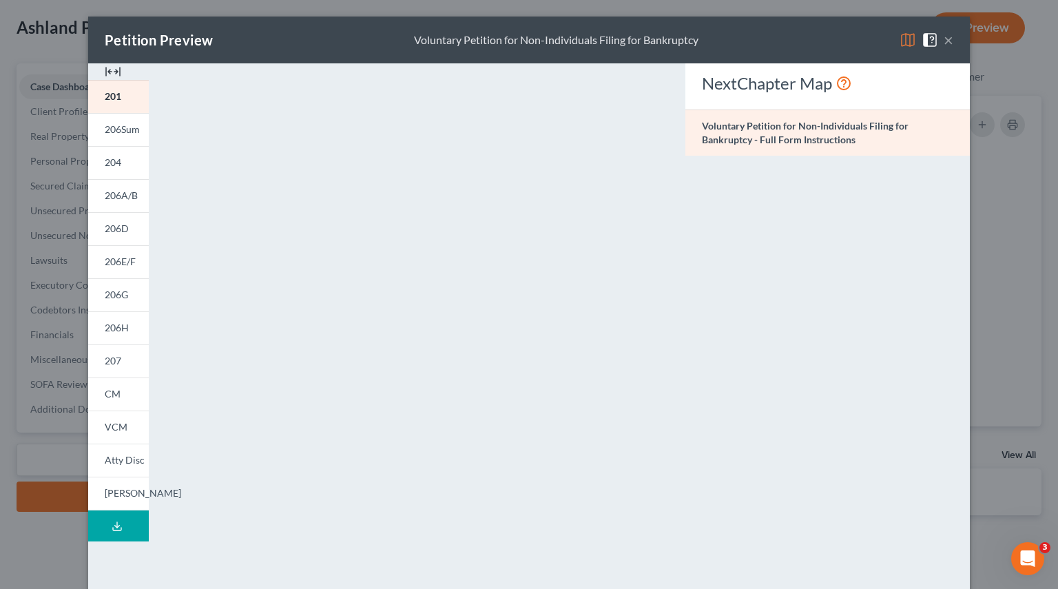
drag, startPoint x: 945, startPoint y: 44, endPoint x: 642, endPoint y: 352, distance: 431.4
click at [945, 44] on button "×" at bounding box center [948, 40] width 10 height 17
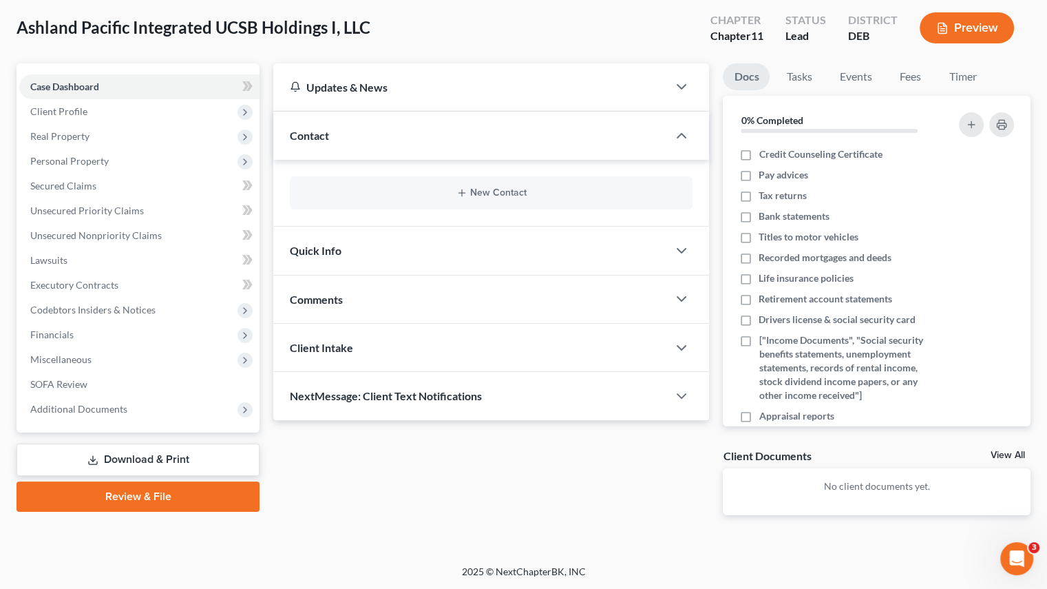
click at [375, 484] on div "Updates & News × [US_STATE] District Notes Take a look at NextChapter's Distric…" at bounding box center [491, 300] width 450 height 474
drag, startPoint x: 116, startPoint y: 463, endPoint x: 419, endPoint y: 454, distance: 303.8
click at [116, 463] on link "Download & Print" at bounding box center [138, 459] width 243 height 32
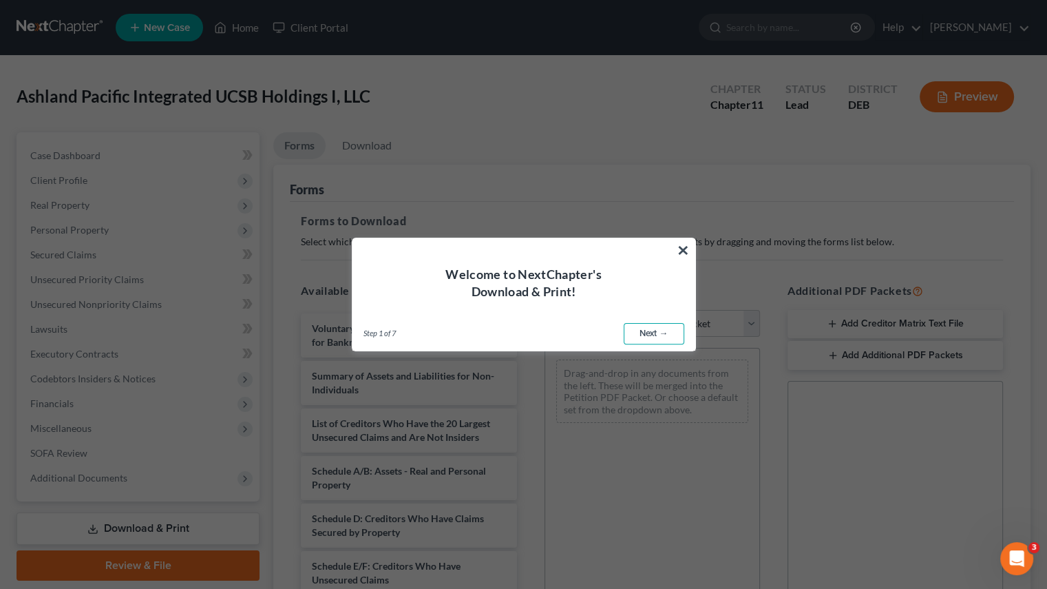
click at [661, 332] on link "Next →" at bounding box center [654, 334] width 61 height 22
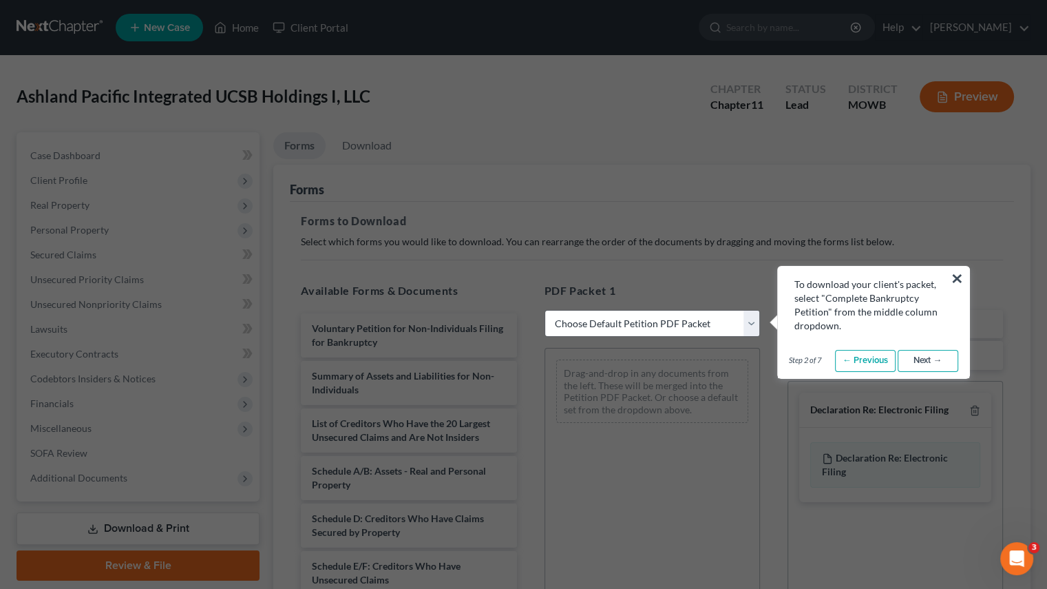
select select "0"
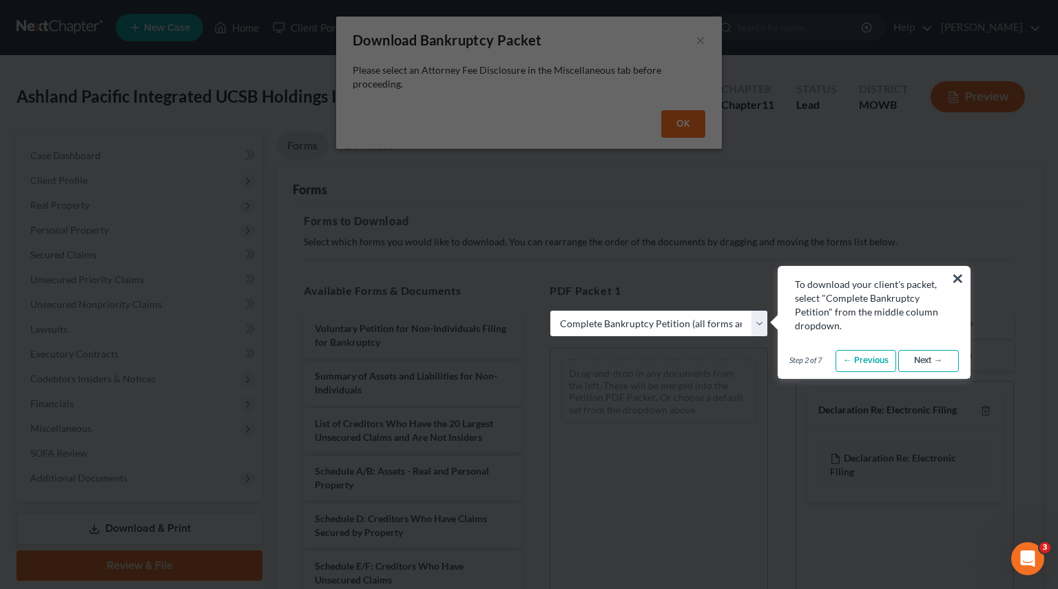
click at [939, 358] on link "Next →" at bounding box center [928, 361] width 61 height 22
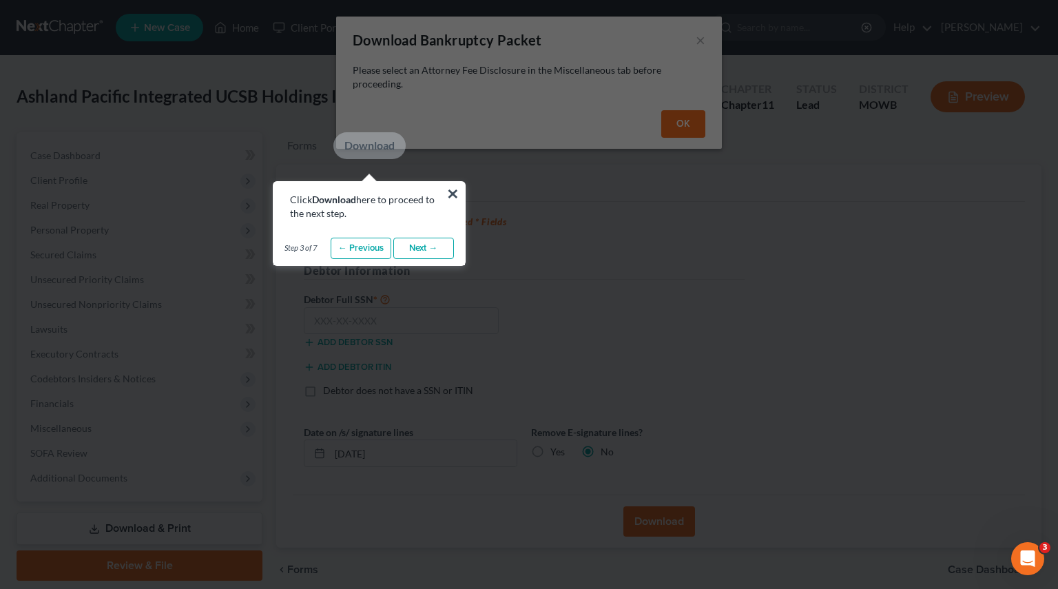
click at [453, 196] on button "×" at bounding box center [452, 193] width 13 height 22
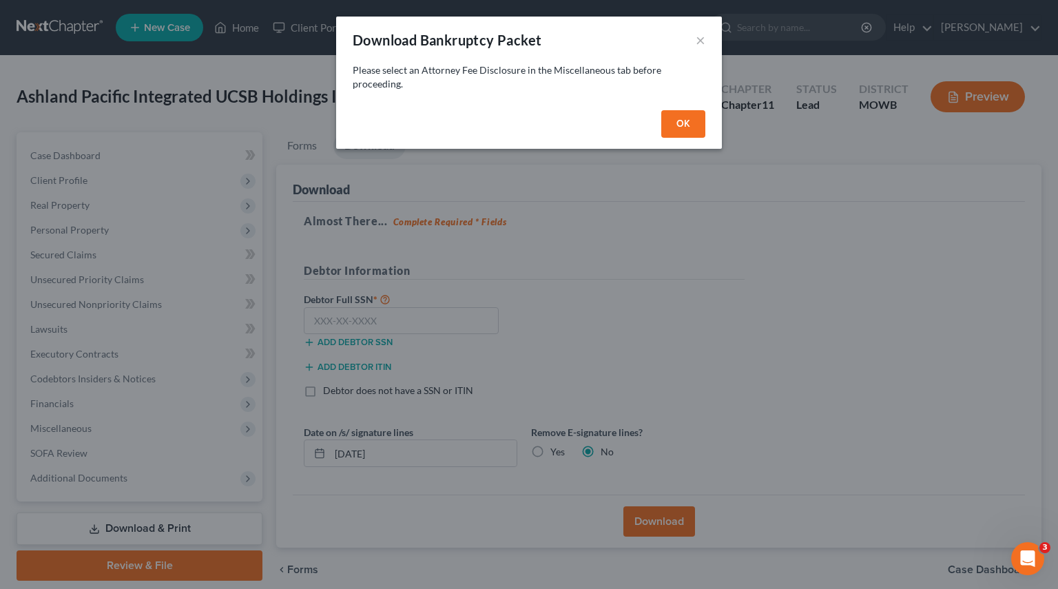
click at [676, 118] on button "OK" at bounding box center [683, 124] width 44 height 28
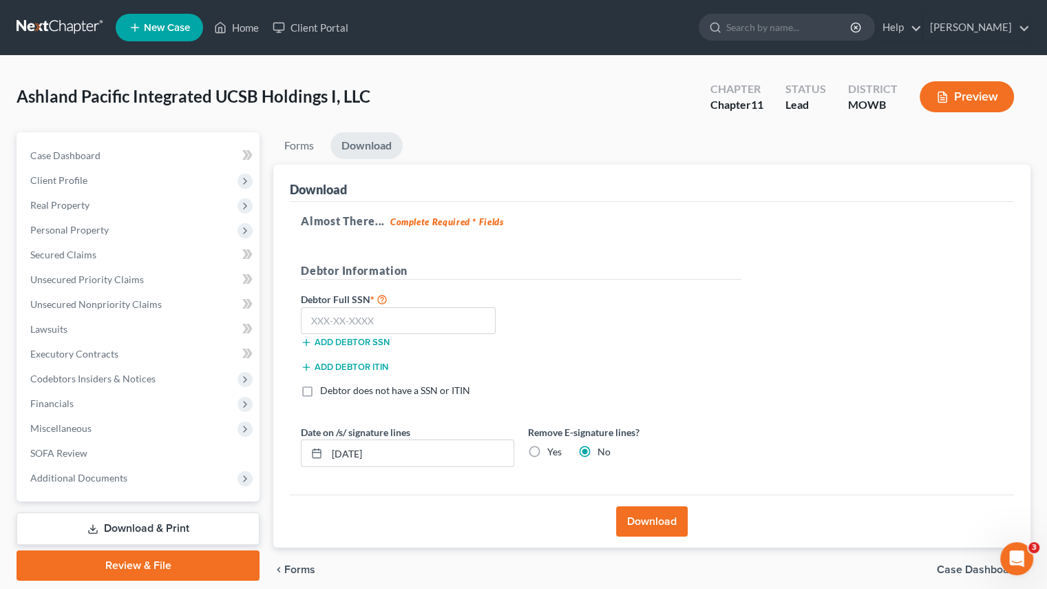
scroll to position [54, 0]
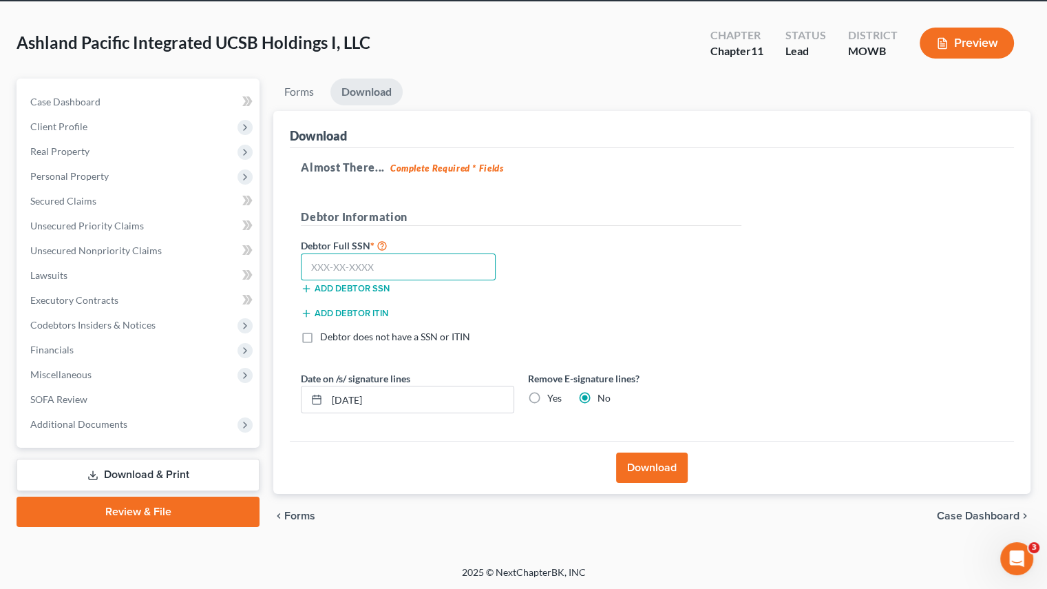
click at [406, 262] on input "text" at bounding box center [398, 267] width 195 height 28
click at [956, 35] on button "Preview" at bounding box center [967, 43] width 94 height 31
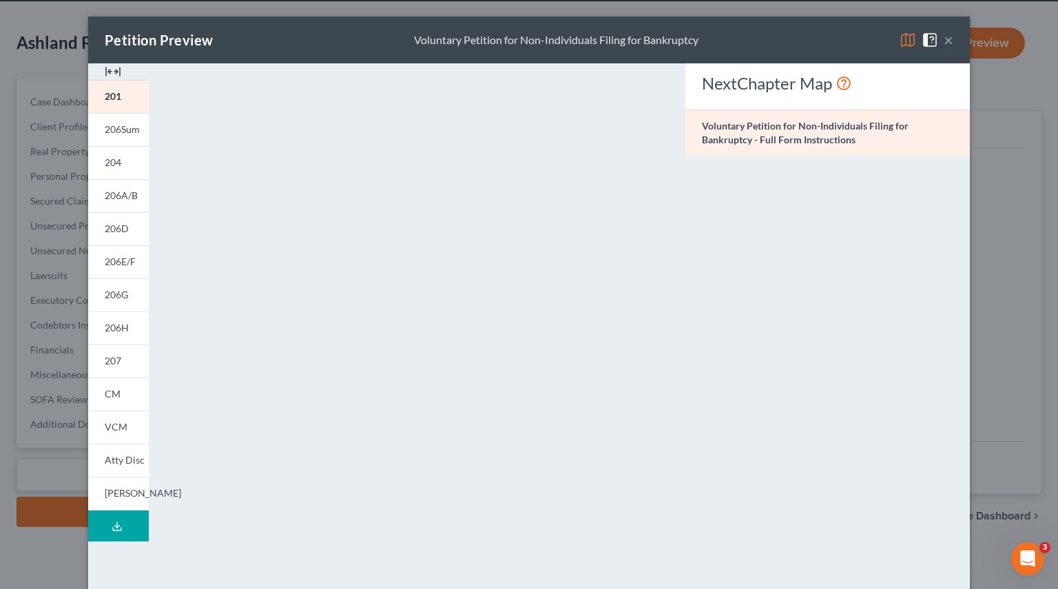
drag, startPoint x: 945, startPoint y: 39, endPoint x: 824, endPoint y: 47, distance: 122.2
click at [945, 38] on button "×" at bounding box center [948, 40] width 10 height 17
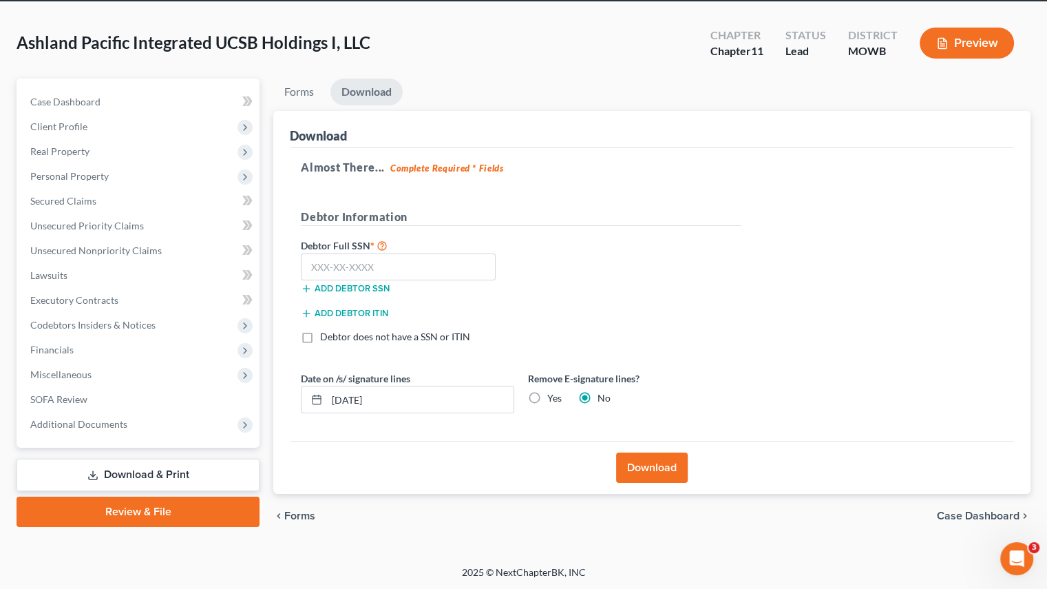
drag, startPoint x: 63, startPoint y: 125, endPoint x: 397, endPoint y: 167, distance: 335.9
click at [63, 125] on span "Client Profile" at bounding box center [58, 127] width 57 height 12
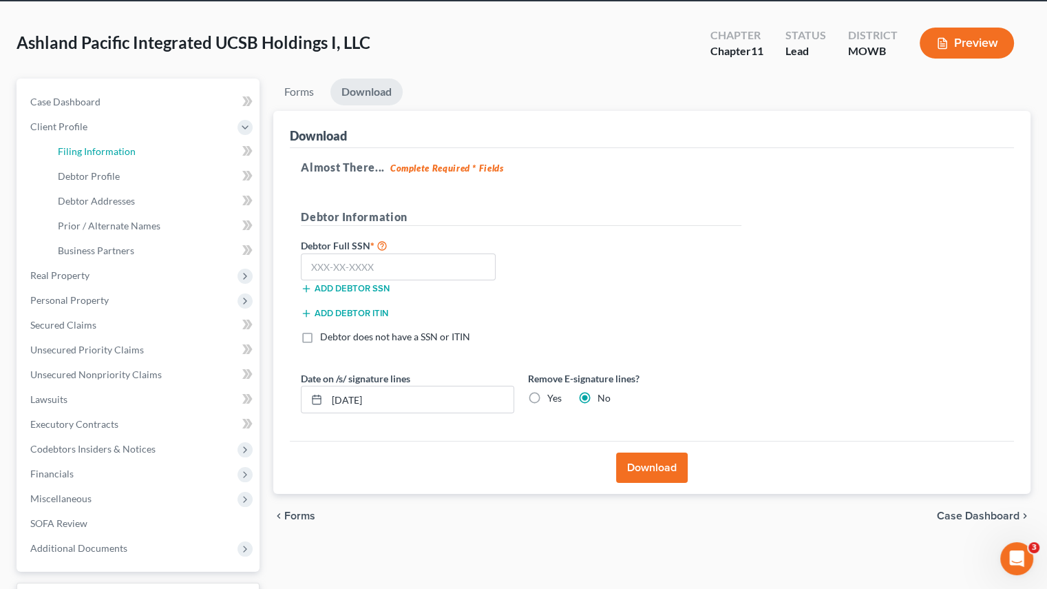
click at [147, 149] on link "Filing Information" at bounding box center [153, 151] width 213 height 25
select select "1"
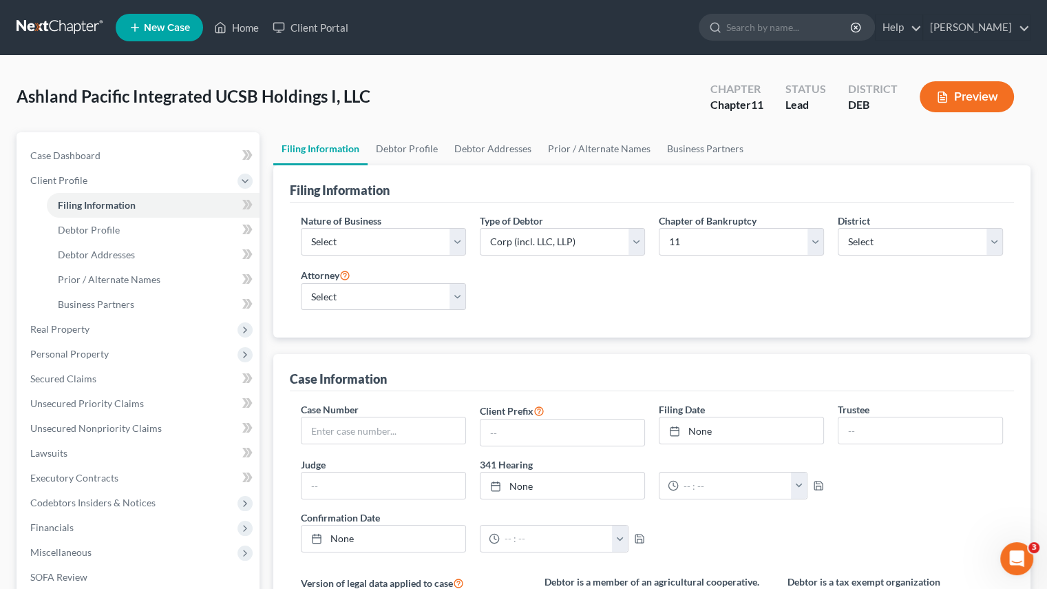
scroll to position [413, 0]
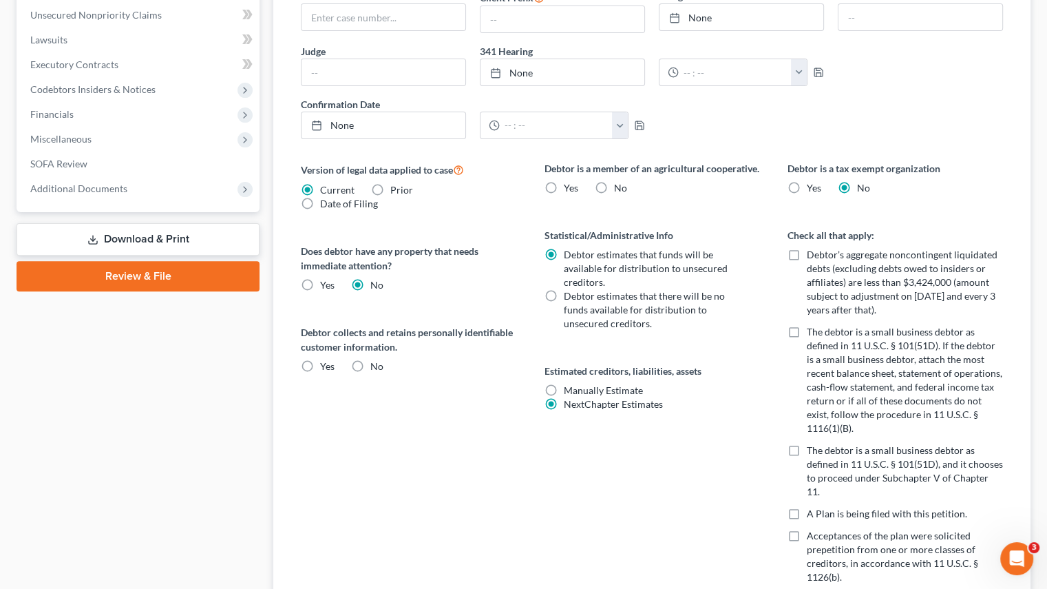
drag, startPoint x: 101, startPoint y: 239, endPoint x: 421, endPoint y: 275, distance: 322.9
click at [101, 239] on link "Download & Print" at bounding box center [138, 239] width 243 height 32
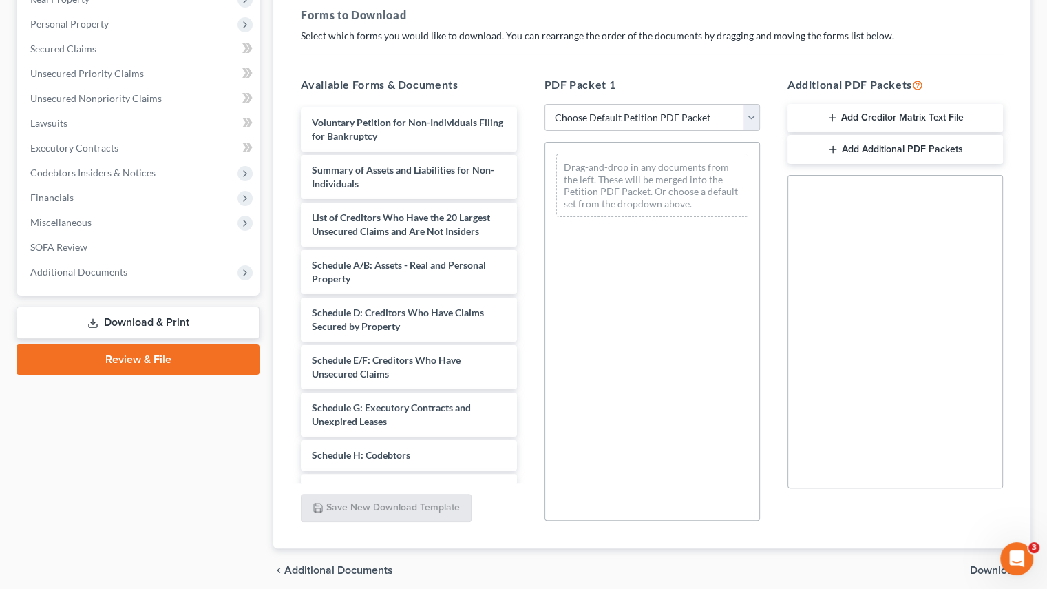
scroll to position [207, 0]
click at [753, 116] on select "Choose Default Petition PDF Packet Complete Bankruptcy Petition (all forms and …" at bounding box center [653, 117] width 216 height 28
select select "0"
click at [550, 103] on select "Choose Default Petition PDF Packet Complete Bankruptcy Petition (all forms and …" at bounding box center [653, 117] width 216 height 28
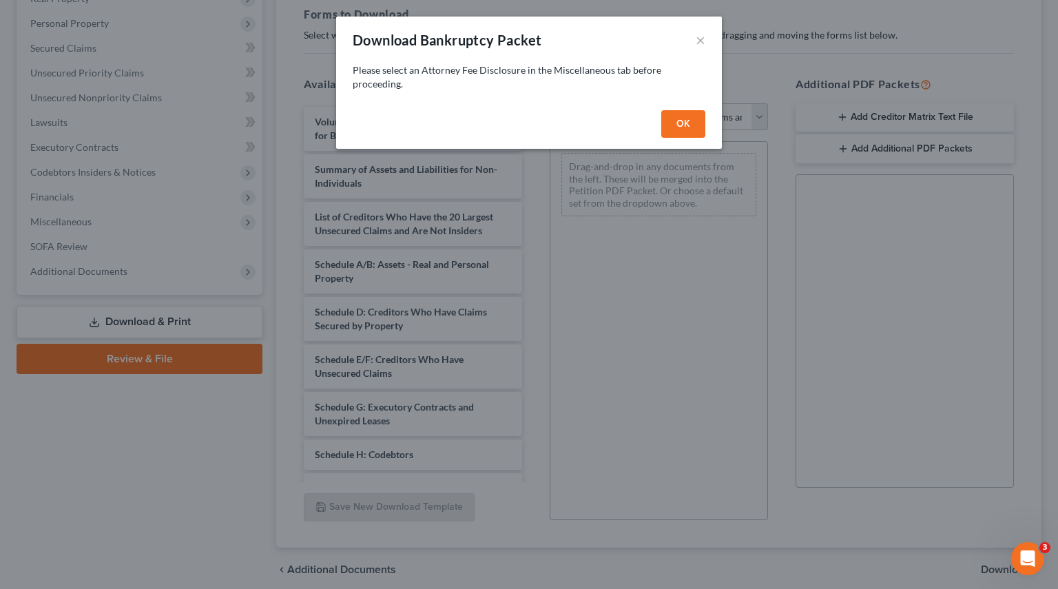
click at [667, 116] on button "OK" at bounding box center [683, 124] width 44 height 28
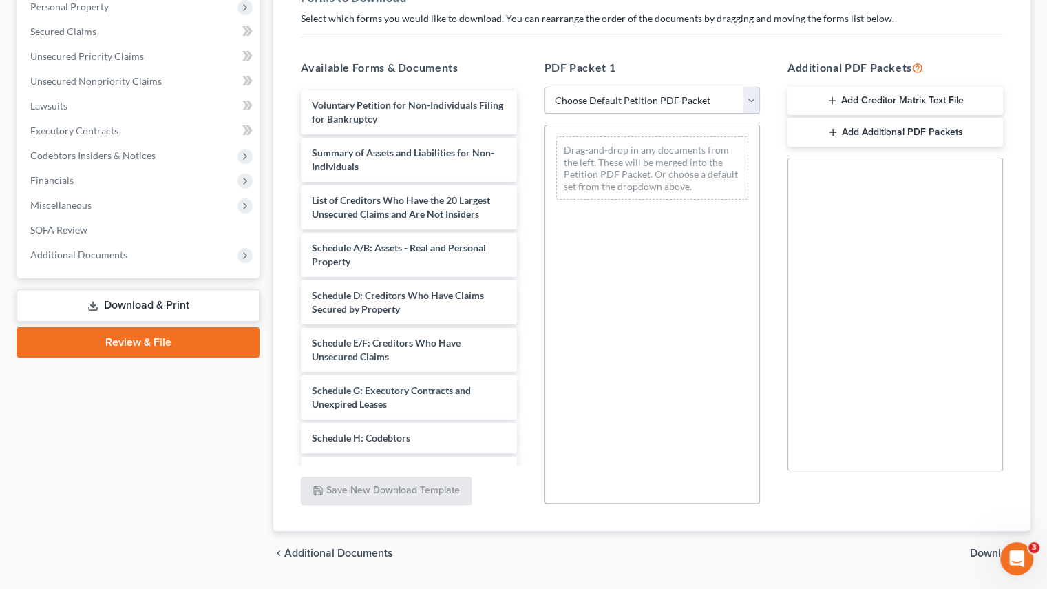
scroll to position [191, 0]
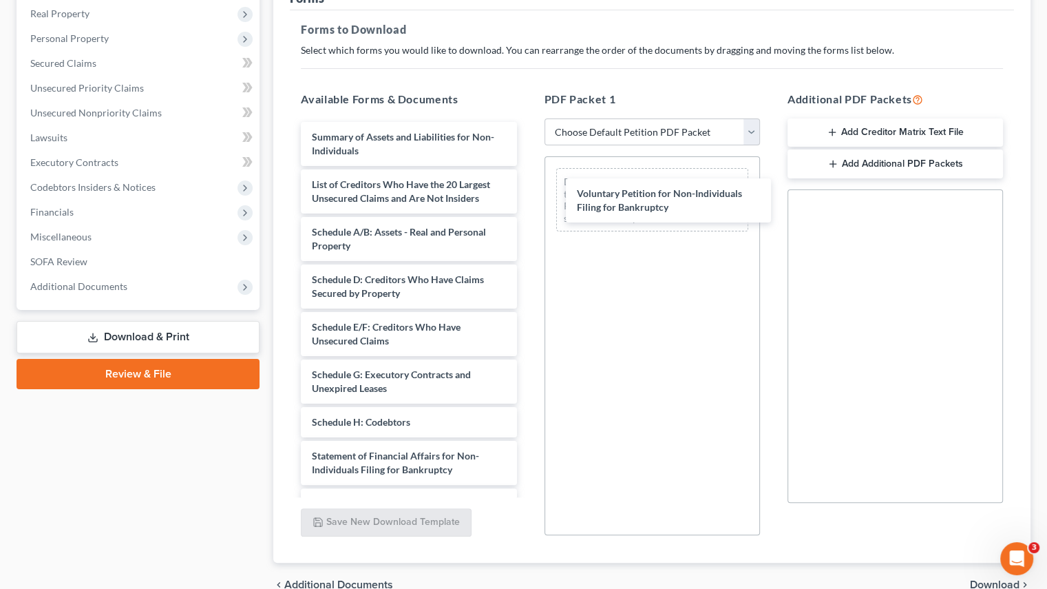
drag, startPoint x: 331, startPoint y: 140, endPoint x: 596, endPoint y: 198, distance: 271.3
click at [527, 198] on div "Voluntary Petition for Non-Individuals Filing for Bankruptcy Voluntary Petition…" at bounding box center [409, 394] width 238 height 545
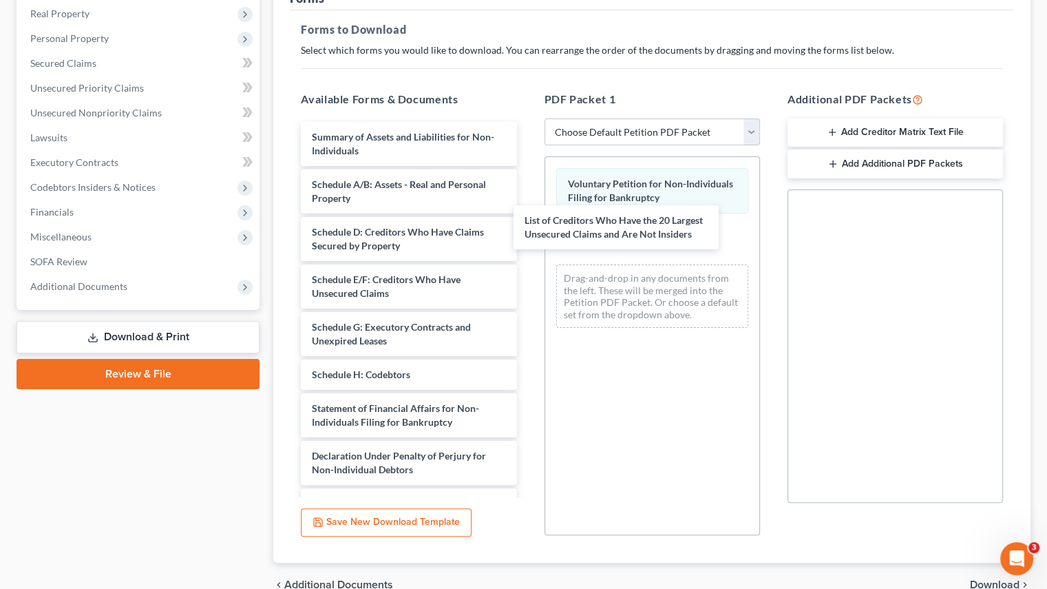
drag, startPoint x: 383, startPoint y: 187, endPoint x: 596, endPoint y: 224, distance: 216.7
click at [527, 224] on div "List of Creditors Who Have the 20 Largest Unsecured Claims and Are Not Insiders…" at bounding box center [409, 371] width 238 height 498
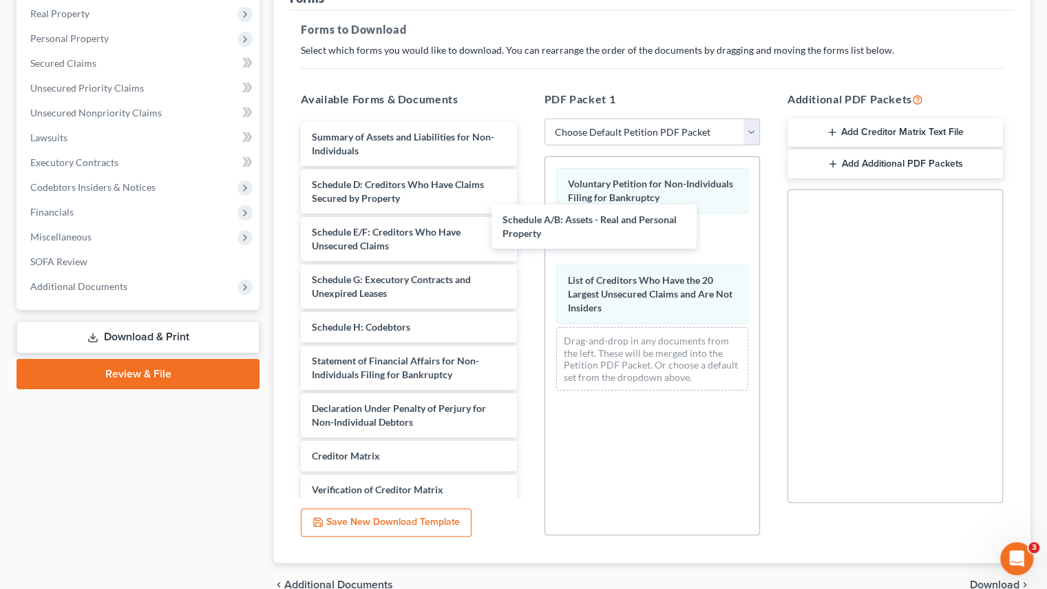
drag, startPoint x: 406, startPoint y: 189, endPoint x: 454, endPoint y: 212, distance: 53.9
click at [527, 236] on div "Schedule A/B: Assets - Real and Personal Property Summary of Assets and Liabili…" at bounding box center [409, 347] width 238 height 450
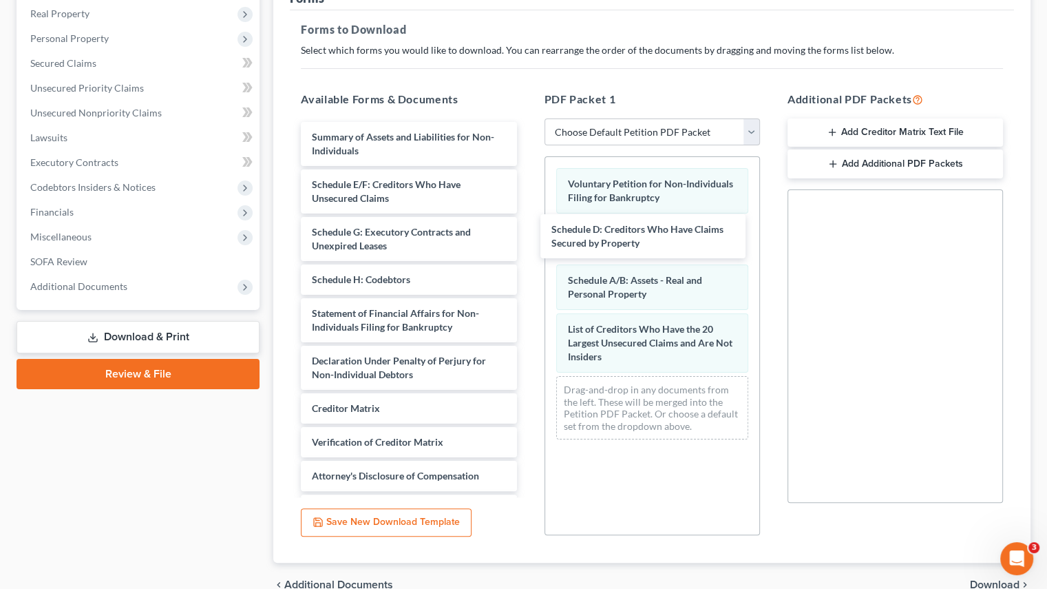
drag, startPoint x: 399, startPoint y: 195, endPoint x: 641, endPoint y: 242, distance: 246.2
click at [527, 242] on div "Schedule D: Creditors Who Have Claims Secured by Property Summary of Assets and…" at bounding box center [409, 323] width 238 height 403
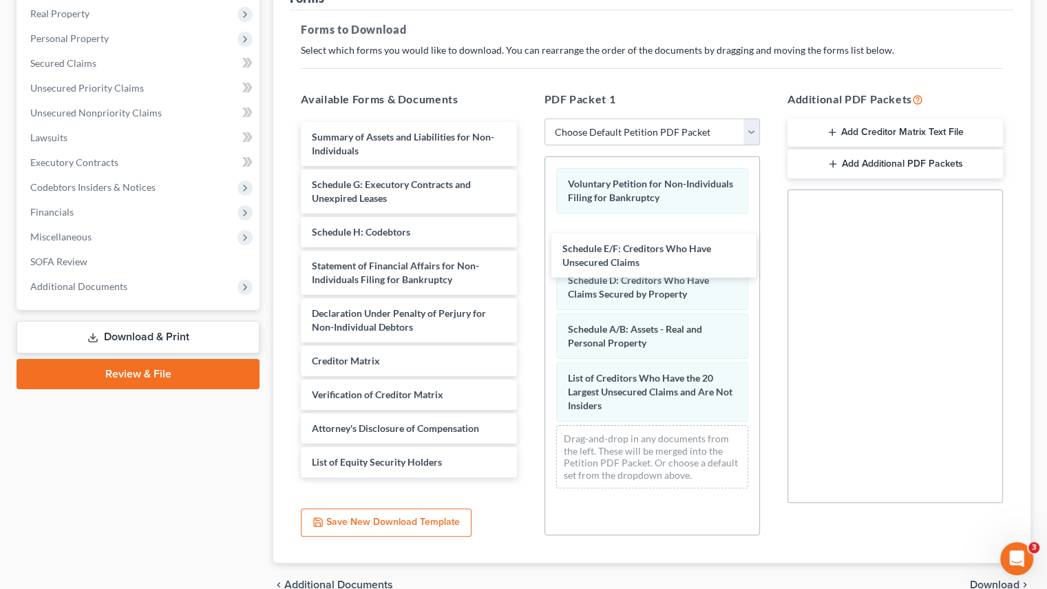
drag, startPoint x: 442, startPoint y: 200, endPoint x: 693, endPoint y: 266, distance: 259.0
click at [527, 266] on div "Schedule E/F: Creditors Who Have Unsecured Claims Summary of Assets and Liabili…" at bounding box center [409, 299] width 238 height 355
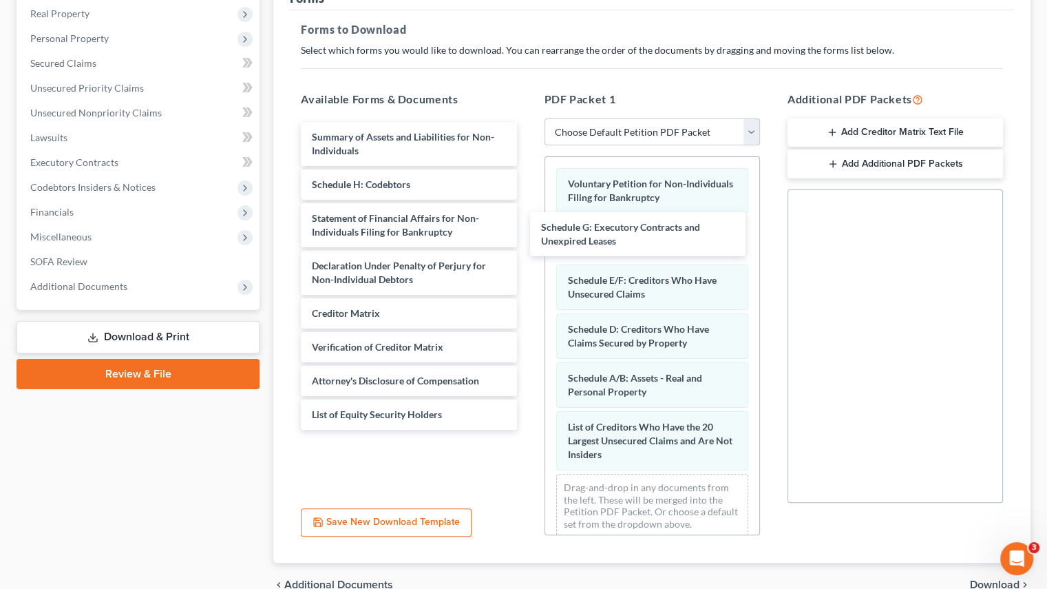
drag, startPoint x: 462, startPoint y: 198, endPoint x: 691, endPoint y: 242, distance: 233.5
click at [527, 242] on div "Schedule G: Executory Contracts and Unexpired Leases Summary of Assets and Liab…" at bounding box center [409, 276] width 238 height 308
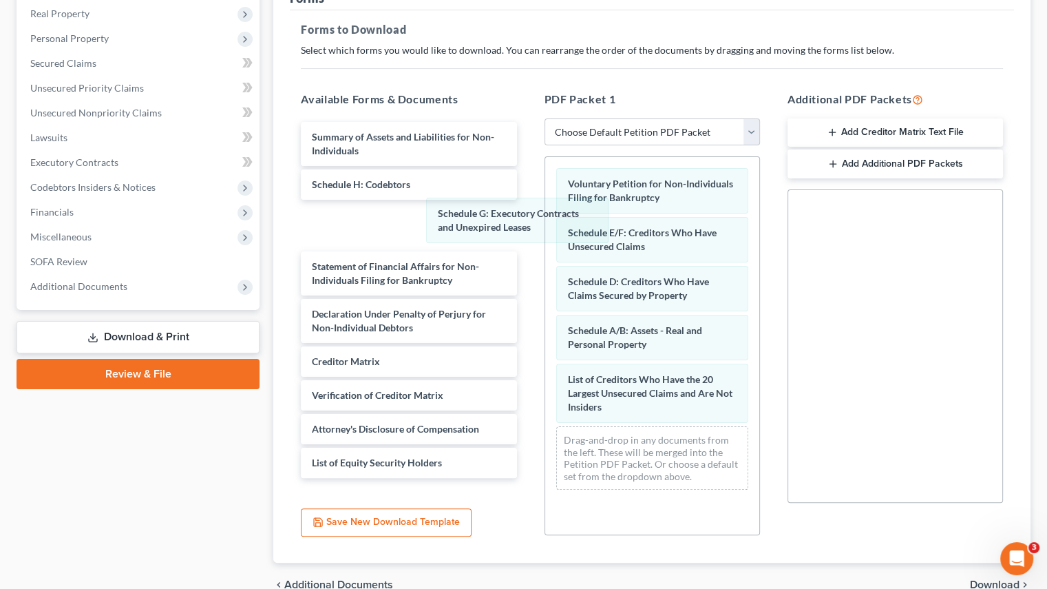
drag, startPoint x: 592, startPoint y: 238, endPoint x: 617, endPoint y: 218, distance: 31.8
click at [545, 220] on div "Schedule G: Executory Contracts and Unexpired Leases Voluntary Petition for Non…" at bounding box center [652, 329] width 214 height 344
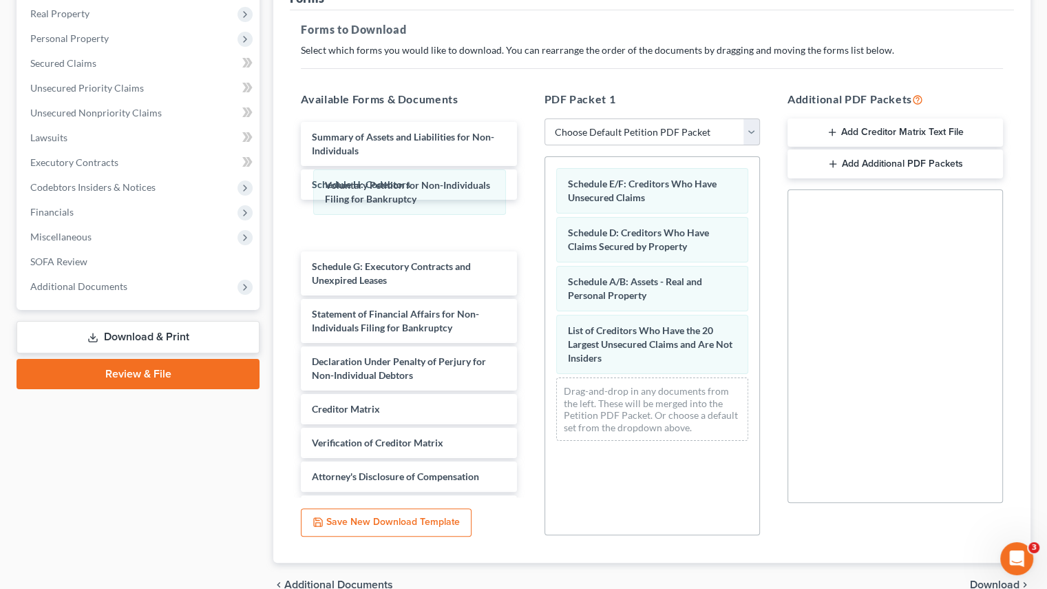
drag, startPoint x: 629, startPoint y: 188, endPoint x: 562, endPoint y: 224, distance: 76.4
click at [545, 193] on div "Voluntary Petition for Non-Individuals Filing for Bankruptcy Voluntary Petition…" at bounding box center [652, 304] width 214 height 295
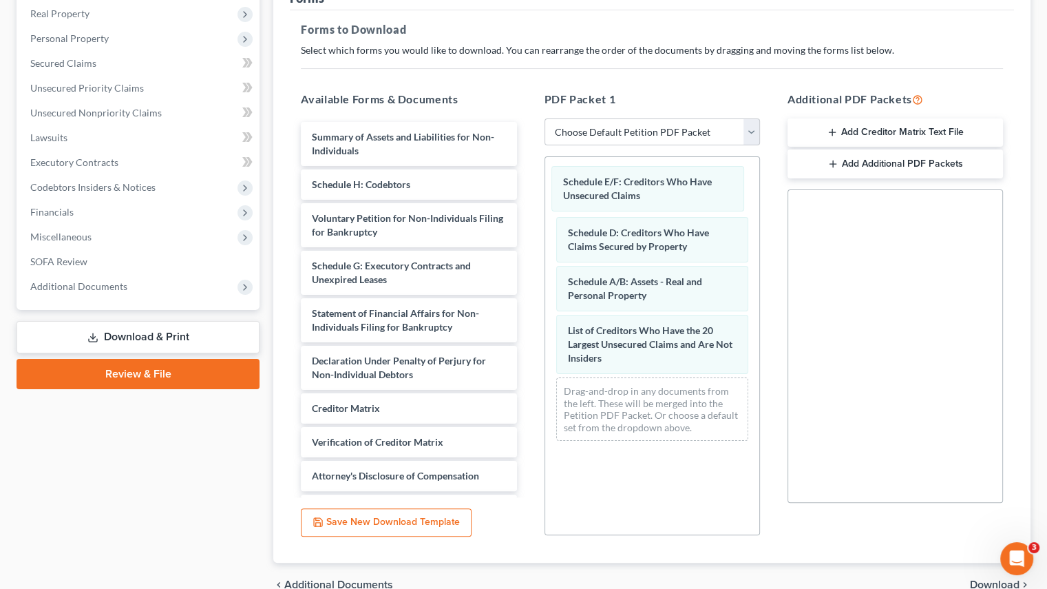
drag, startPoint x: 593, startPoint y: 189, endPoint x: 565, endPoint y: 234, distance: 53.5
click at [545, 202] on div "Schedule E/F: Creditors Who Have Unsecured Claims Schedule E/F: Creditors Who H…" at bounding box center [652, 304] width 214 height 295
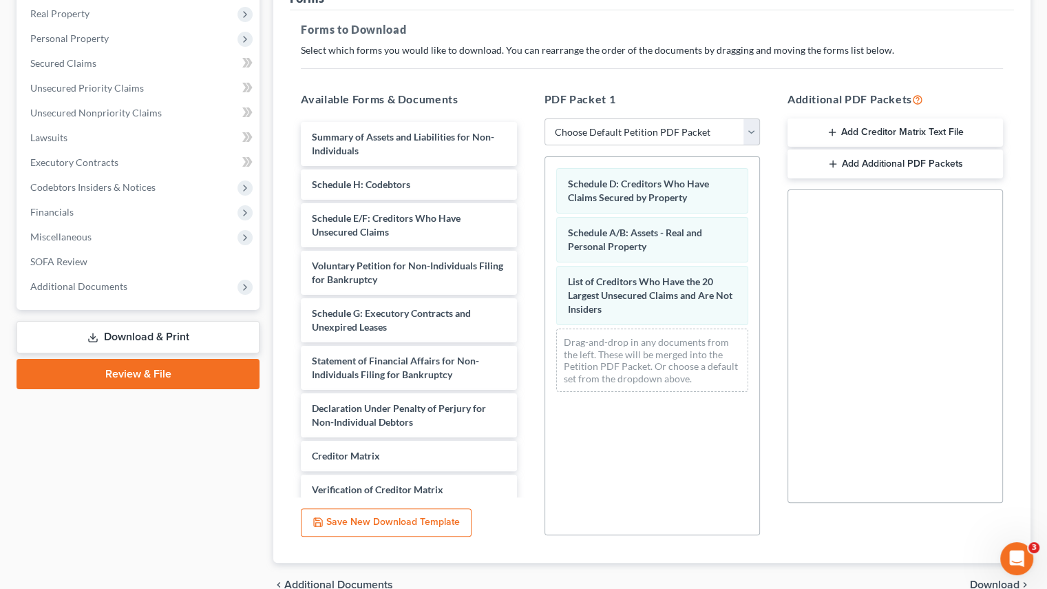
click at [545, 192] on div "Schedule D: Creditors Who Have Claims Secured by Property Schedule A/B: Assets …" at bounding box center [652, 280] width 214 height 246
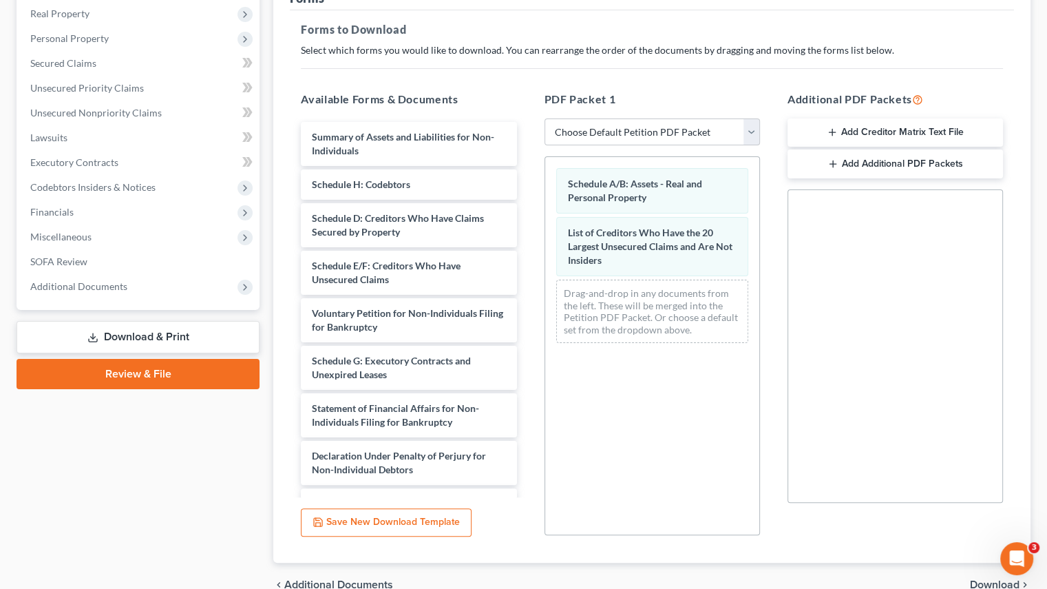
click at [545, 187] on div "Schedule A/B: Assets - Real and Personal Property List of Creditors Who Have th…" at bounding box center [652, 255] width 214 height 197
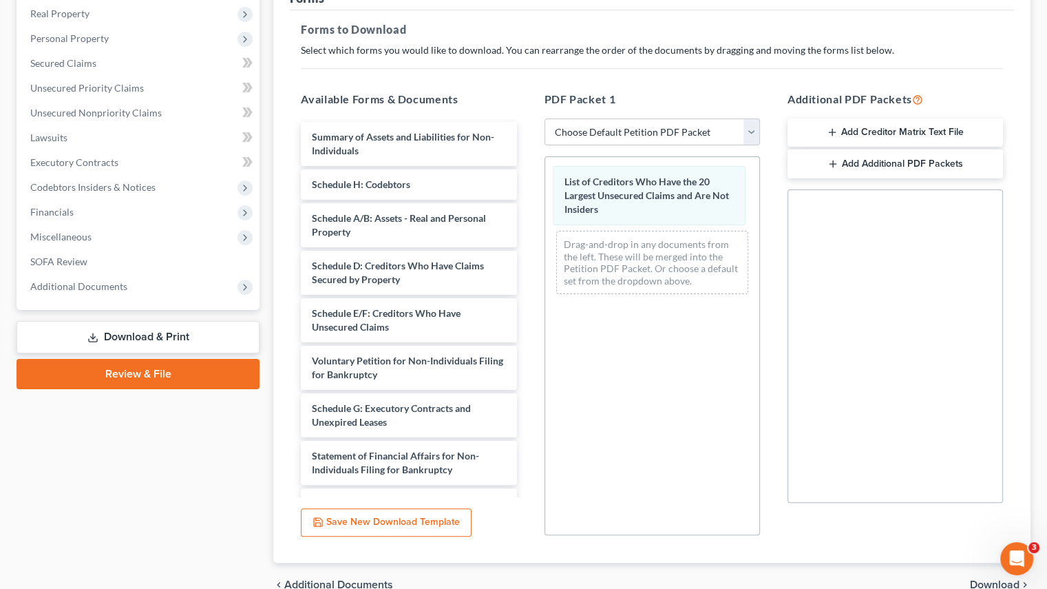
drag, startPoint x: 611, startPoint y: 205, endPoint x: 523, endPoint y: 335, distance: 157.6
click at [545, 205] on div "List of Creditors Who Have the 20 Largest Unsecured Claims and Are Not Insiders…" at bounding box center [652, 231] width 214 height 148
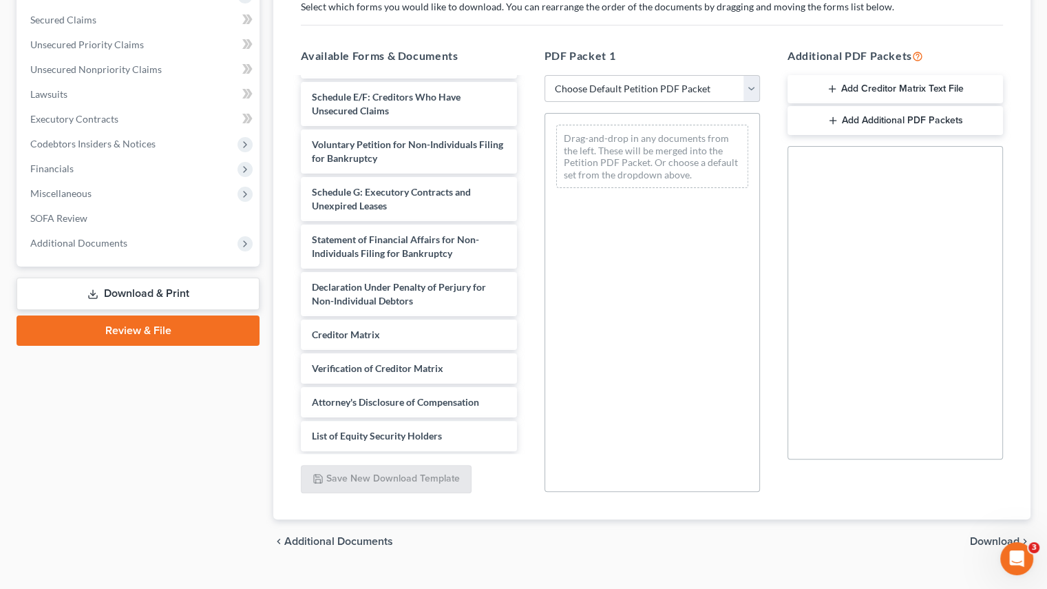
scroll to position [260, 0]
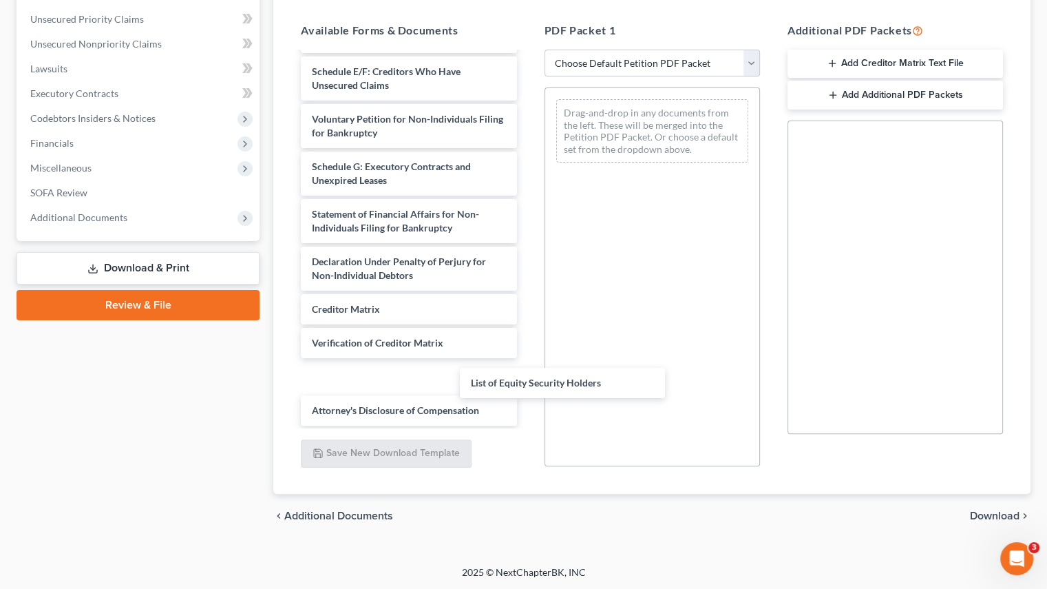
drag, startPoint x: 443, startPoint y: 398, endPoint x: 625, endPoint y: 362, distance: 186.1
click at [527, 362] on div "List of Equity Security Holders Summary of Assets and Liabilities for Non-Indiv…" at bounding box center [409, 129] width 238 height 593
click at [659, 351] on div "Available Forms & Documents List of Equity Security Holders Summary of Assets a…" at bounding box center [652, 244] width 730 height 467
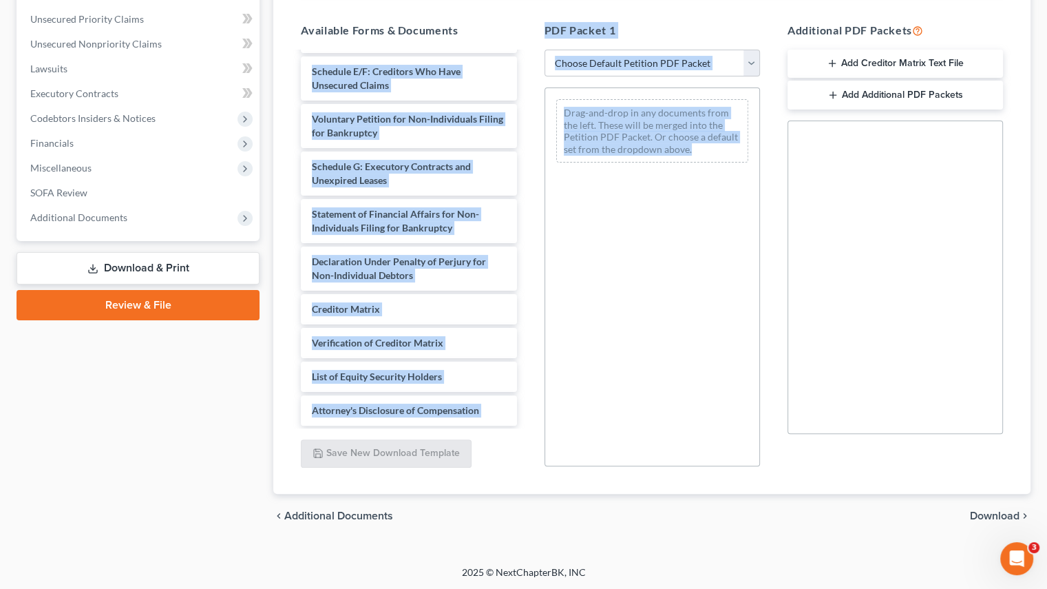
click at [598, 294] on div "Drag-and-drop in any documents from the left. These will be merged into the Pet…" at bounding box center [653, 276] width 216 height 379
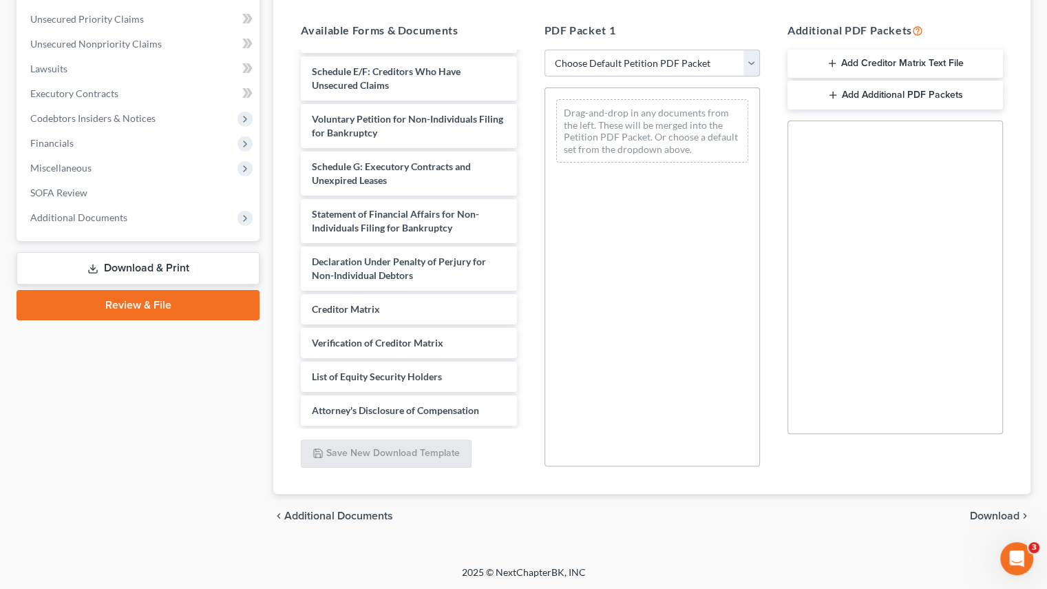
click at [744, 63] on select "Choose Default Petition PDF Packet Complete Bankruptcy Petition (all forms and …" at bounding box center [653, 64] width 216 height 28
select select "0"
click at [550, 50] on select "Choose Default Petition PDF Packet Complete Bankruptcy Petition (all forms and …" at bounding box center [653, 64] width 216 height 28
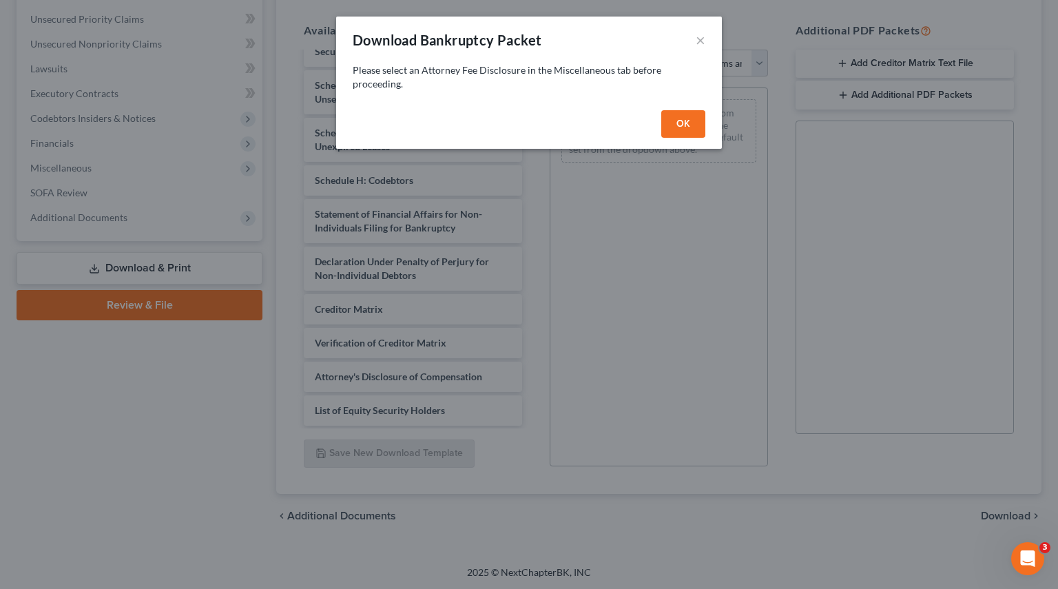
click at [674, 127] on button "OK" at bounding box center [683, 124] width 44 height 28
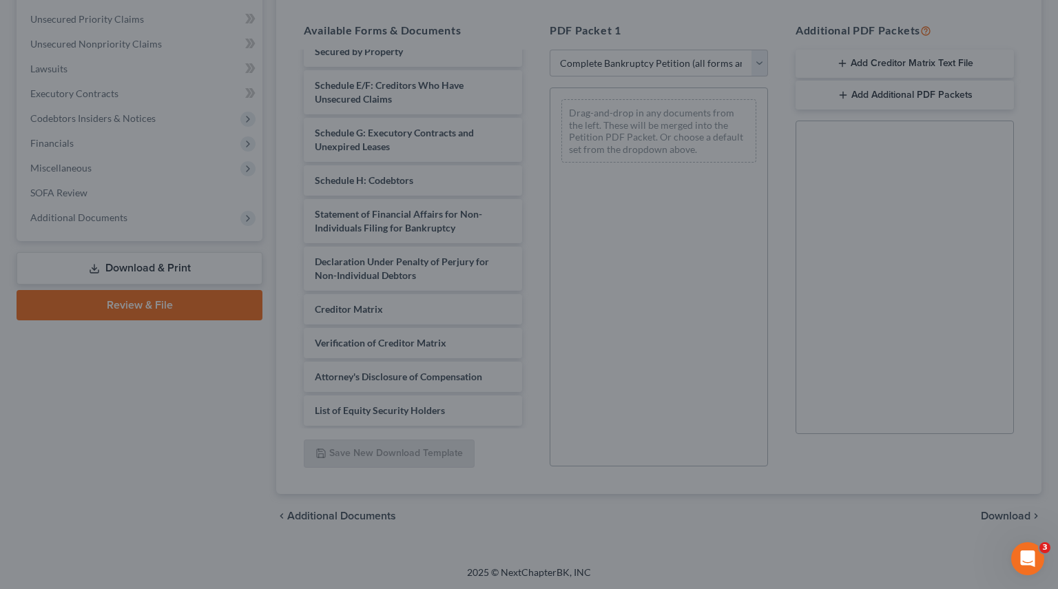
select select
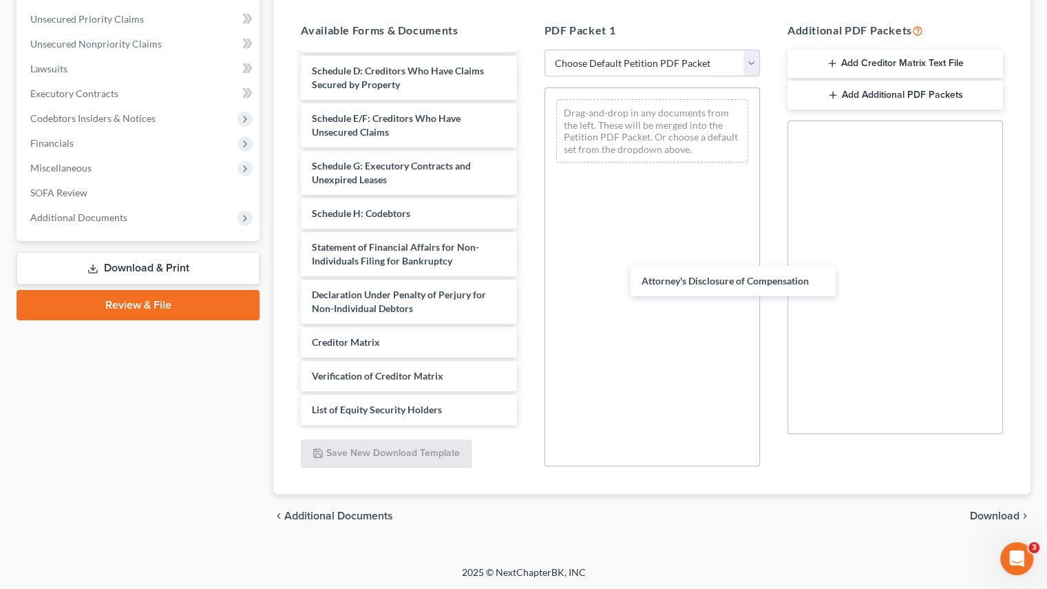
scroll to position [187, 0]
drag, startPoint x: 403, startPoint y: 373, endPoint x: 723, endPoint y: 278, distance: 334.2
click at [527, 280] on div "Attorney's Disclosure of Compensation Voluntary Petition for Non-Individuals Fi…" at bounding box center [409, 145] width 238 height 559
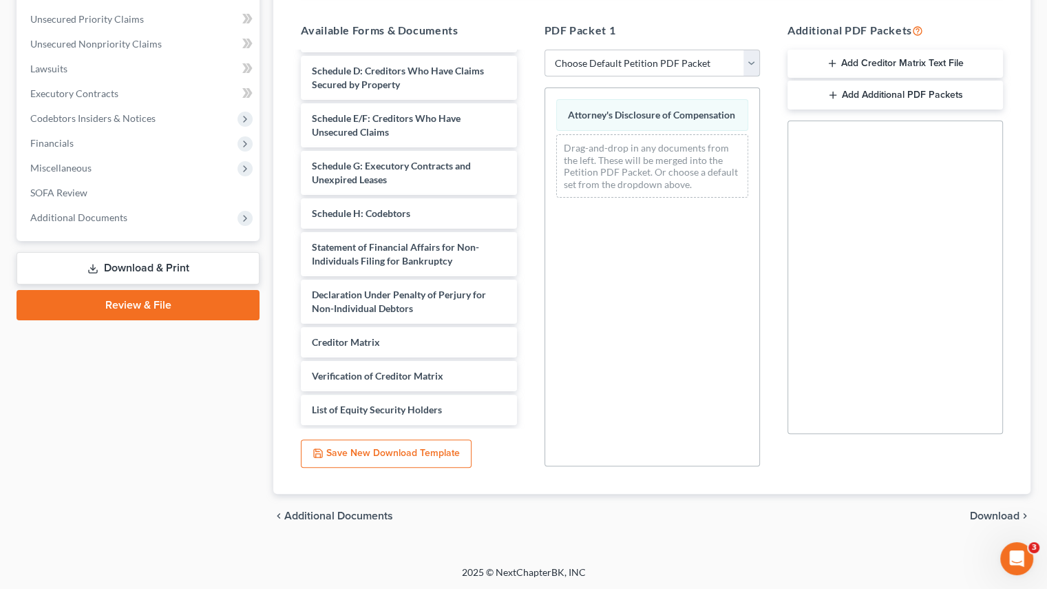
click at [748, 63] on select "Choose Default Petition PDF Packet Complete Bankruptcy Petition (all forms and …" at bounding box center [653, 64] width 216 height 28
click at [545, 50] on select "Choose Default Petition PDF Packet Complete Bankruptcy Petition (all forms and …" at bounding box center [653, 64] width 216 height 28
click at [988, 507] on div "chevron_left Additional Documents Download chevron_right" at bounding box center [651, 516] width 757 height 44
click at [981, 512] on span "Download" at bounding box center [995, 515] width 50 height 11
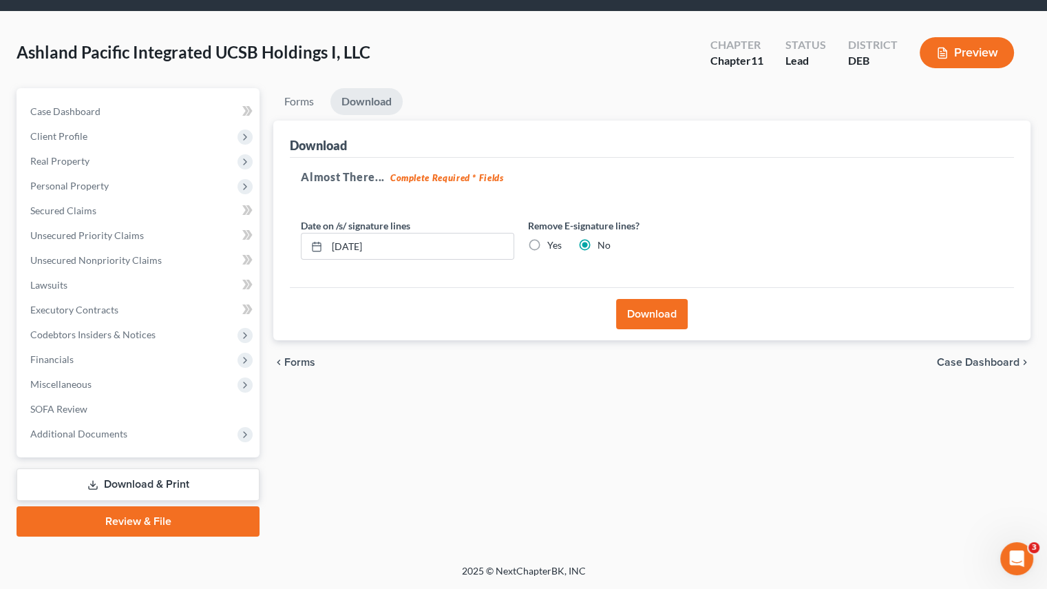
scroll to position [43, 0]
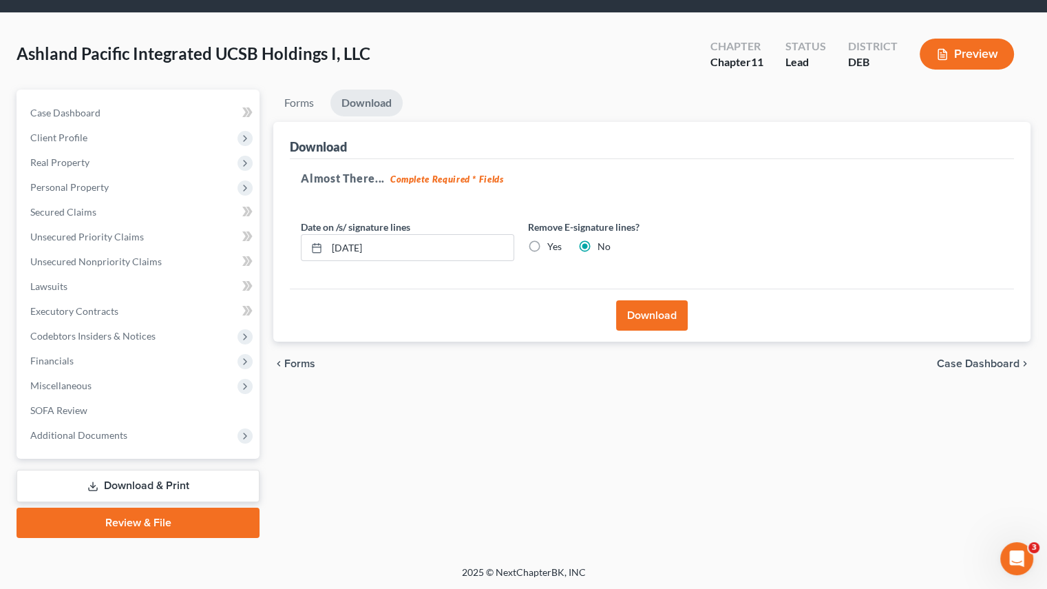
click at [665, 309] on button "Download" at bounding box center [652, 315] width 72 height 30
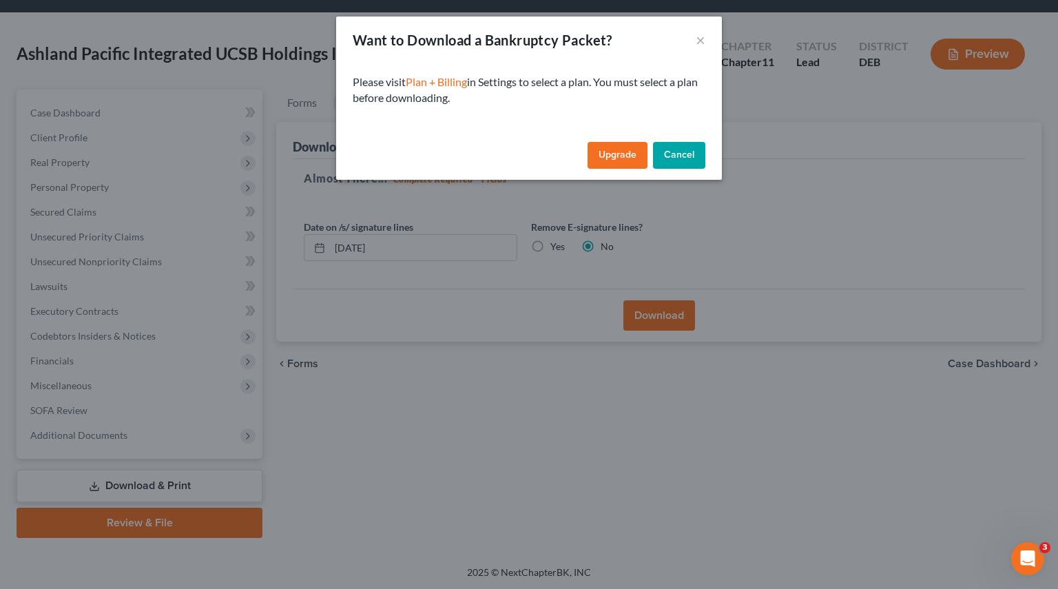
click at [605, 154] on link "Upgrade" at bounding box center [617, 156] width 60 height 28
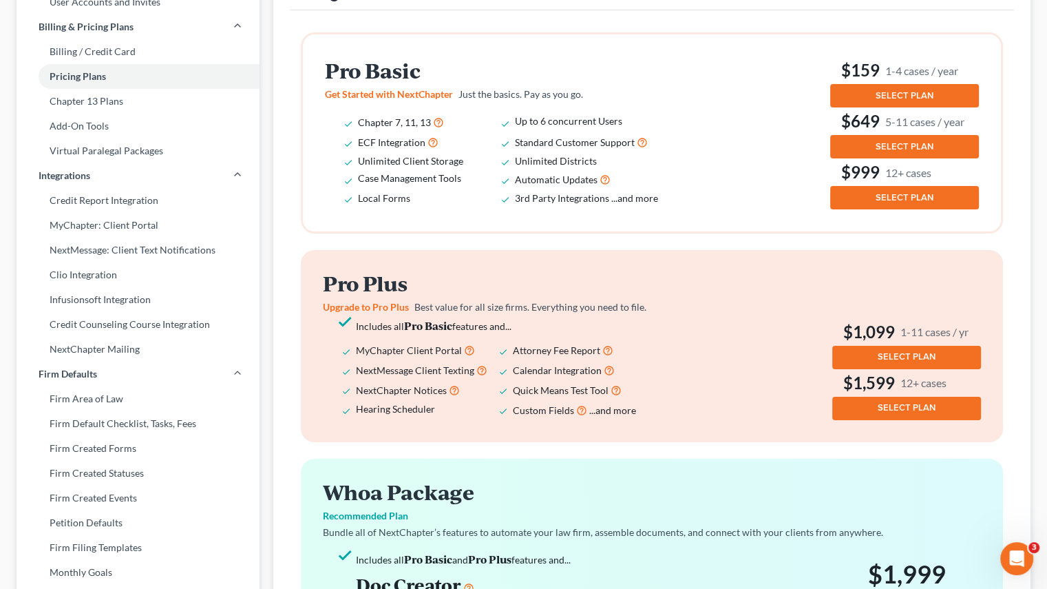
scroll to position [138, 0]
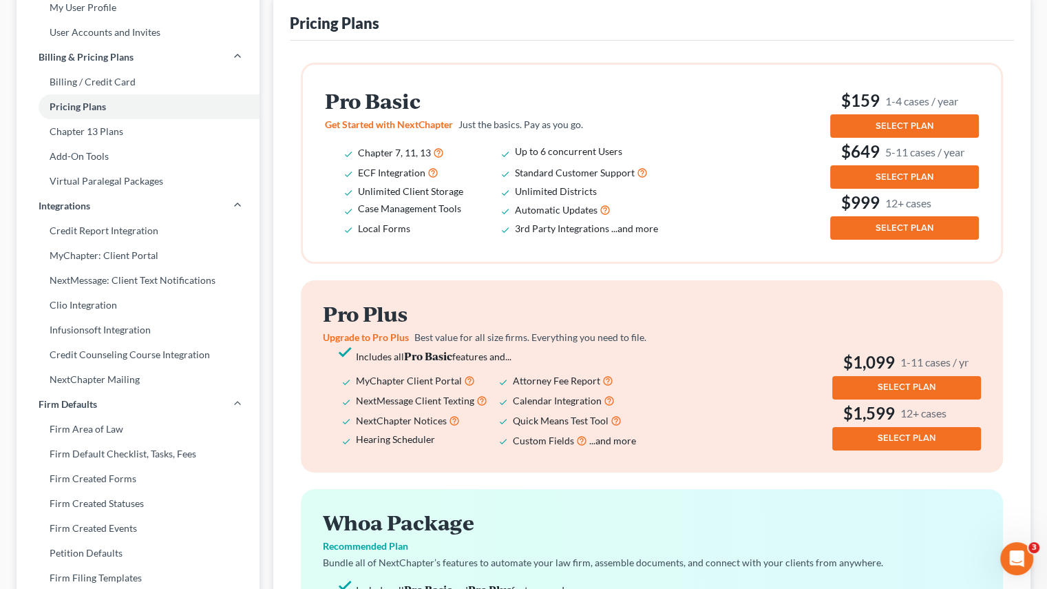
click at [895, 121] on span "SELECT PLAN" at bounding box center [905, 126] width 58 height 11
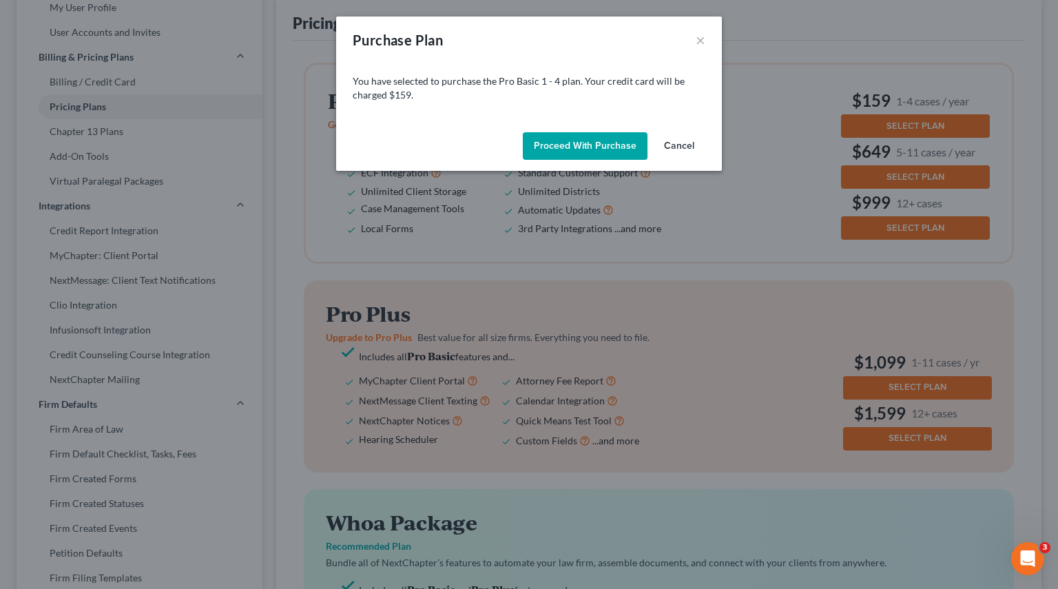
click at [560, 140] on button "Proceed with Purchase" at bounding box center [585, 146] width 125 height 28
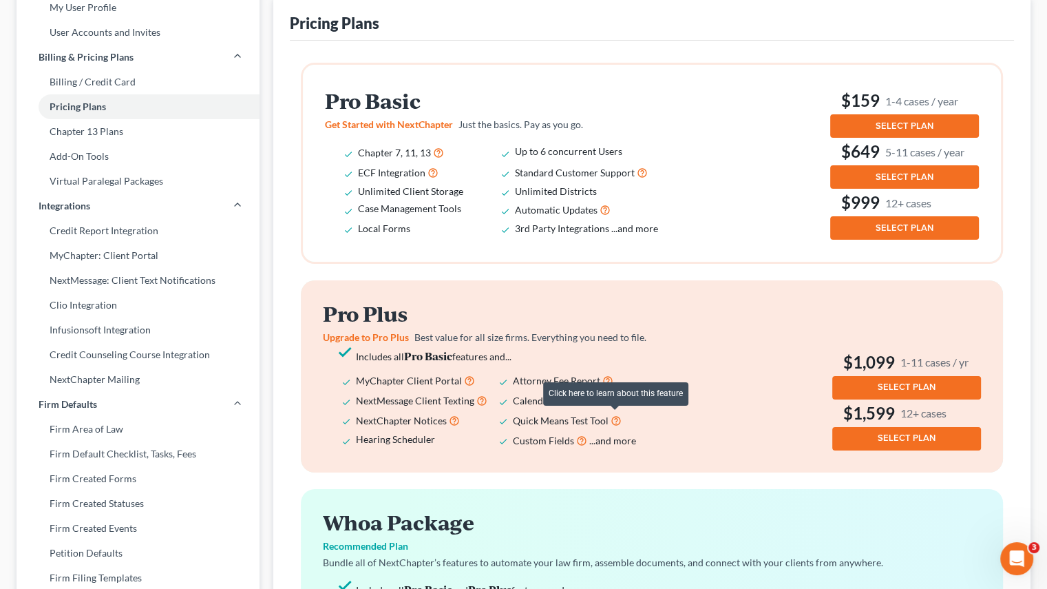
click at [614, 421] on icon at bounding box center [616, 419] width 11 height 13
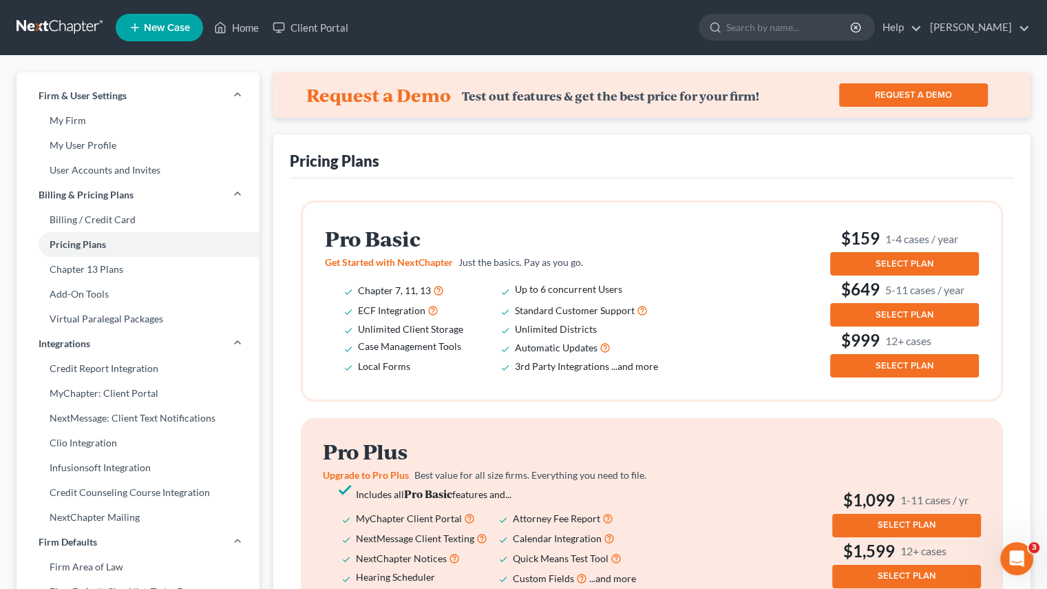
click at [857, 262] on button "SELECT PLAN" at bounding box center [904, 263] width 149 height 23
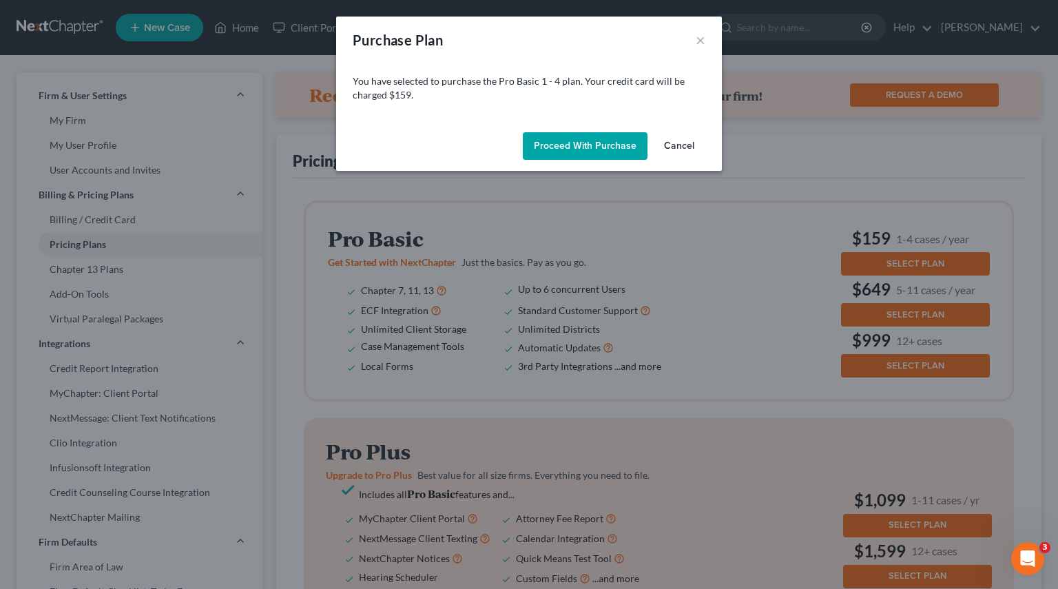
click at [604, 147] on button "Proceed with Purchase" at bounding box center [585, 146] width 125 height 28
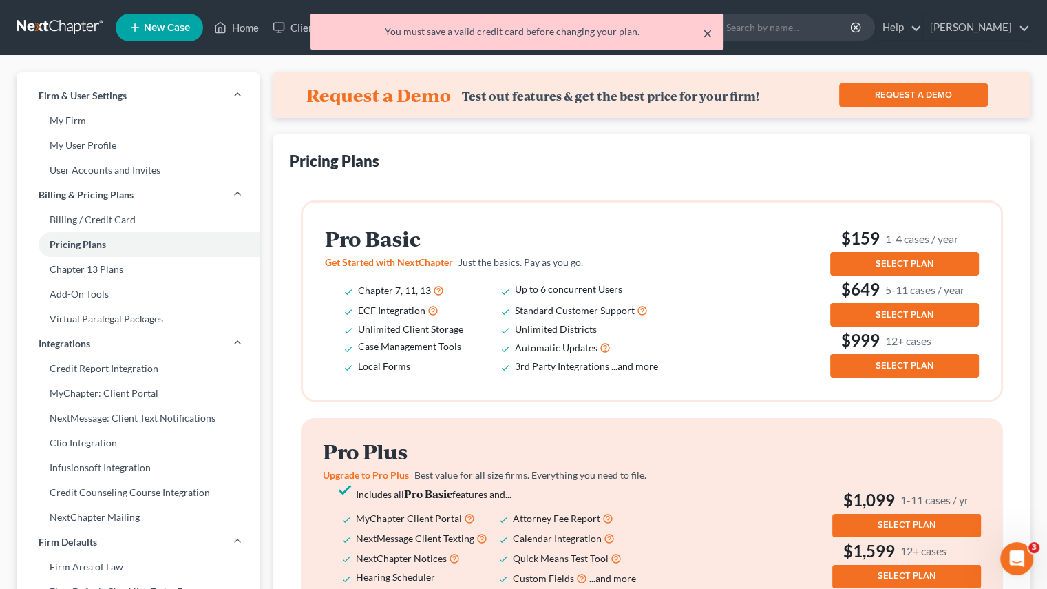
click at [708, 32] on button "×" at bounding box center [708, 33] width 10 height 17
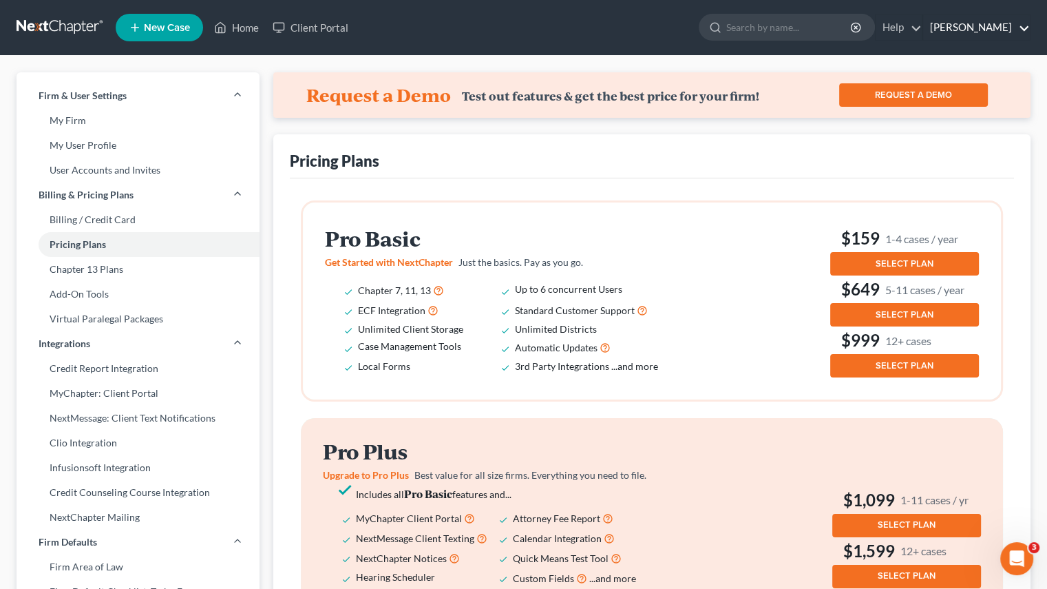
click at [1014, 21] on link "[PERSON_NAME]" at bounding box center [976, 27] width 107 height 25
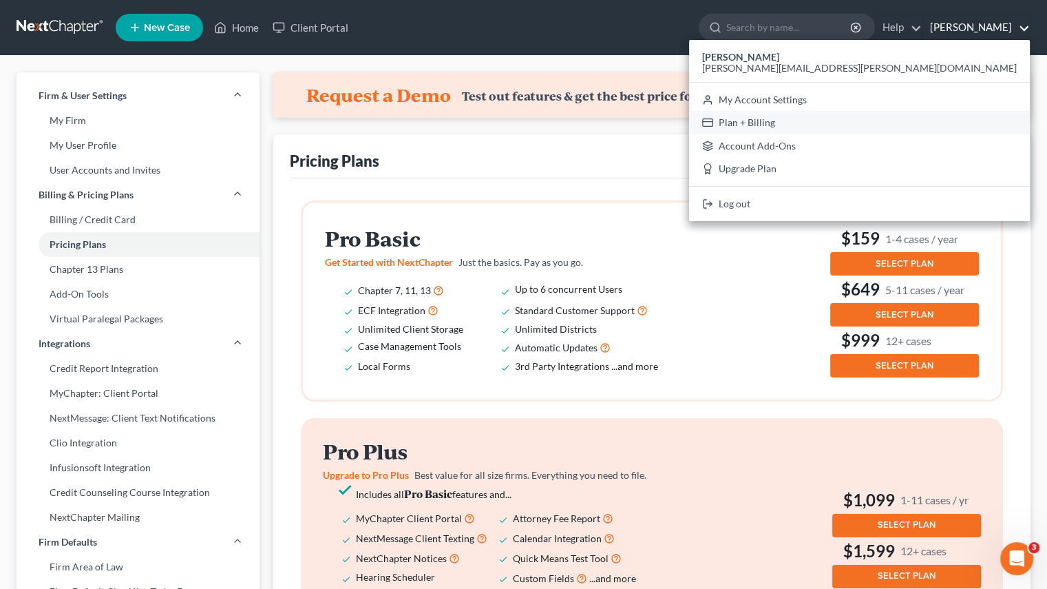
click at [925, 124] on link "Plan + Billing" at bounding box center [859, 122] width 341 height 23
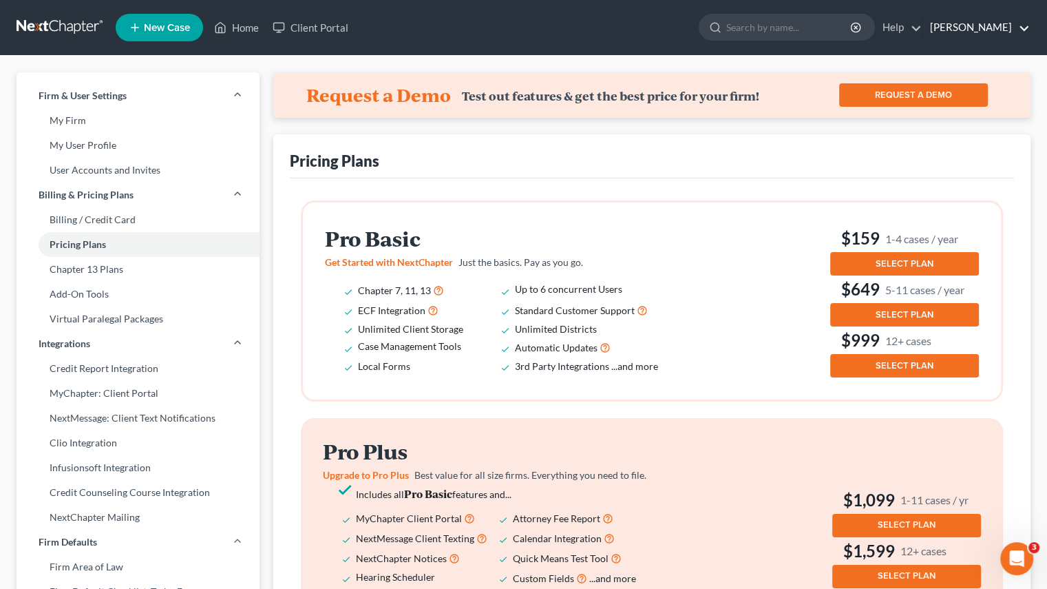
click at [1006, 26] on link "[PERSON_NAME]" at bounding box center [976, 27] width 107 height 25
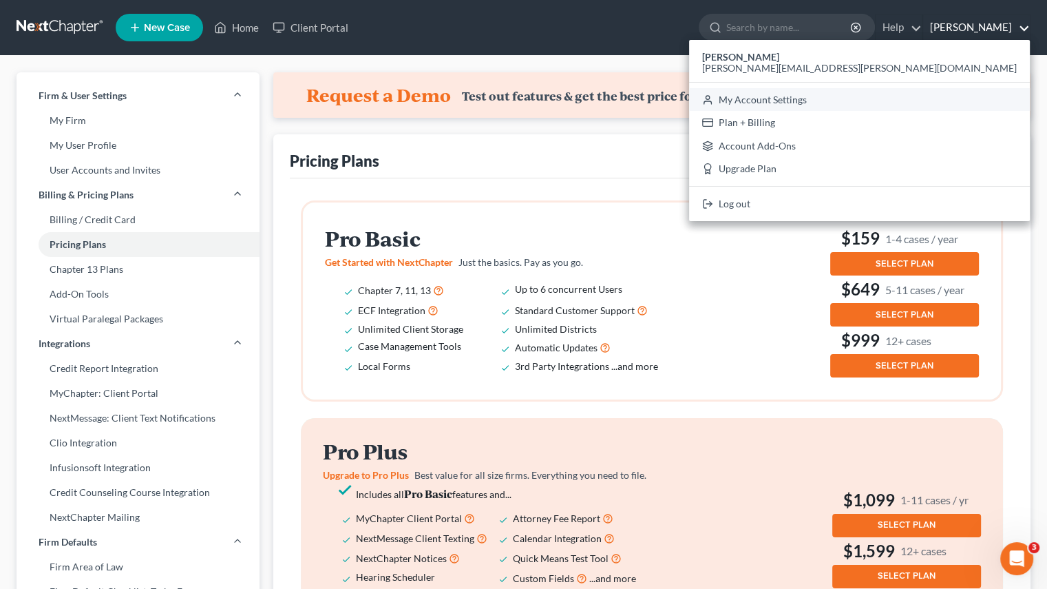
click at [956, 105] on link "My Account Settings" at bounding box center [859, 99] width 341 height 23
select select "13"
select select "24"
select select "7"
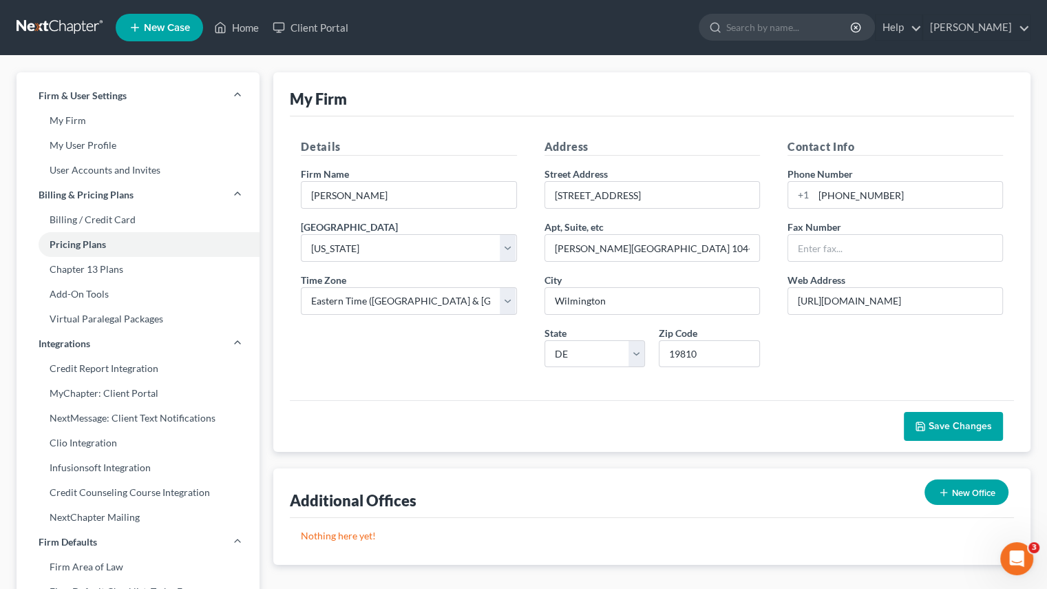
click at [109, 216] on link "Billing / Credit Card" at bounding box center [138, 219] width 243 height 25
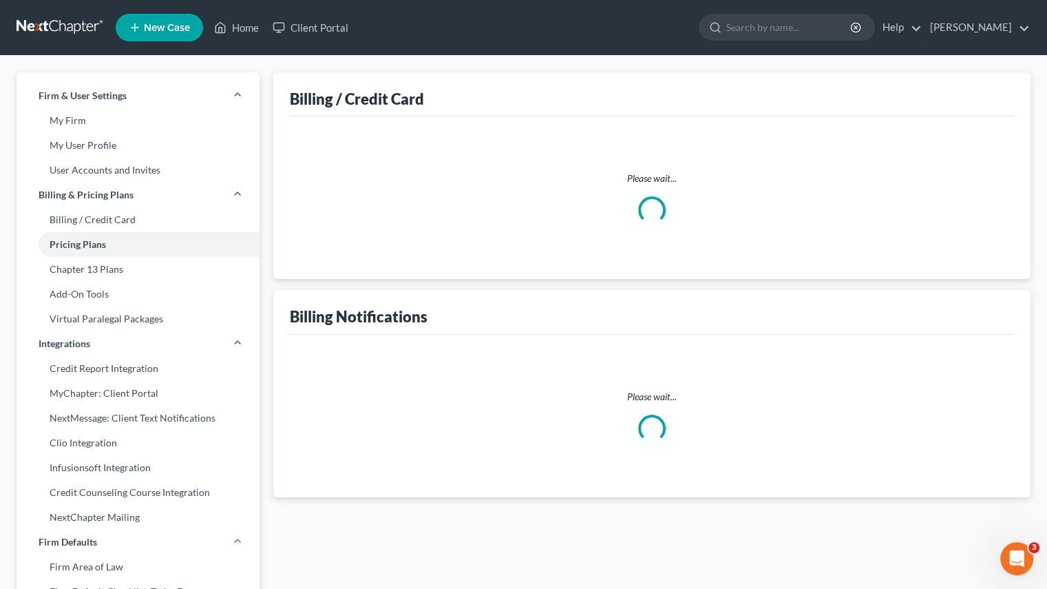
select select "7"
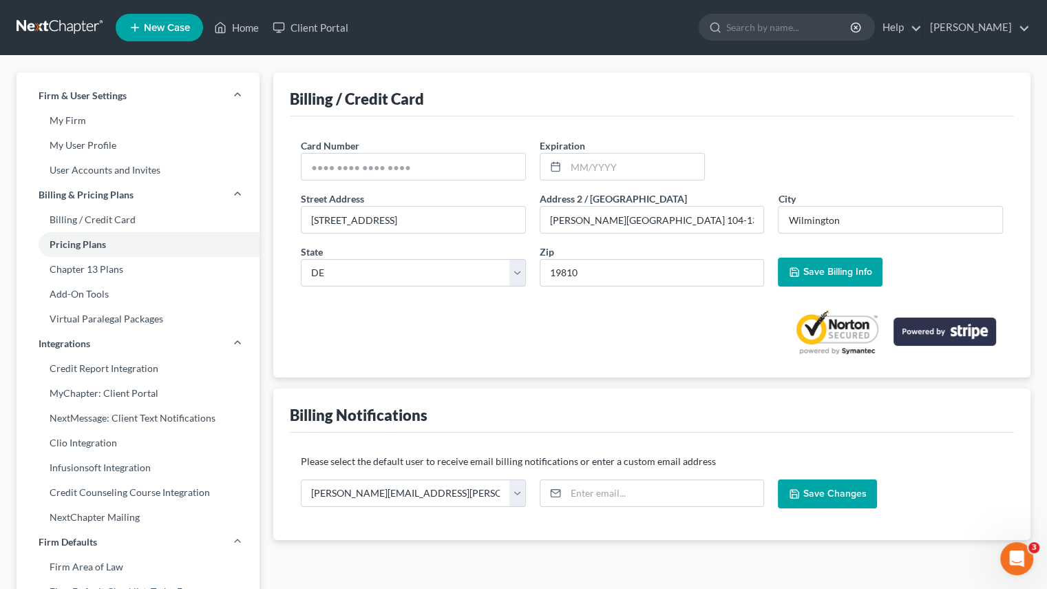
click at [124, 216] on link "Billing / Credit Card" at bounding box center [138, 219] width 243 height 25
click at [379, 165] on input "text" at bounding box center [414, 167] width 224 height 26
click at [361, 167] on input "text" at bounding box center [414, 167] width 224 height 26
type input "[CREDIT_CARD_NUMBER]"
click at [568, 169] on input "text" at bounding box center [635, 167] width 138 height 26
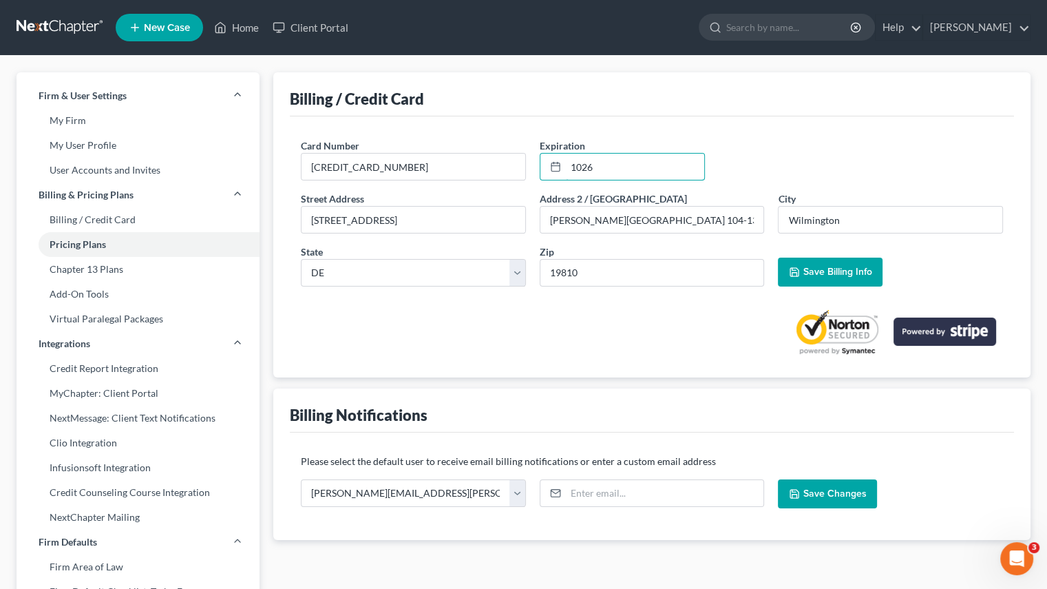
type input "1026"
click at [479, 335] on div at bounding box center [652, 326] width 702 height 58
click at [420, 220] on input "[STREET_ADDRESS]" at bounding box center [414, 220] width 224 height 26
drag, startPoint x: 477, startPoint y: 220, endPoint x: 128, endPoint y: 220, distance: 348.4
click at [128, 220] on div "Firm & User Settings My Firm My User Profile User Accounts and Invites Billing …" at bounding box center [524, 525] width 1028 height 906
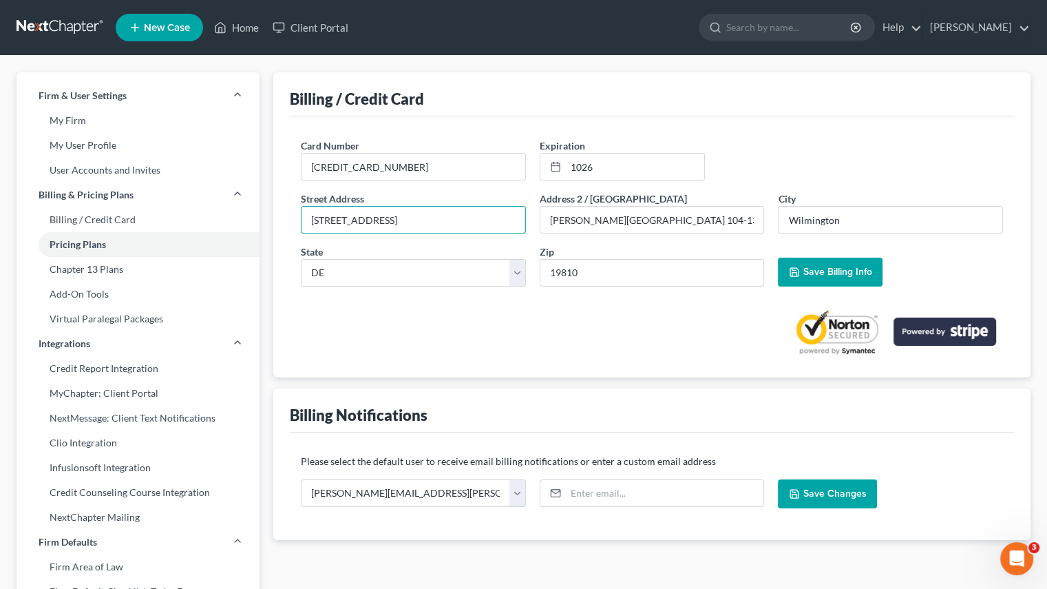
type input "[STREET_ADDRESS]"
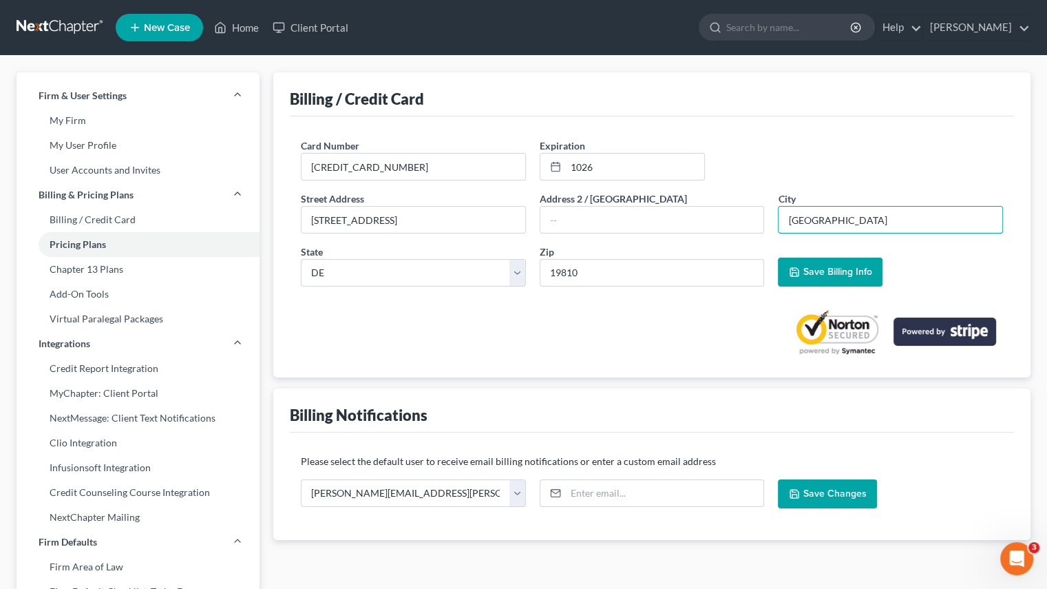
type input "[GEOGRAPHIC_DATA]"
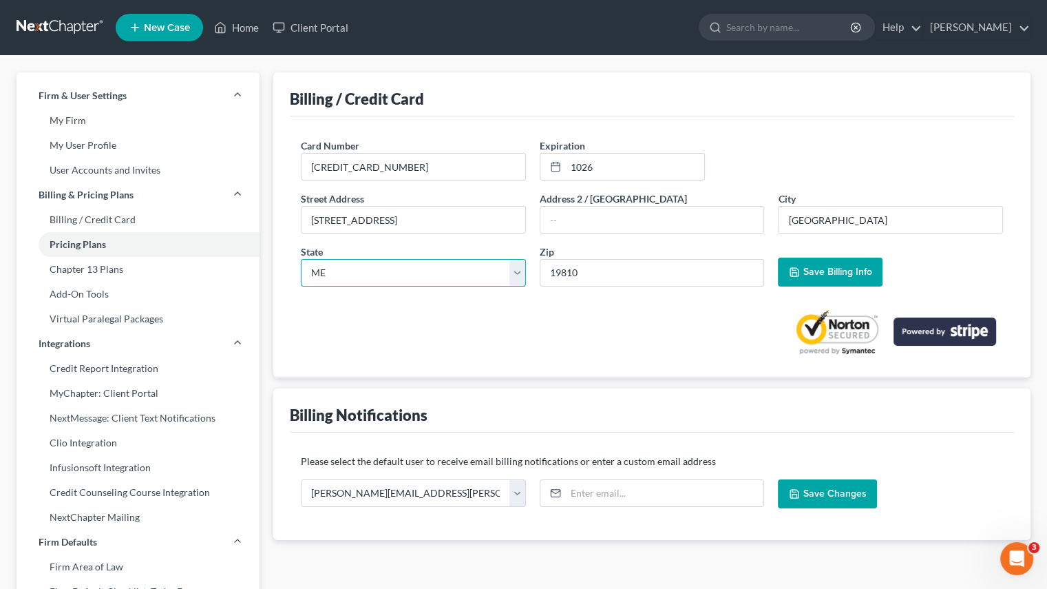
select select "21"
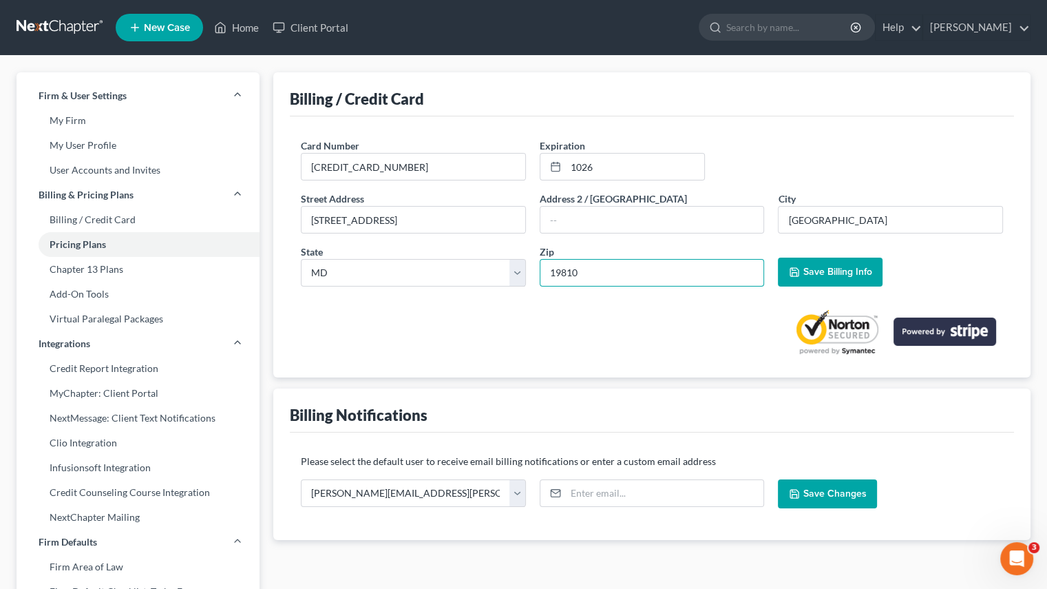
click at [637, 266] on input "19810" at bounding box center [652, 273] width 225 height 28
drag, startPoint x: 613, startPoint y: 266, endPoint x: 346, endPoint y: 268, distance: 267.2
click at [346, 268] on div "Street Address * 914 coach way Address 2 / [GEOGRAPHIC_DATA] * City * [GEOGRAPH…" at bounding box center [652, 244] width 716 height 106
type input "21401"
click at [479, 313] on div at bounding box center [652, 326] width 702 height 58
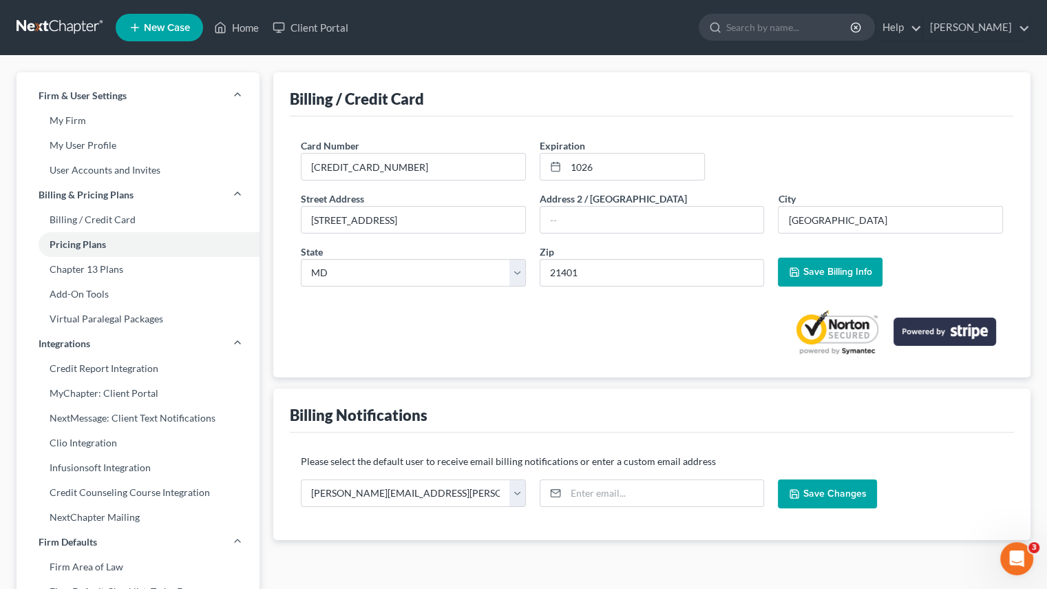
type input "[GEOGRAPHIC_DATA]"
click at [855, 271] on span "Save Billing Info" at bounding box center [837, 272] width 69 height 12
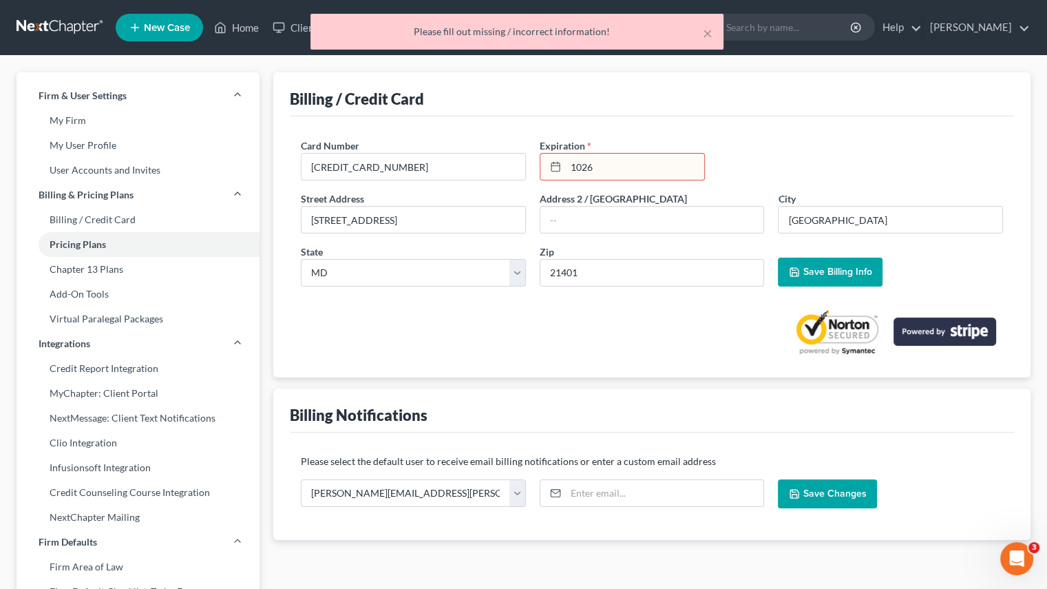
click at [616, 167] on input "1026" at bounding box center [635, 167] width 138 height 26
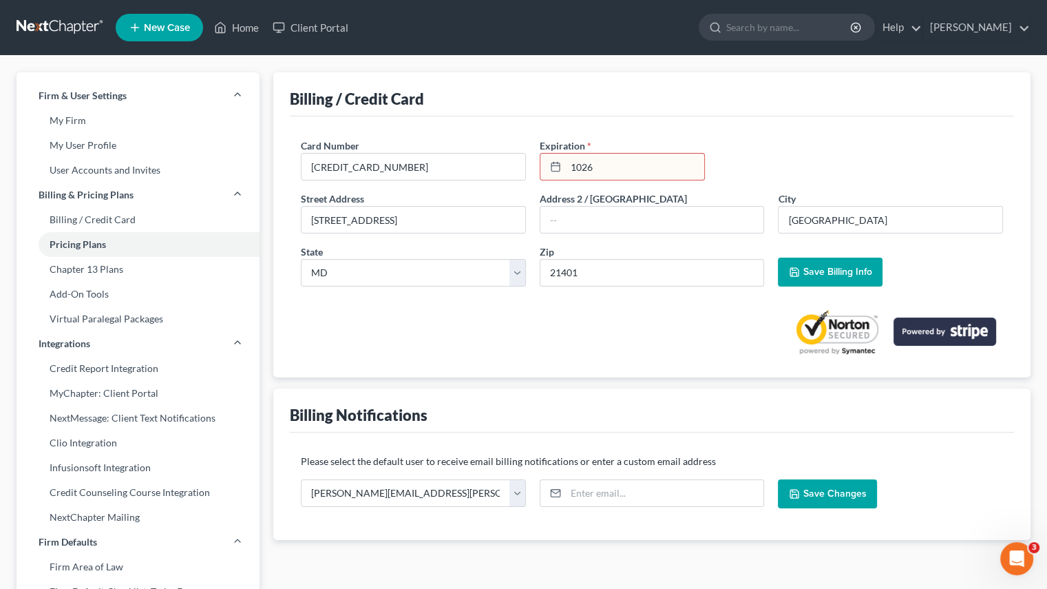
click at [581, 167] on input "1026" at bounding box center [635, 167] width 138 height 26
type input "10/26"
click at [839, 266] on span "Save Billing Info" at bounding box center [837, 272] width 69 height 12
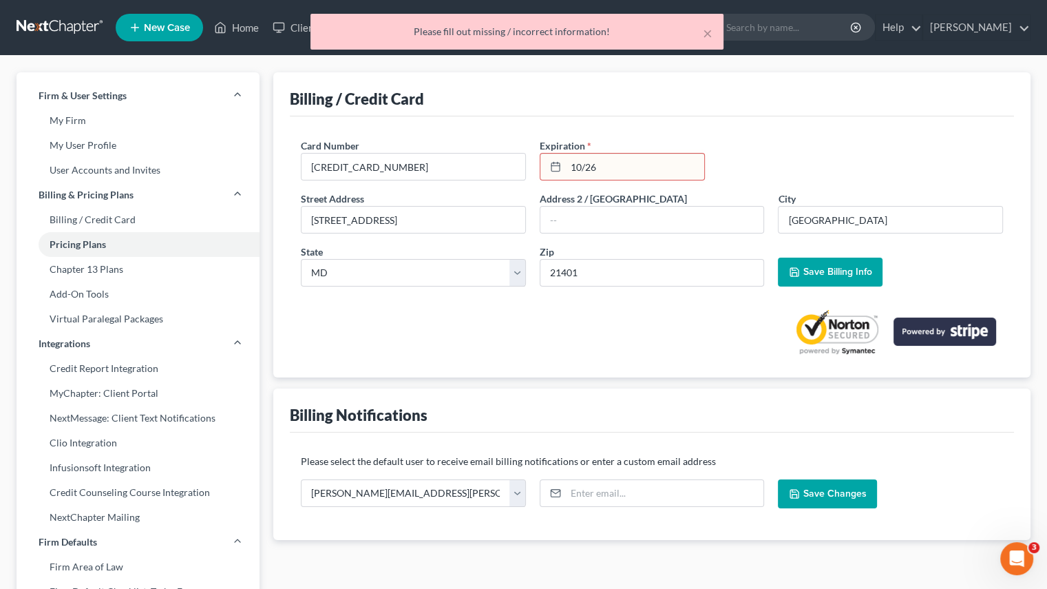
click at [589, 154] on input "10/26" at bounding box center [635, 167] width 138 height 26
drag, startPoint x: 618, startPoint y: 174, endPoint x: 300, endPoint y: 168, distance: 317.5
click at [391, 168] on div "Card Number * [CREDIT_CARD_NUMBER] Expiration * 10/26" at bounding box center [652, 164] width 716 height 53
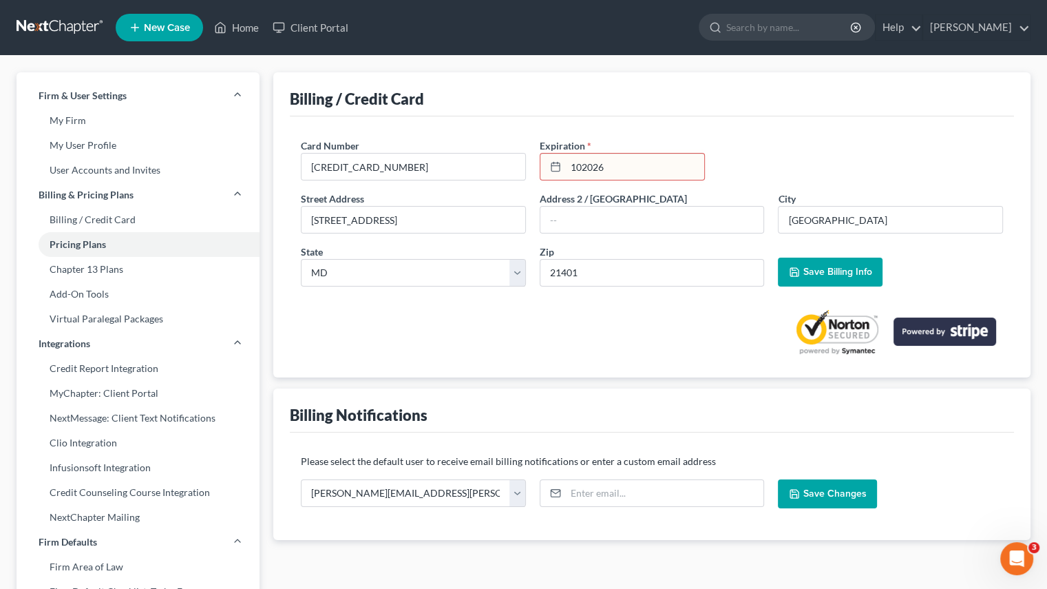
type input "102026"
click at [837, 271] on span "Save Billing Info" at bounding box center [837, 272] width 69 height 12
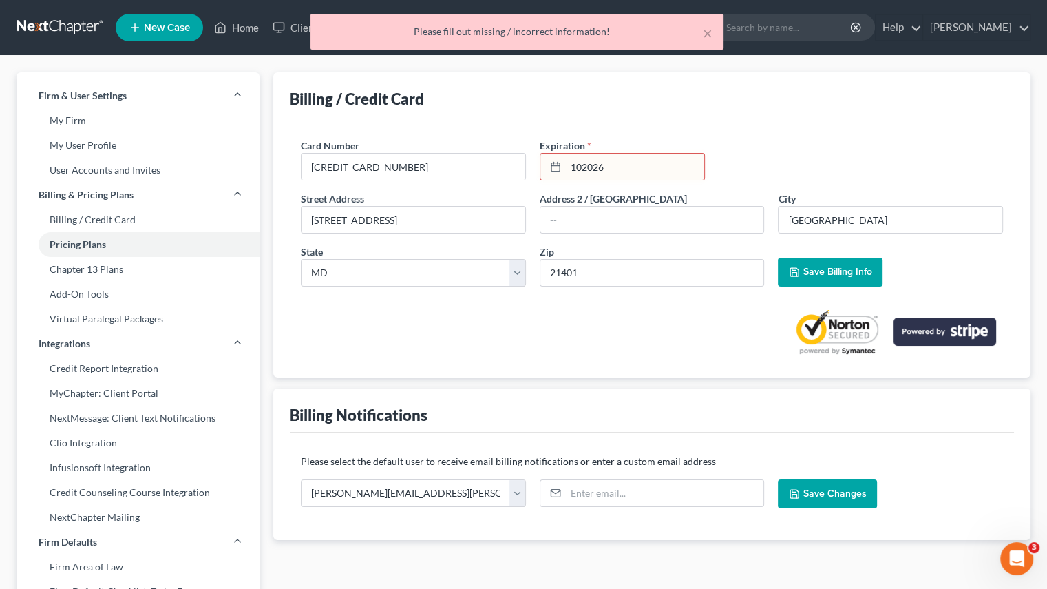
click at [611, 169] on input "102026" at bounding box center [635, 167] width 138 height 26
drag, startPoint x: 621, startPoint y: 168, endPoint x: 315, endPoint y: 168, distance: 305.7
click at [319, 168] on div "Card Number * [CREDIT_CARD_NUMBER] Expiration * 102026" at bounding box center [652, 164] width 716 height 53
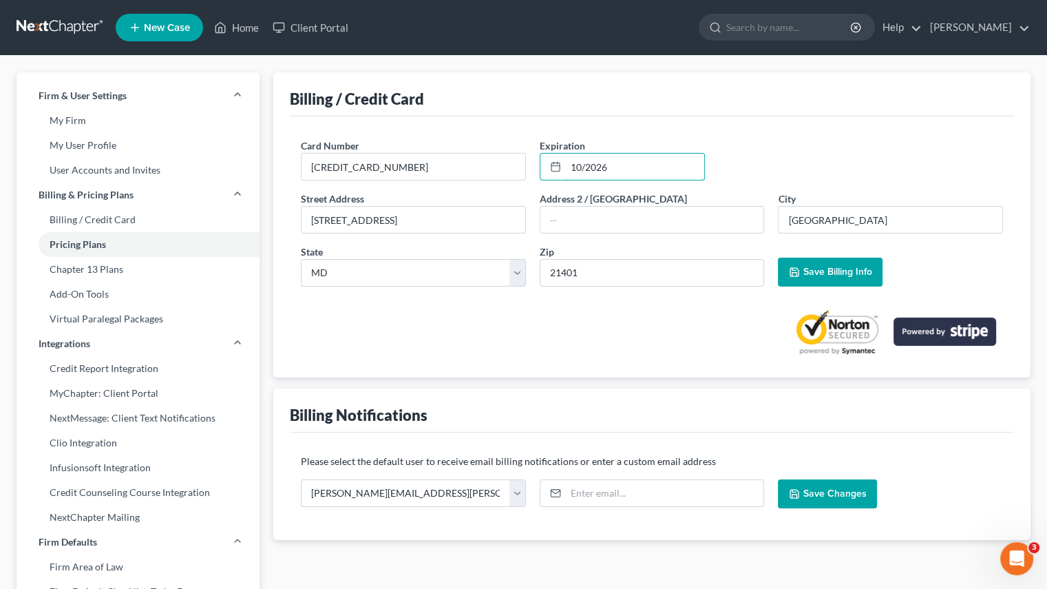
type input "10/2026"
click at [826, 268] on span "Save Billing Info" at bounding box center [837, 272] width 69 height 12
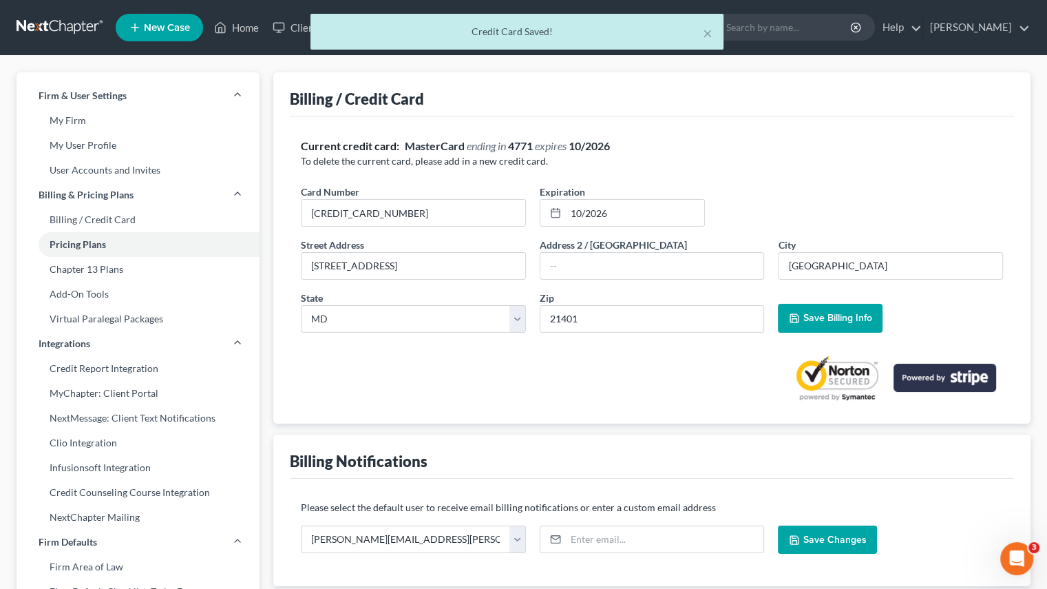
click at [65, 248] on link "Pricing Plans" at bounding box center [138, 244] width 243 height 25
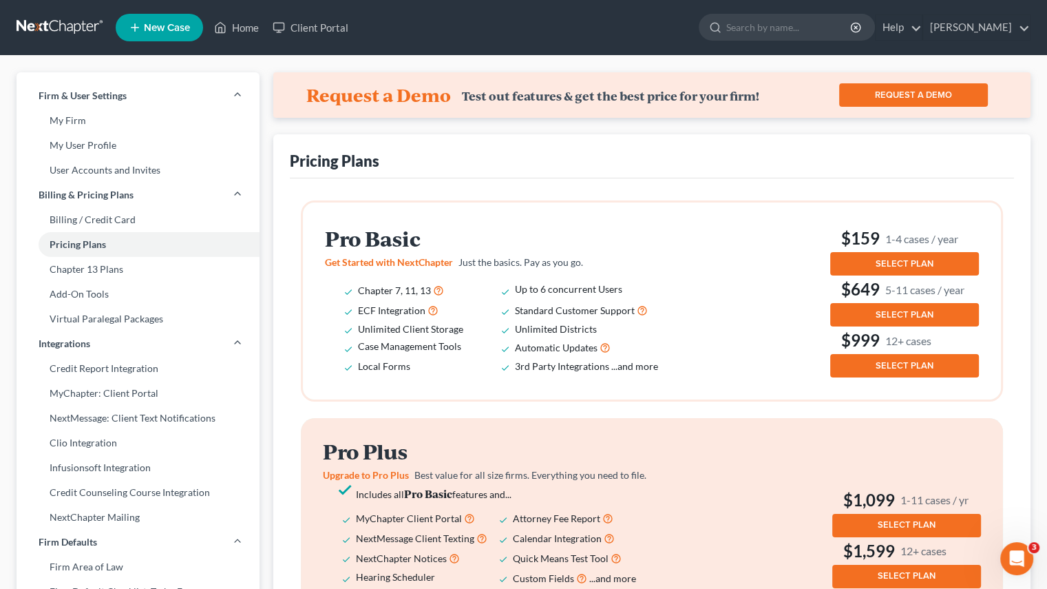
click at [902, 264] on span "SELECT PLAN" at bounding box center [905, 263] width 58 height 11
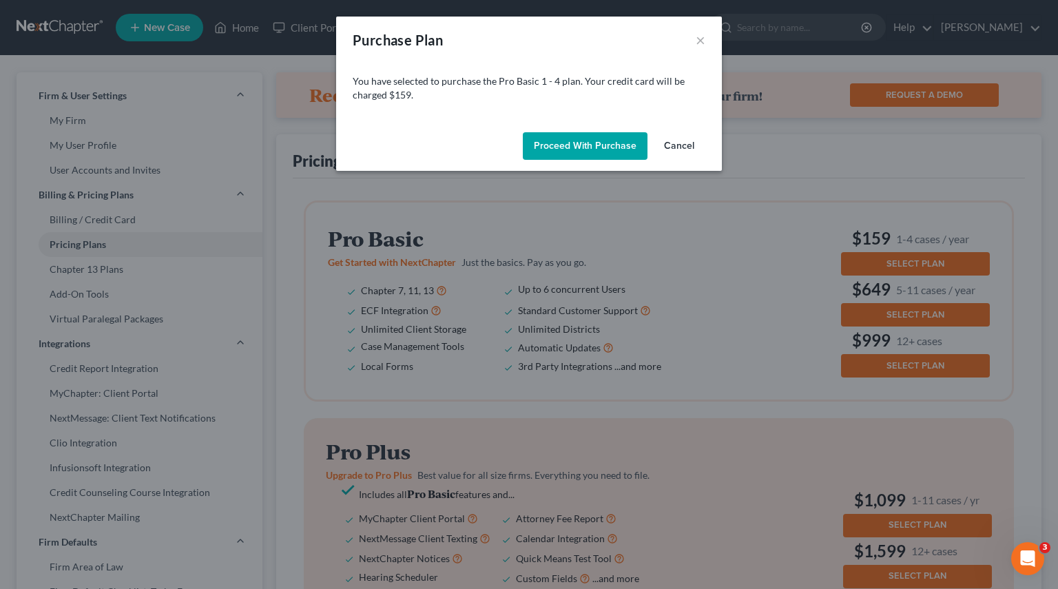
click at [576, 143] on button "Proceed with Purchase" at bounding box center [585, 146] width 125 height 28
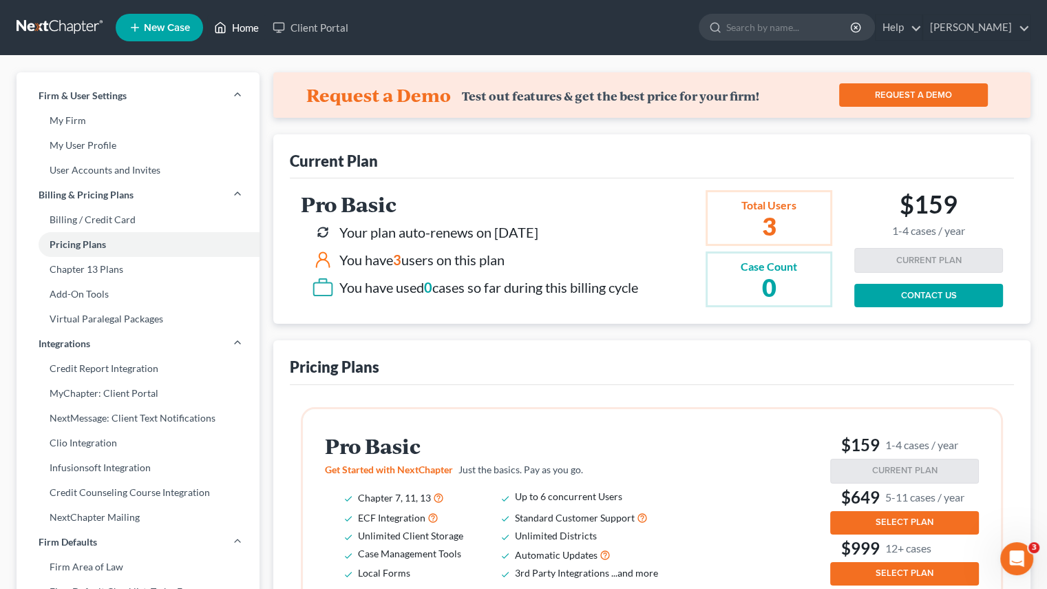
click at [245, 28] on link "Home" at bounding box center [236, 27] width 59 height 25
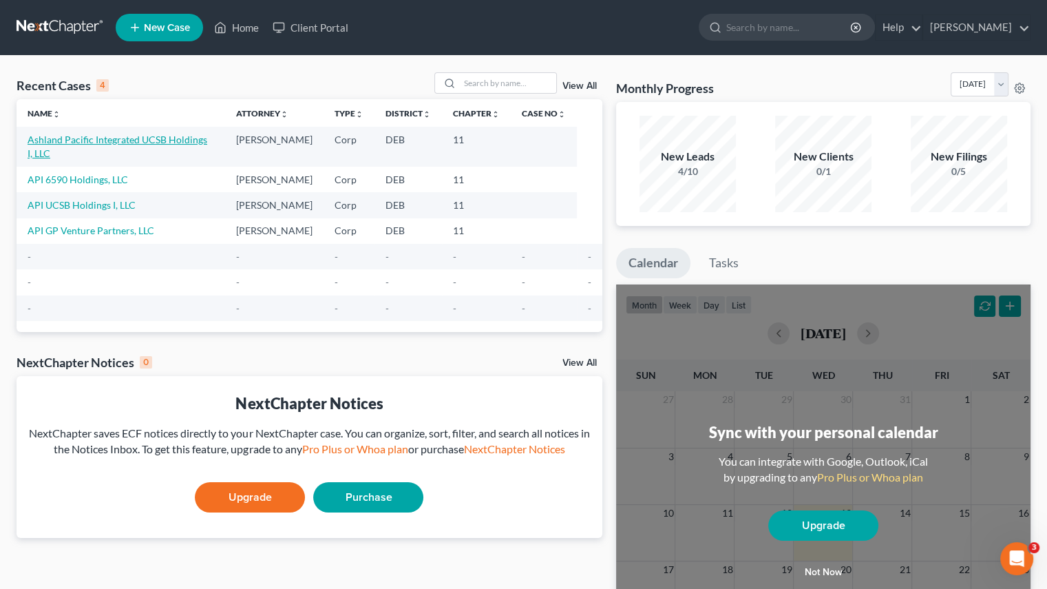
click at [126, 134] on link "Ashland Pacific Integrated UCSB Holdings I, LLC" at bounding box center [118, 146] width 180 height 25
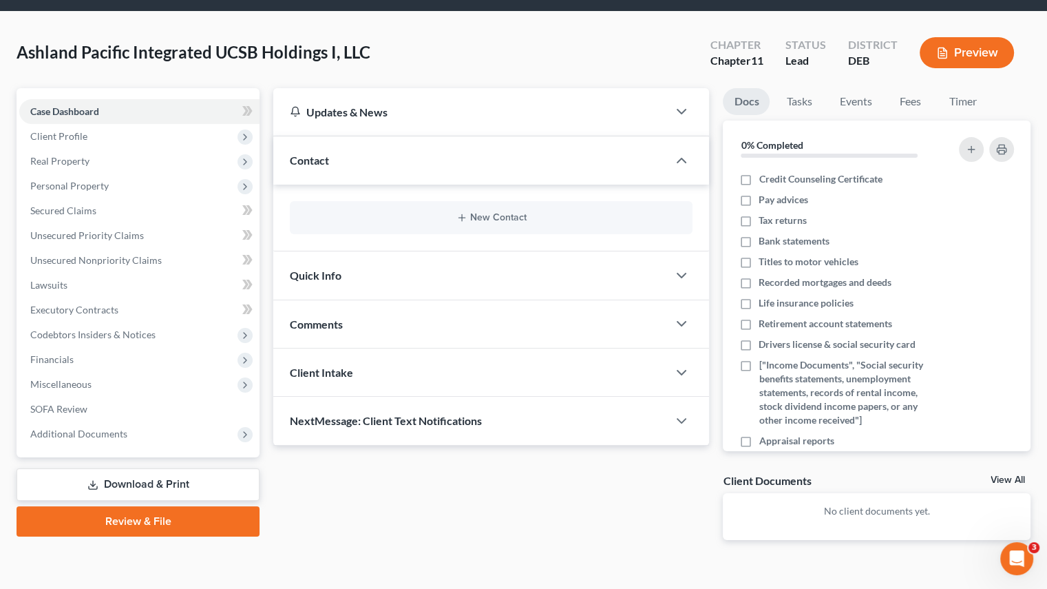
scroll to position [69, 0]
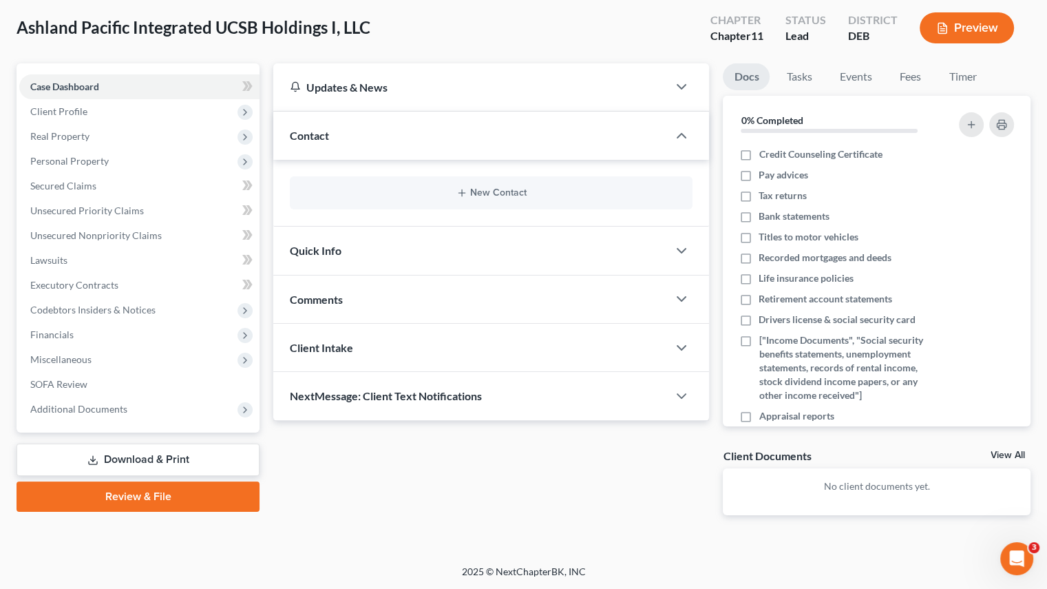
click at [118, 450] on link "Download & Print" at bounding box center [138, 459] width 243 height 32
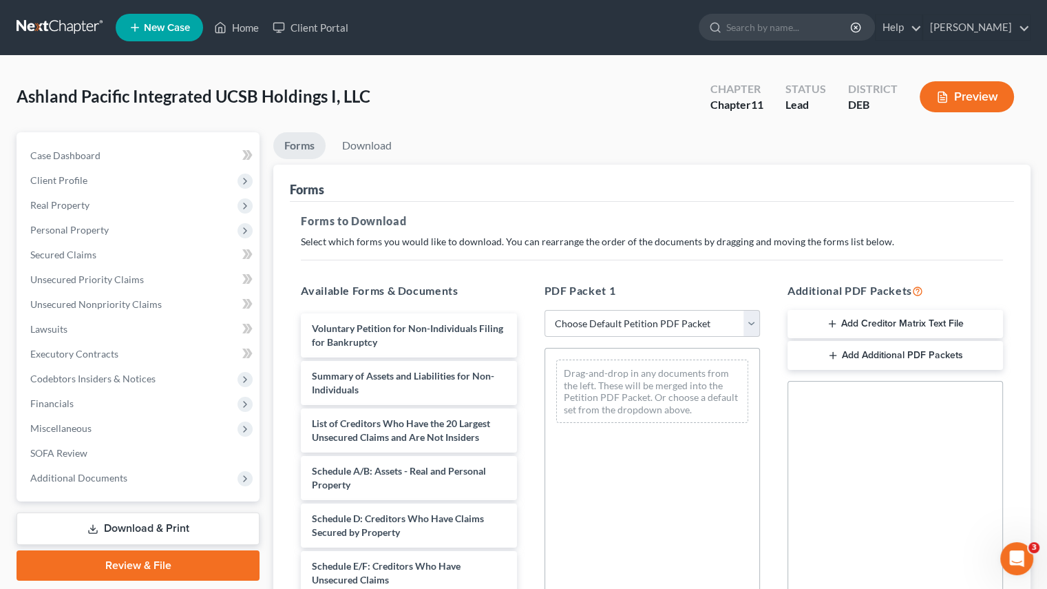
click at [949, 103] on button "Preview" at bounding box center [967, 96] width 94 height 31
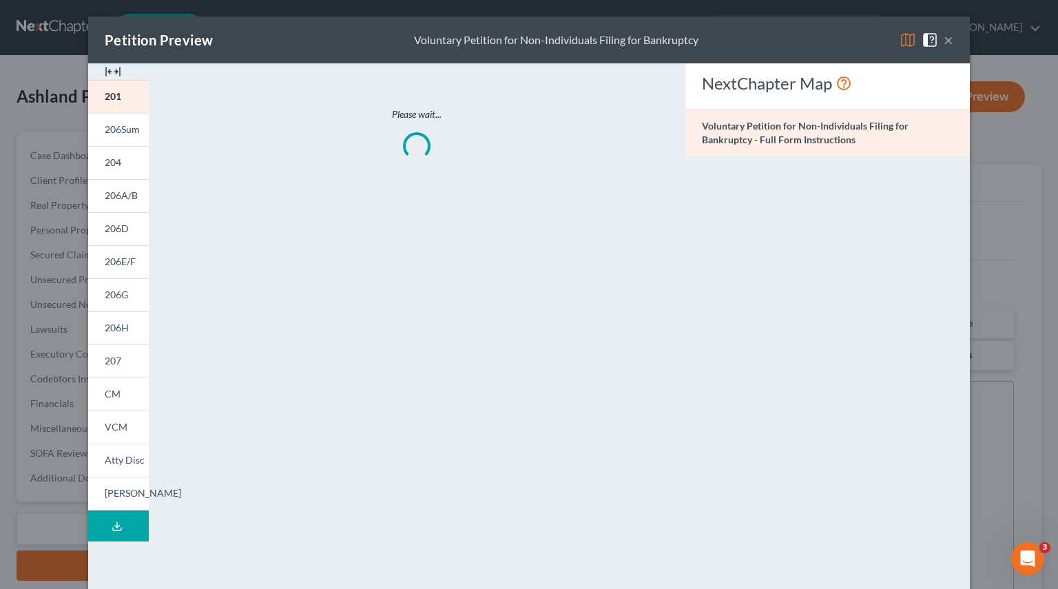
click at [943, 38] on button "×" at bounding box center [948, 40] width 10 height 17
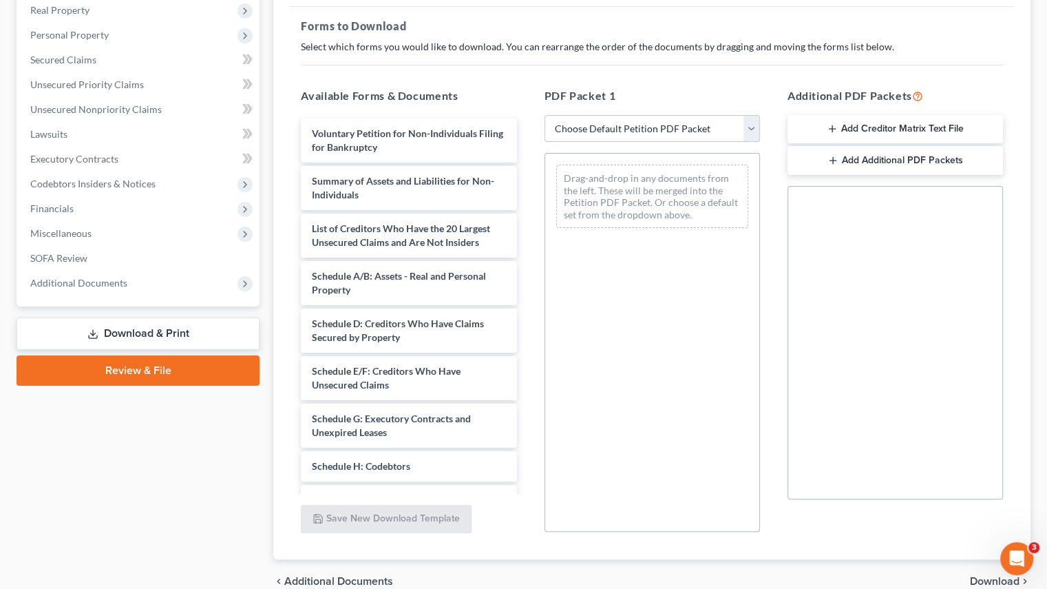
scroll to position [207, 0]
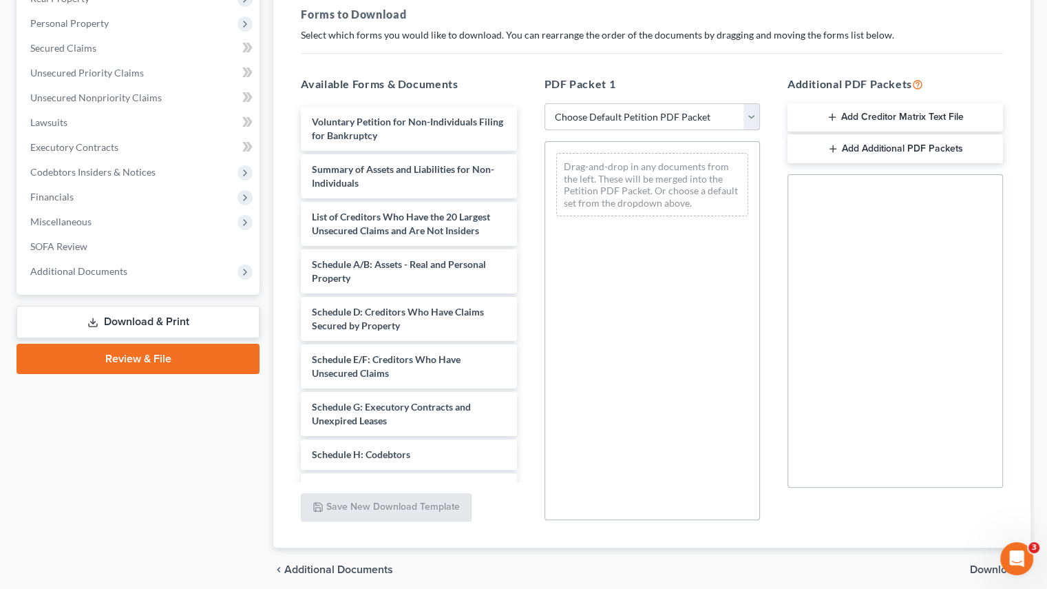
click at [757, 119] on select "Choose Default Petition PDF Packet Complete Bankruptcy Petition (all forms and …" at bounding box center [653, 117] width 216 height 28
click at [545, 103] on select "Choose Default Petition PDF Packet Complete Bankruptcy Petition (all forms and …" at bounding box center [653, 117] width 216 height 28
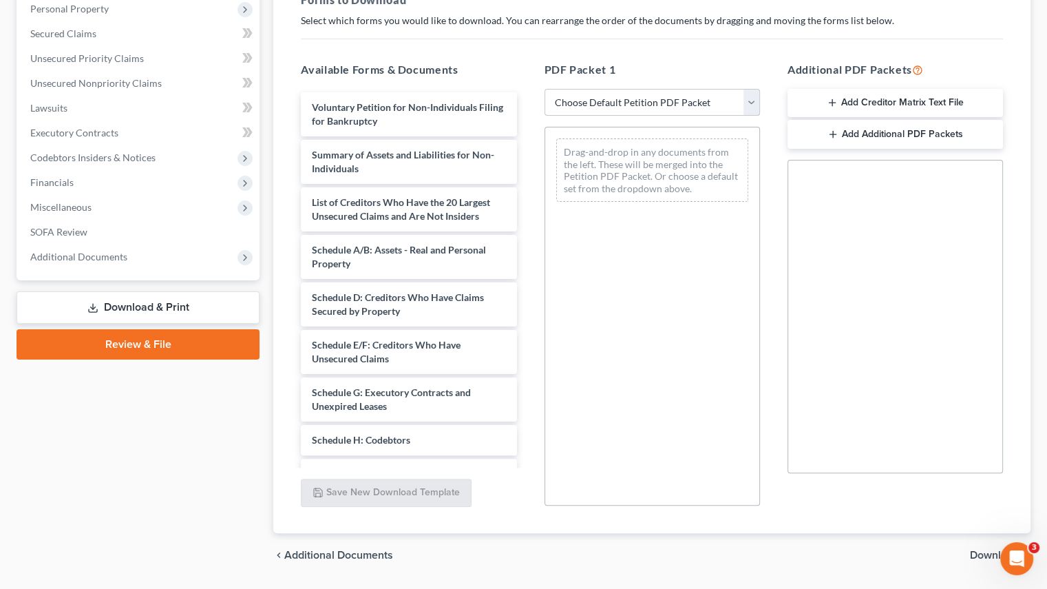
scroll to position [191, 0]
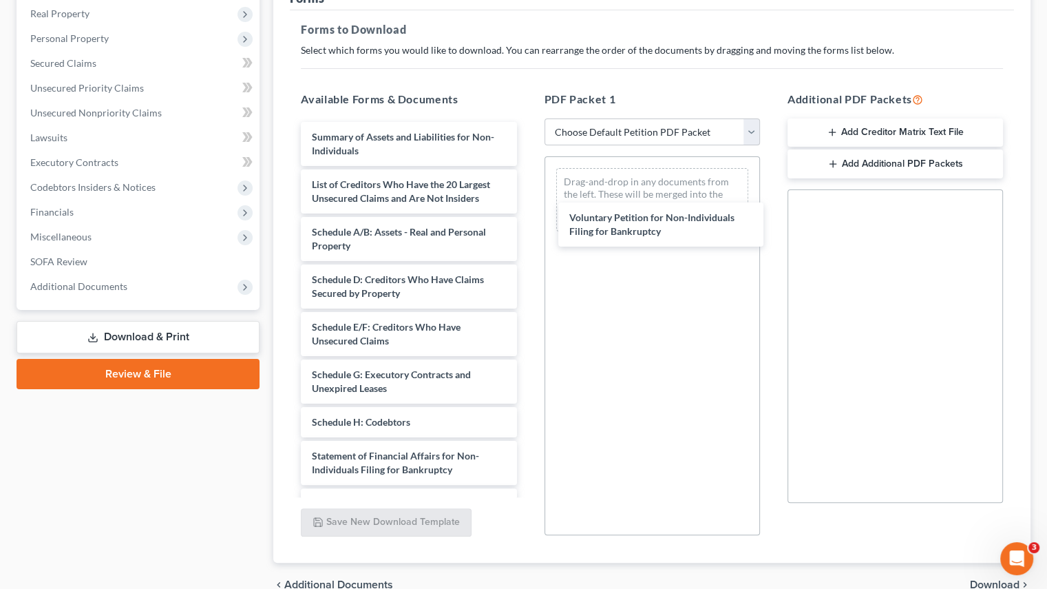
drag, startPoint x: 359, startPoint y: 143, endPoint x: 576, endPoint y: 296, distance: 265.8
click at [527, 212] on div "Voluntary Petition for Non-Individuals Filing for Bankruptcy Voluntary Petition…" at bounding box center [409, 394] width 238 height 545
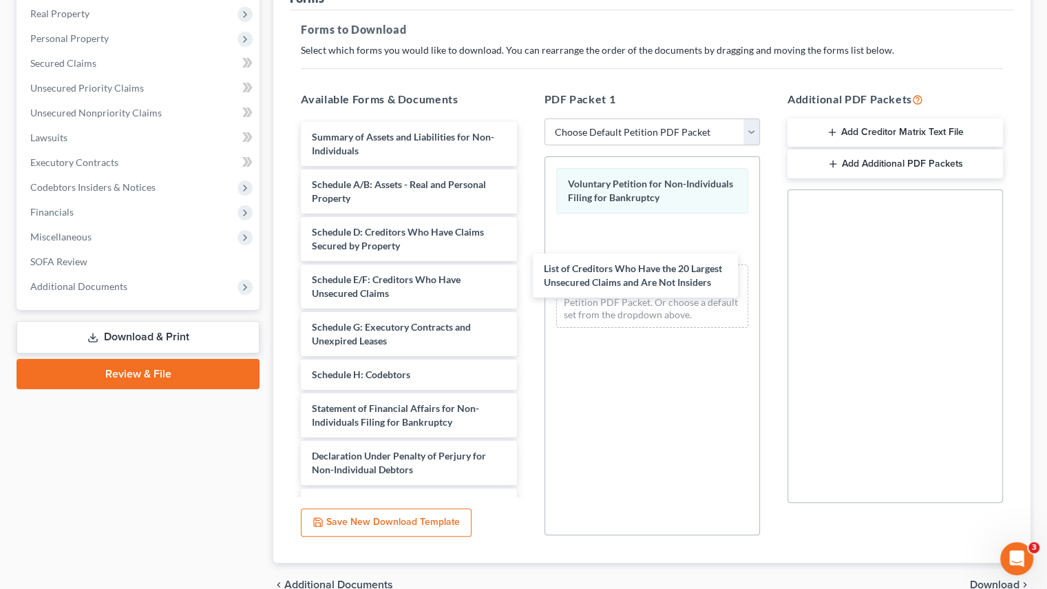
drag, startPoint x: 439, startPoint y: 184, endPoint x: 662, endPoint y: 262, distance: 236.5
click at [527, 267] on div "List of Creditors Who Have the 20 Largest Unsecured Claims and Are Not Insiders…" at bounding box center [409, 371] width 238 height 498
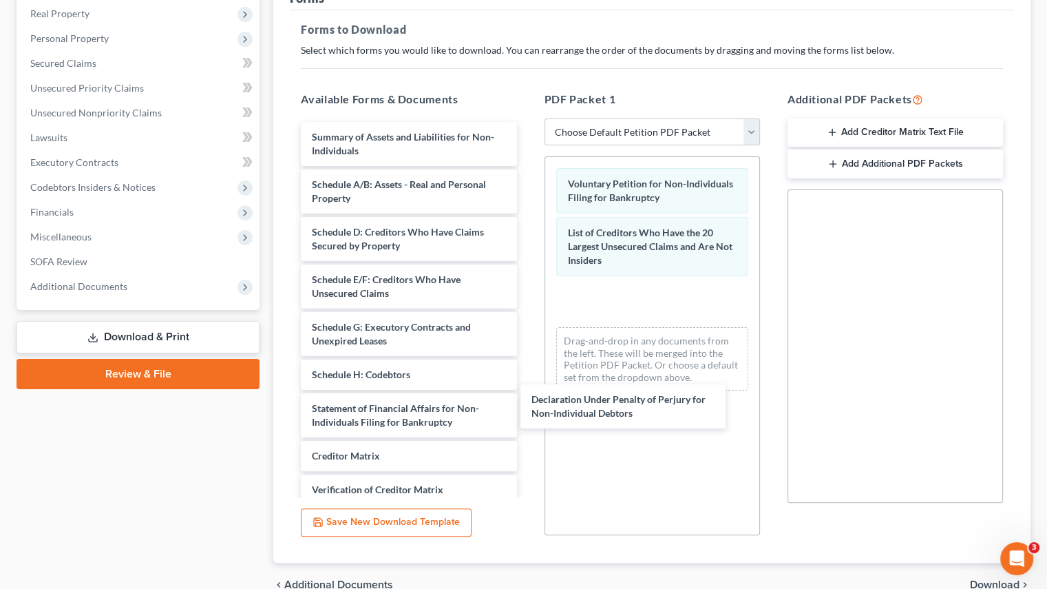
drag, startPoint x: 412, startPoint y: 454, endPoint x: 600, endPoint y: 390, distance: 199.2
click at [527, 397] on div "Declaration Under Penalty of Perjury for Non-Individual Debtors Summary of Asse…" at bounding box center [409, 347] width 238 height 450
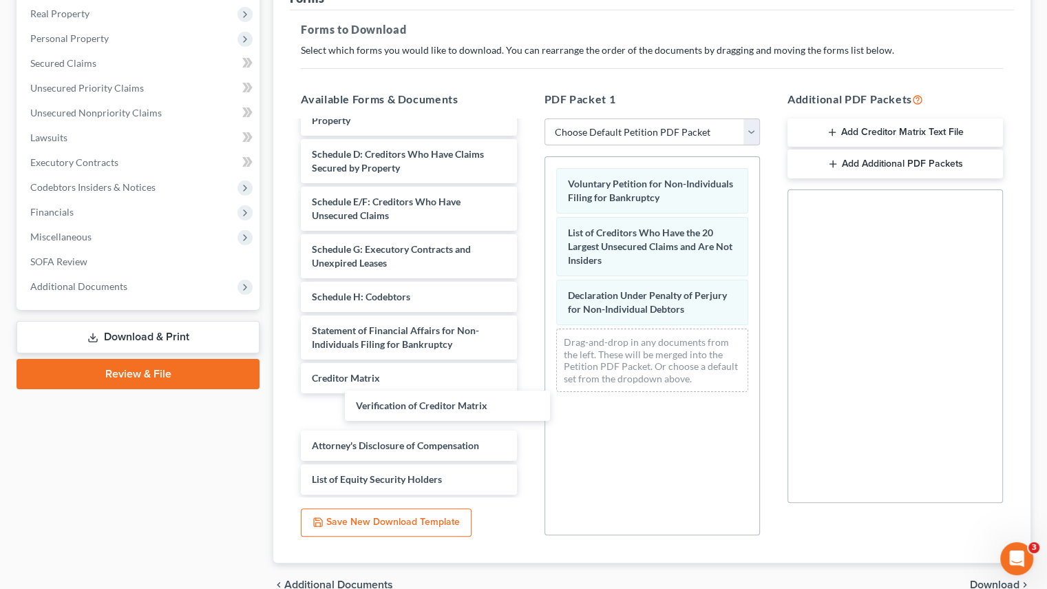
scroll to position [44, 0]
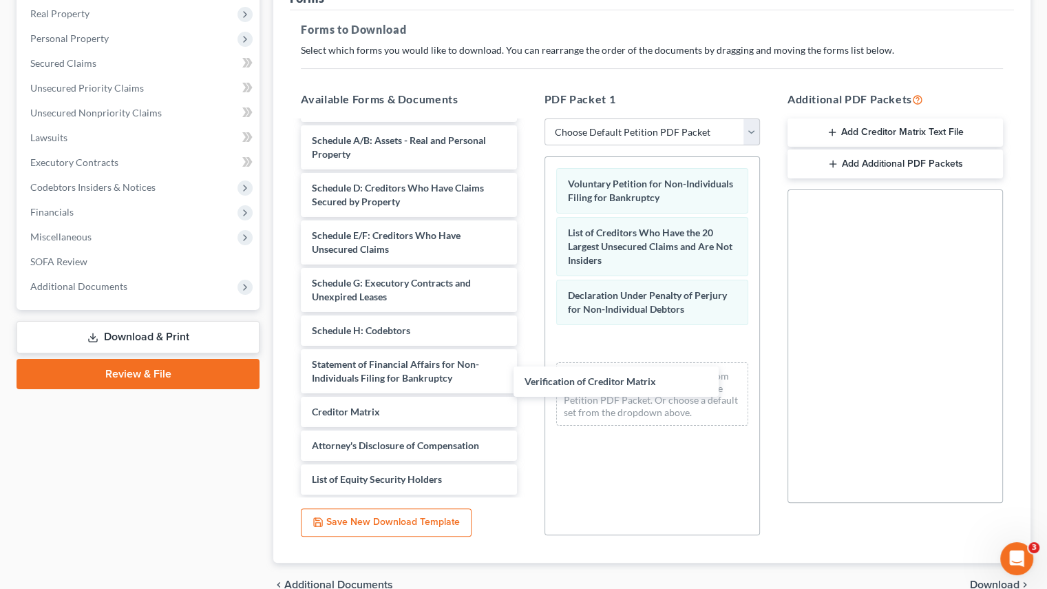
drag, startPoint x: 399, startPoint y: 408, endPoint x: 635, endPoint y: 377, distance: 238.3
click at [527, 377] on div "Verification of Creditor Matrix Summary of Assets and Liabilities for Non-Indiv…" at bounding box center [409, 286] width 238 height 417
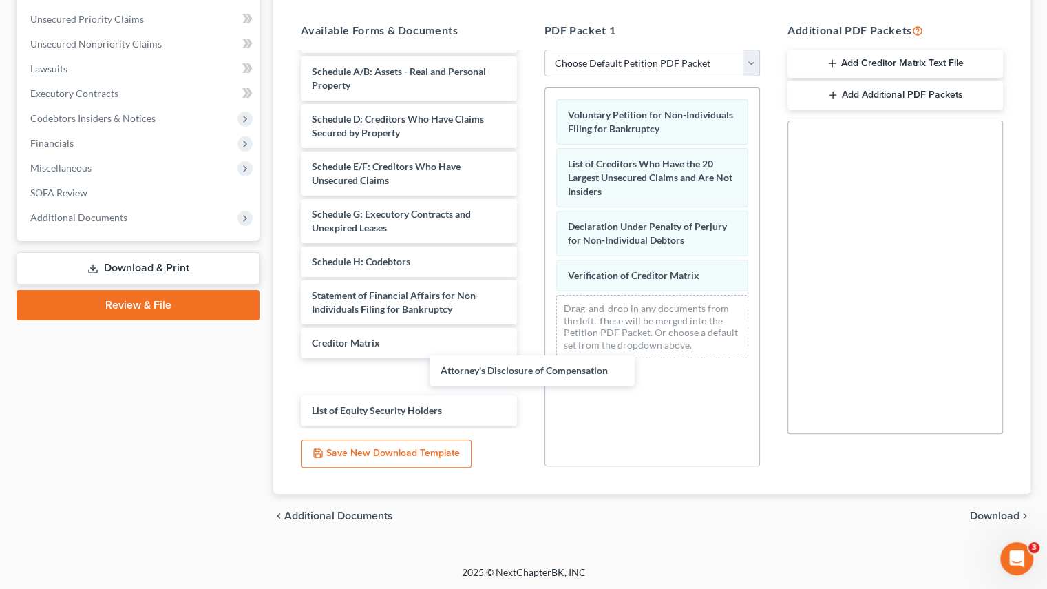
scroll to position [11, 0]
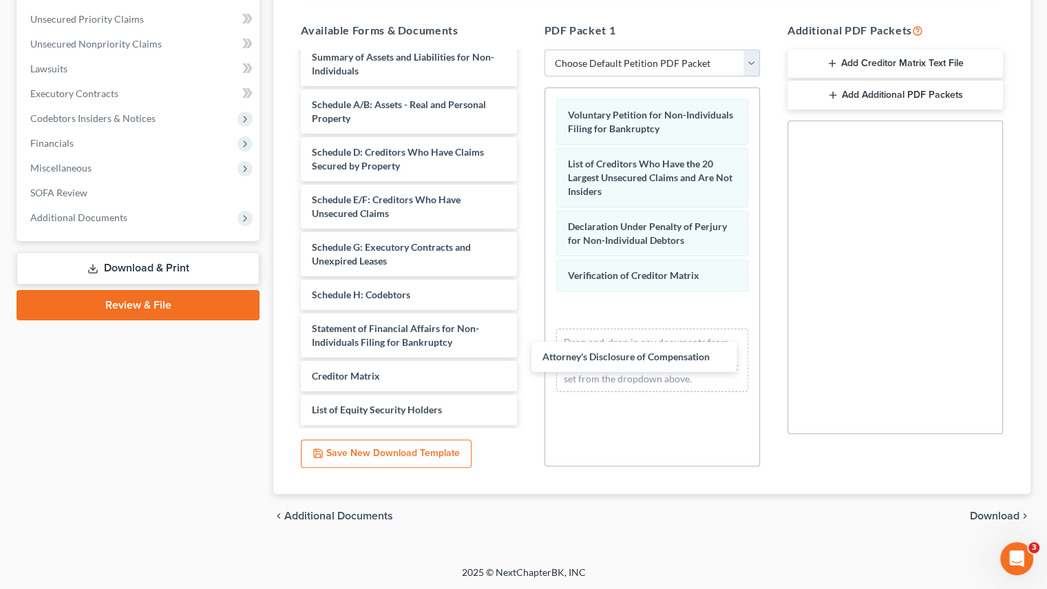
drag, startPoint x: 375, startPoint y: 375, endPoint x: 606, endPoint y: 357, distance: 231.4
click at [527, 357] on div "Attorney's Disclosure of Compensation Summary of Assets and Liabilities for Non…" at bounding box center [409, 233] width 238 height 383
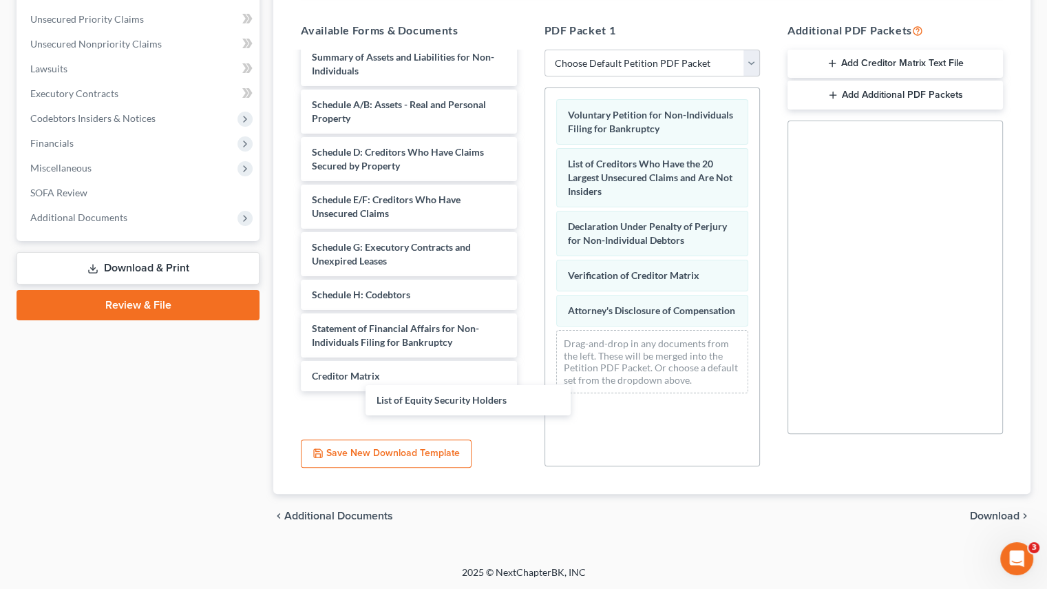
scroll to position [0, 0]
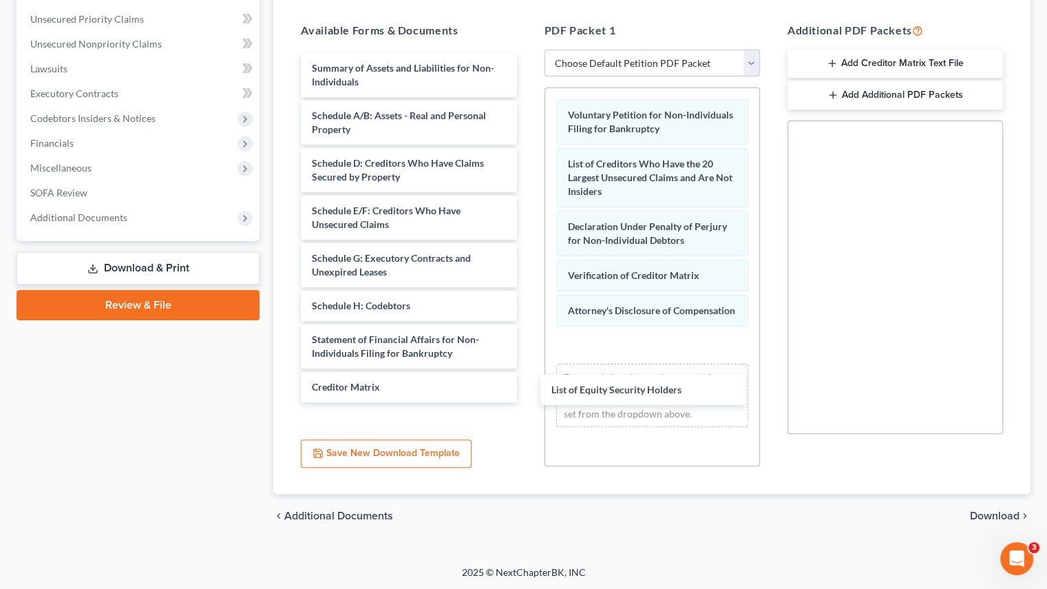
drag, startPoint x: 375, startPoint y: 415, endPoint x: 614, endPoint y: 397, distance: 240.4
click at [527, 397] on div "List of Equity Security Holders Summary of Assets and Liabilities for Non-Indiv…" at bounding box center [409, 227] width 238 height 349
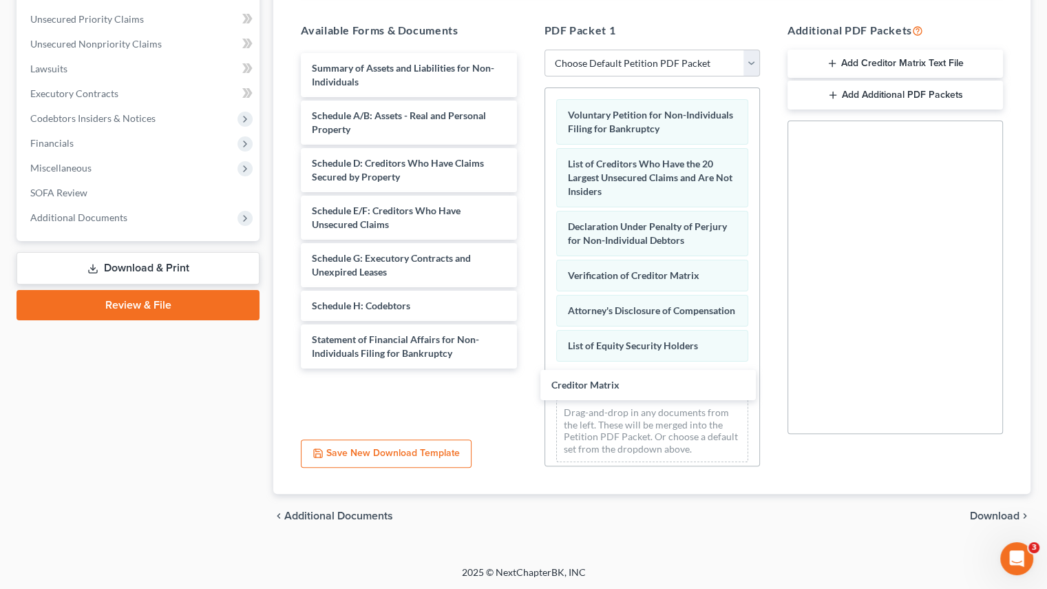
drag, startPoint x: 380, startPoint y: 390, endPoint x: 620, endPoint y: 390, distance: 239.6
click at [527, 368] on div "Creditor Matrix Summary of Assets and Liabilities for Non-Individuals Schedule …" at bounding box center [409, 210] width 238 height 315
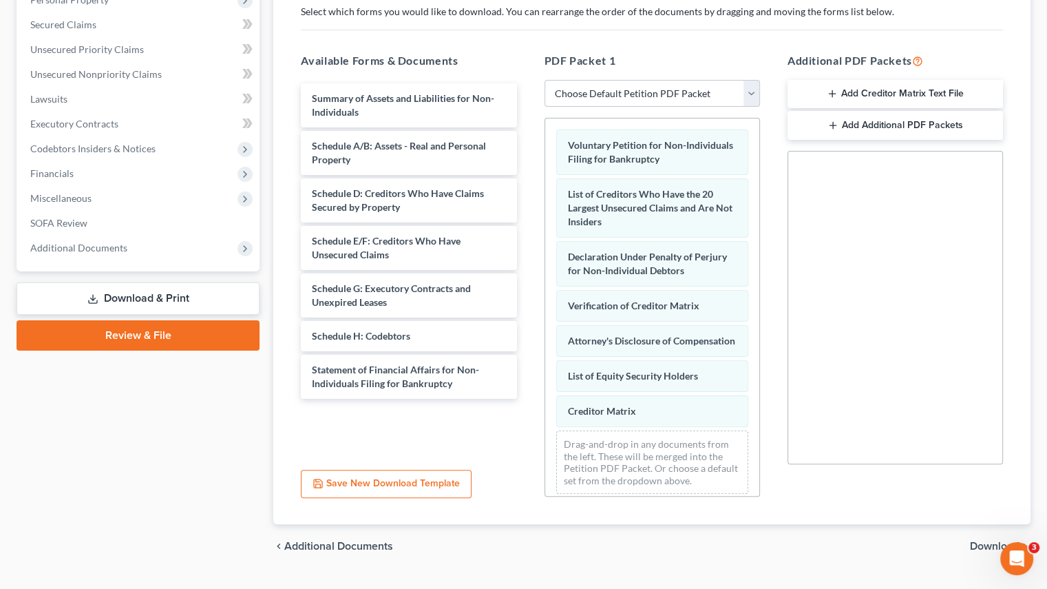
scroll to position [260, 0]
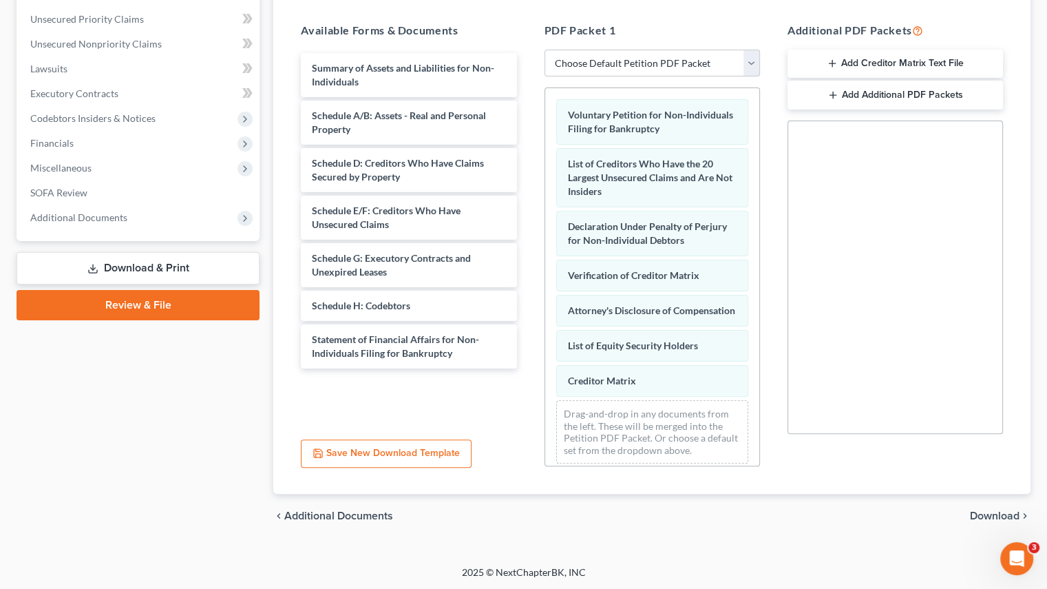
click at [999, 514] on span "Download" at bounding box center [995, 515] width 50 height 11
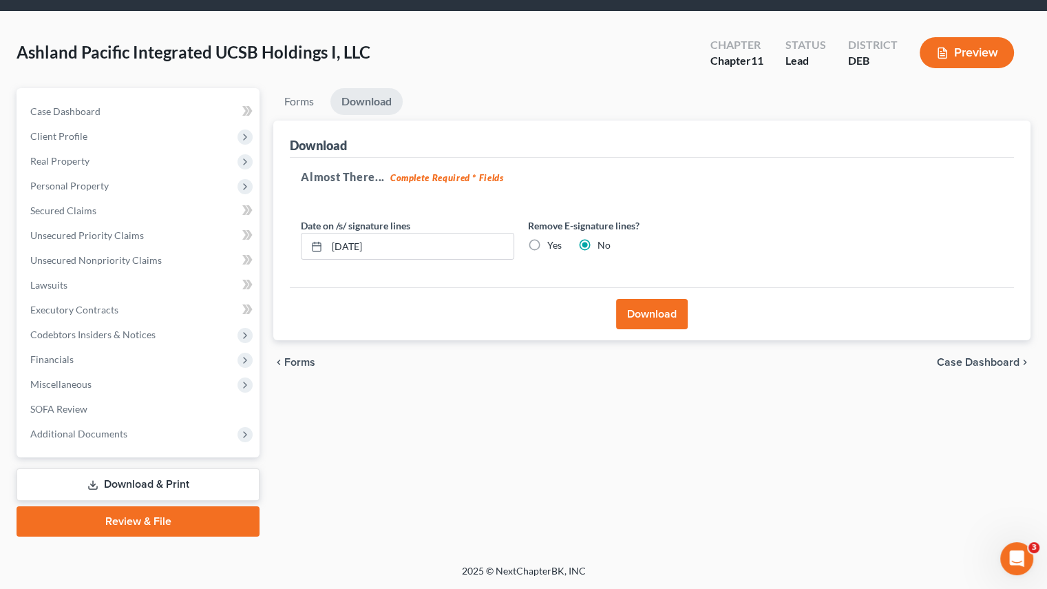
scroll to position [43, 0]
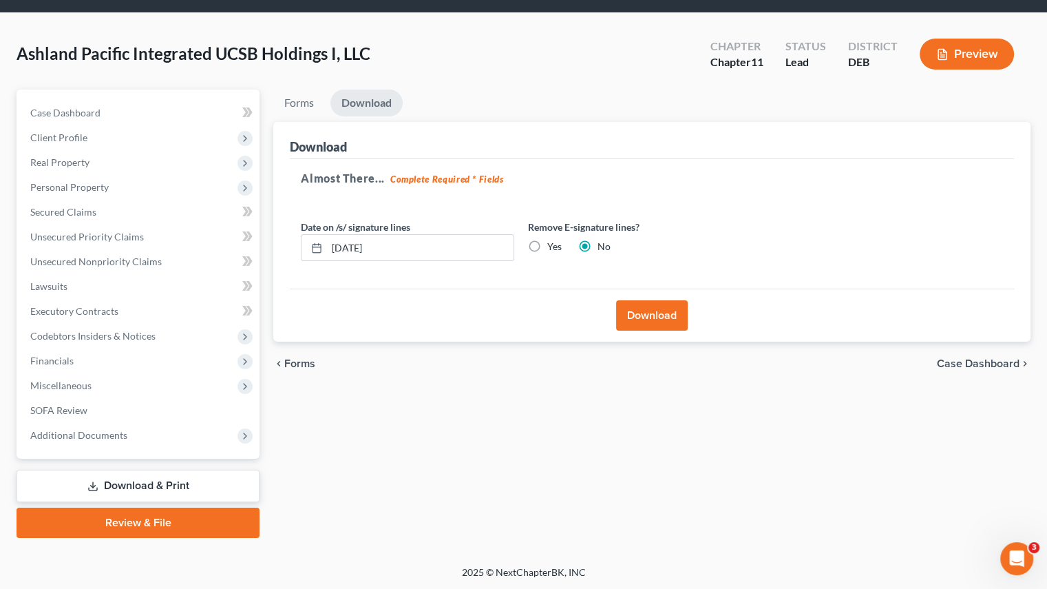
click at [547, 244] on label "Yes" at bounding box center [554, 247] width 14 height 14
click at [553, 244] on input "Yes" at bounding box center [557, 244] width 9 height 9
radio input "true"
click at [598, 245] on label "No" at bounding box center [604, 247] width 13 height 14
click at [603, 245] on input "No" at bounding box center [607, 244] width 9 height 9
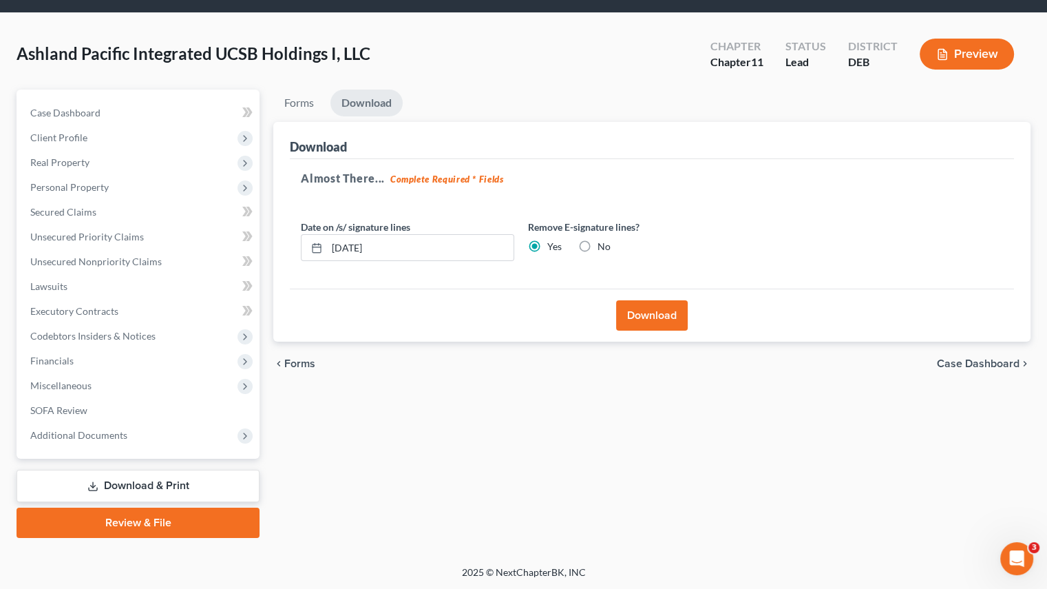
radio input "true"
radio input "false"
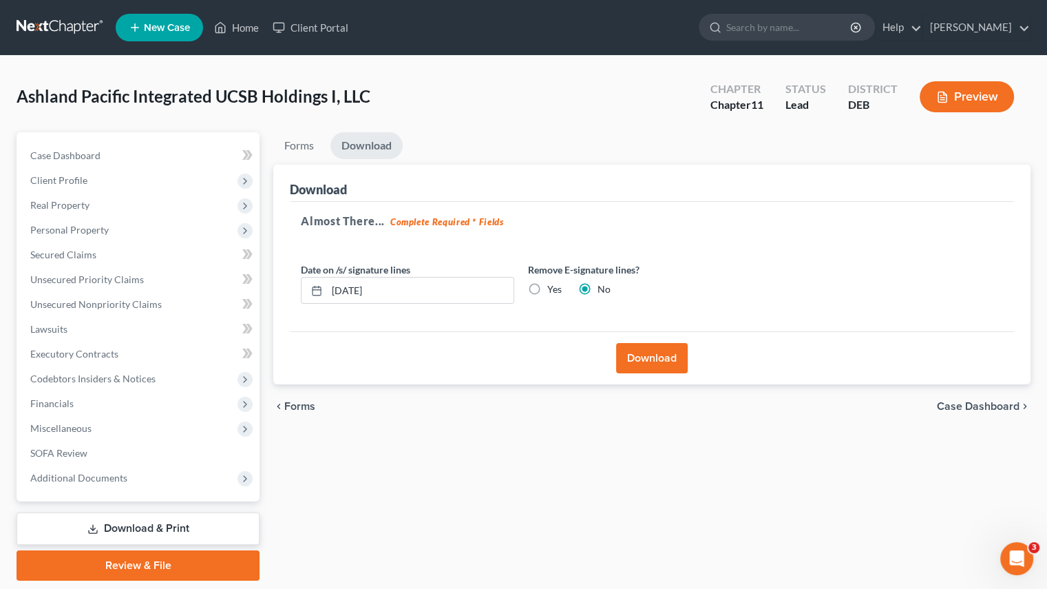
drag, startPoint x: 639, startPoint y: 357, endPoint x: 1005, endPoint y: 359, distance: 365.7
click at [639, 357] on button "Download" at bounding box center [652, 358] width 72 height 30
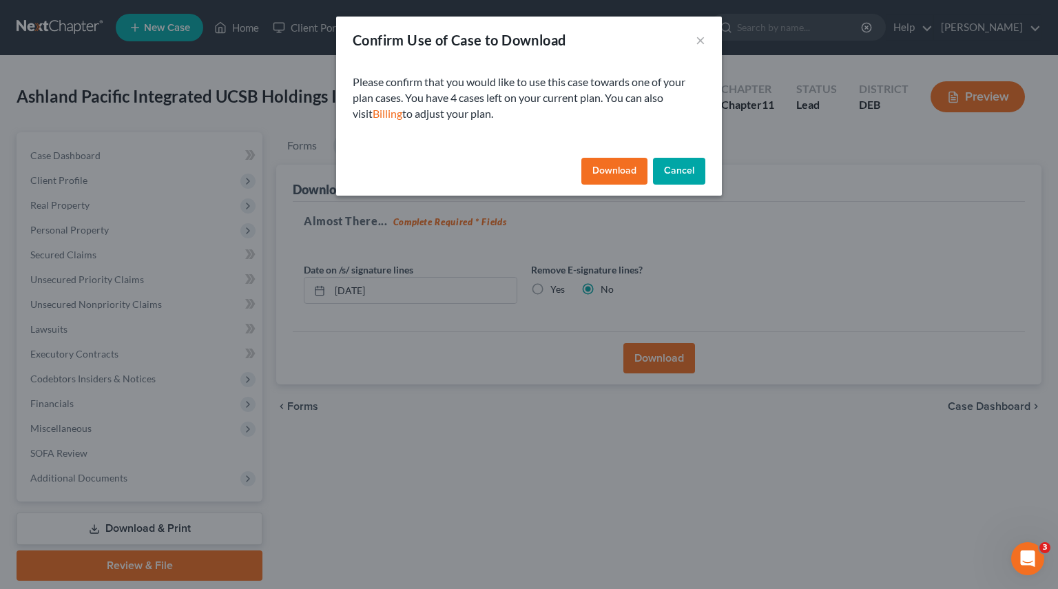
click at [603, 166] on button "Download" at bounding box center [614, 172] width 66 height 28
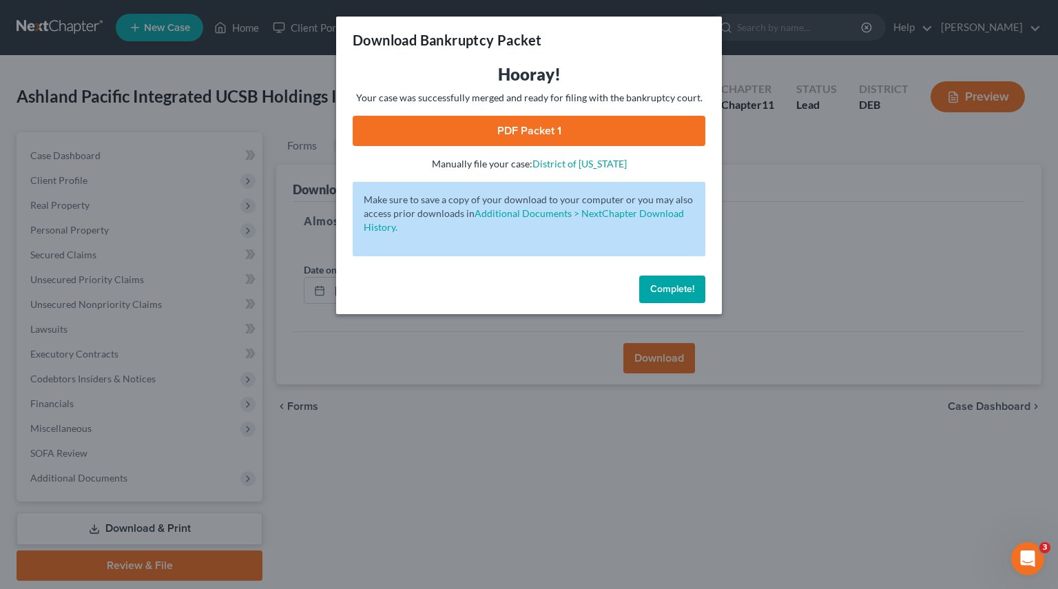
click at [483, 131] on link "PDF Packet 1" at bounding box center [529, 131] width 353 height 30
drag, startPoint x: 680, startPoint y: 286, endPoint x: 458, endPoint y: 200, distance: 238.2
click at [680, 286] on span "Complete!" at bounding box center [672, 289] width 44 height 12
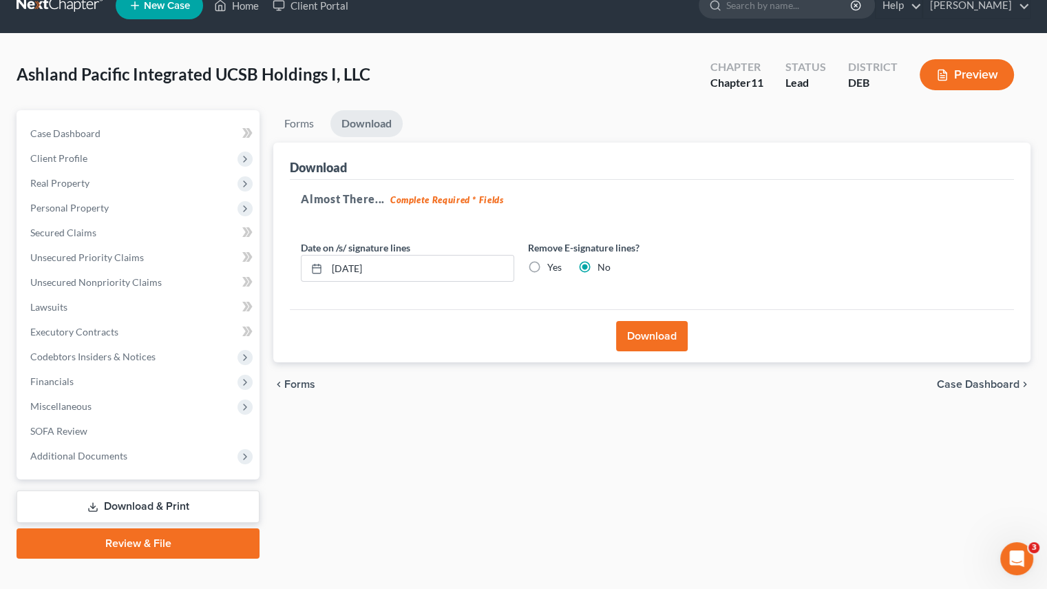
scroll to position [43, 0]
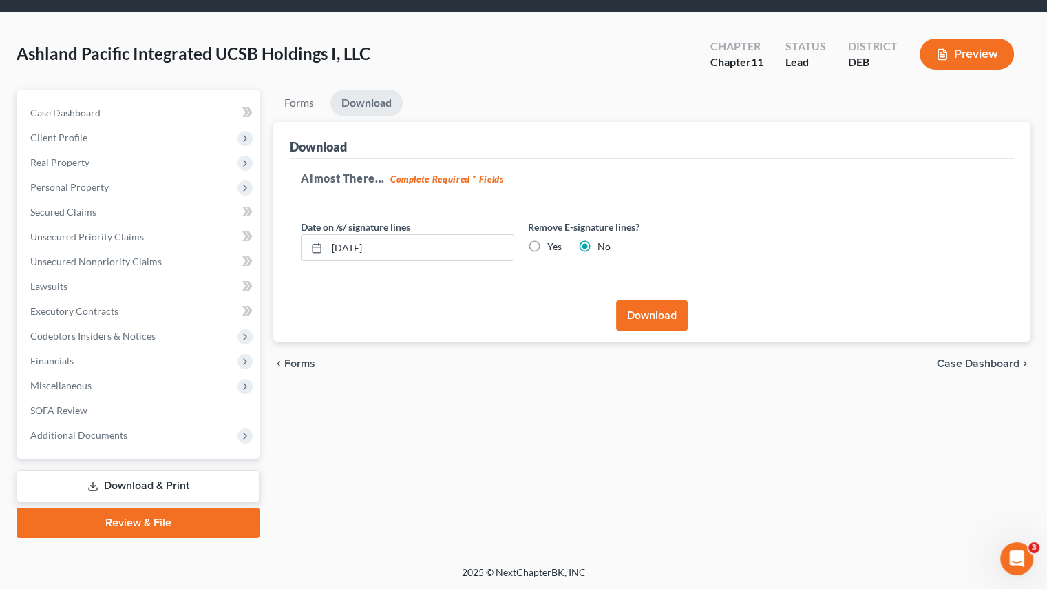
click at [162, 480] on link "Download & Print" at bounding box center [138, 486] width 243 height 32
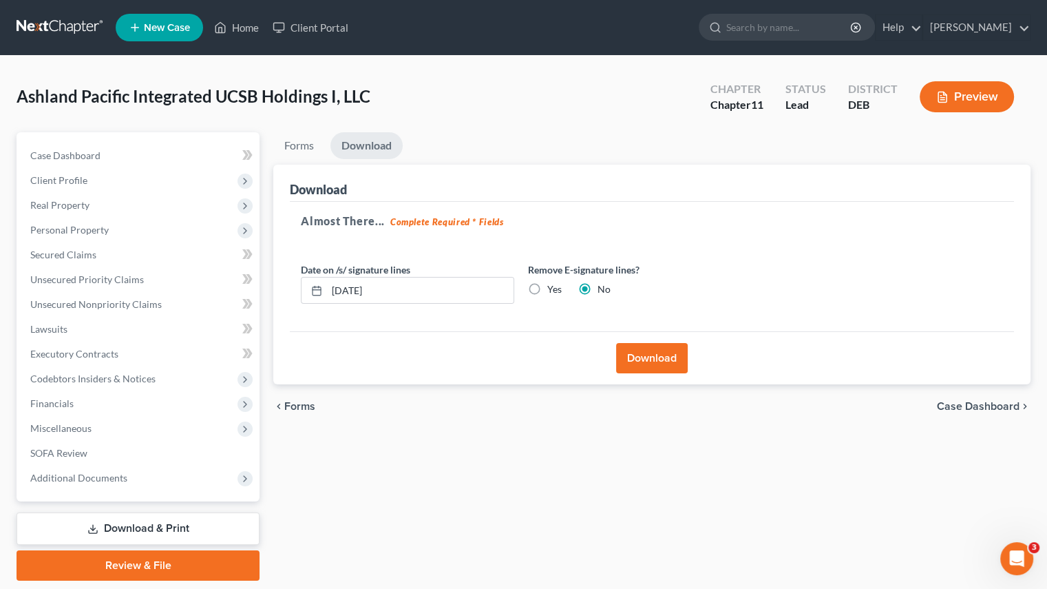
scroll to position [0, 0]
click at [229, 32] on link "Home" at bounding box center [236, 27] width 59 height 25
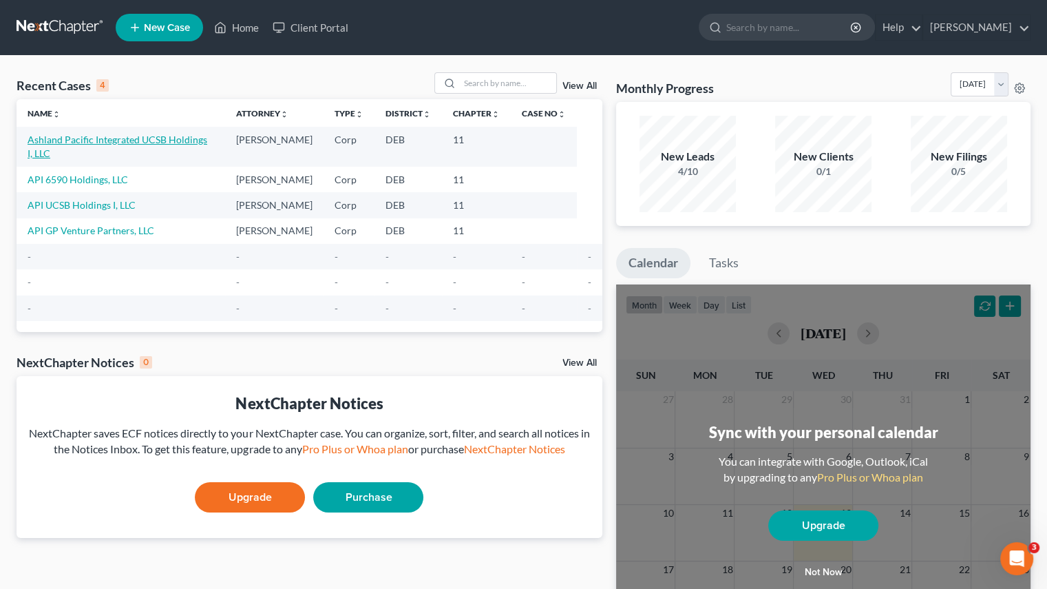
click at [129, 134] on link "Ashland Pacific Integrated UCSB Holdings I, LLC" at bounding box center [118, 146] width 180 height 25
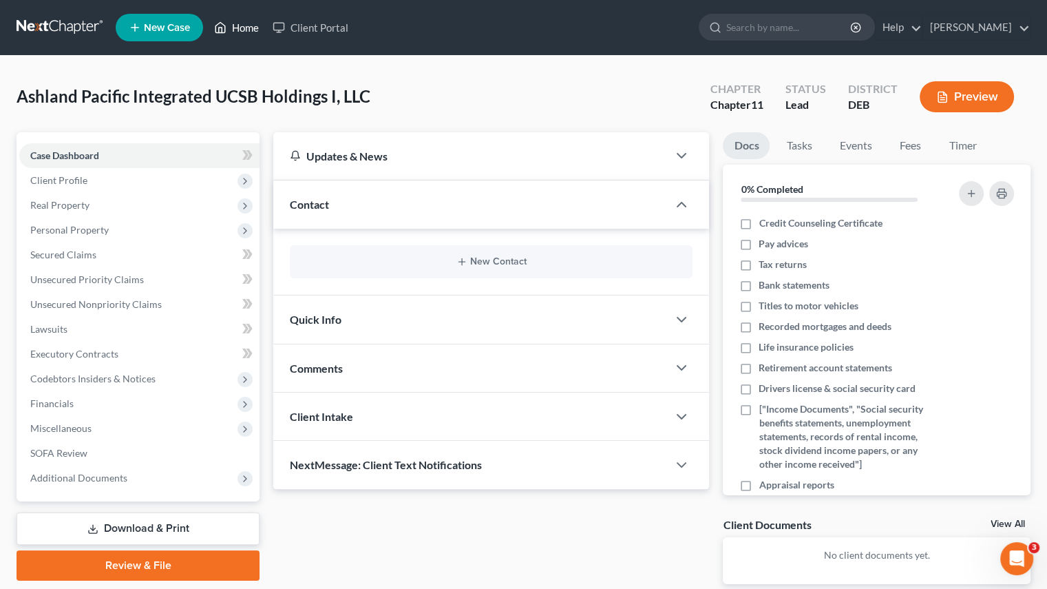
click at [244, 25] on link "Home" at bounding box center [236, 27] width 59 height 25
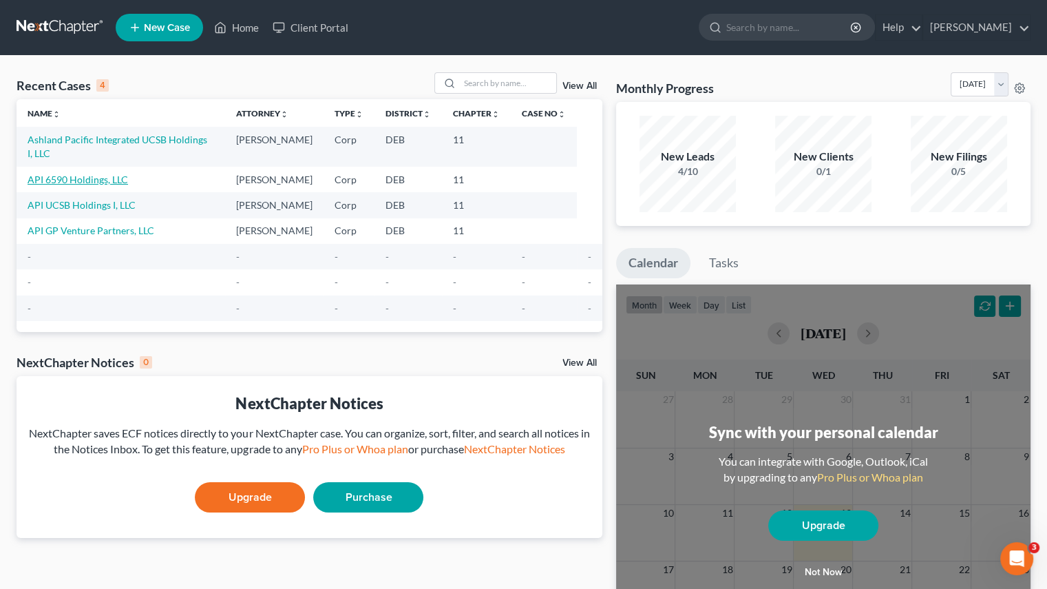
click at [59, 174] on link "API 6590 Holdings, LLC" at bounding box center [78, 180] width 101 height 12
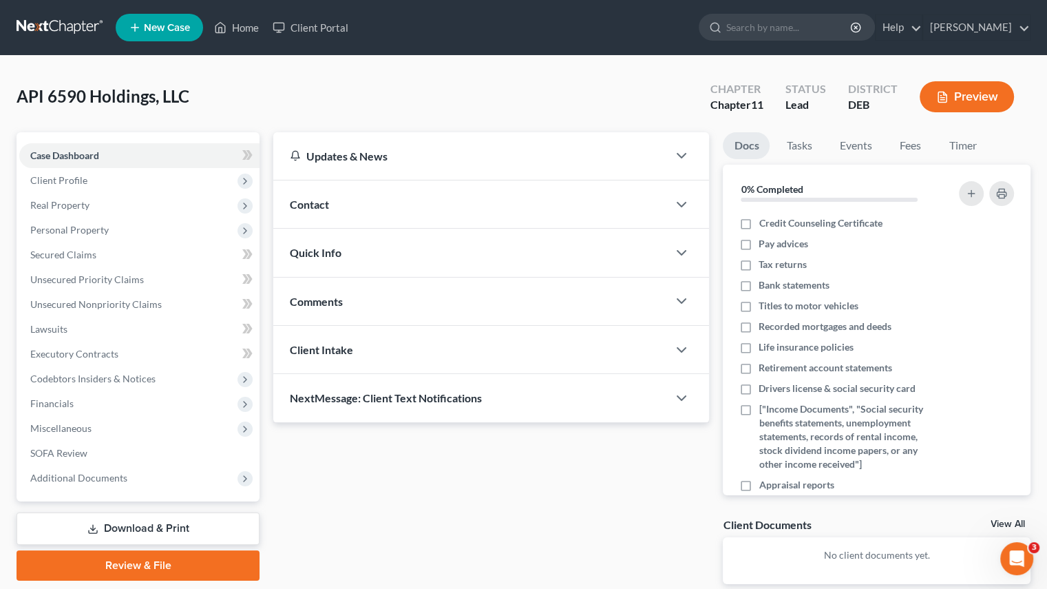
click at [127, 528] on link "Download & Print" at bounding box center [138, 528] width 243 height 32
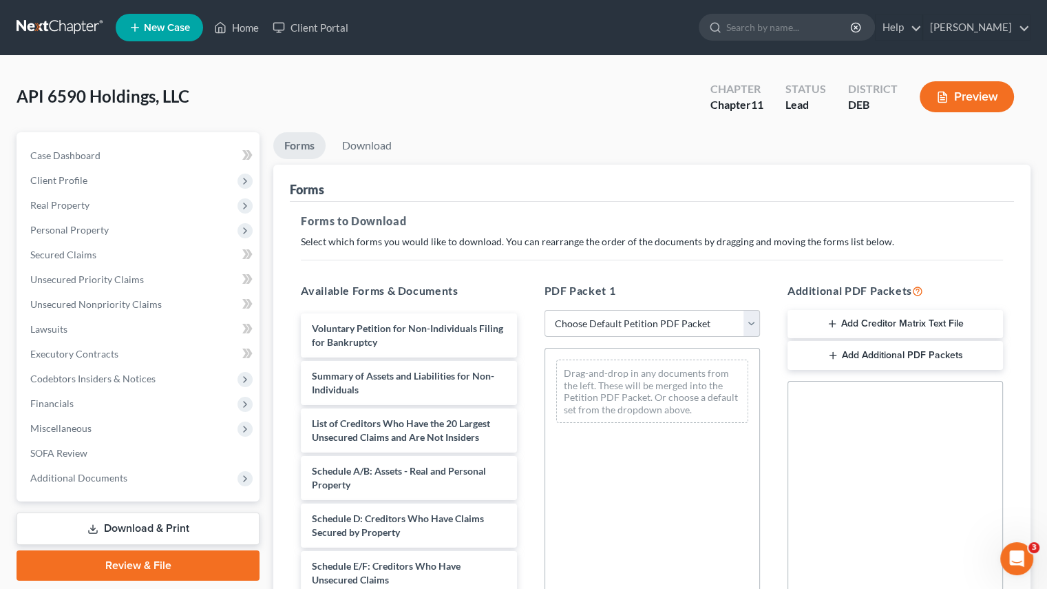
click at [749, 324] on select "Choose Default Petition PDF Packet Complete Bankruptcy Petition (all forms and …" at bounding box center [653, 324] width 216 height 28
click at [545, 310] on select "Choose Default Petition PDF Packet Complete Bankruptcy Petition (all forms and …" at bounding box center [653, 324] width 216 height 28
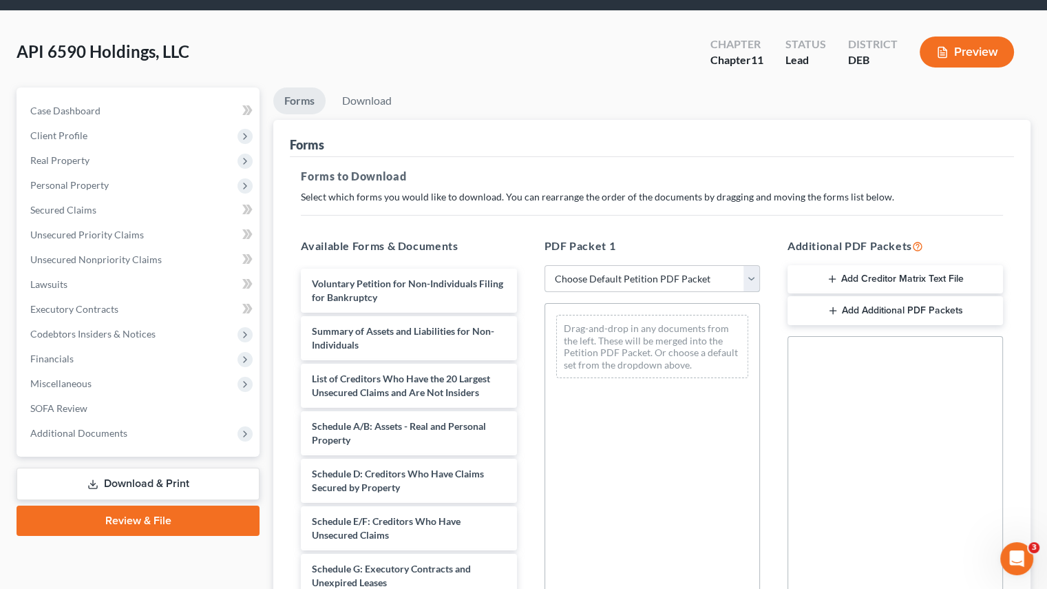
scroll to position [69, 0]
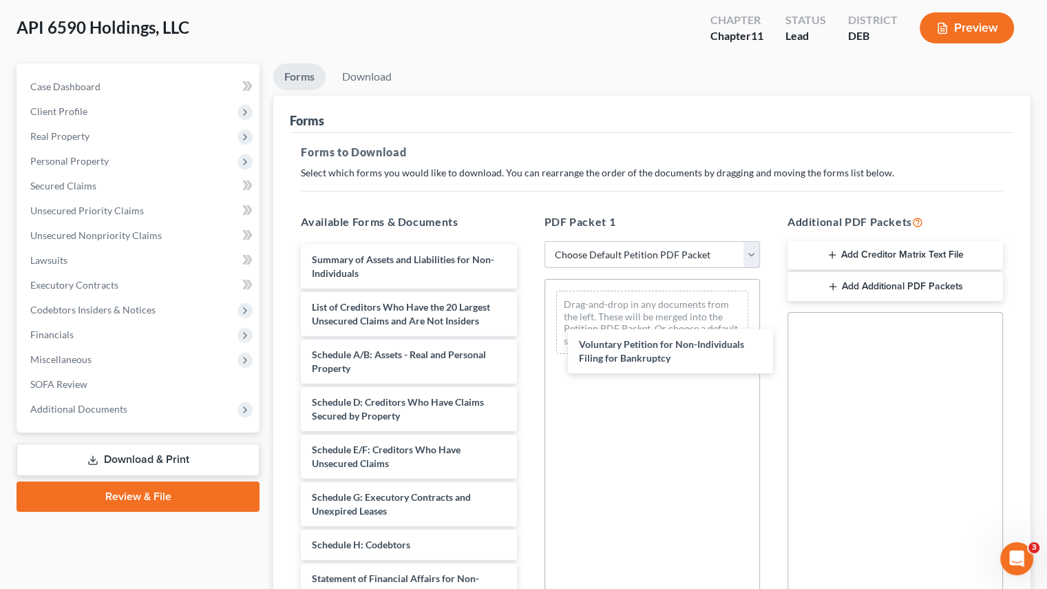
drag, startPoint x: 350, startPoint y: 258, endPoint x: 617, endPoint y: 344, distance: 280.7
click at [527, 344] on div "Voluntary Petition for Non-Individuals Filing for Bankruptcy Voluntary Petition…" at bounding box center [409, 516] width 238 height 545
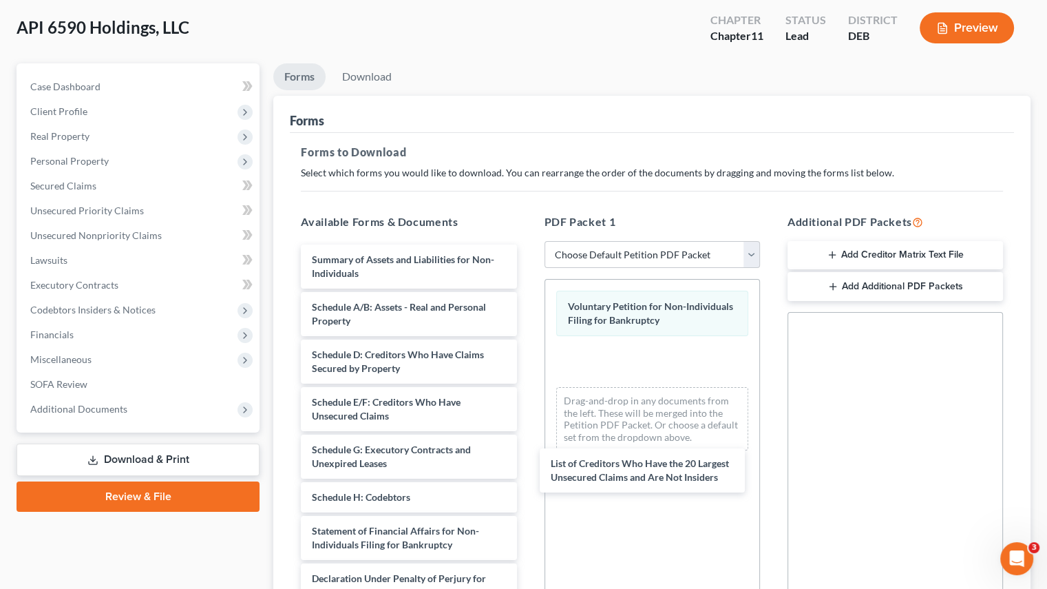
drag, startPoint x: 377, startPoint y: 318, endPoint x: 616, endPoint y: 476, distance: 286.3
click at [527, 476] on div "List of Creditors Who Have the 20 Largest Unsecured Claims and Are Not Insiders…" at bounding box center [409, 493] width 238 height 498
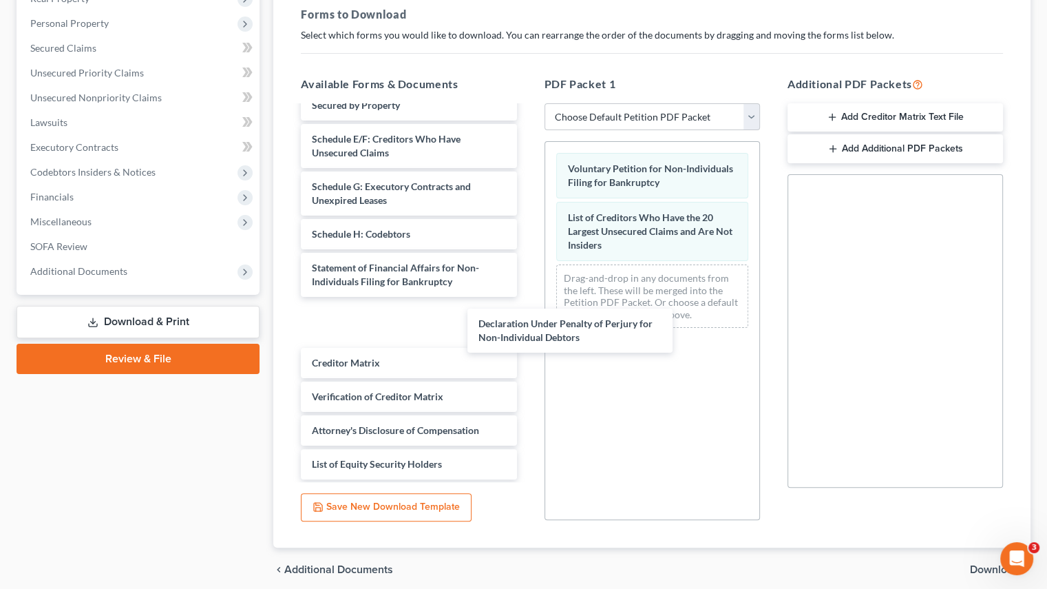
scroll to position [78, 0]
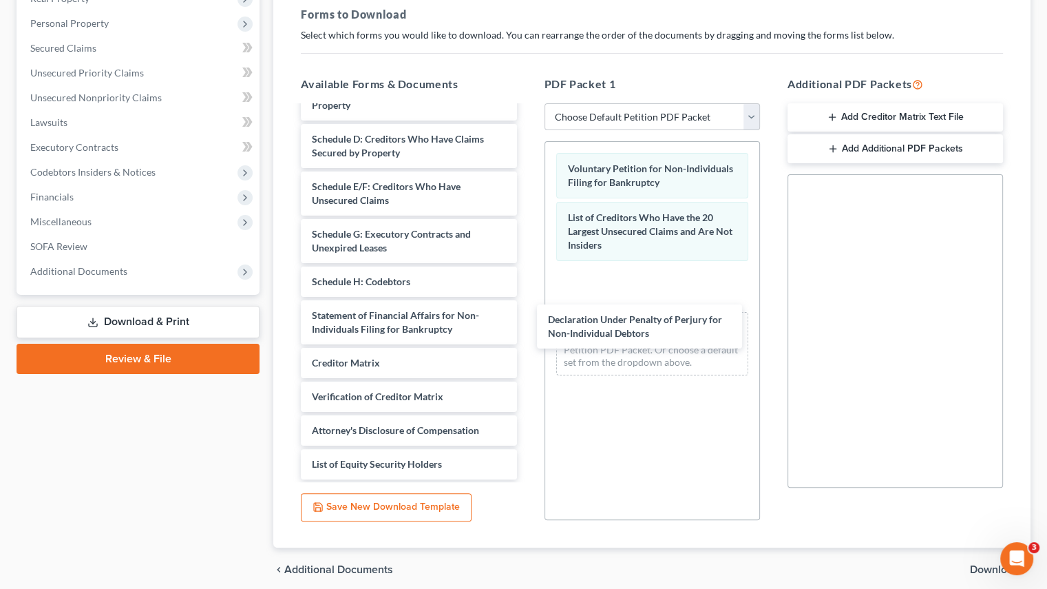
drag, startPoint x: 357, startPoint y: 319, endPoint x: 593, endPoint y: 324, distance: 236.3
click at [527, 324] on div "Declaration Under Penalty of Perjury for Non-Individual Debtors Summary of Asse…" at bounding box center [409, 254] width 238 height 450
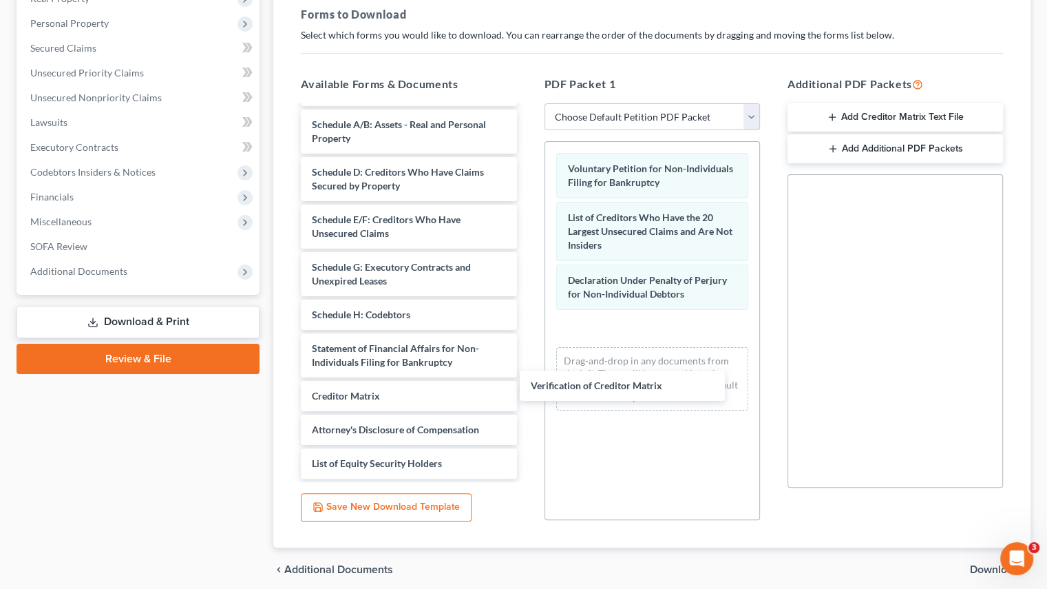
scroll to position [44, 0]
drag, startPoint x: 333, startPoint y: 392, endPoint x: 435, endPoint y: 417, distance: 104.9
click at [527, 371] on div "Verification of Creditor Matrix Summary of Assets and Liabilities for Non-Indiv…" at bounding box center [409, 271] width 238 height 417
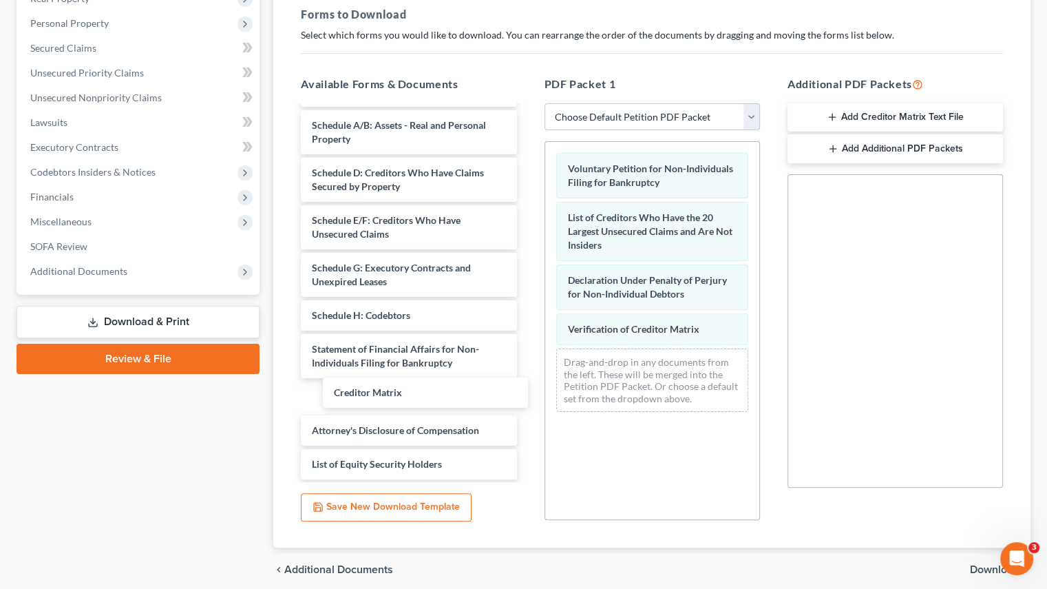
scroll to position [11, 0]
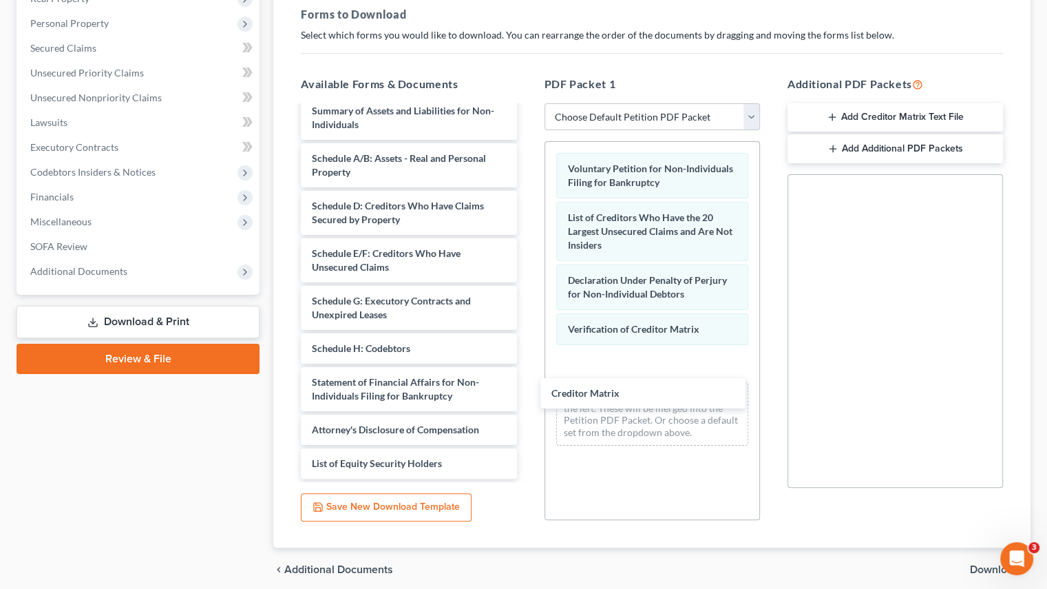
drag, startPoint x: 355, startPoint y: 396, endPoint x: 595, endPoint y: 394, distance: 239.6
click at [527, 394] on div "Creditor Matrix Summary of Assets and Liabilities for Non-Individuals Schedule …" at bounding box center [409, 287] width 238 height 383
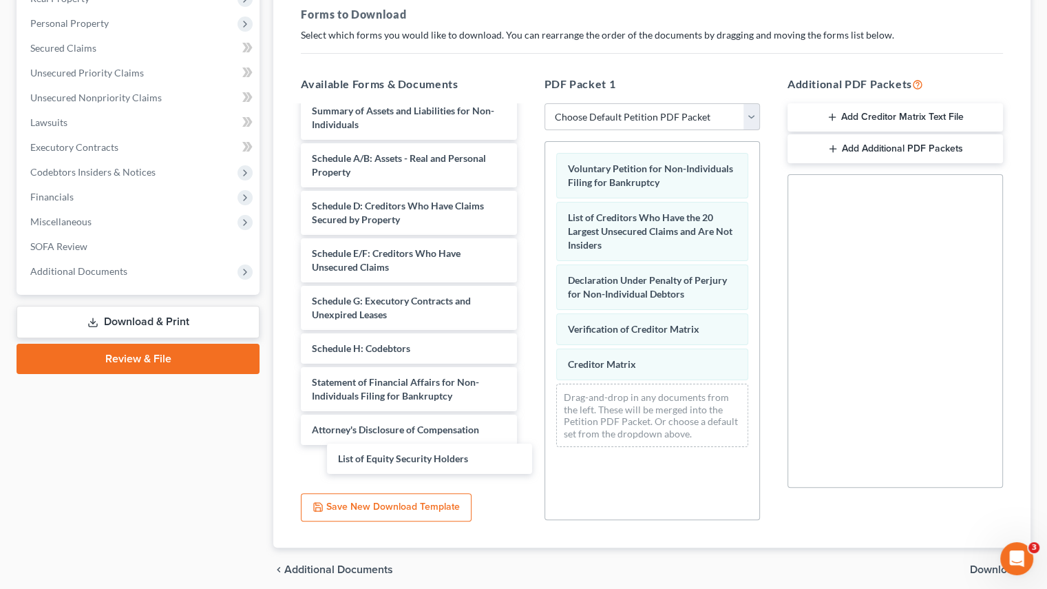
scroll to position [0, 0]
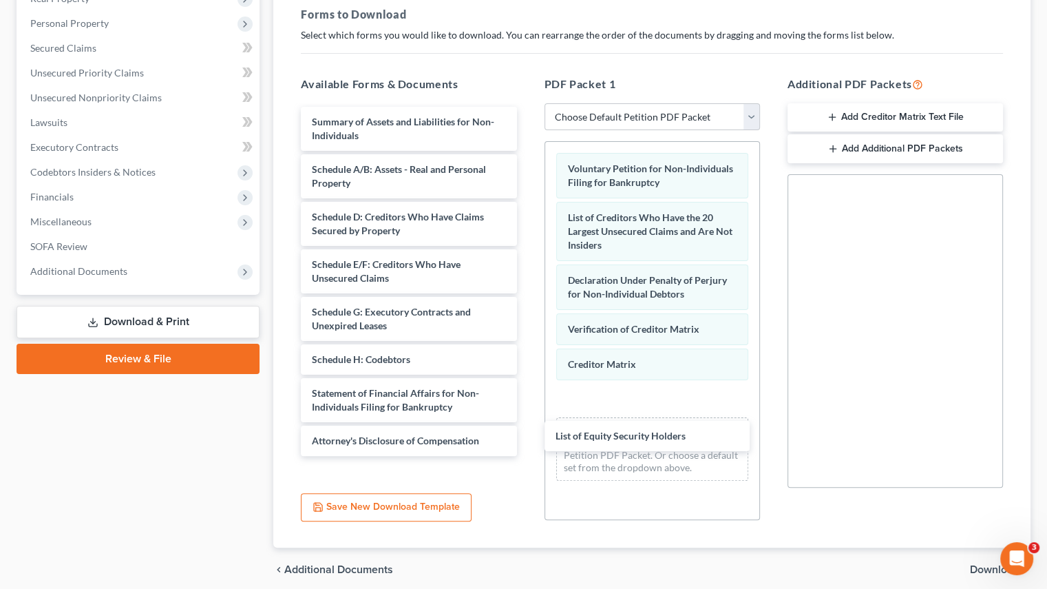
drag, startPoint x: 344, startPoint y: 471, endPoint x: 585, endPoint y: 446, distance: 242.4
click at [527, 446] on div "List of Equity Security Holders Summary of Assets and Liabilities for Non-Indiv…" at bounding box center [409, 281] width 238 height 349
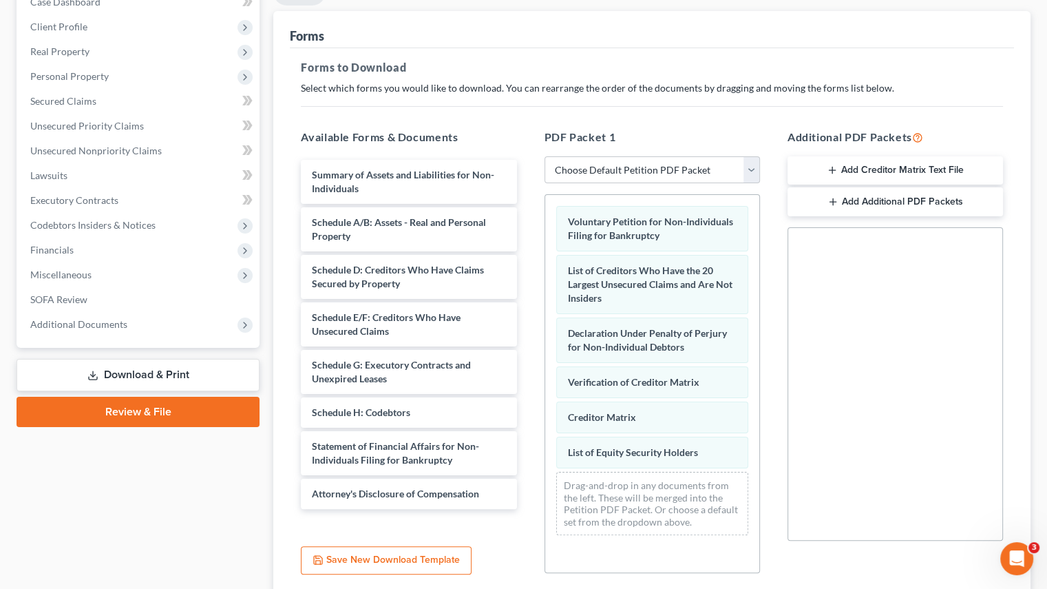
scroll to position [260, 0]
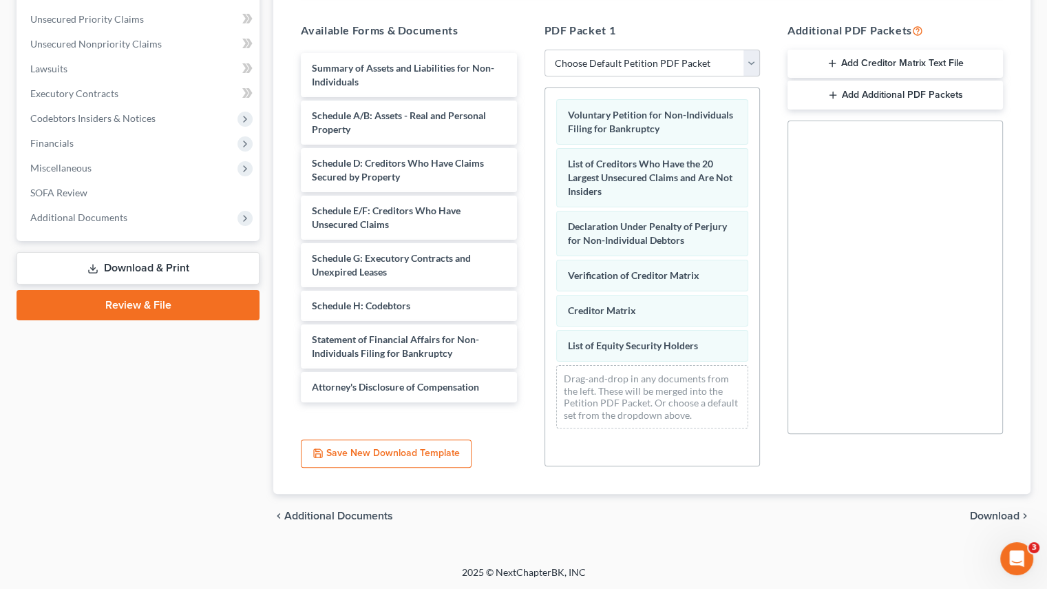
click at [339, 455] on button "Save New Download Template" at bounding box center [386, 453] width 171 height 29
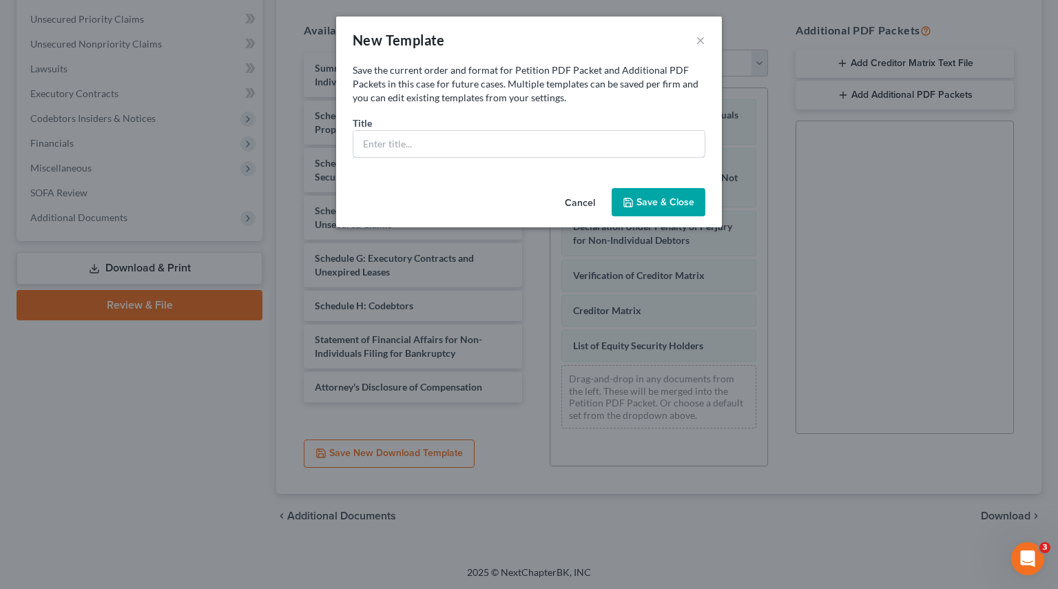
drag, startPoint x: 369, startPoint y: 140, endPoint x: 500, endPoint y: 154, distance: 131.6
click at [369, 140] on input "text" at bounding box center [528, 144] width 351 height 26
type input "Petition Pack for Review"
click at [651, 198] on button "Save & Close" at bounding box center [658, 202] width 94 height 29
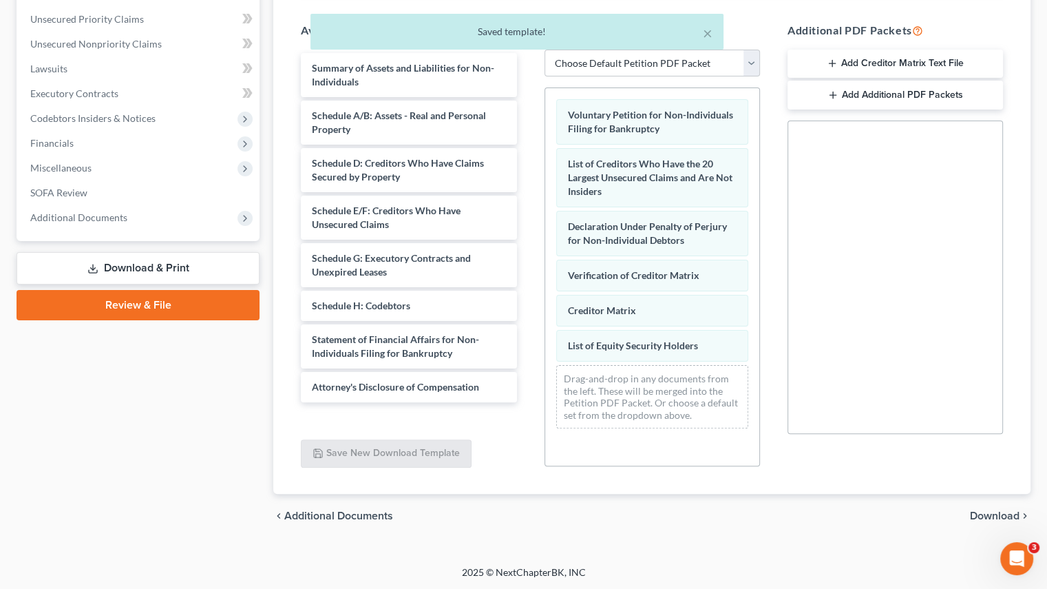
click at [993, 514] on span "Download" at bounding box center [995, 515] width 50 height 11
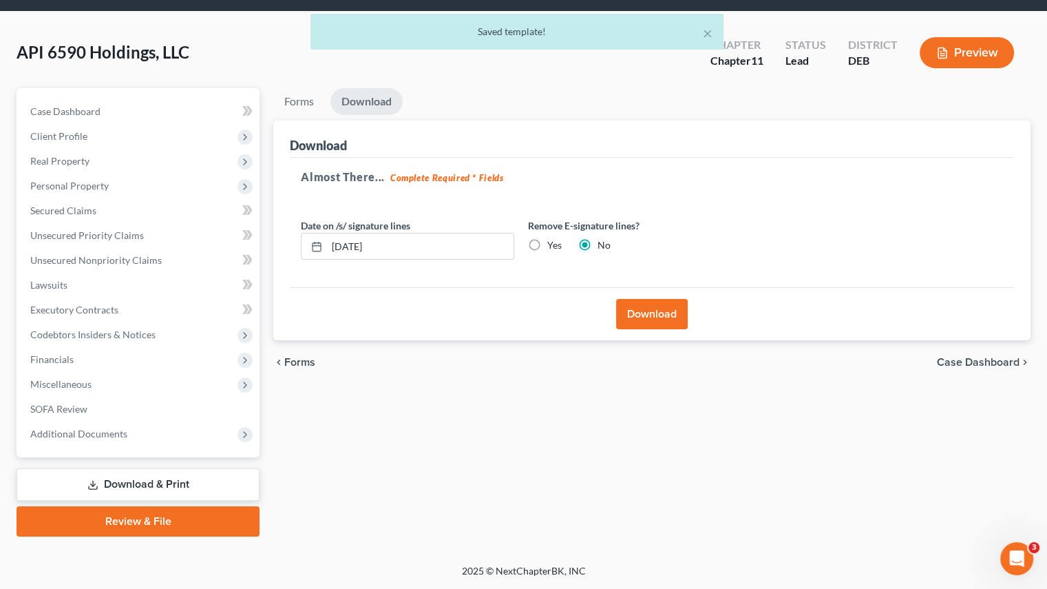
scroll to position [43, 0]
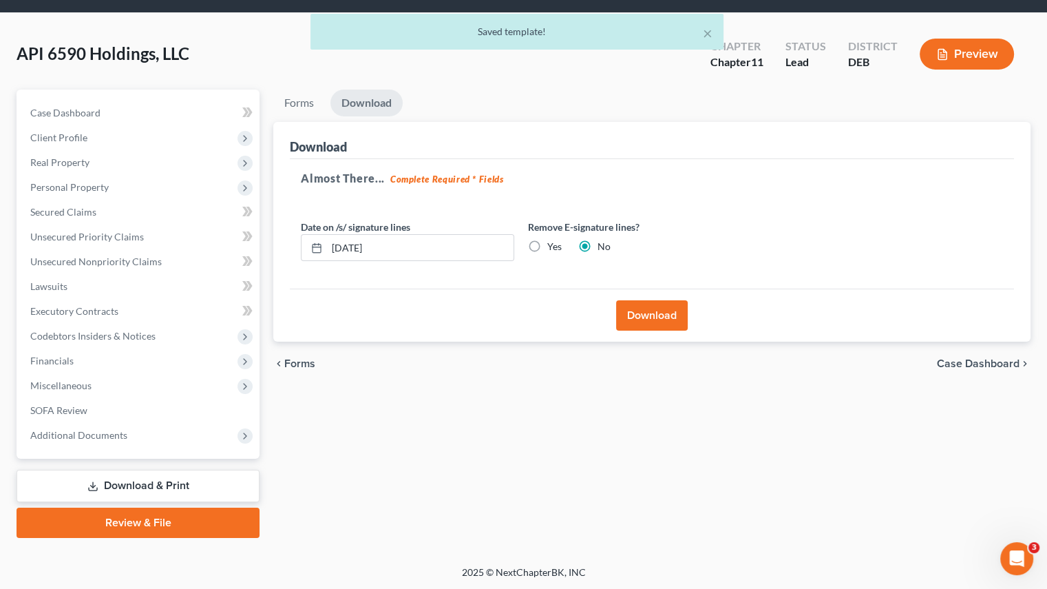
click at [648, 313] on button "Download" at bounding box center [652, 315] width 72 height 30
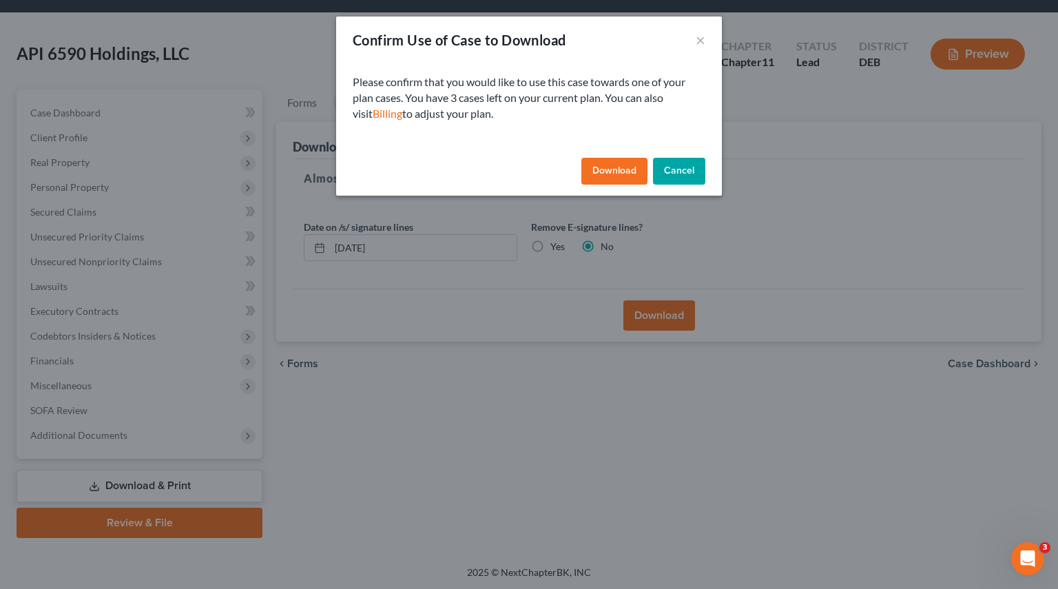
click at [592, 170] on button "Download" at bounding box center [614, 172] width 66 height 28
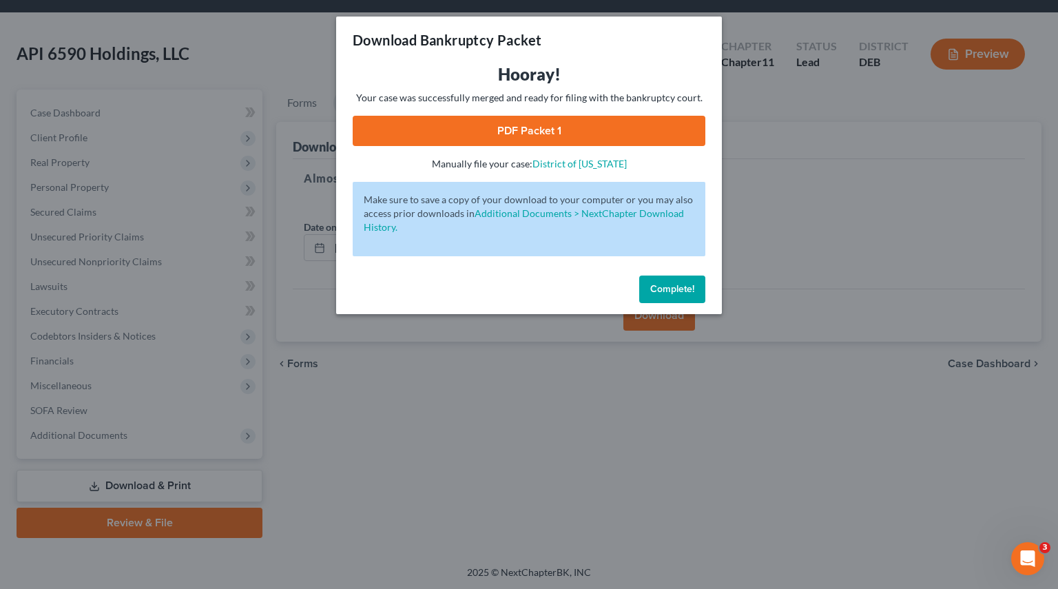
click at [527, 129] on link "PDF Packet 1" at bounding box center [529, 131] width 353 height 30
click at [658, 288] on span "Complete!" at bounding box center [672, 289] width 44 height 12
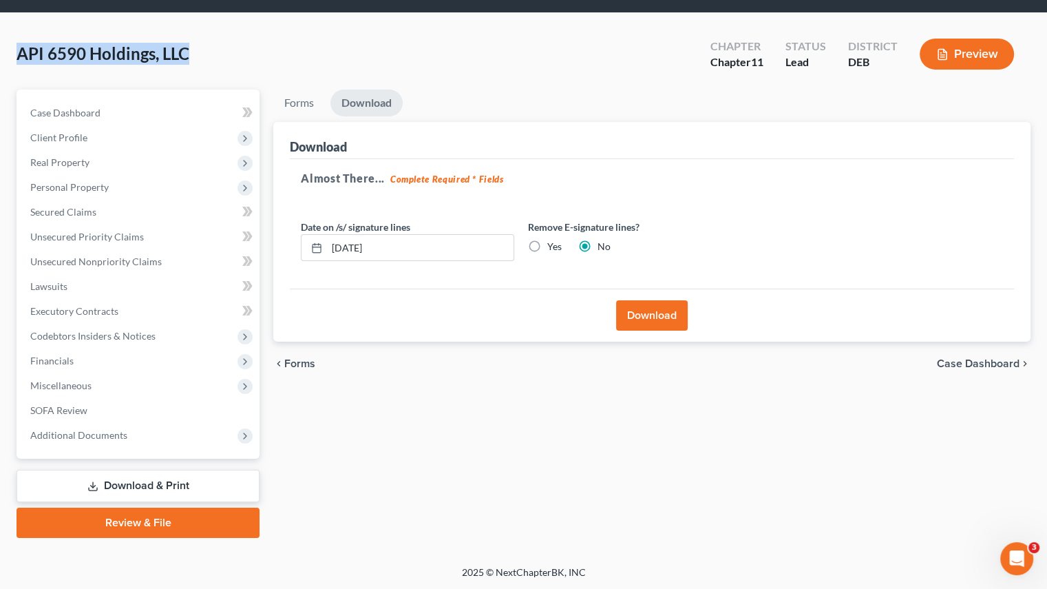
drag, startPoint x: 17, startPoint y: 53, endPoint x: 186, endPoint y: 62, distance: 169.6
click at [186, 62] on span "API 6590 Holdings, LLC" at bounding box center [103, 53] width 173 height 20
copy span "API 6590 Holdings, LLC"
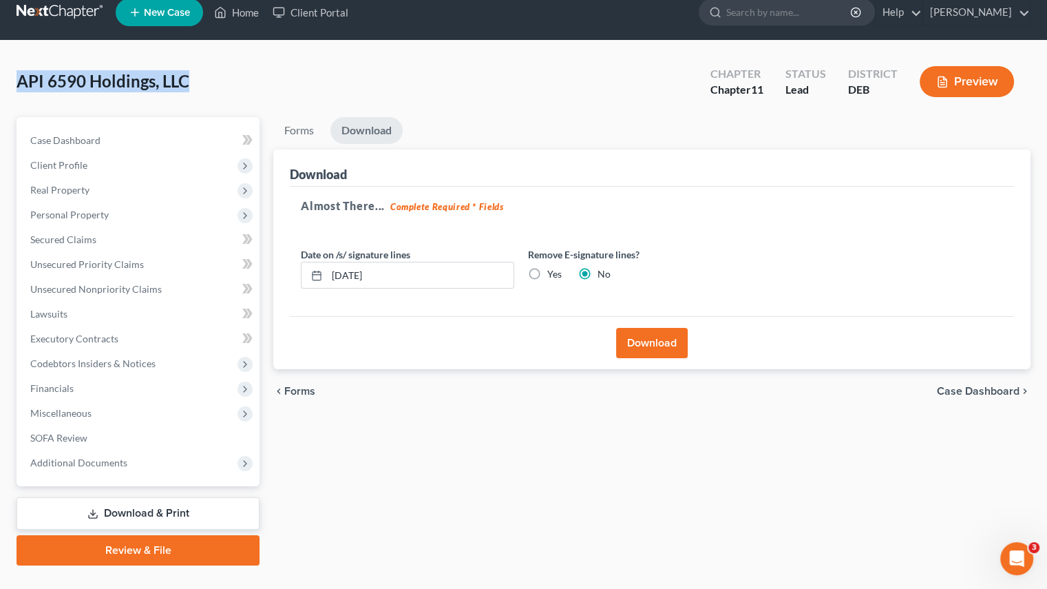
scroll to position [0, 0]
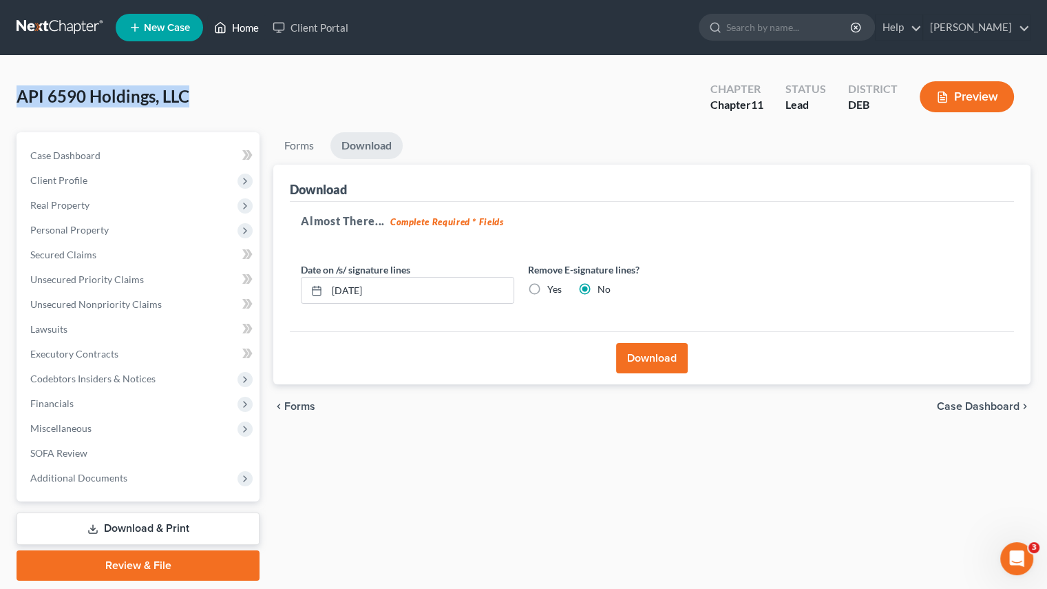
drag, startPoint x: 244, startPoint y: 23, endPoint x: 185, endPoint y: 160, distance: 149.3
click at [244, 23] on link "Home" at bounding box center [236, 27] width 59 height 25
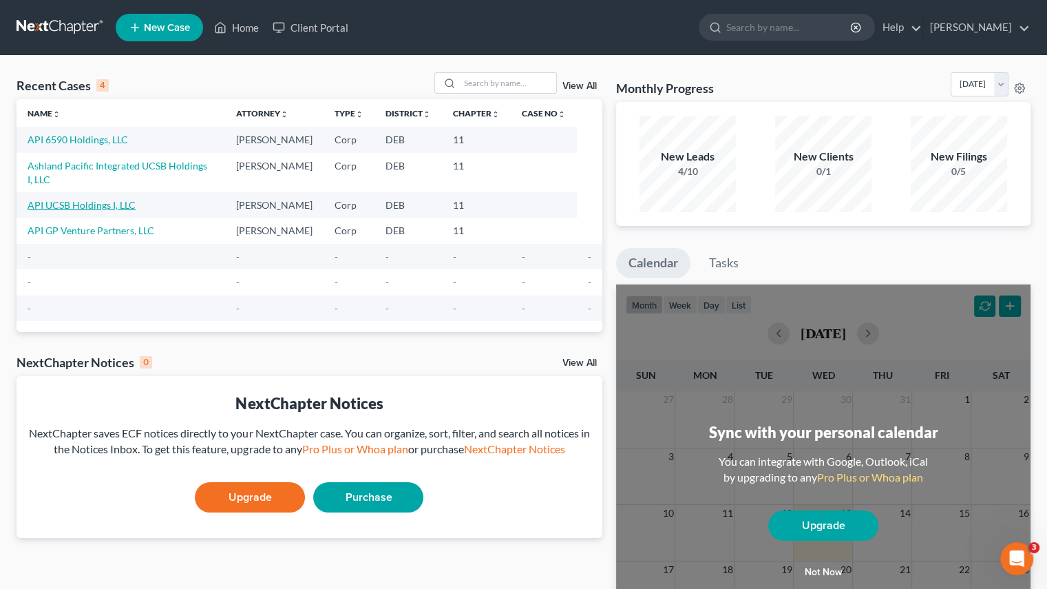
click at [77, 199] on link "API UCSB Holdings I, LLC" at bounding box center [82, 205] width 108 height 12
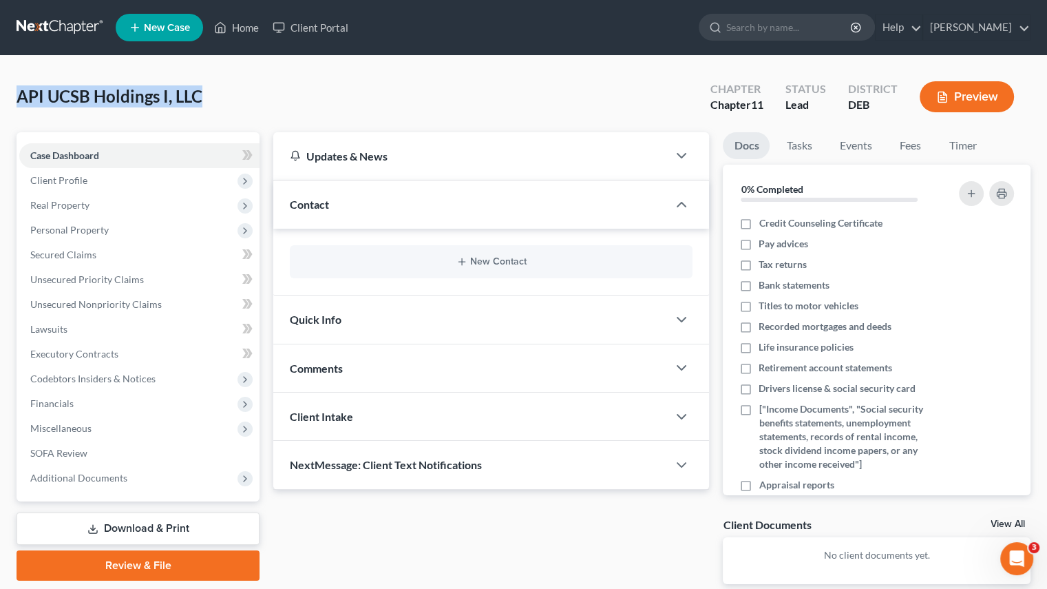
drag, startPoint x: 21, startPoint y: 95, endPoint x: 198, endPoint y: 95, distance: 177.0
click at [198, 95] on span "API UCSB Holdings I, LLC" at bounding box center [110, 96] width 186 height 20
copy span "API UCSB Holdings I, LLC"
click at [153, 522] on link "Download & Print" at bounding box center [138, 528] width 243 height 32
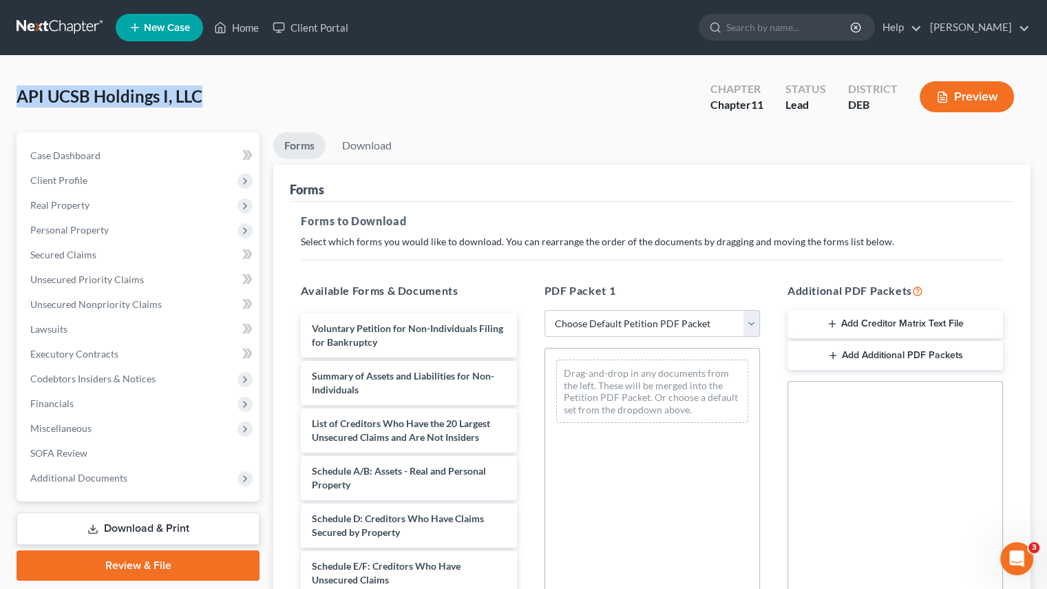
click at [642, 324] on select "Choose Default Petition PDF Packet Complete Bankruptcy Petition (all forms and …" at bounding box center [653, 324] width 216 height 28
select select "4"
click at [545, 310] on select "Choose Default Petition PDF Packet Complete Bankruptcy Petition (all forms and …" at bounding box center [653, 324] width 216 height 28
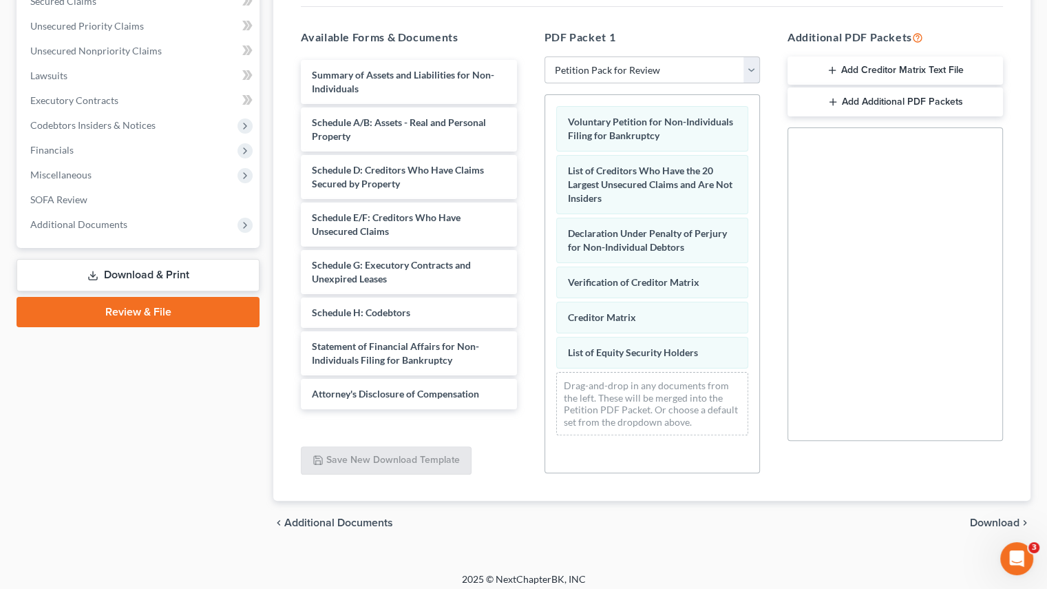
scroll to position [260, 0]
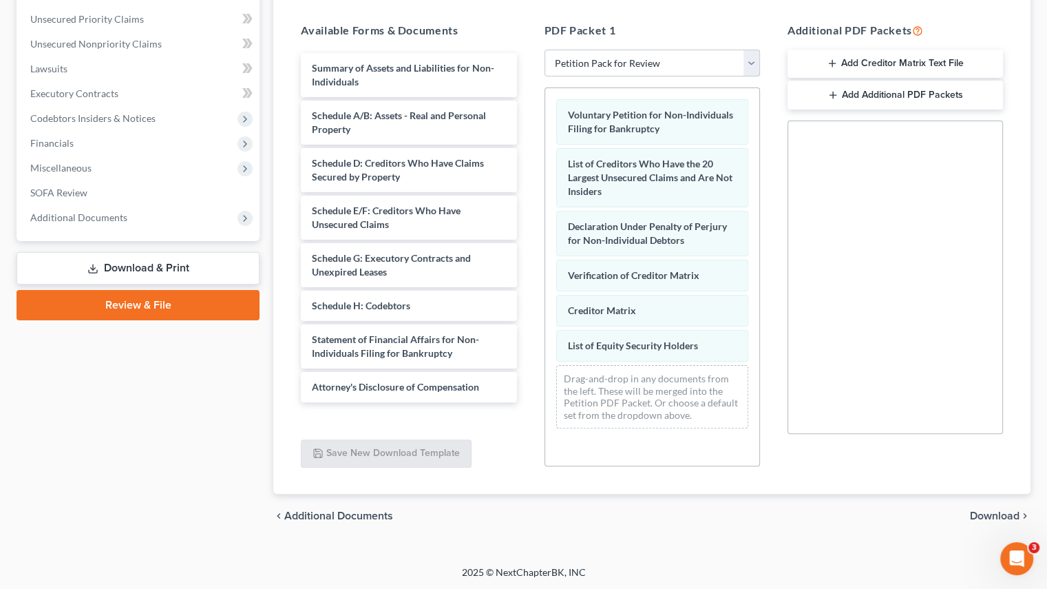
click at [1008, 520] on span "Download" at bounding box center [995, 515] width 50 height 11
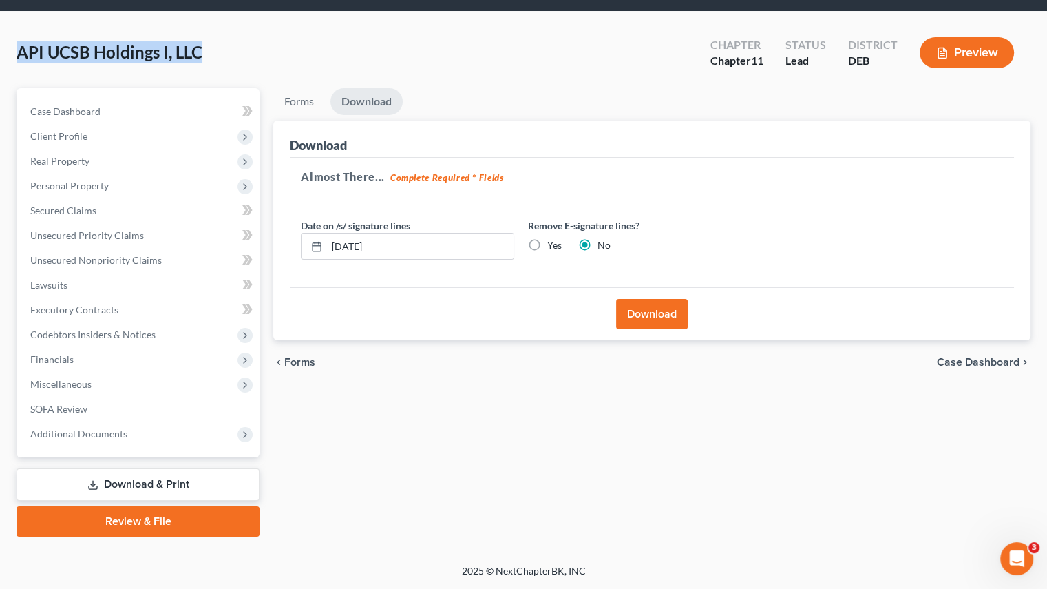
scroll to position [43, 0]
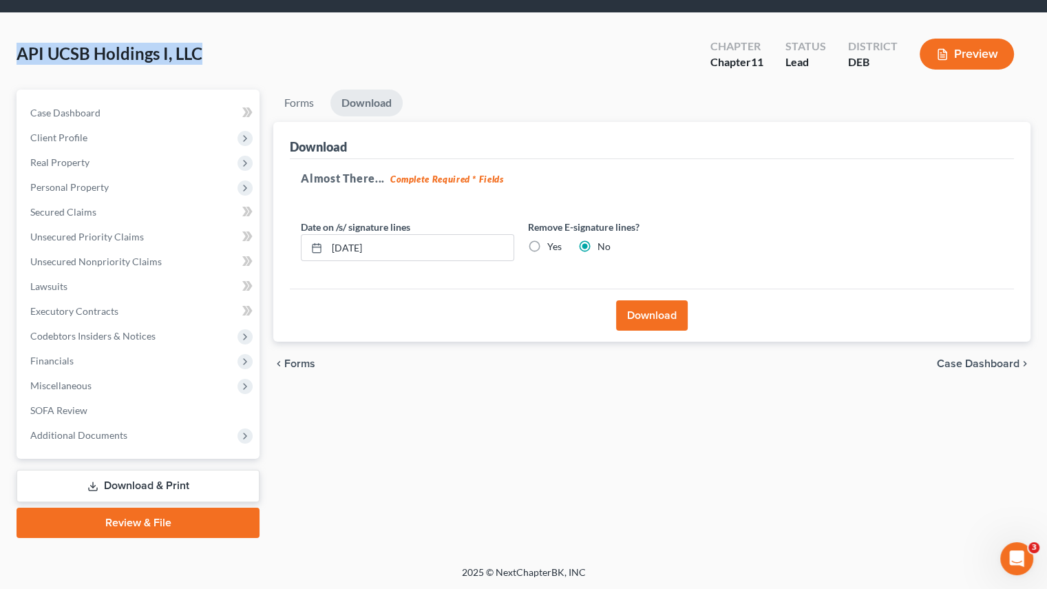
click at [661, 310] on button "Download" at bounding box center [652, 315] width 72 height 30
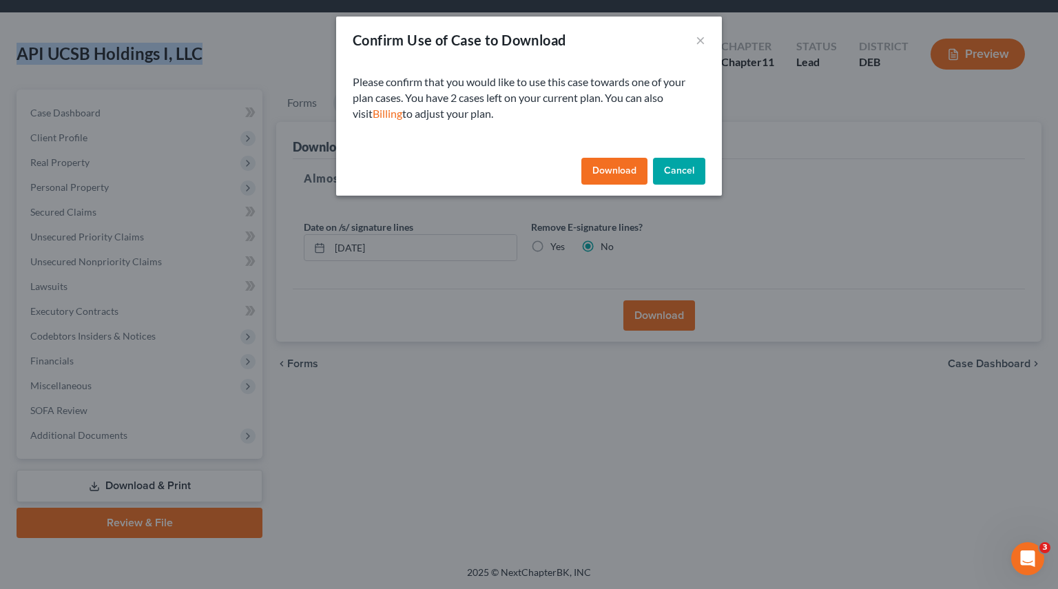
click at [627, 176] on button "Download" at bounding box center [614, 172] width 66 height 28
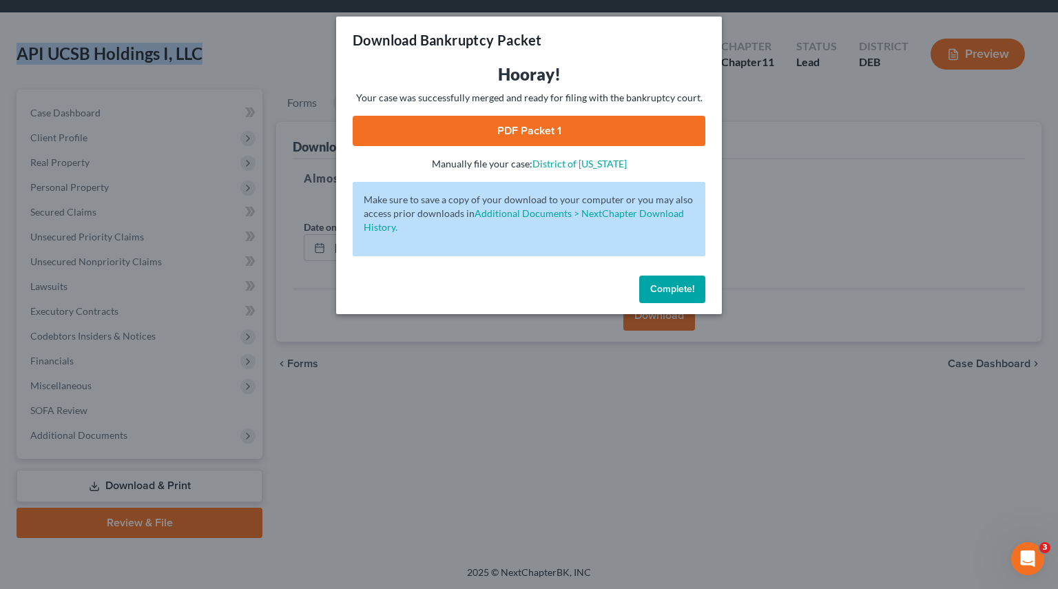
click at [516, 135] on link "PDF Packet 1" at bounding box center [529, 131] width 353 height 30
click at [689, 294] on button "Complete!" at bounding box center [672, 289] width 66 height 28
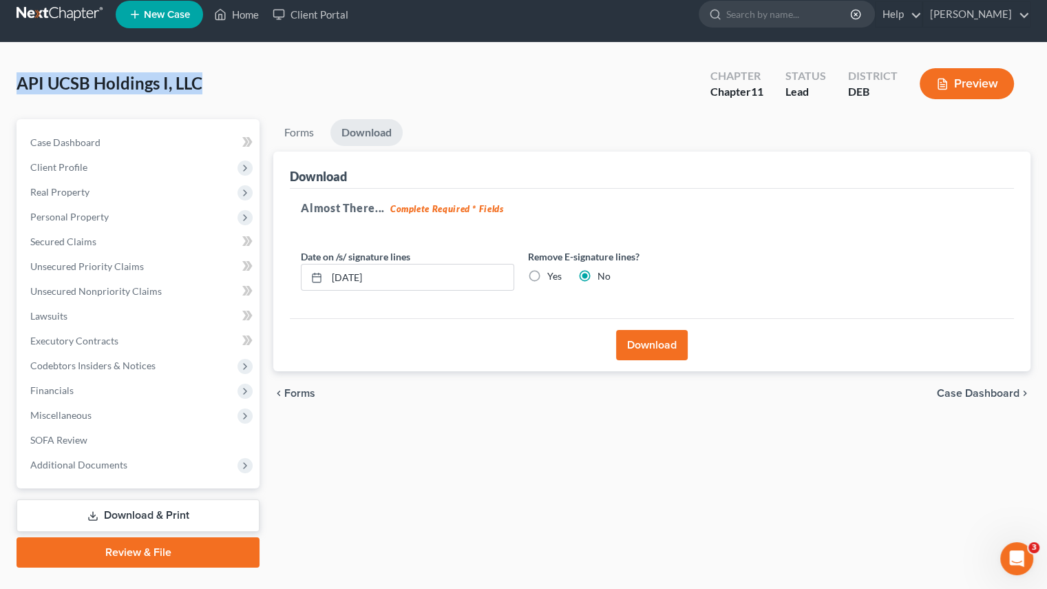
scroll to position [0, 0]
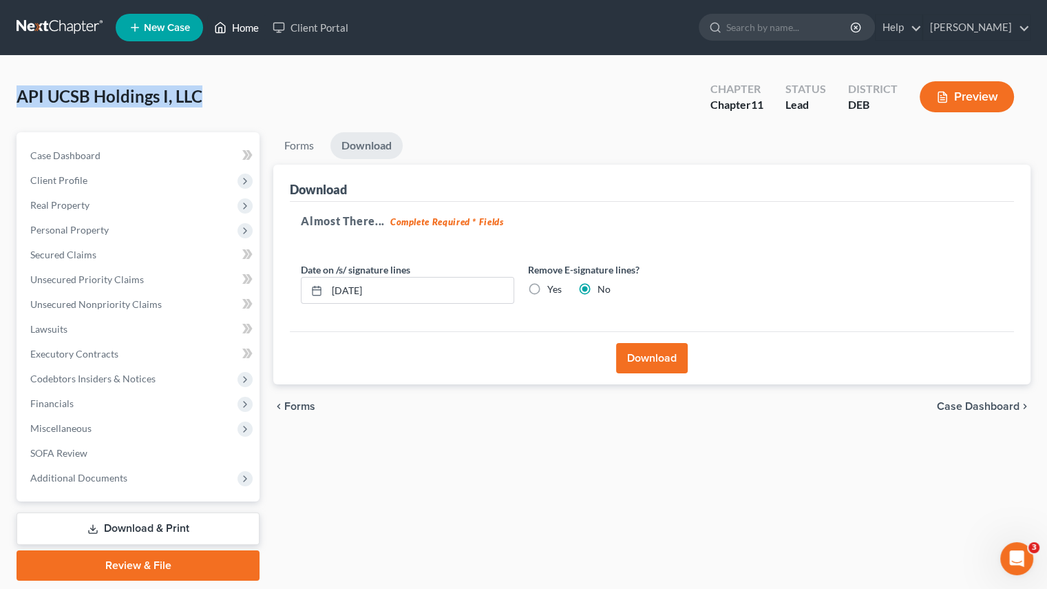
click at [230, 23] on link "Home" at bounding box center [236, 27] width 59 height 25
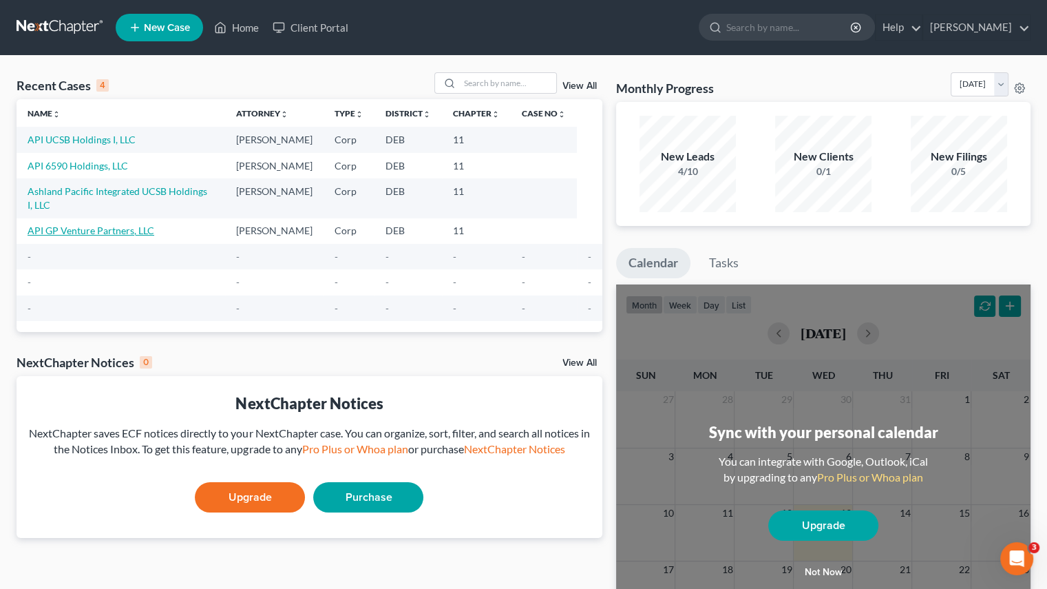
click at [64, 224] on link "API GP Venture Partners, LLC" at bounding box center [91, 230] width 127 height 12
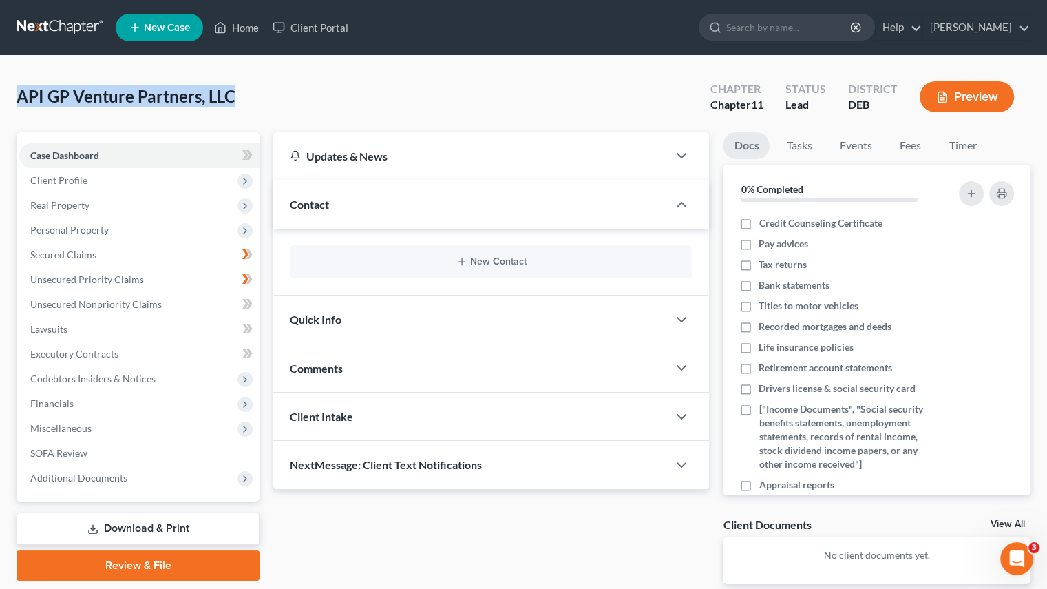
drag, startPoint x: 19, startPoint y: 96, endPoint x: 236, endPoint y: 104, distance: 217.1
click at [236, 104] on div "API GP Venture Partners, LLC Upgraded Chapter Chapter 11 Status Lead District D…" at bounding box center [524, 102] width 1014 height 60
copy span "API GP Venture Partners, LLC"
drag, startPoint x: 171, startPoint y: 528, endPoint x: 454, endPoint y: 371, distance: 324.2
click at [170, 528] on link "Download & Print" at bounding box center [138, 528] width 243 height 32
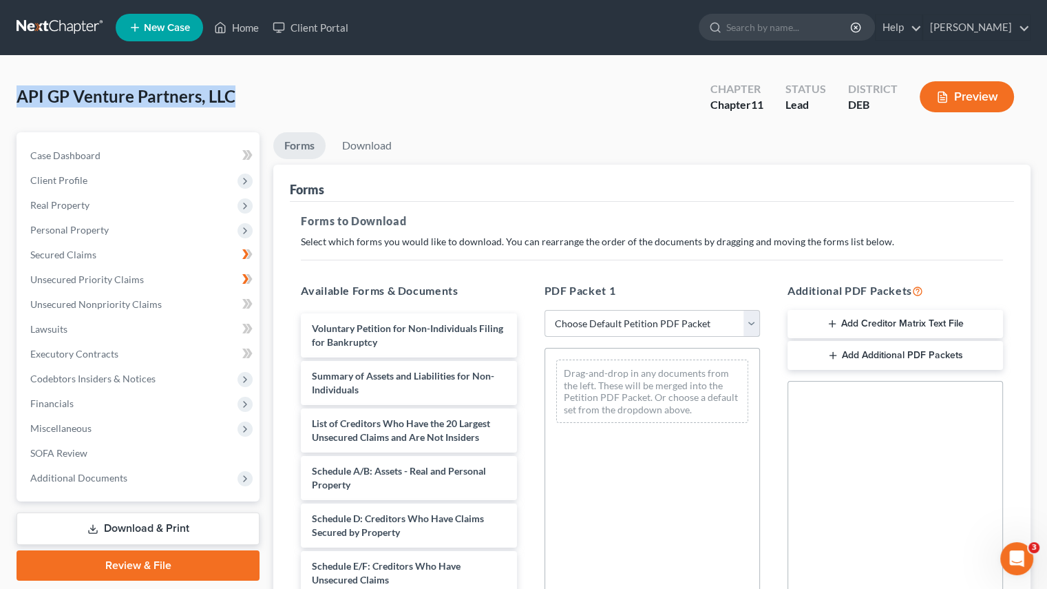
drag, startPoint x: 746, startPoint y: 326, endPoint x: 735, endPoint y: 333, distance: 12.6
click at [746, 326] on select "Choose Default Petition PDF Packet Complete Bankruptcy Petition (all forms and …" at bounding box center [653, 324] width 216 height 28
select select "4"
click at [545, 310] on select "Choose Default Petition PDF Packet Complete Bankruptcy Petition (all forms and …" at bounding box center [653, 324] width 216 height 28
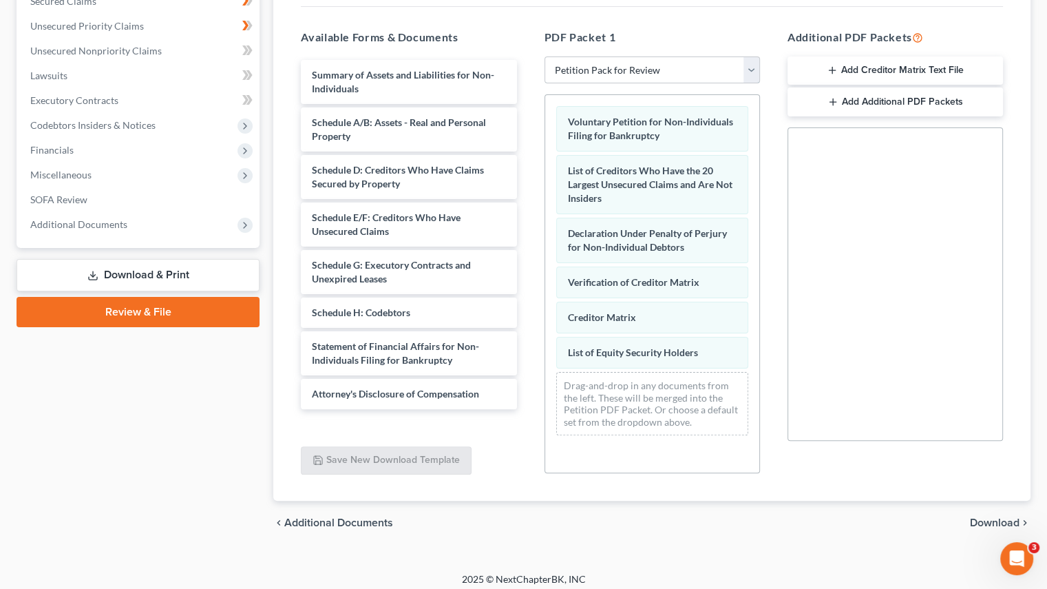
scroll to position [260, 0]
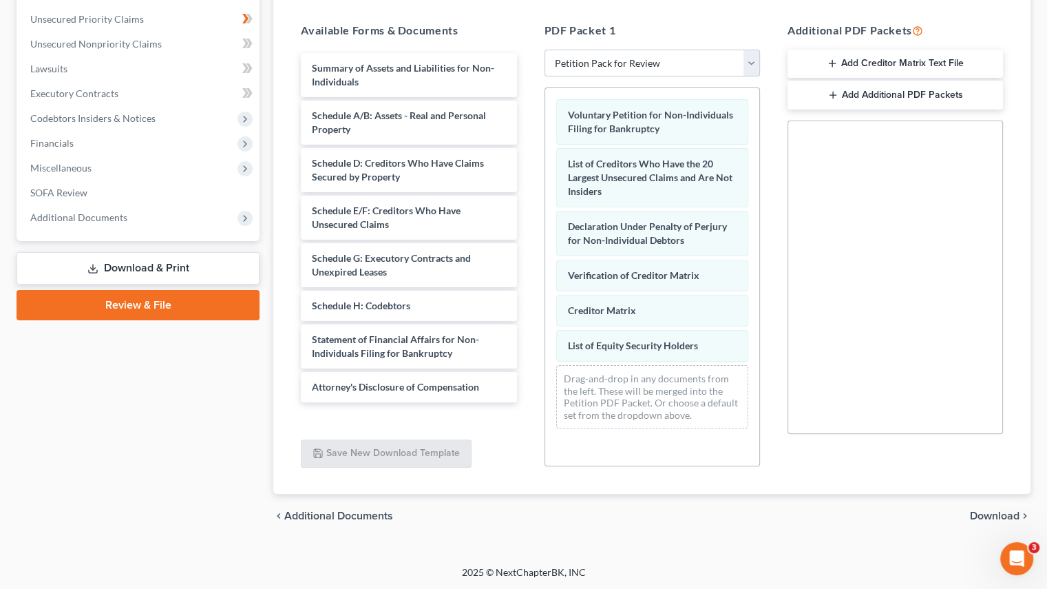
click at [996, 513] on span "Download" at bounding box center [995, 515] width 50 height 11
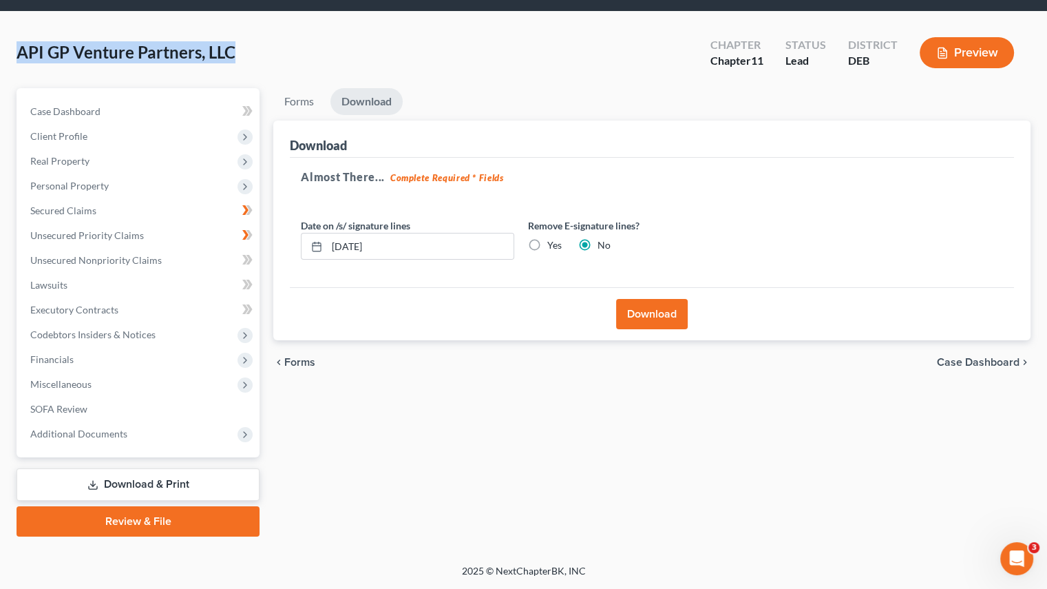
scroll to position [43, 0]
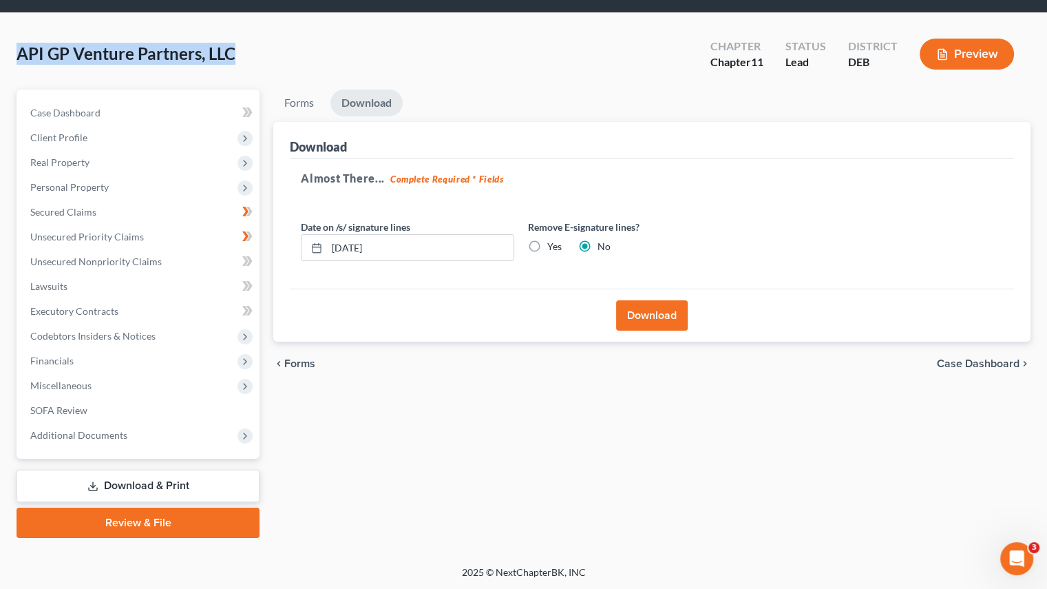
click at [634, 320] on button "Download" at bounding box center [652, 315] width 72 height 30
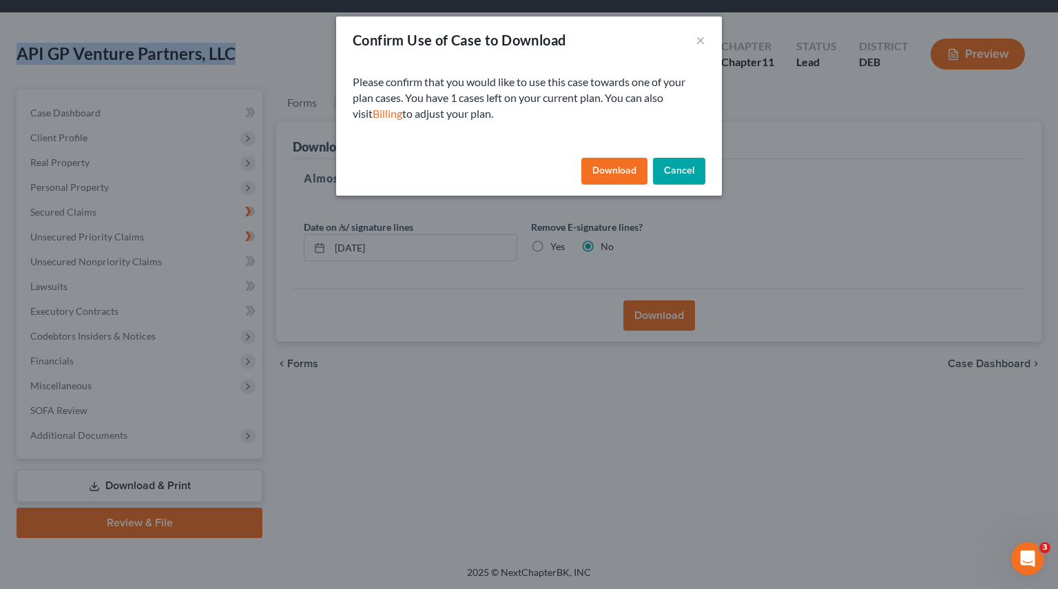
click at [619, 168] on button "Download" at bounding box center [614, 172] width 66 height 28
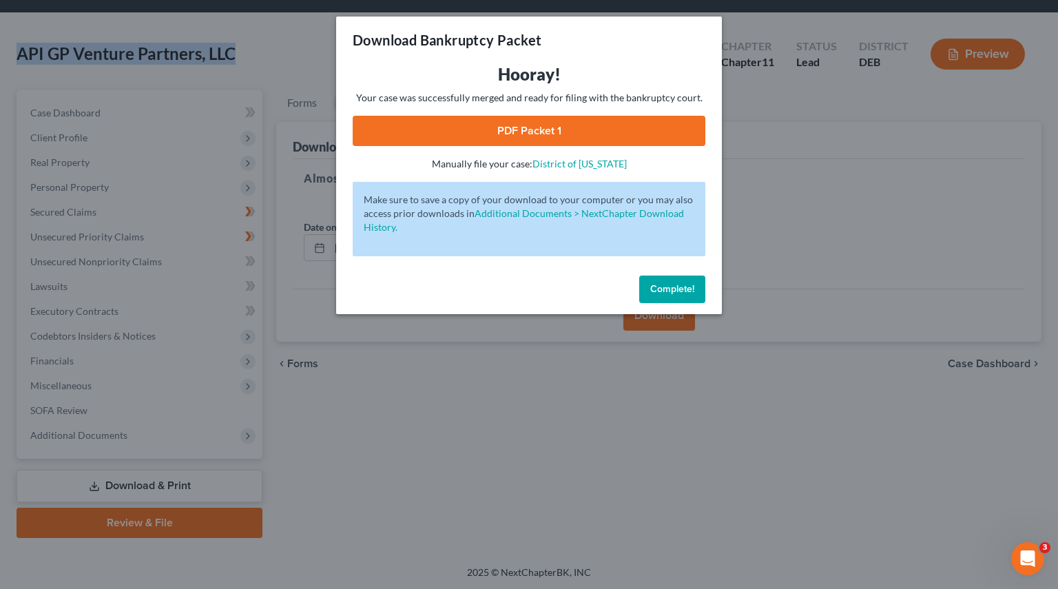
click at [484, 130] on link "PDF Packet 1" at bounding box center [529, 131] width 353 height 30
drag, startPoint x: 680, startPoint y: 293, endPoint x: 225, endPoint y: 90, distance: 498.2
click at [680, 293] on span "Complete!" at bounding box center [672, 289] width 44 height 12
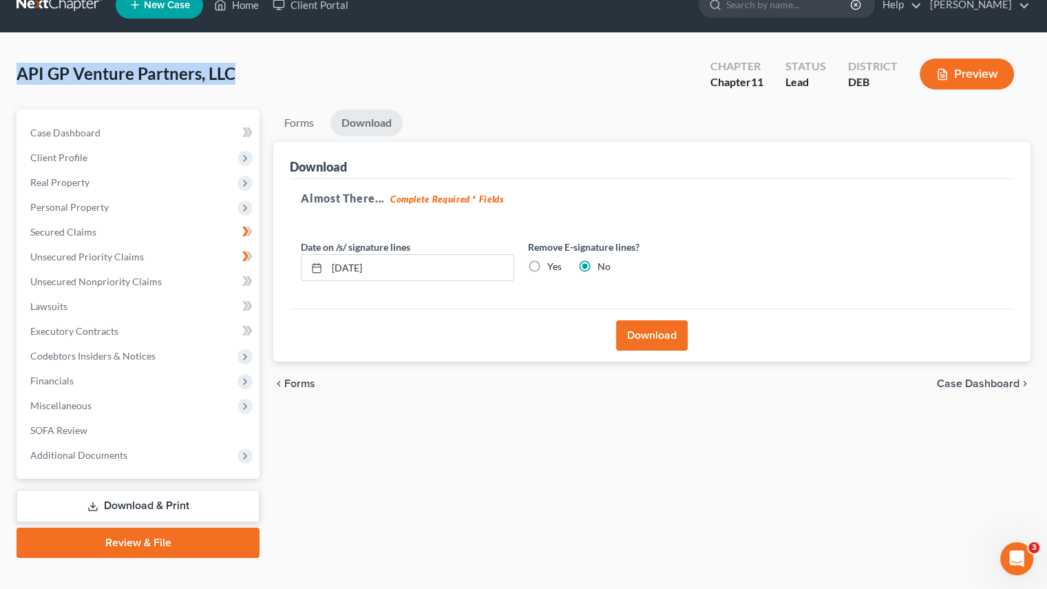
scroll to position [0, 0]
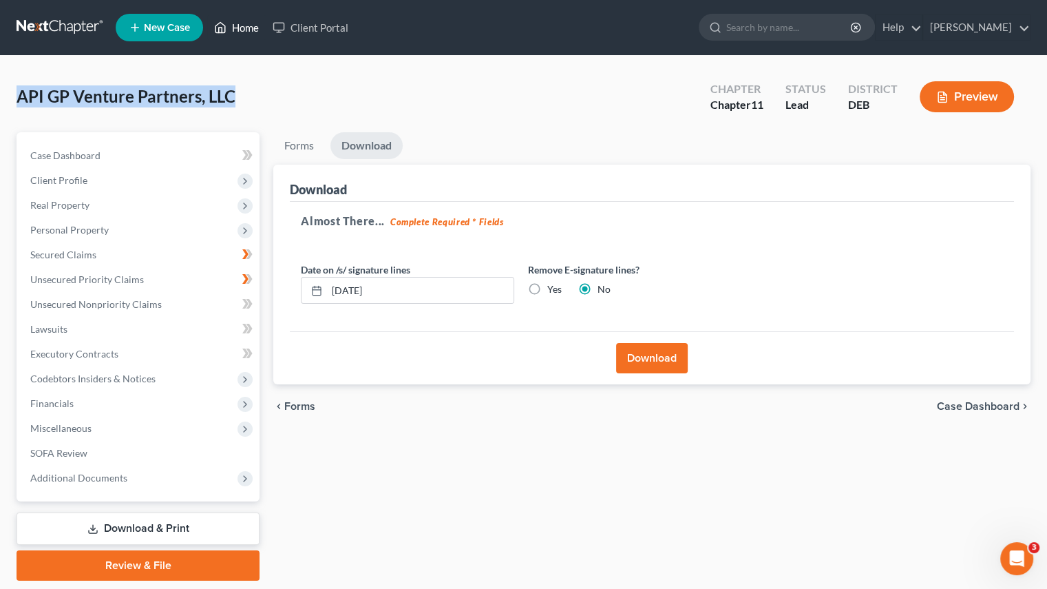
click at [242, 32] on link "Home" at bounding box center [236, 27] width 59 height 25
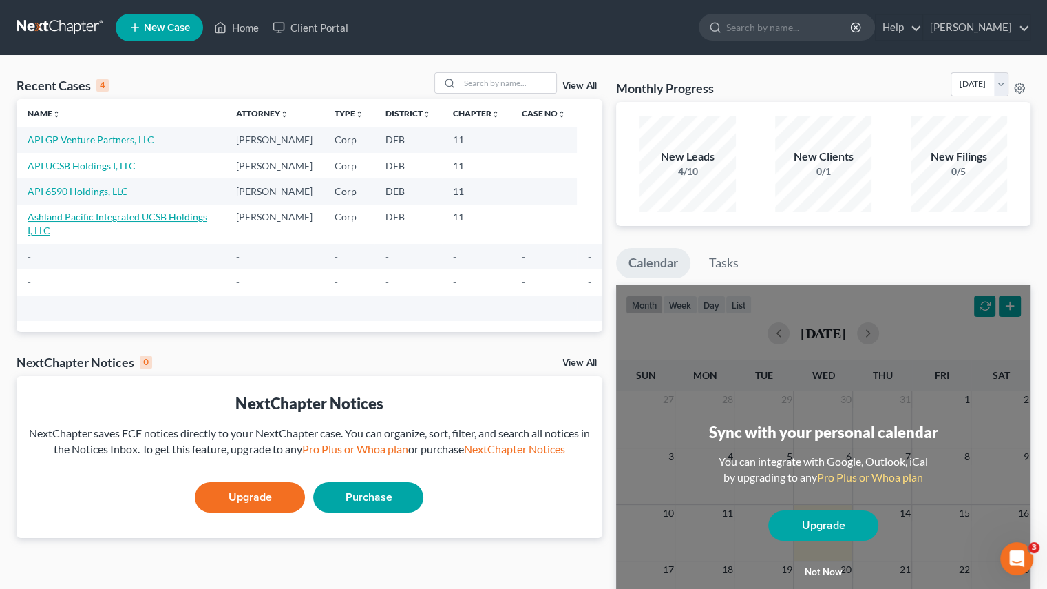
click at [67, 217] on link "Ashland Pacific Integrated UCSB Holdings I, LLC" at bounding box center [118, 223] width 180 height 25
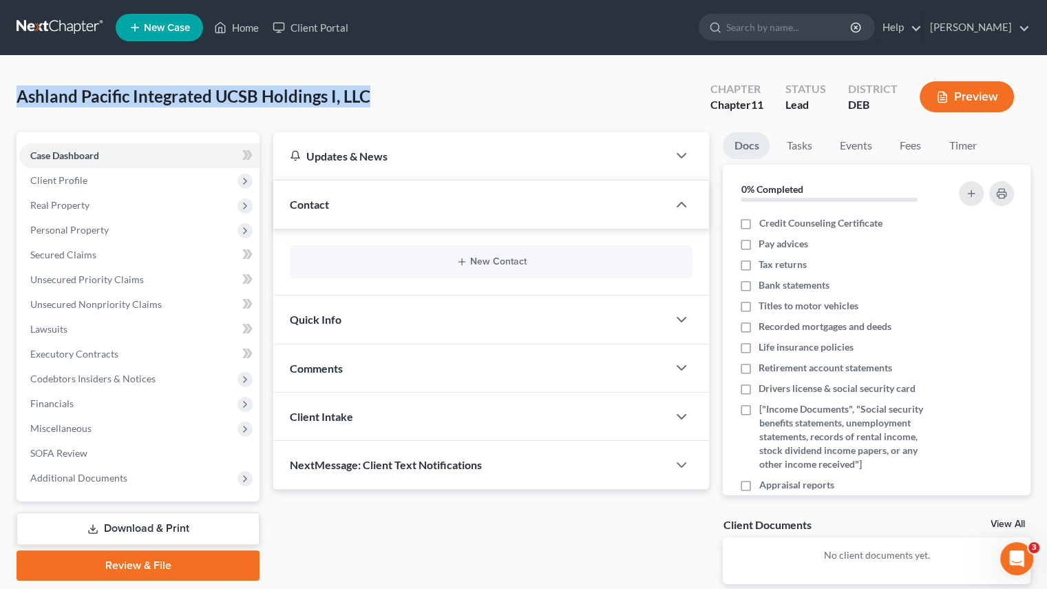
drag, startPoint x: 20, startPoint y: 95, endPoint x: 381, endPoint y: 105, distance: 361.0
click at [381, 105] on div "Ashland Pacific Integrated UCSB Holdings I, LLC Upgraded Chapter Chapter 11 Sta…" at bounding box center [524, 102] width 1014 height 60
copy span "Ashland Pacific Integrated UCSB Holdings I, LLC"
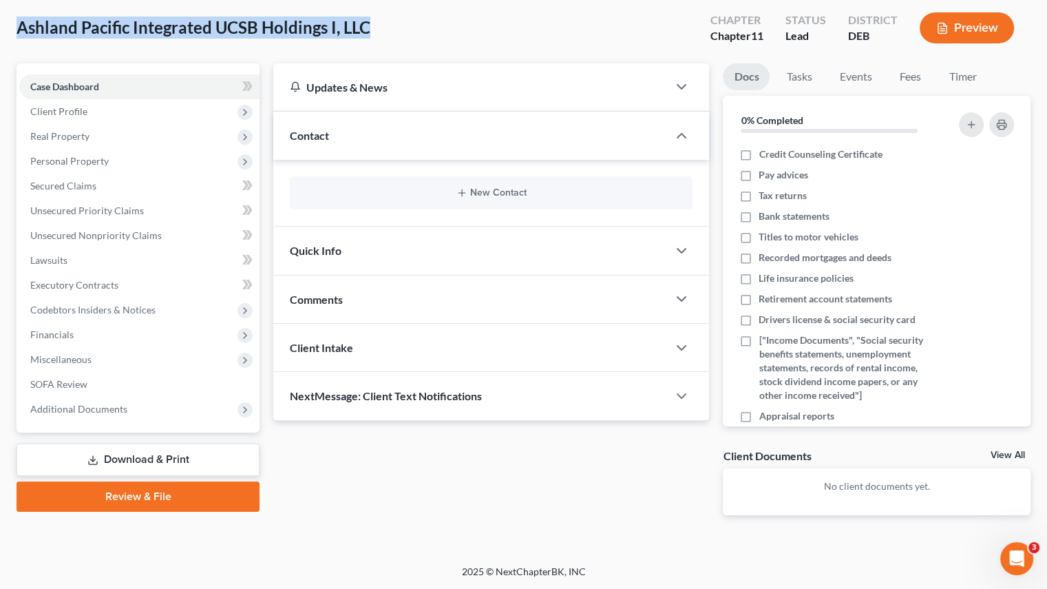
click at [132, 460] on link "Download & Print" at bounding box center [138, 459] width 243 height 32
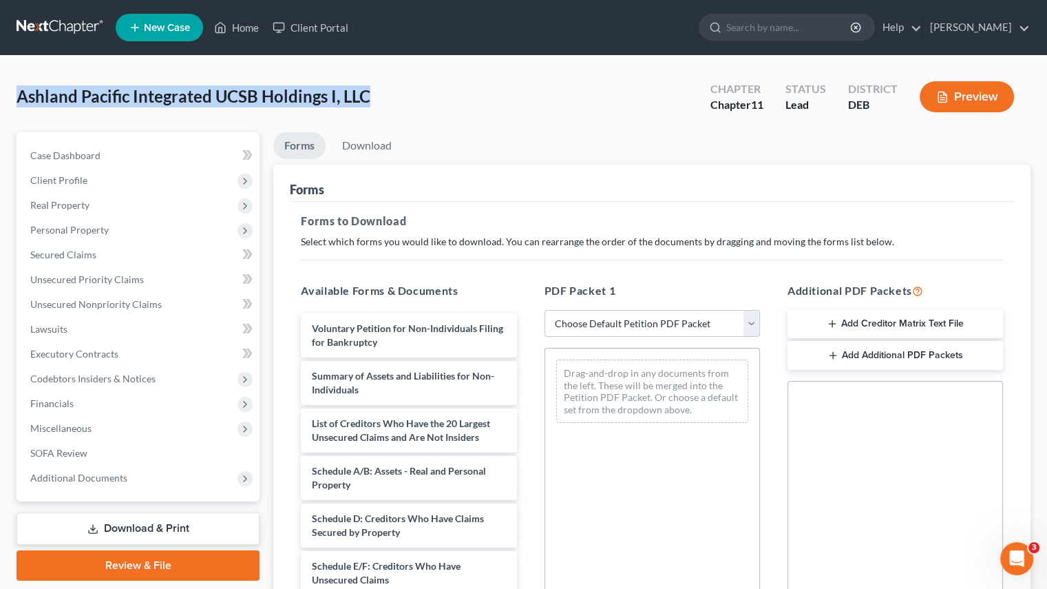
click at [639, 319] on select "Choose Default Petition PDF Packet Complete Bankruptcy Petition (all forms and …" at bounding box center [653, 324] width 216 height 28
select select "4"
click at [545, 310] on select "Choose Default Petition PDF Packet Complete Bankruptcy Petition (all forms and …" at bounding box center [653, 324] width 216 height 28
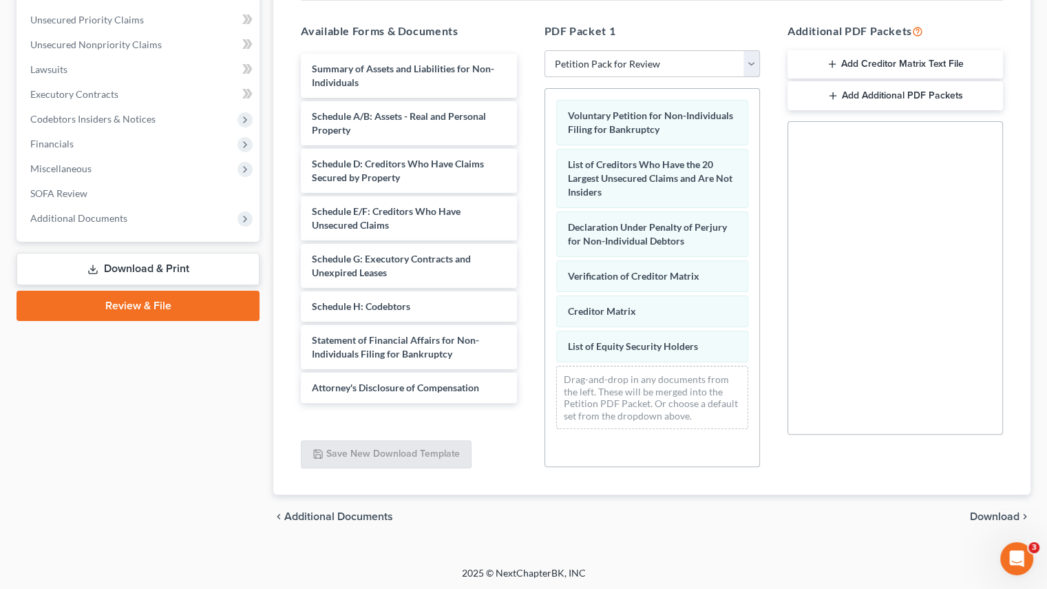
scroll to position [260, 0]
click at [996, 517] on span "Download" at bounding box center [995, 515] width 50 height 11
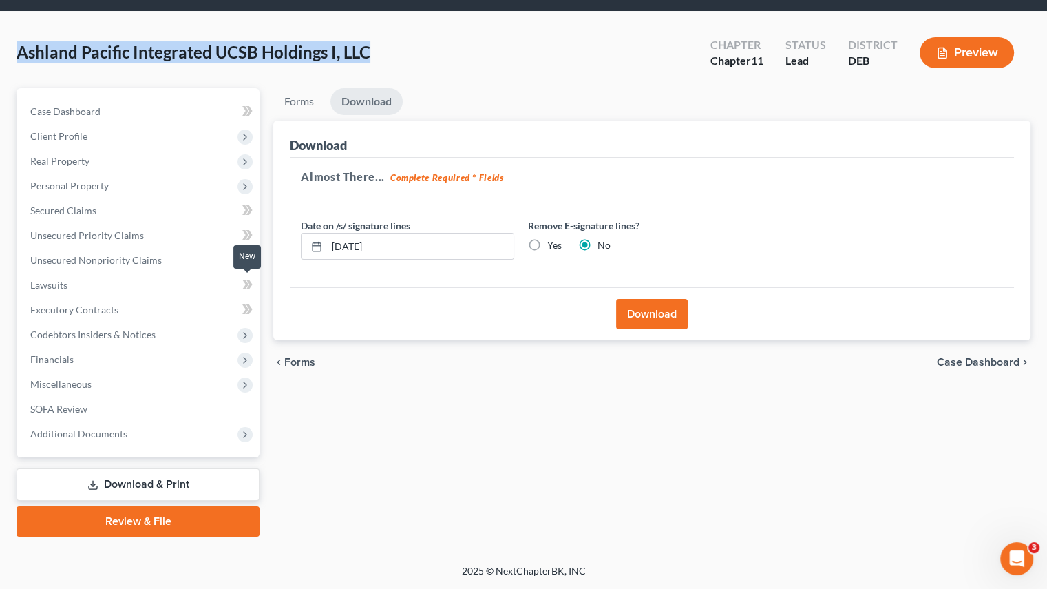
scroll to position [43, 0]
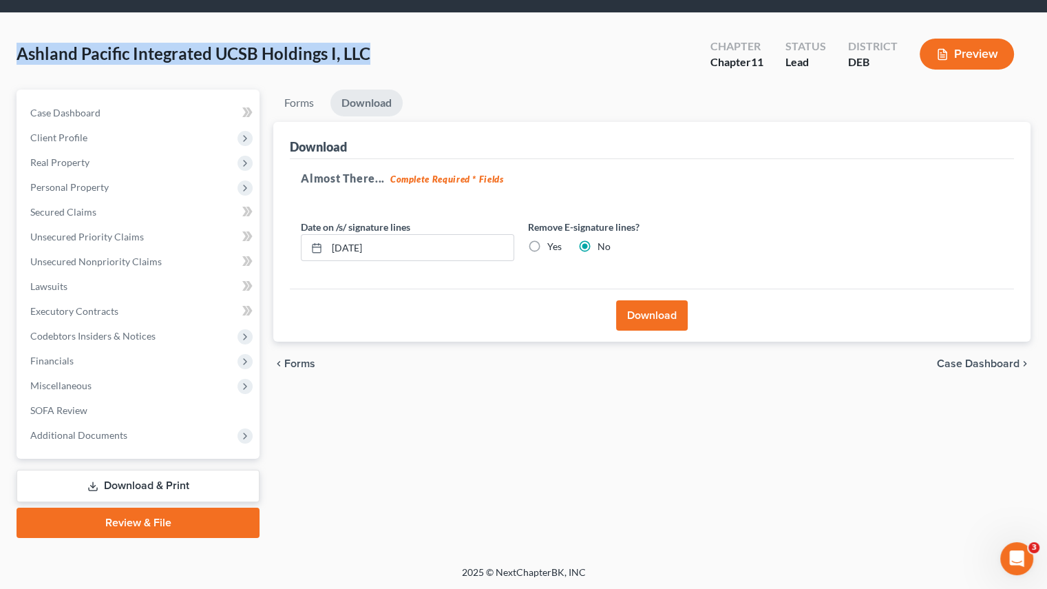
click at [672, 305] on button "Download" at bounding box center [652, 315] width 72 height 30
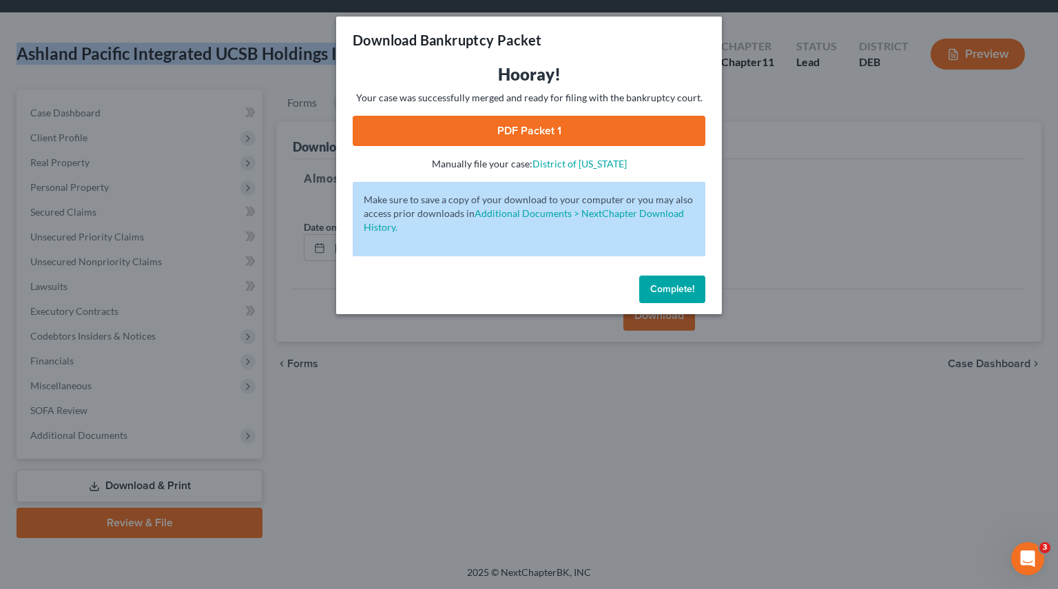
click at [512, 142] on link "PDF Packet 1" at bounding box center [529, 131] width 353 height 30
drag, startPoint x: 661, startPoint y: 295, endPoint x: 120, endPoint y: 388, distance: 549.2
click at [661, 295] on button "Complete!" at bounding box center [672, 289] width 66 height 28
